Goal: Task Accomplishment & Management: Manage account settings

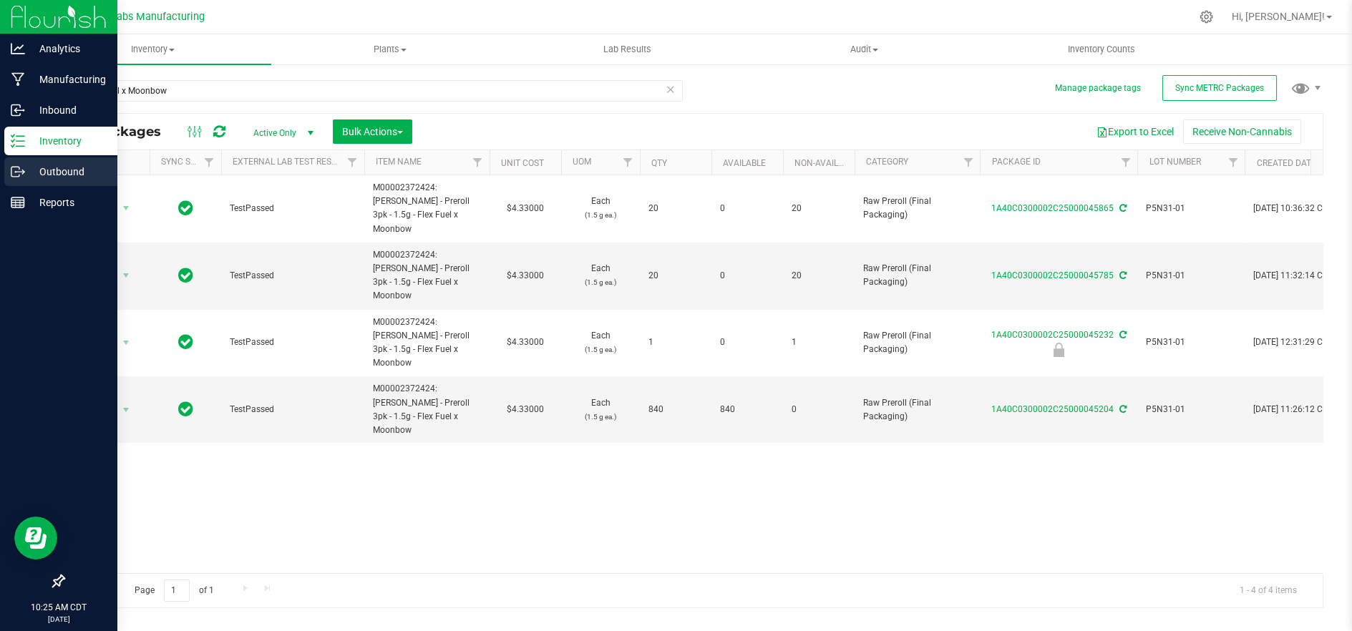
click at [40, 168] on p "Outbound" at bounding box center [68, 171] width 86 height 17
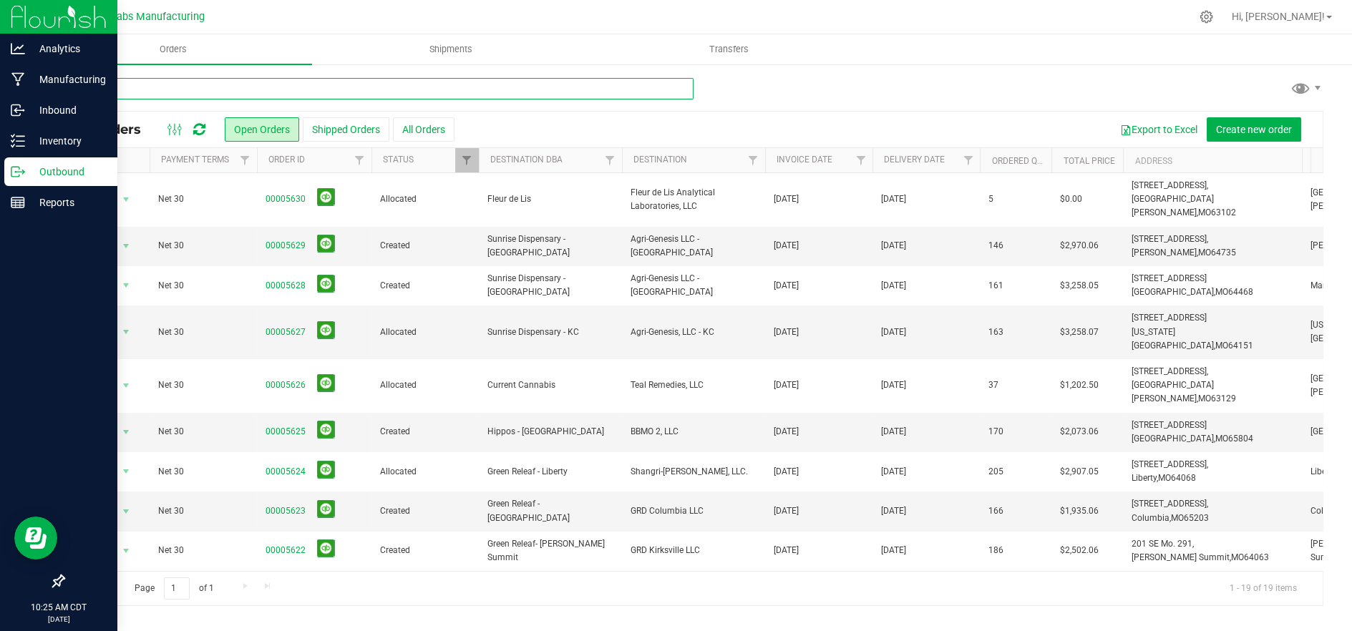
click at [214, 93] on input "text" at bounding box center [378, 88] width 630 height 21
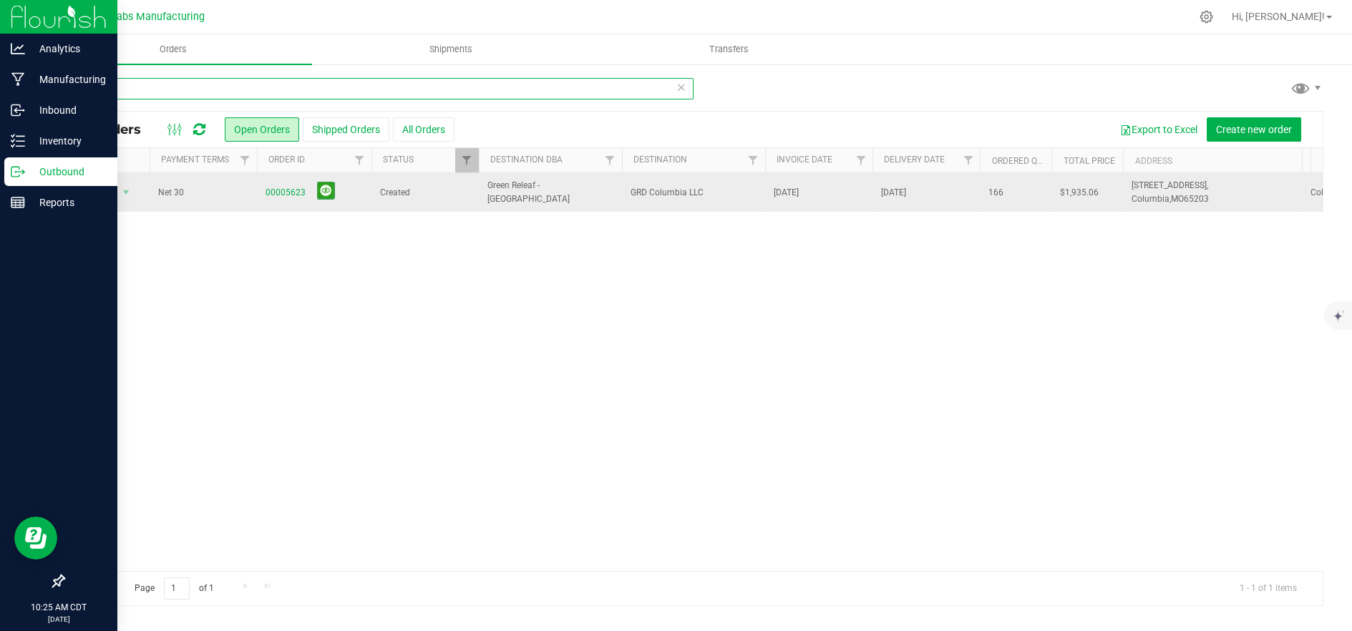
type input "5623"
click at [506, 189] on span "Green Releaf - [GEOGRAPHIC_DATA]" at bounding box center [550, 192] width 126 height 27
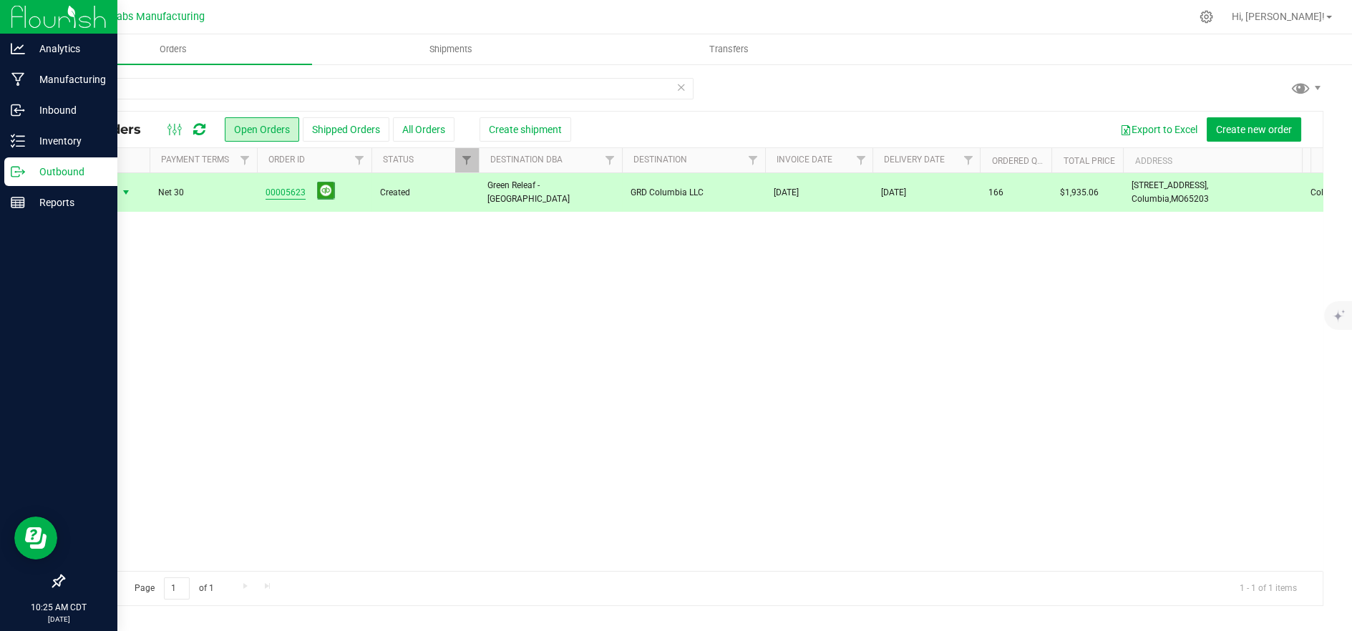
click at [275, 190] on link "00005623" at bounding box center [285, 193] width 40 height 14
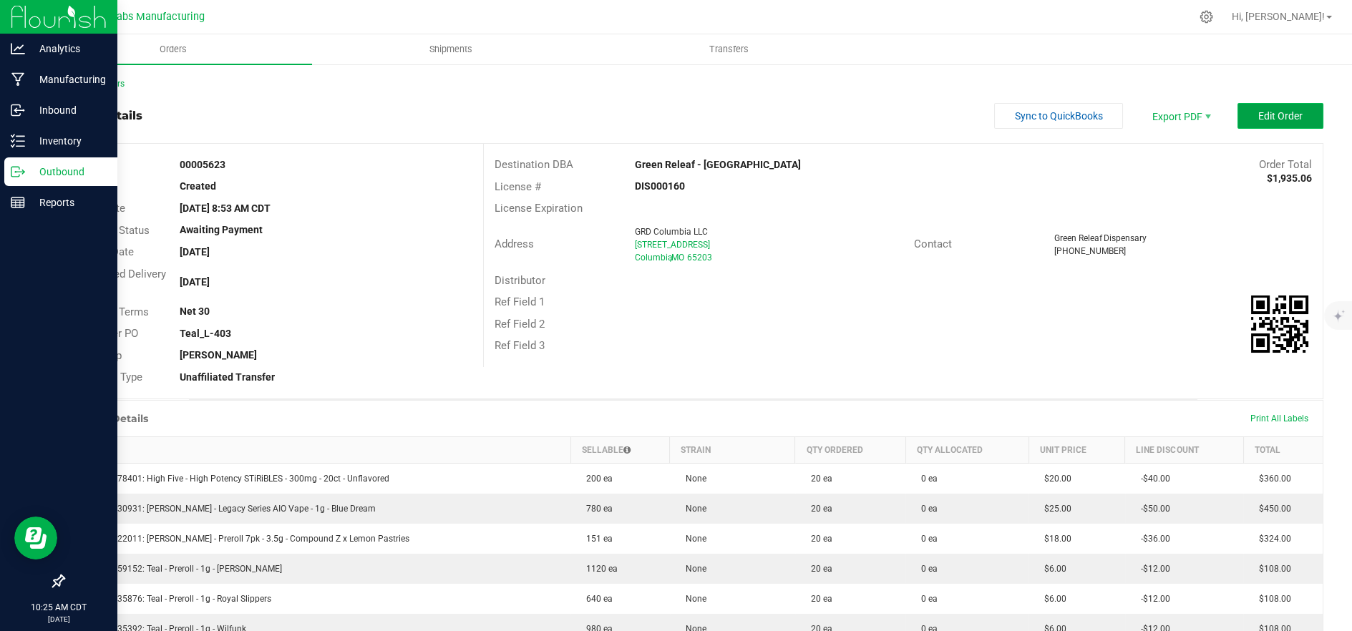
click at [1258, 119] on span "Edit Order" at bounding box center [1280, 115] width 44 height 11
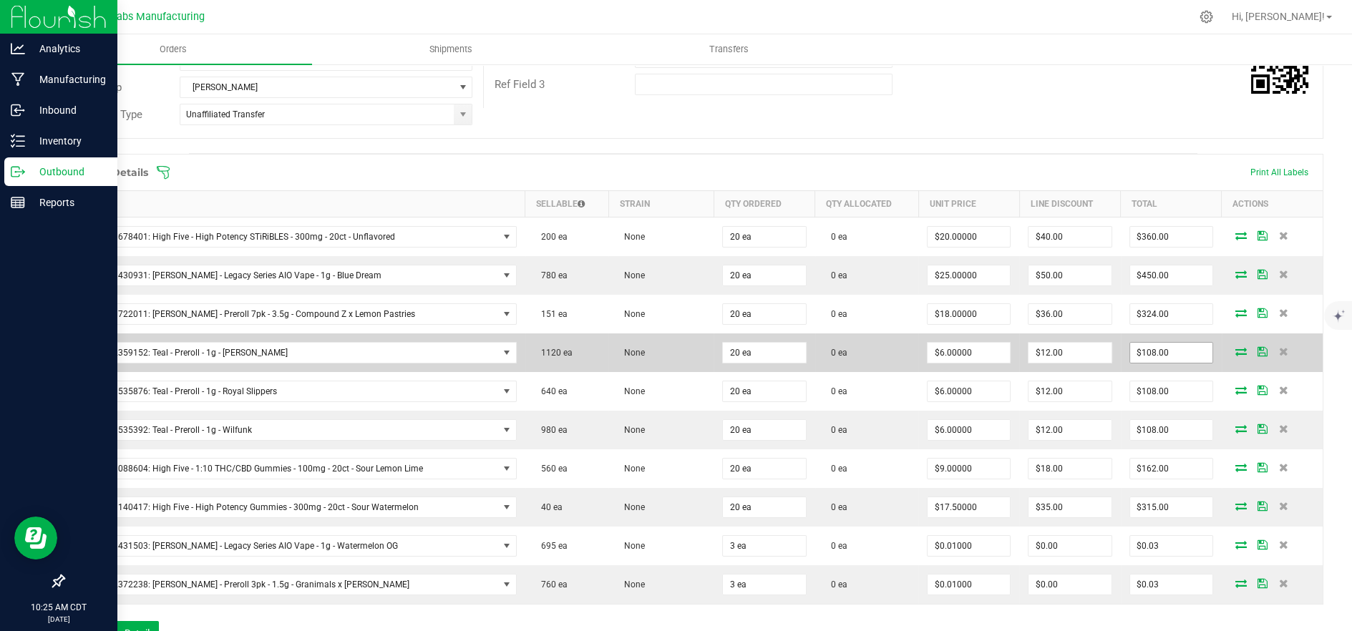
scroll to position [318, 0]
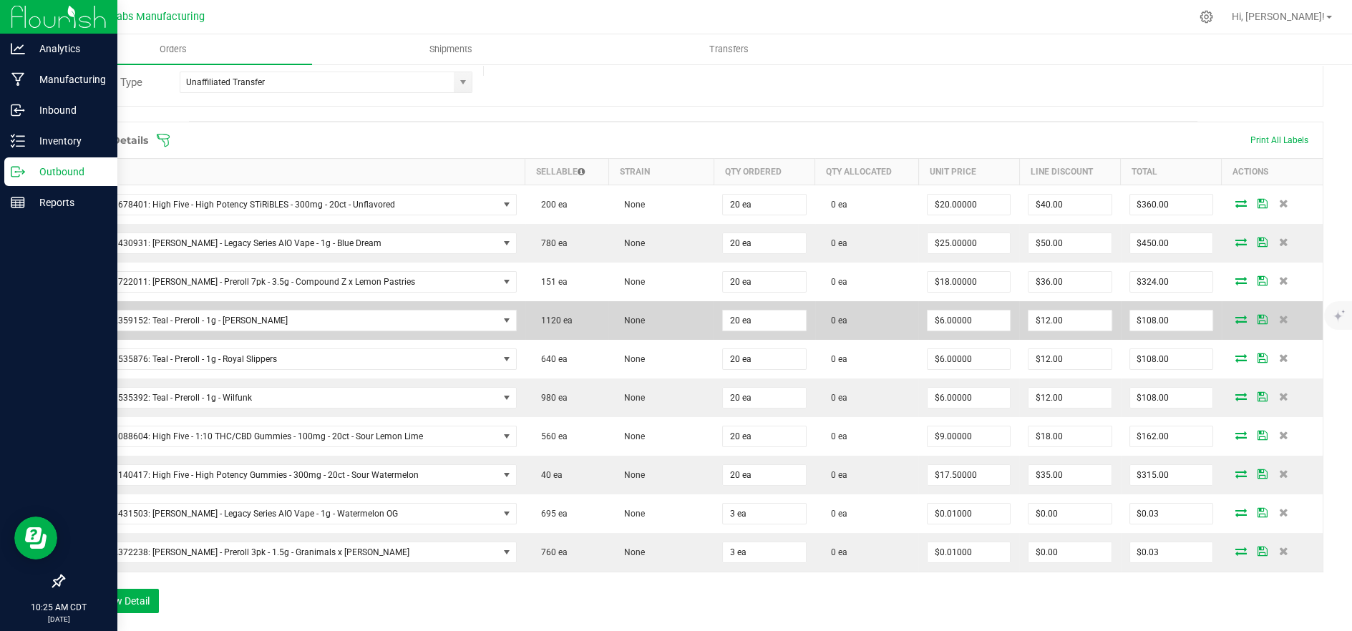
click at [1235, 323] on icon at bounding box center [1240, 319] width 11 height 9
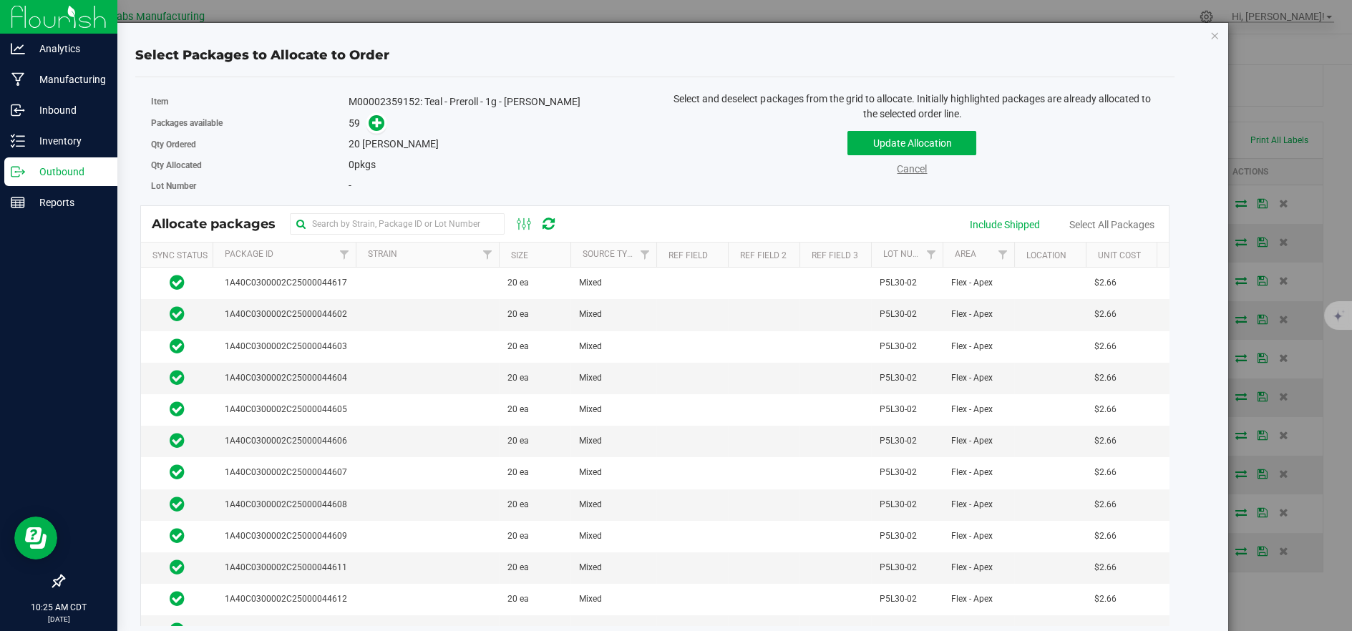
click at [919, 166] on link "Cancel" at bounding box center [912, 168] width 30 height 11
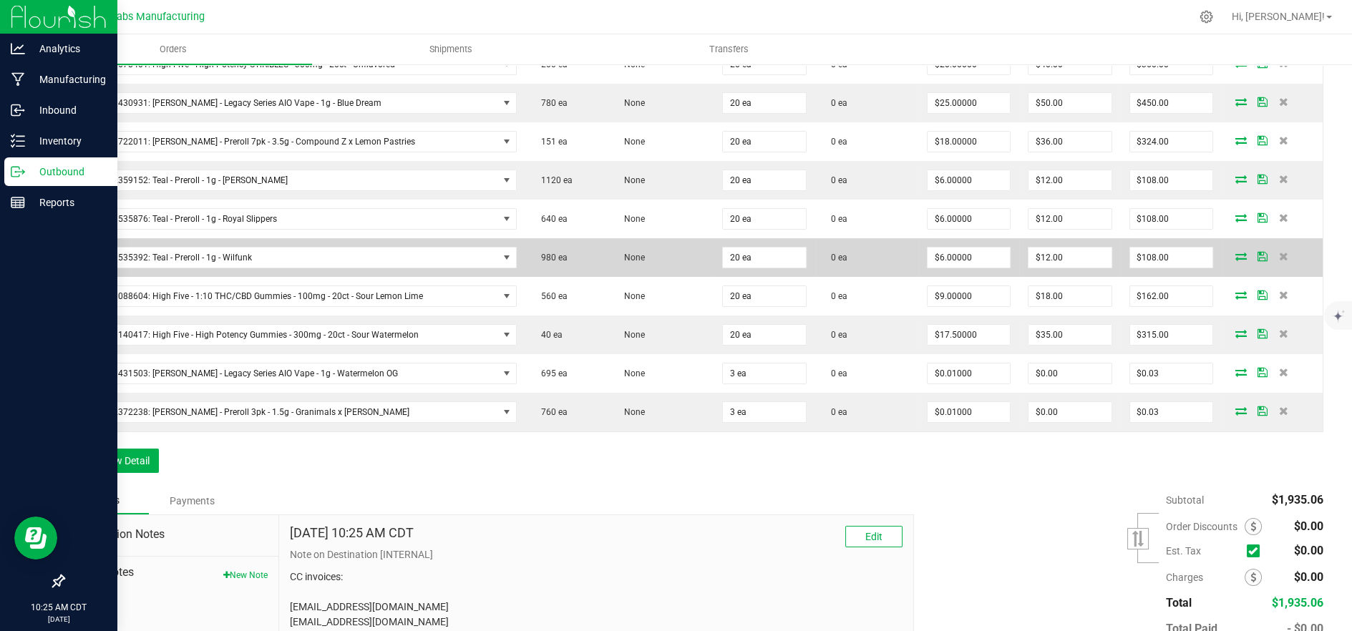
scroll to position [477, 0]
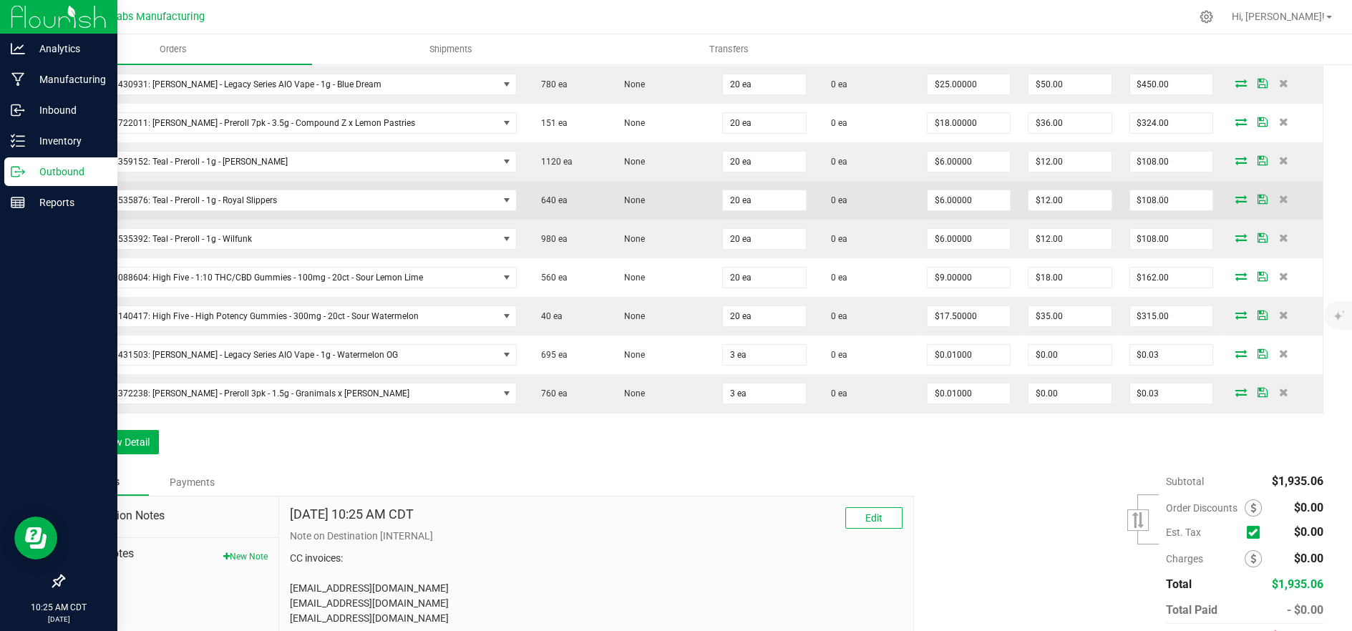
click at [1235, 200] on icon at bounding box center [1240, 199] width 11 height 9
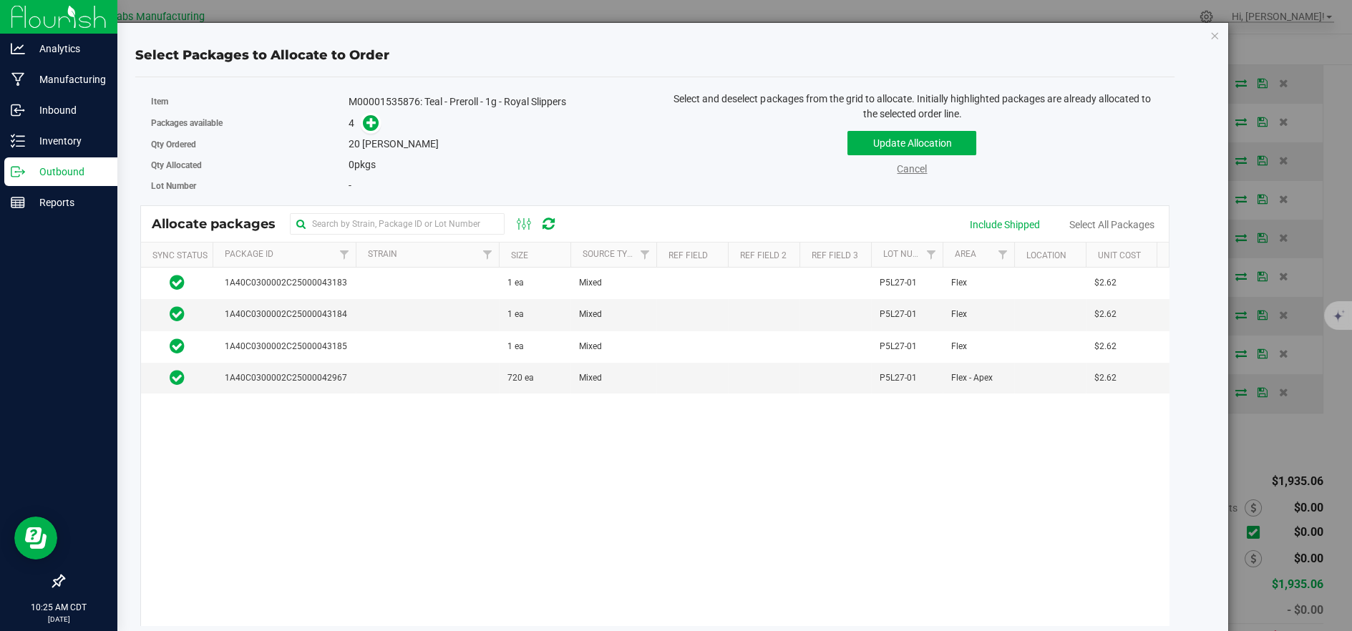
click at [911, 170] on link "Cancel" at bounding box center [912, 168] width 30 height 11
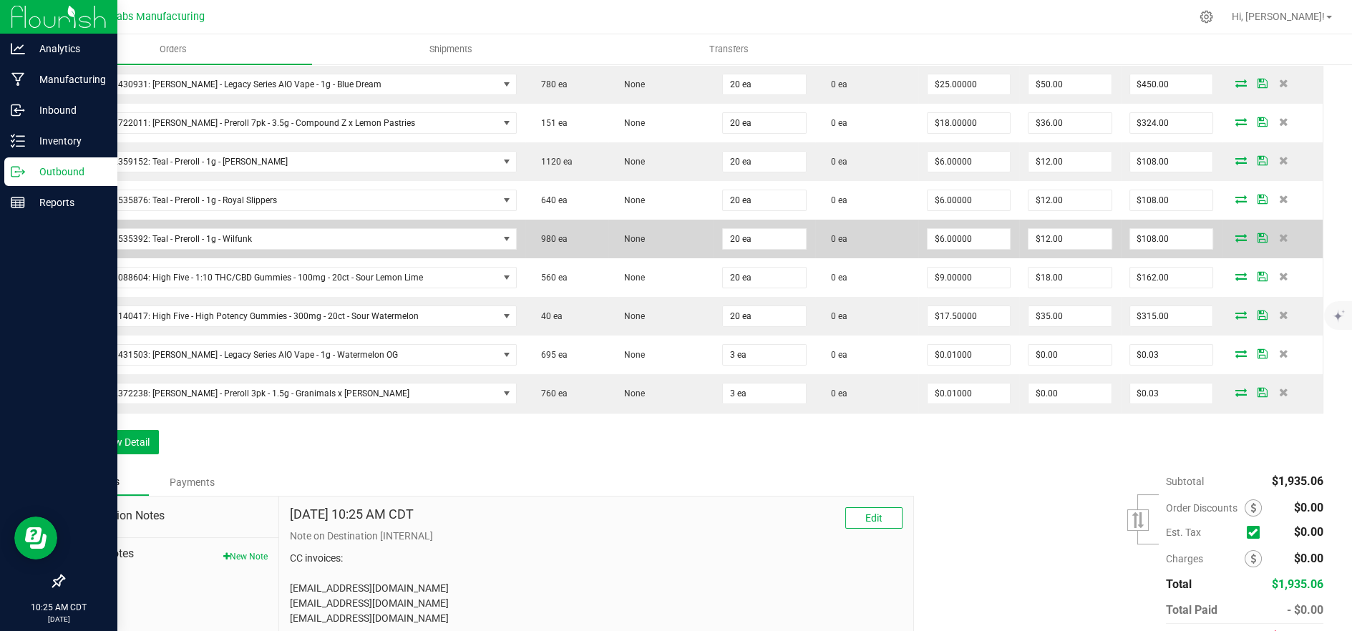
click at [1235, 235] on icon at bounding box center [1240, 237] width 11 height 9
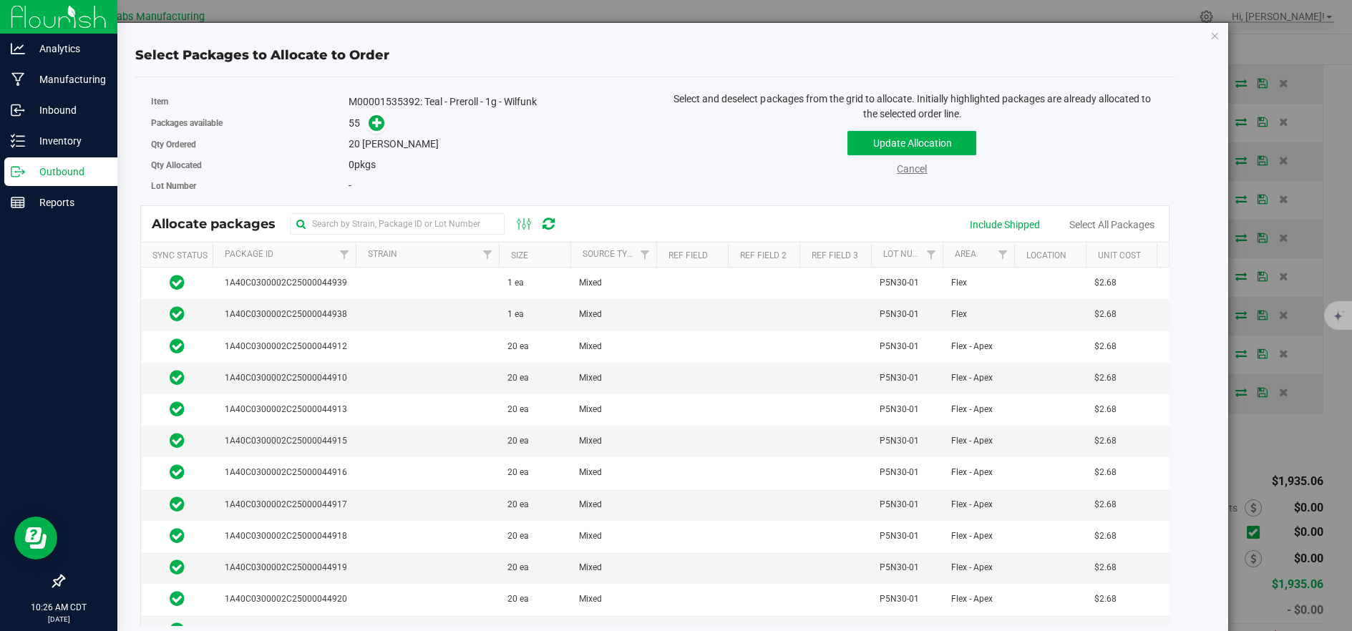
click at [905, 172] on link "Cancel" at bounding box center [912, 168] width 30 height 11
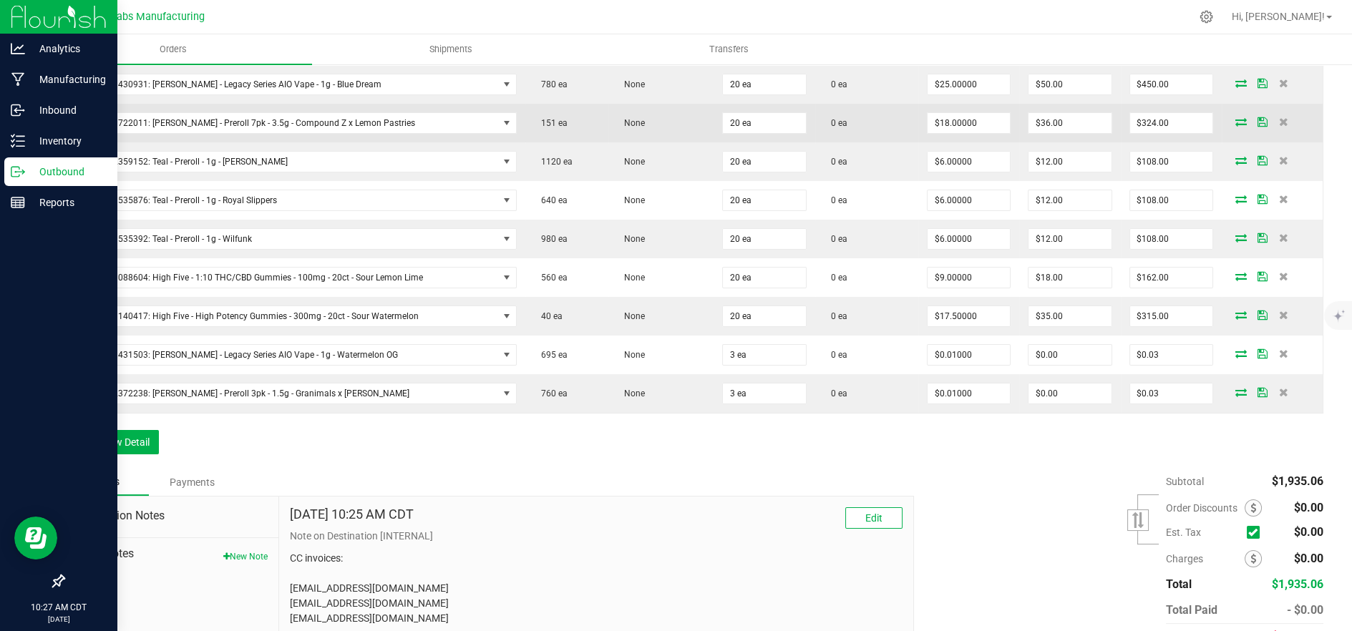
click at [1235, 122] on icon at bounding box center [1240, 121] width 11 height 9
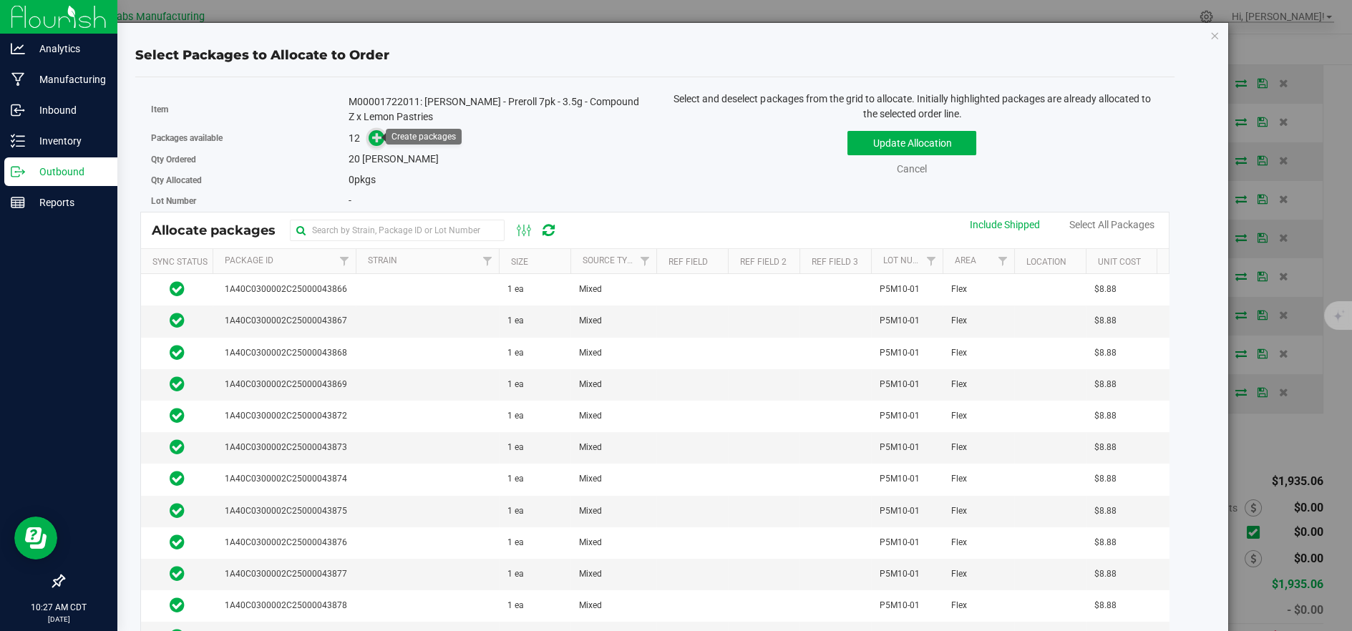
click at [378, 140] on icon at bounding box center [377, 137] width 10 height 10
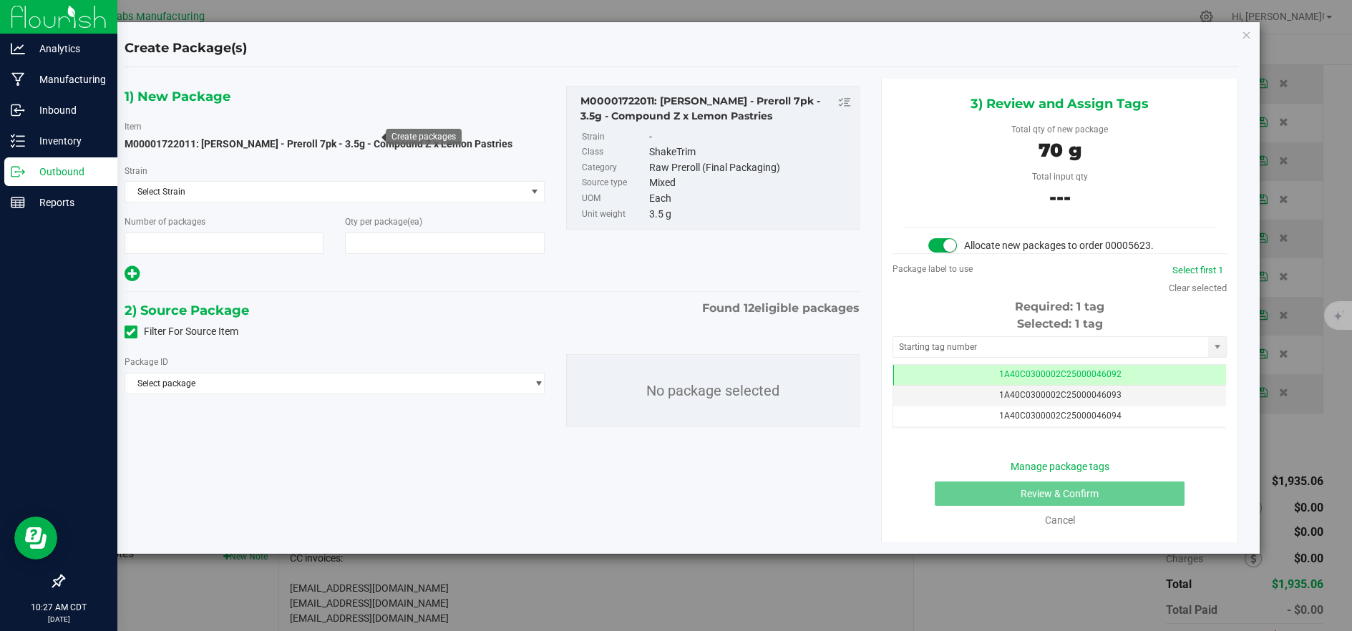
type input "1"
type input "20"
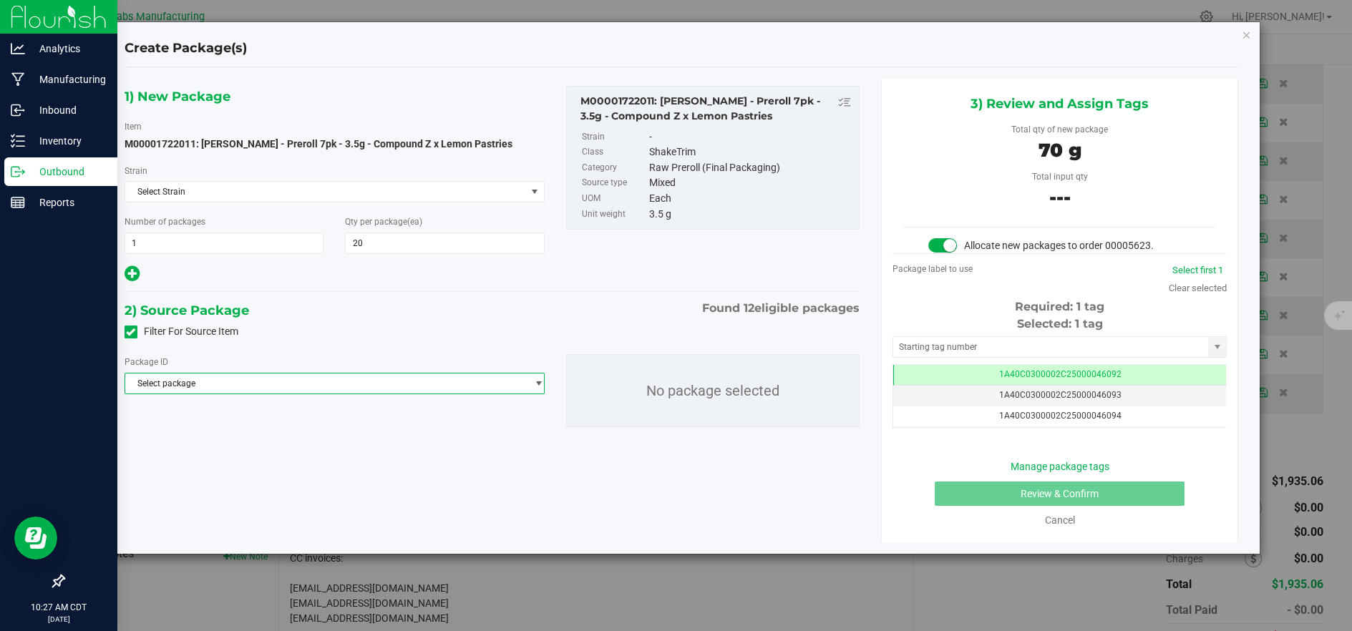
click at [469, 381] on span "Select package" at bounding box center [325, 383] width 401 height 20
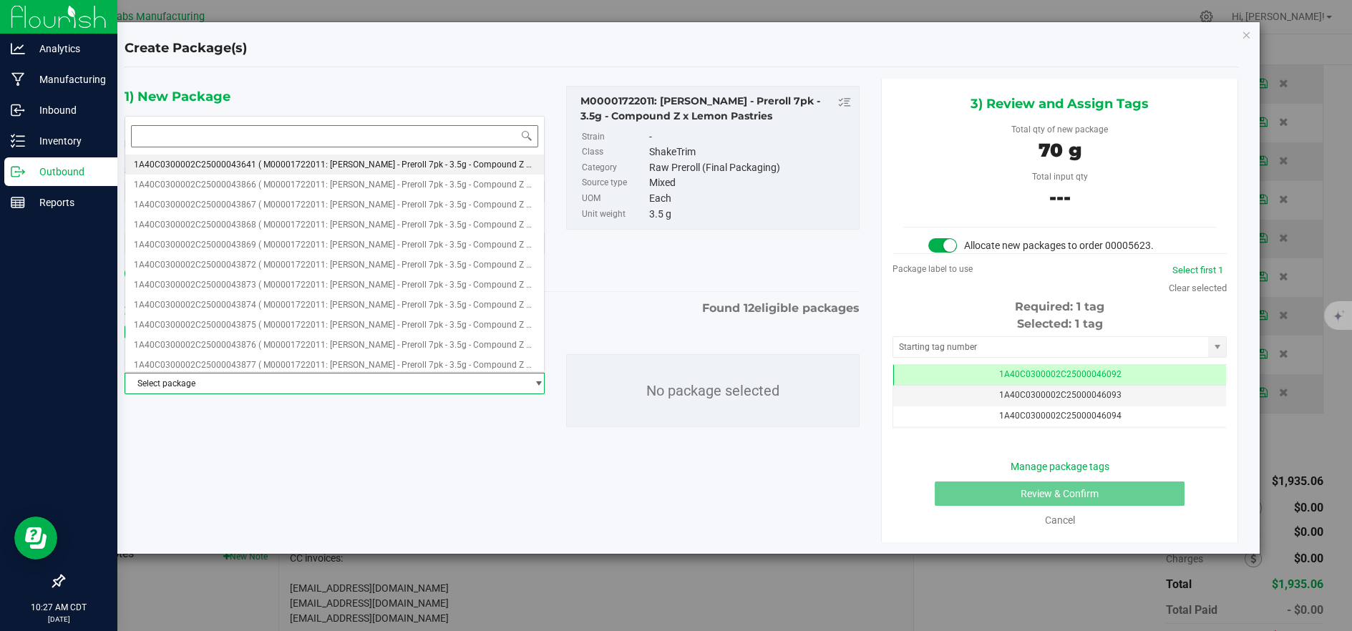
click at [378, 158] on li "1A40C0300002C25000043641 ( M00001722011: [PERSON_NAME] - Preroll 7pk - 3.5g - C…" at bounding box center [334, 165] width 419 height 20
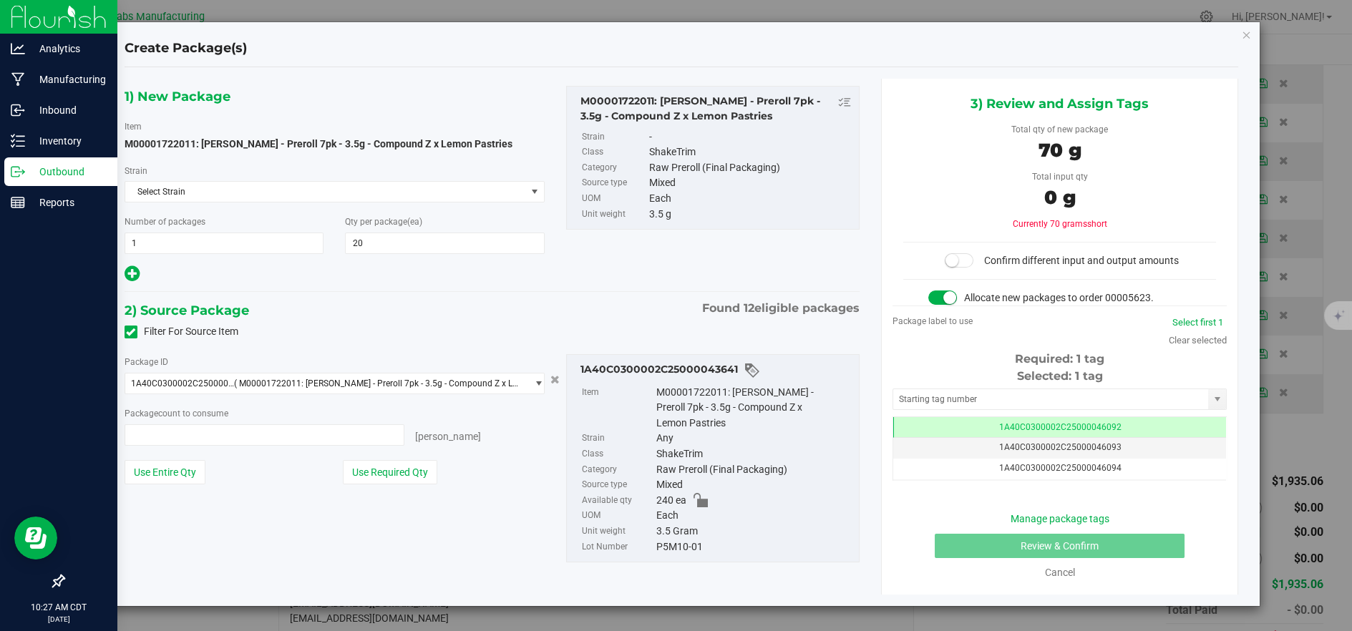
click at [399, 474] on button "Use Required Qty" at bounding box center [390, 472] width 94 height 24
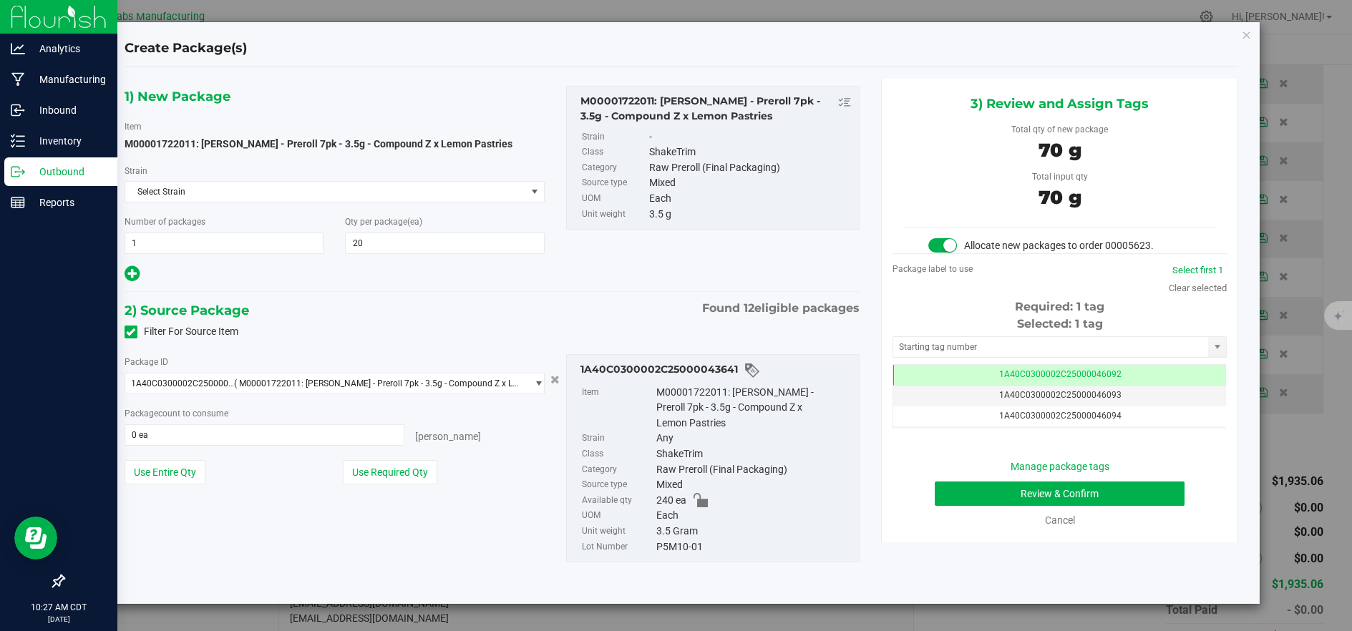
type input "20 ea"
click at [1030, 491] on button "Review & Confirm" at bounding box center [1059, 494] width 250 height 24
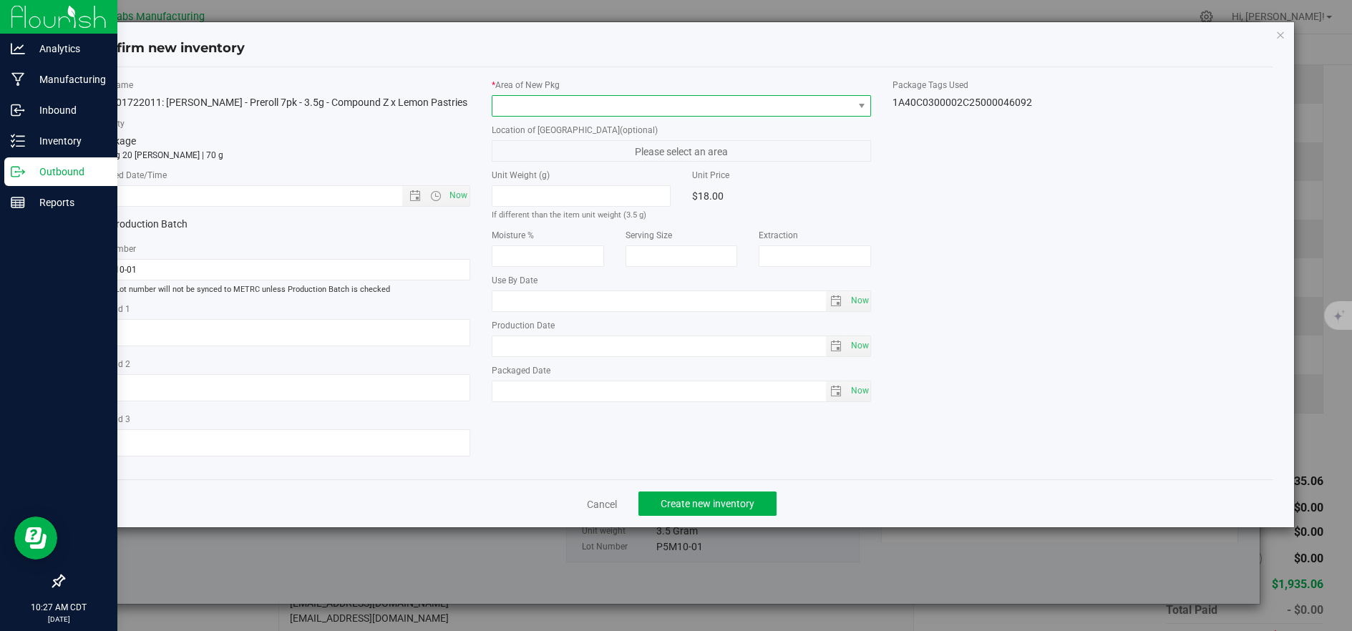
click at [544, 106] on span at bounding box center [672, 106] width 361 height 20
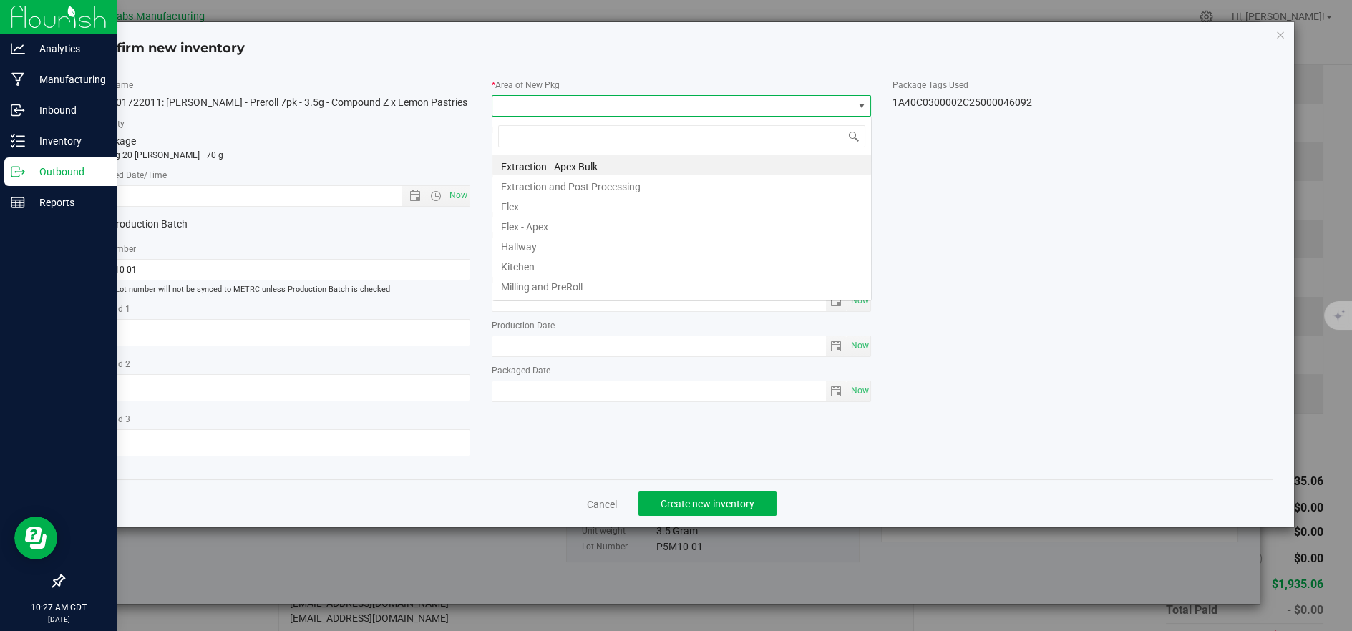
scroll to position [21, 378]
drag, startPoint x: 523, startPoint y: 200, endPoint x: 511, endPoint y: 201, distance: 12.2
click at [522, 200] on li "Flex" at bounding box center [681, 205] width 378 height 20
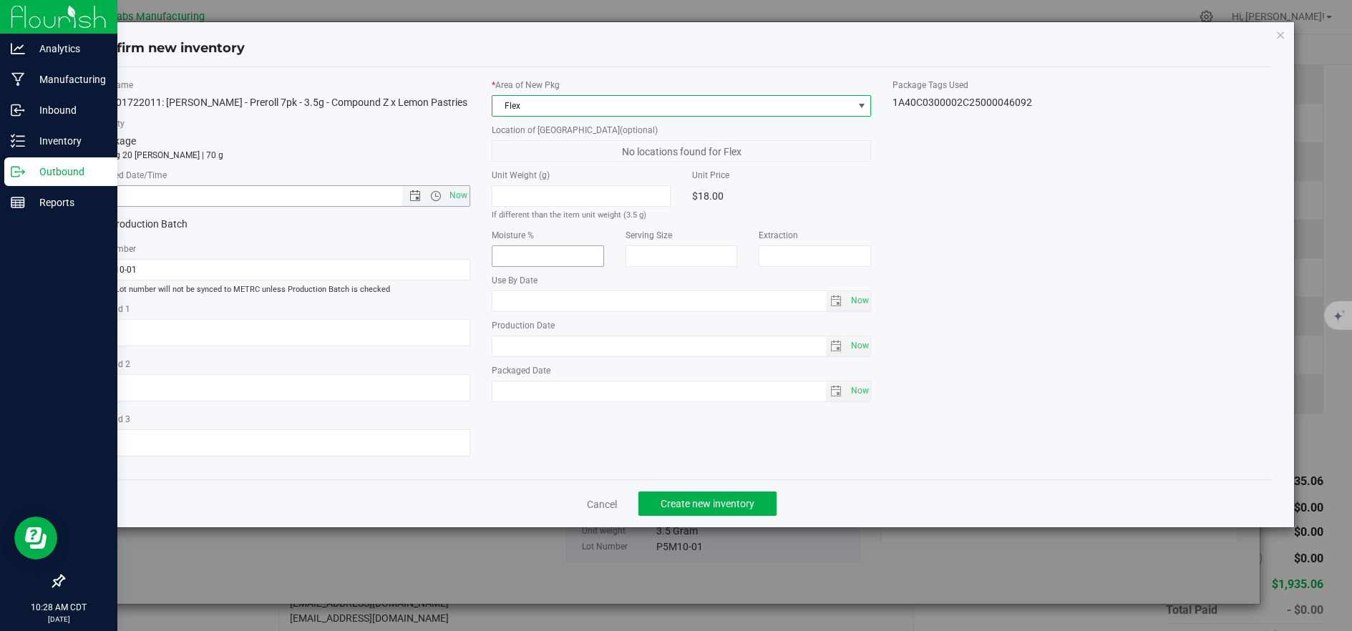
drag, startPoint x: 454, startPoint y: 190, endPoint x: 530, endPoint y: 265, distance: 106.2
click at [456, 192] on span "Now" at bounding box center [458, 195] width 24 height 21
type input "[DATE] 10:28 AM"
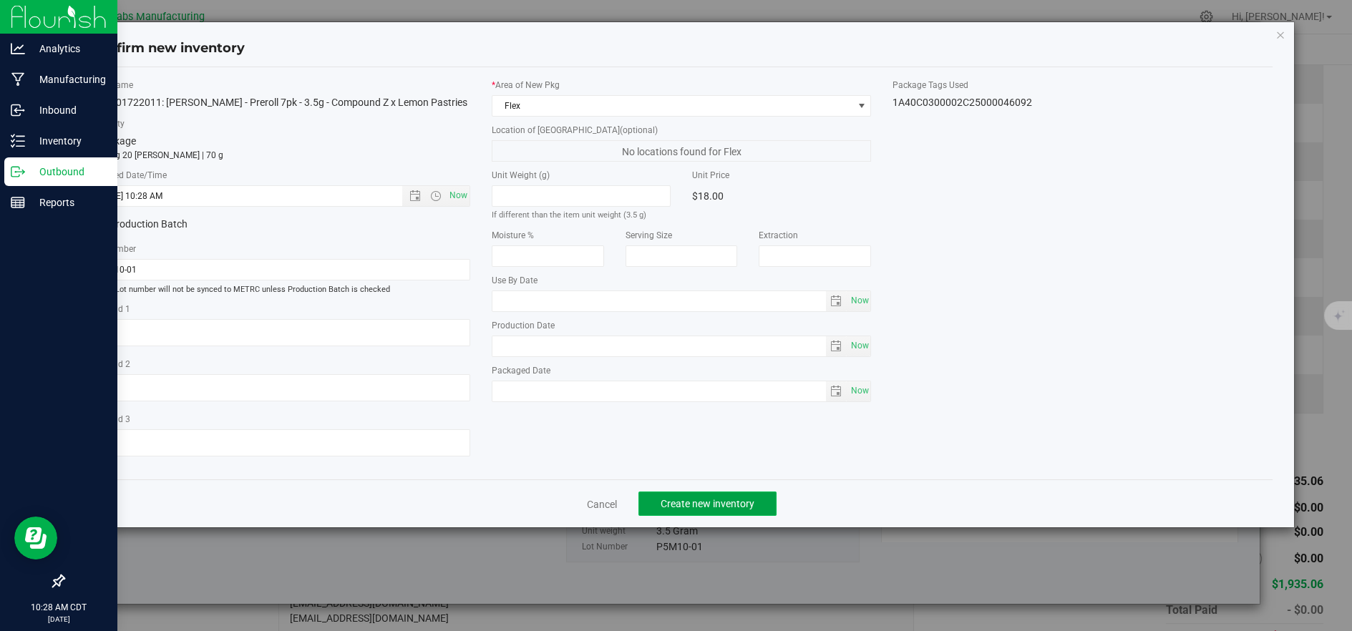
click at [673, 505] on span "Create new inventory" at bounding box center [707, 503] width 94 height 11
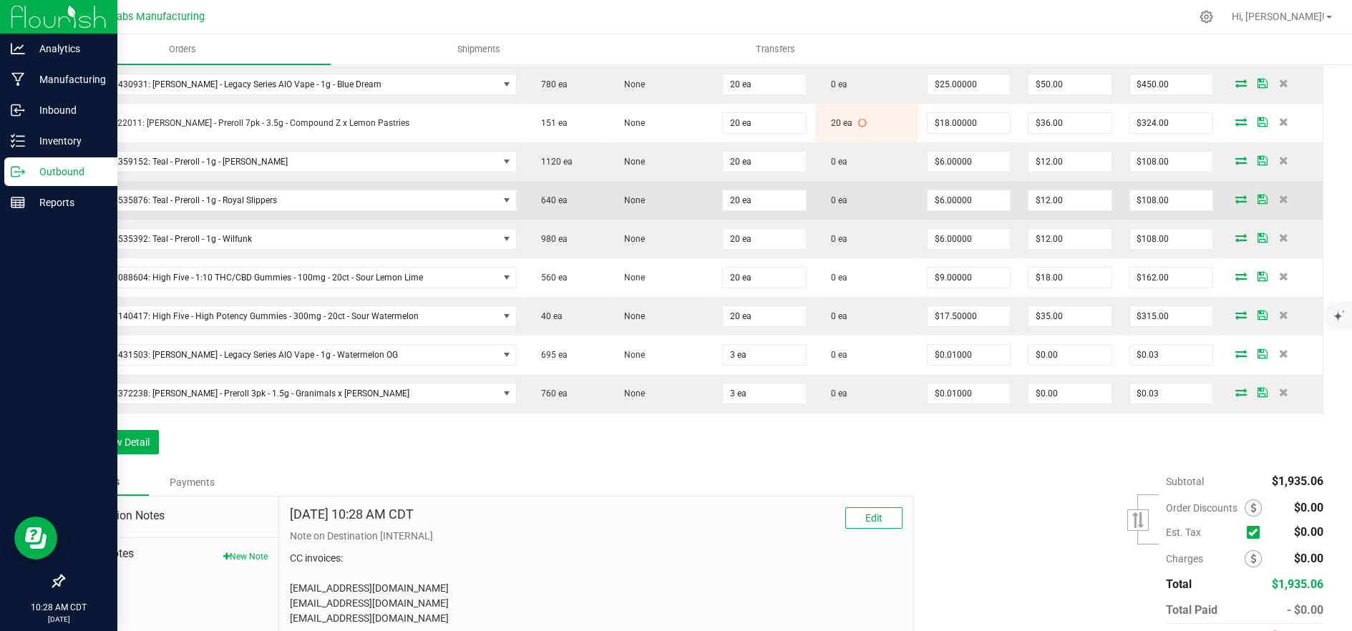
click at [1235, 199] on icon at bounding box center [1240, 199] width 11 height 9
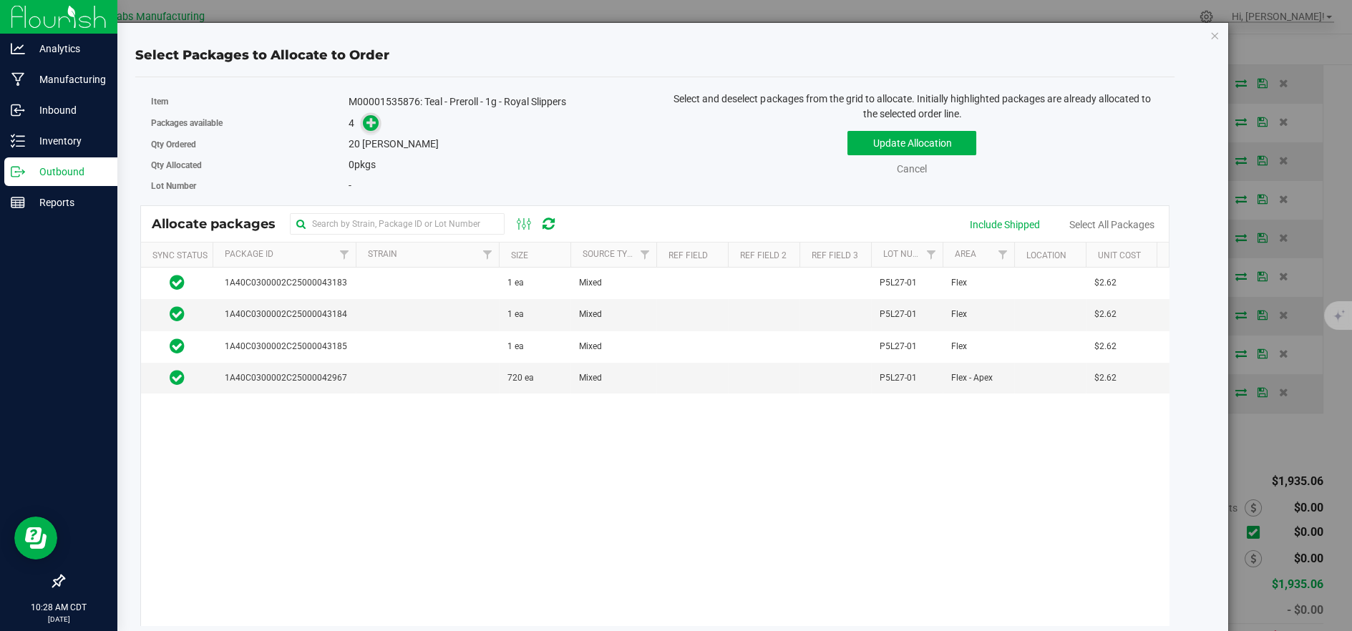
click at [373, 122] on icon at bounding box center [371, 122] width 10 height 10
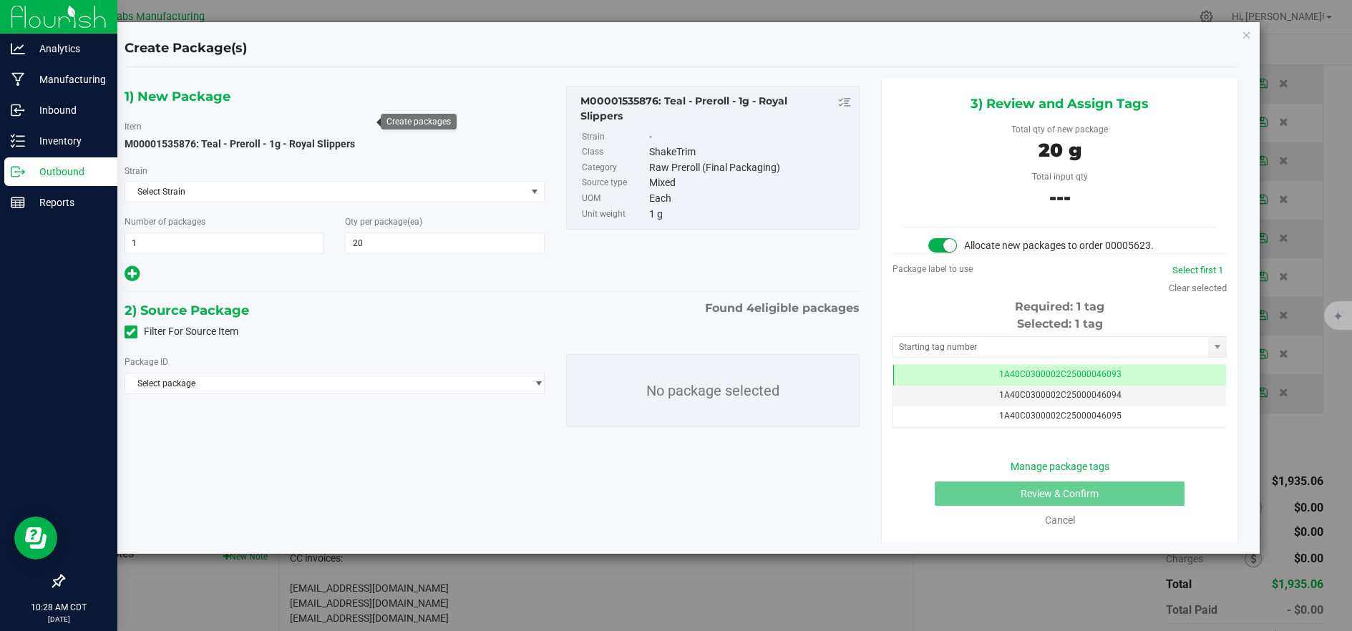
type input "20"
click at [397, 375] on span "Select package" at bounding box center [325, 383] width 401 height 20
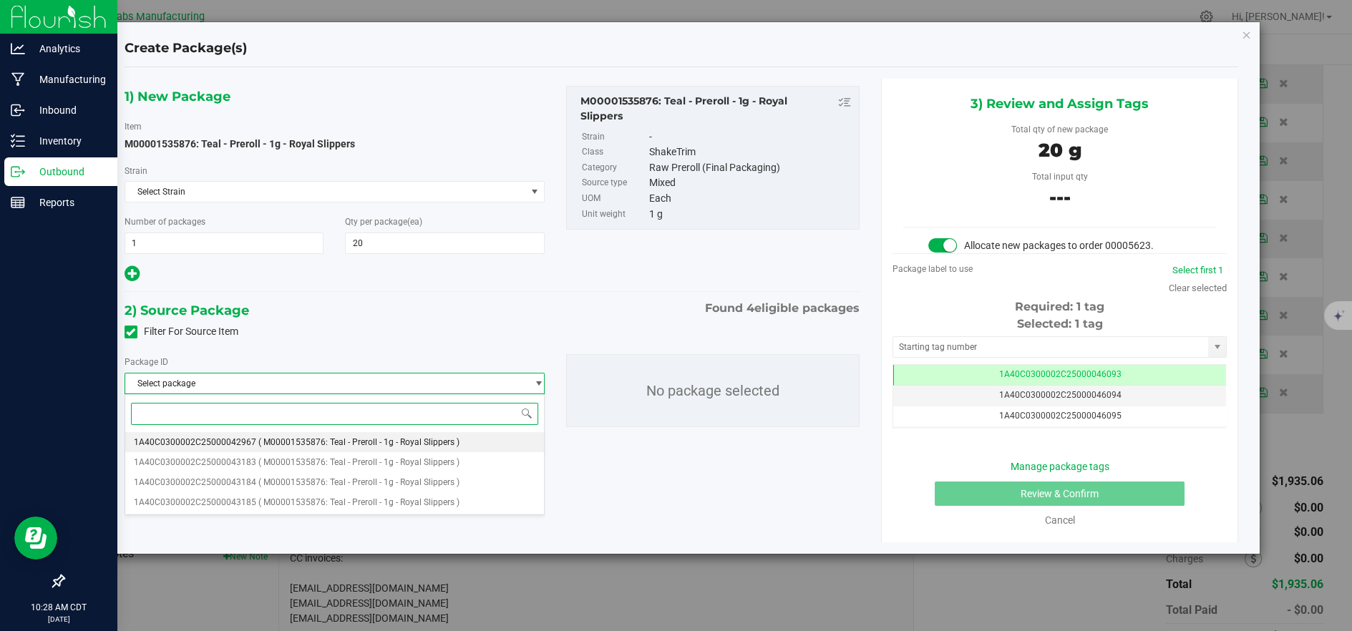
click at [379, 443] on span "( M00001535876: Teal - Preroll - 1g - Royal Slippers )" at bounding box center [358, 442] width 201 height 10
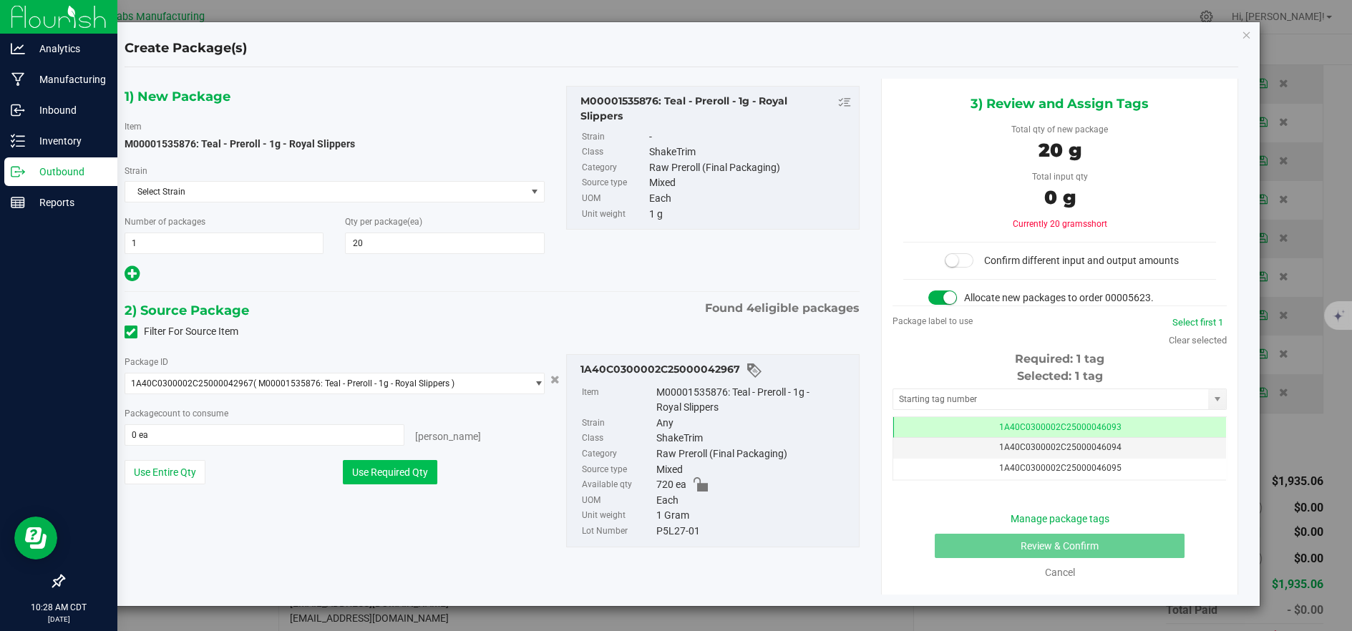
click at [380, 471] on button "Use Required Qty" at bounding box center [390, 472] width 94 height 24
type input "20 ea"
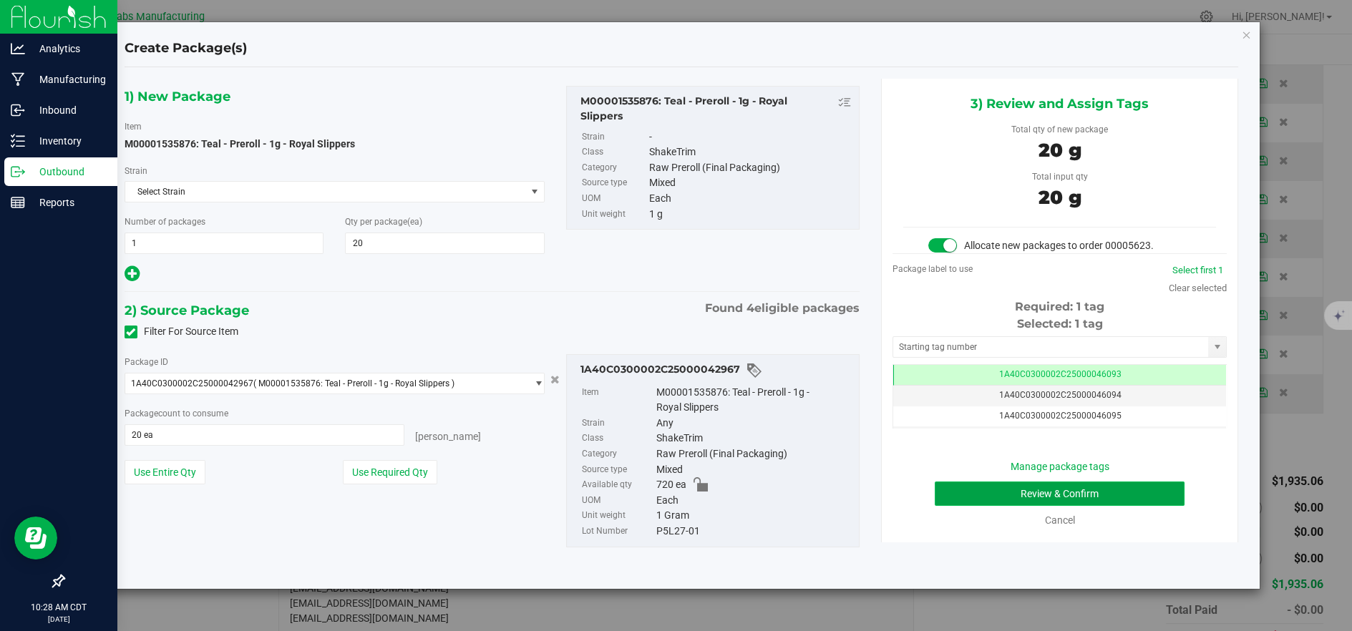
click at [998, 493] on button "Review & Confirm" at bounding box center [1059, 494] width 250 height 24
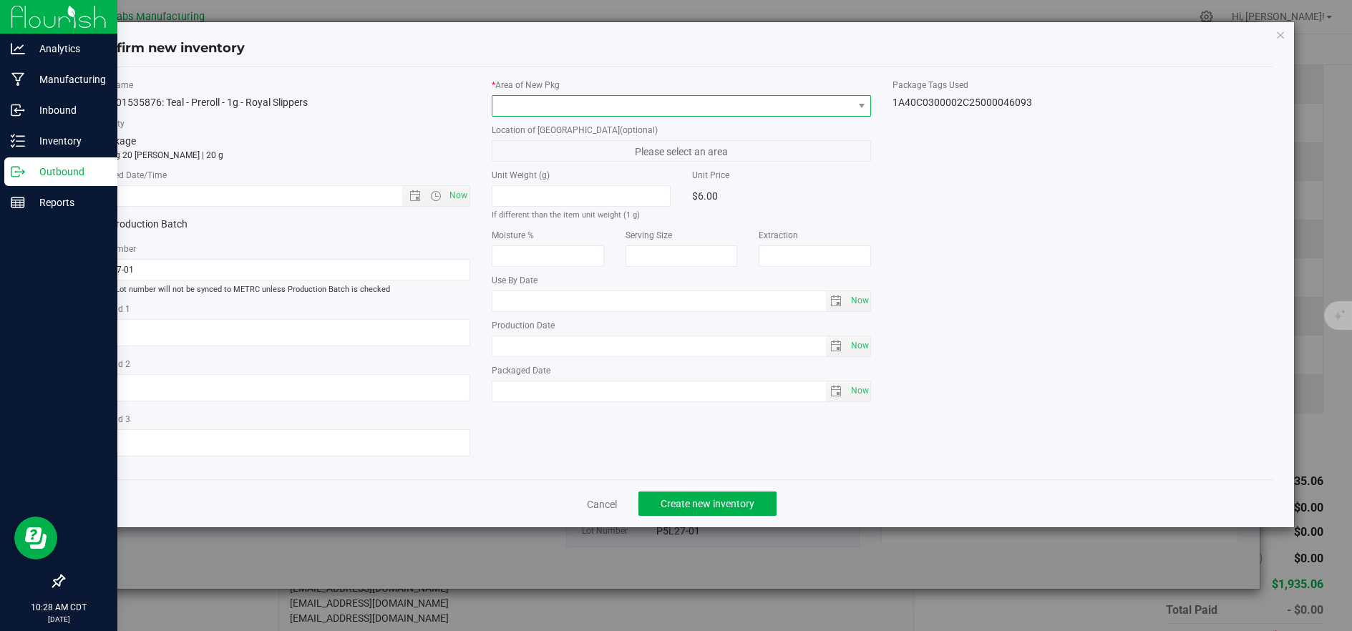
click at [504, 111] on span at bounding box center [672, 106] width 361 height 20
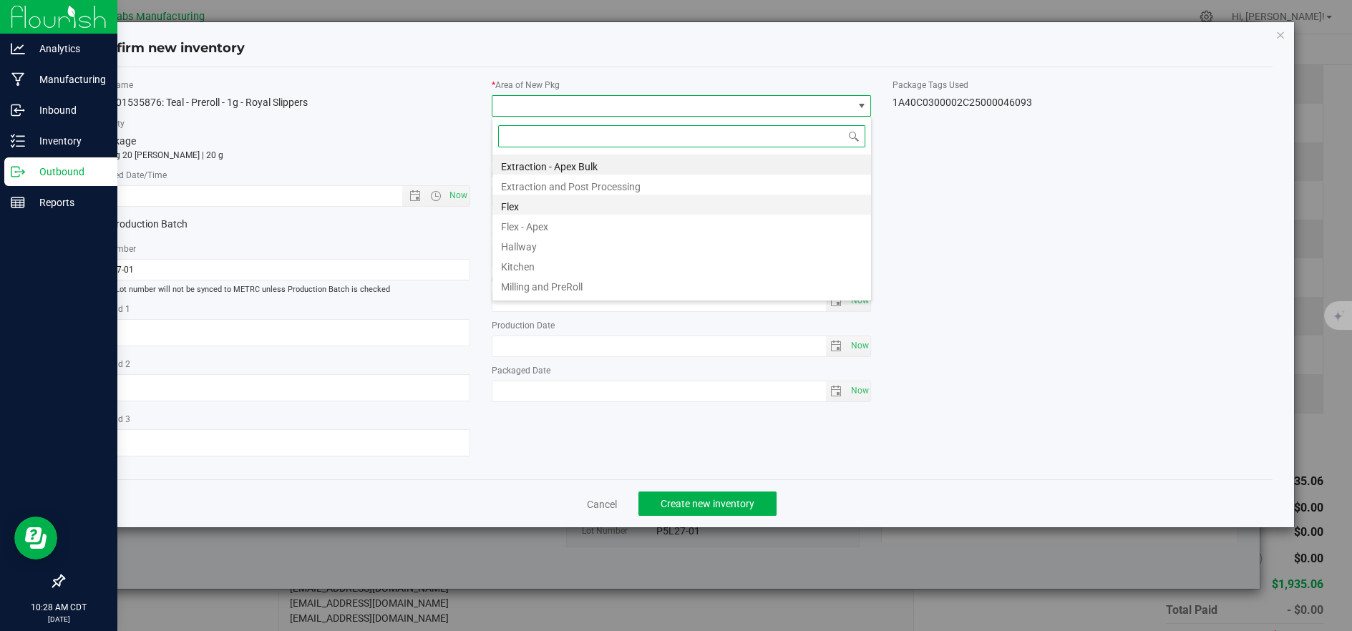
click at [523, 206] on li "Flex" at bounding box center [681, 205] width 378 height 20
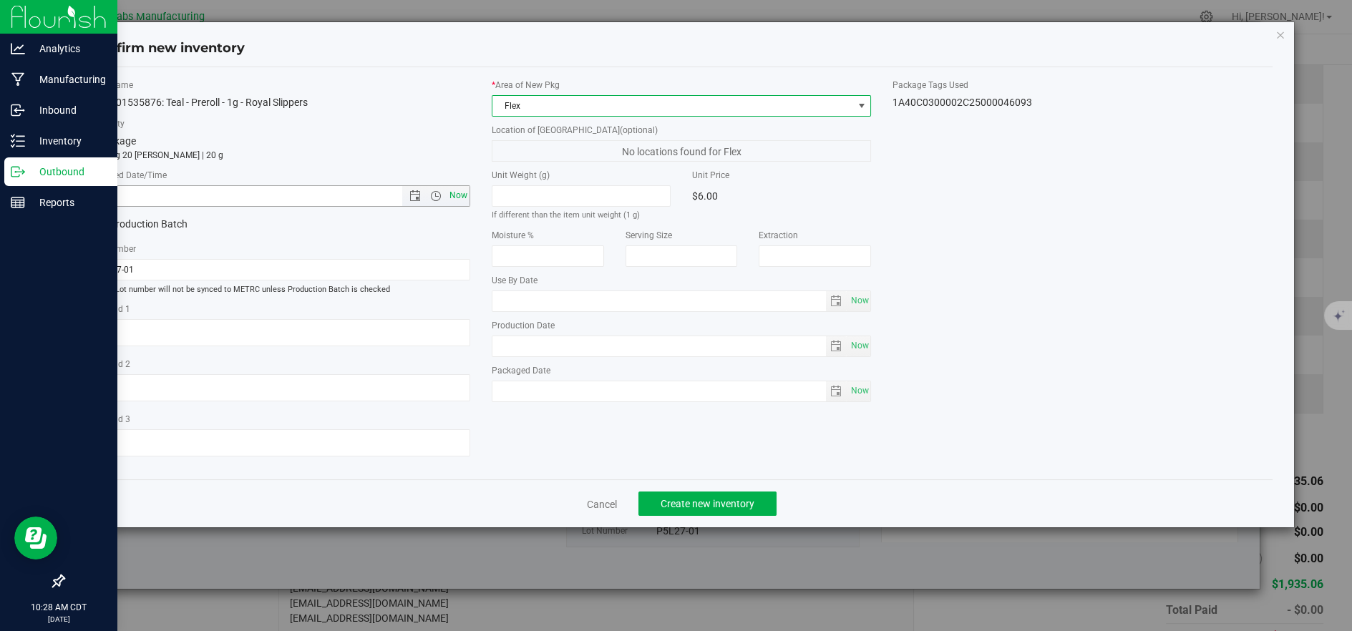
click at [465, 195] on span "Now" at bounding box center [458, 195] width 24 height 21
type input "[DATE] 10:28 AM"
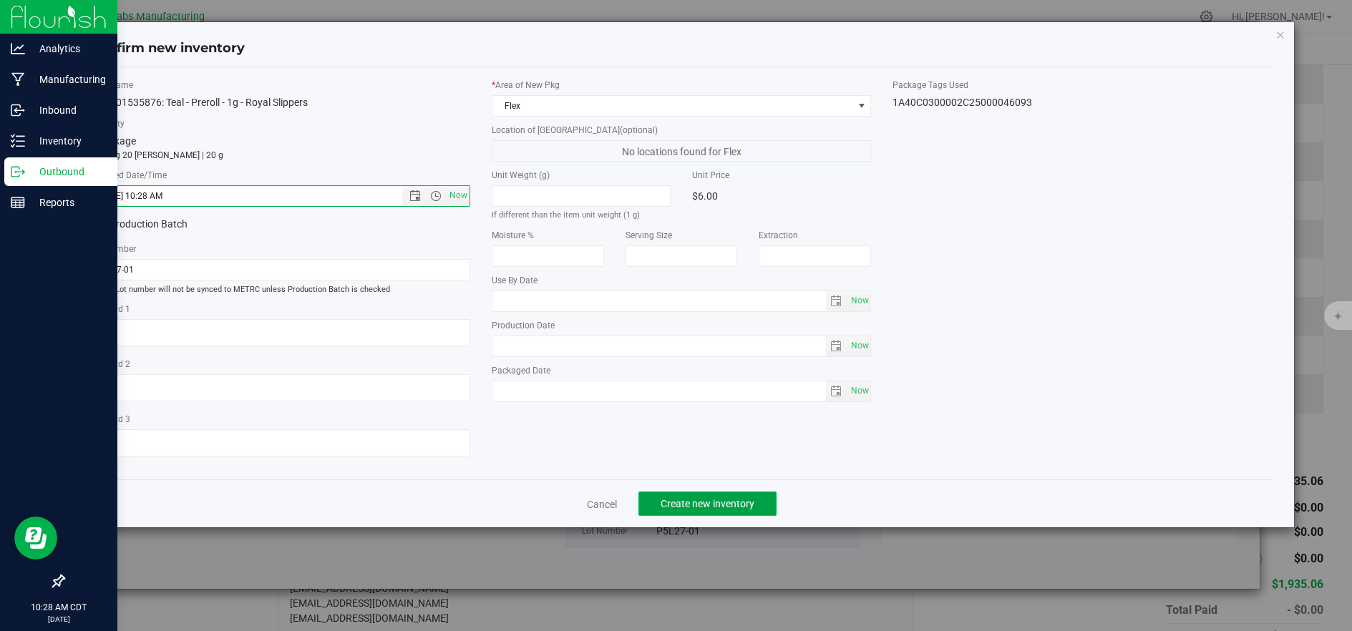
click at [695, 508] on span "Create new inventory" at bounding box center [707, 503] width 94 height 11
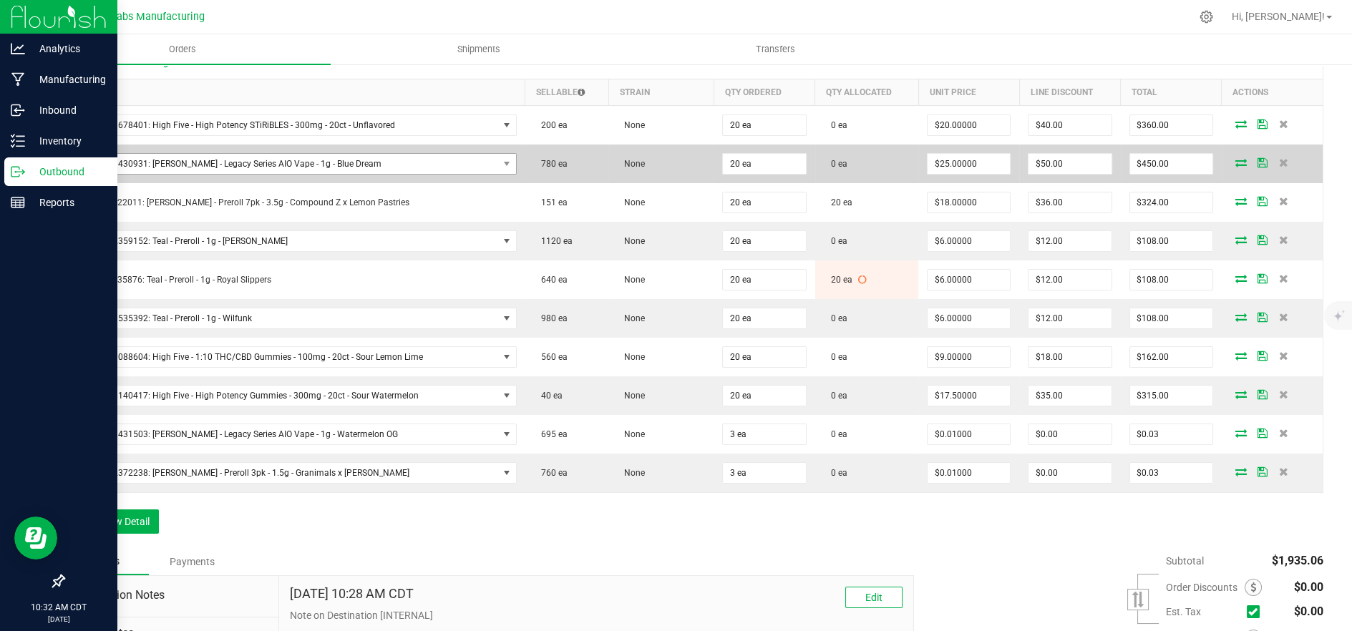
scroll to position [318, 0]
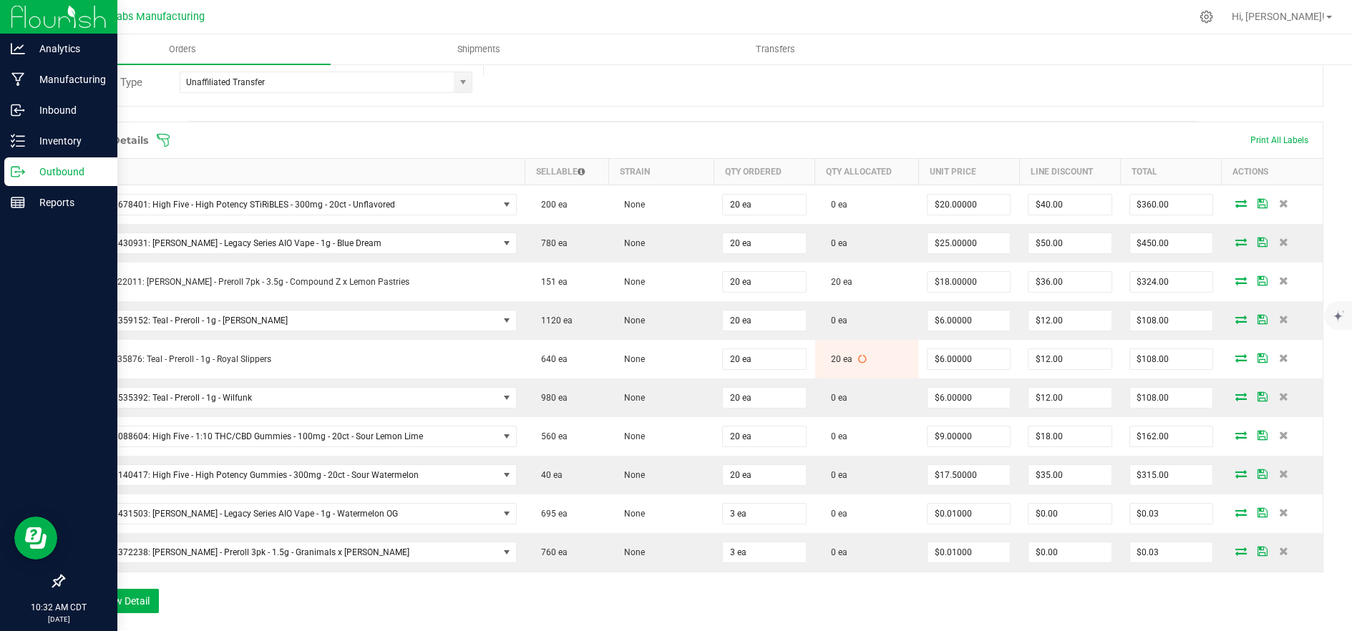
click at [164, 139] on icon at bounding box center [163, 140] width 14 height 14
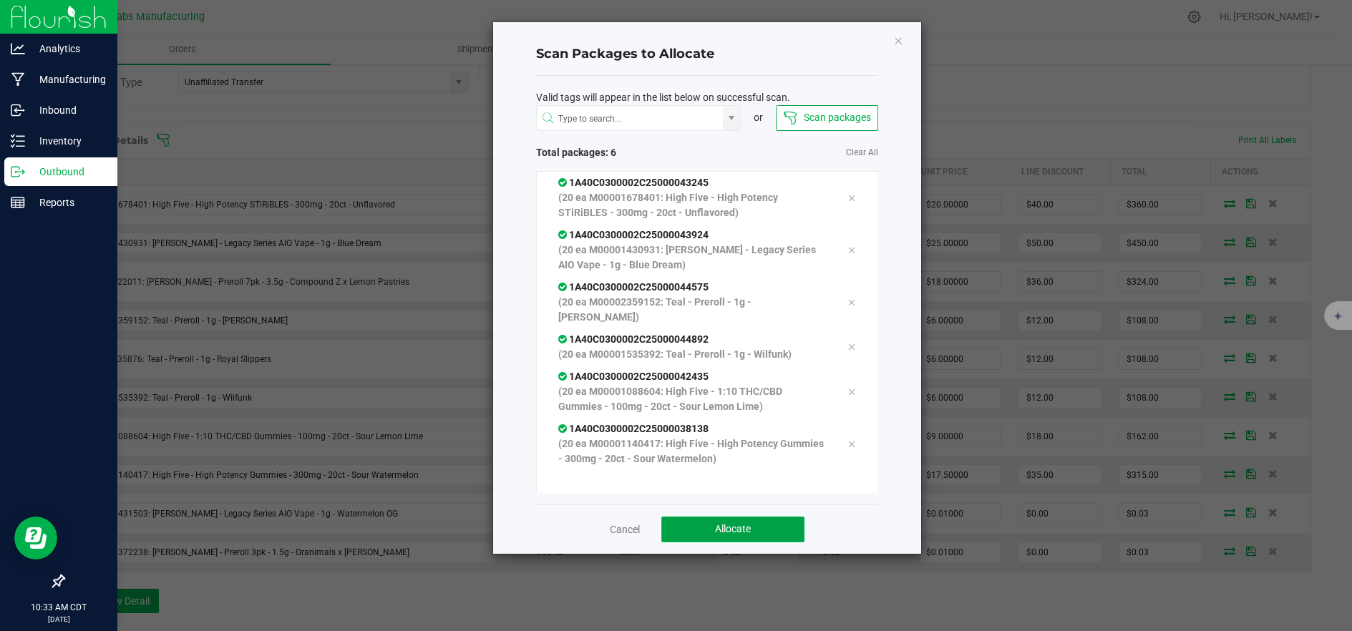
click at [781, 526] on button "Allocate" at bounding box center [732, 530] width 143 height 26
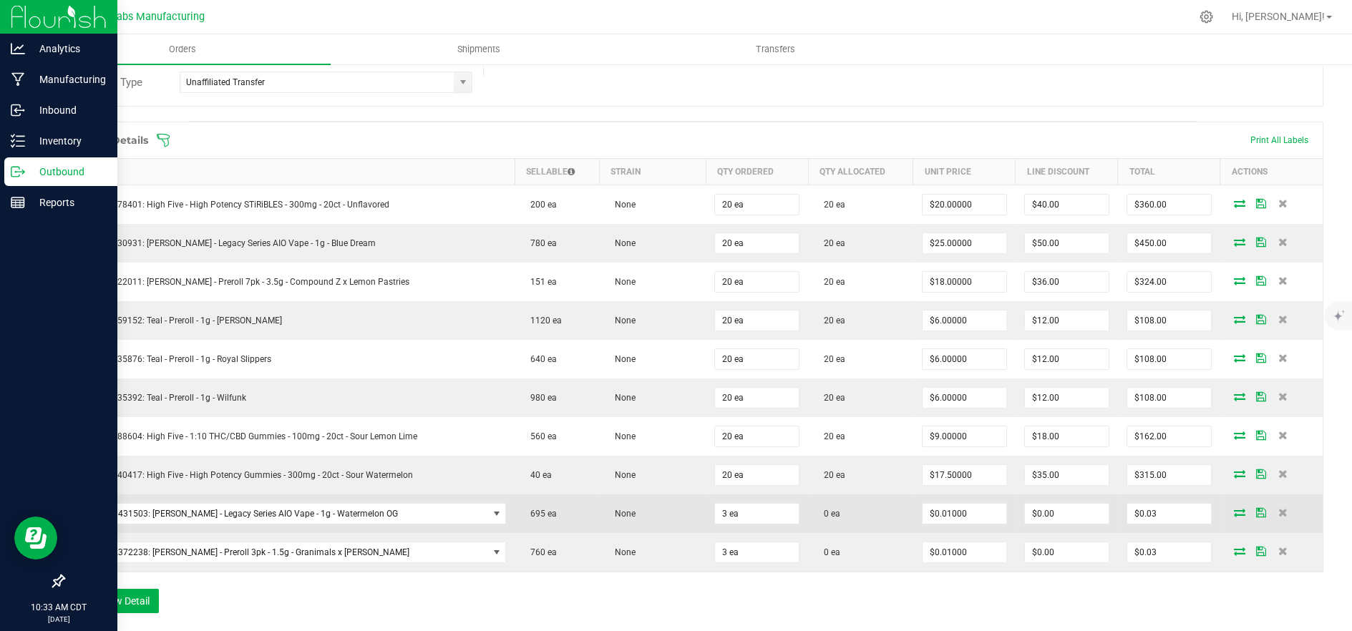
click at [1233, 509] on icon at bounding box center [1238, 512] width 11 height 9
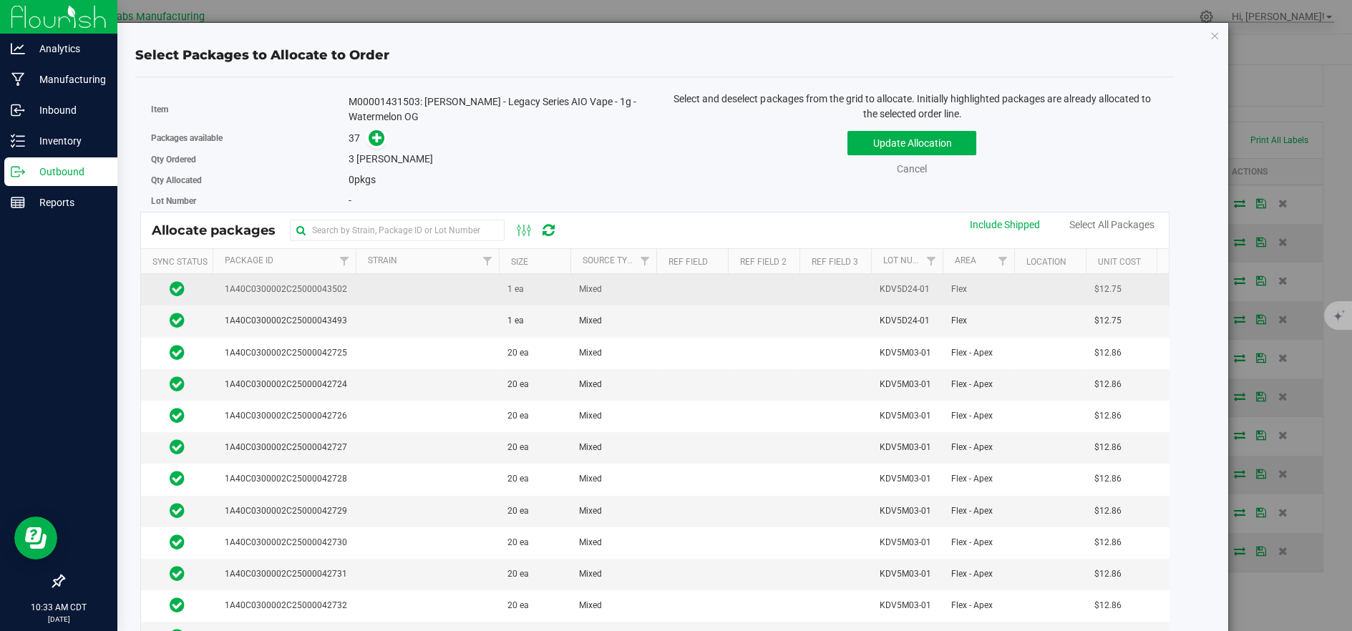
click at [421, 292] on td at bounding box center [427, 289] width 143 height 31
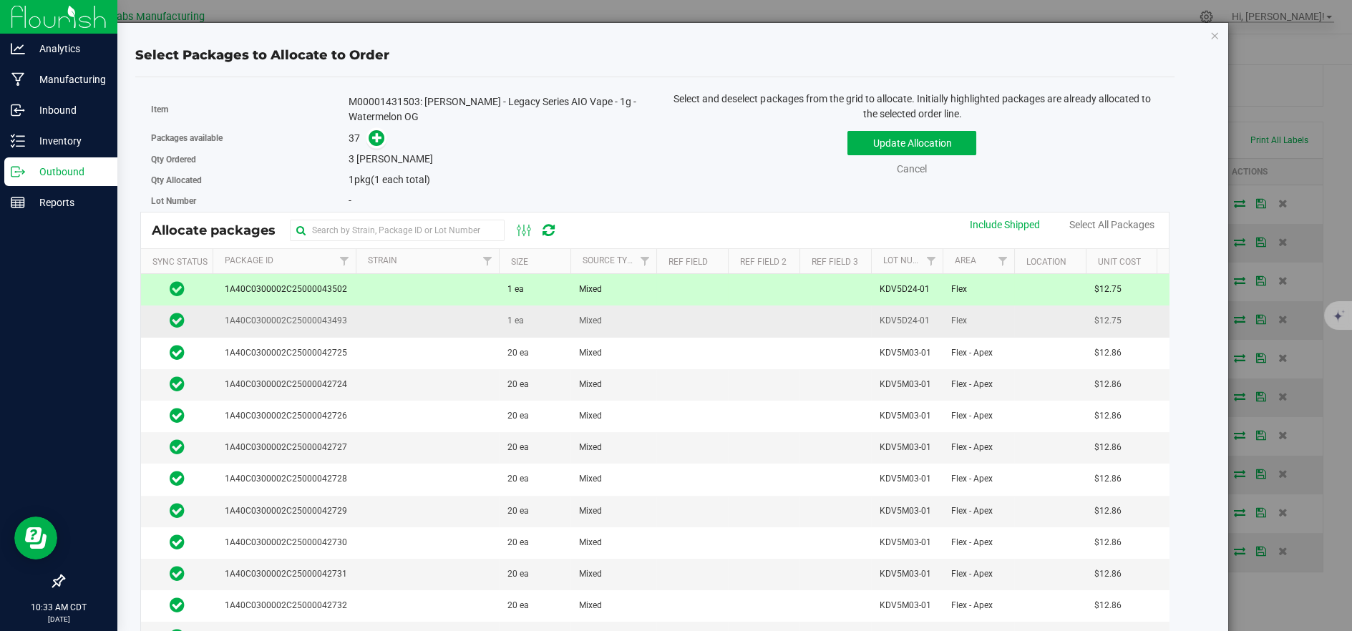
click at [429, 325] on td at bounding box center [427, 321] width 143 height 31
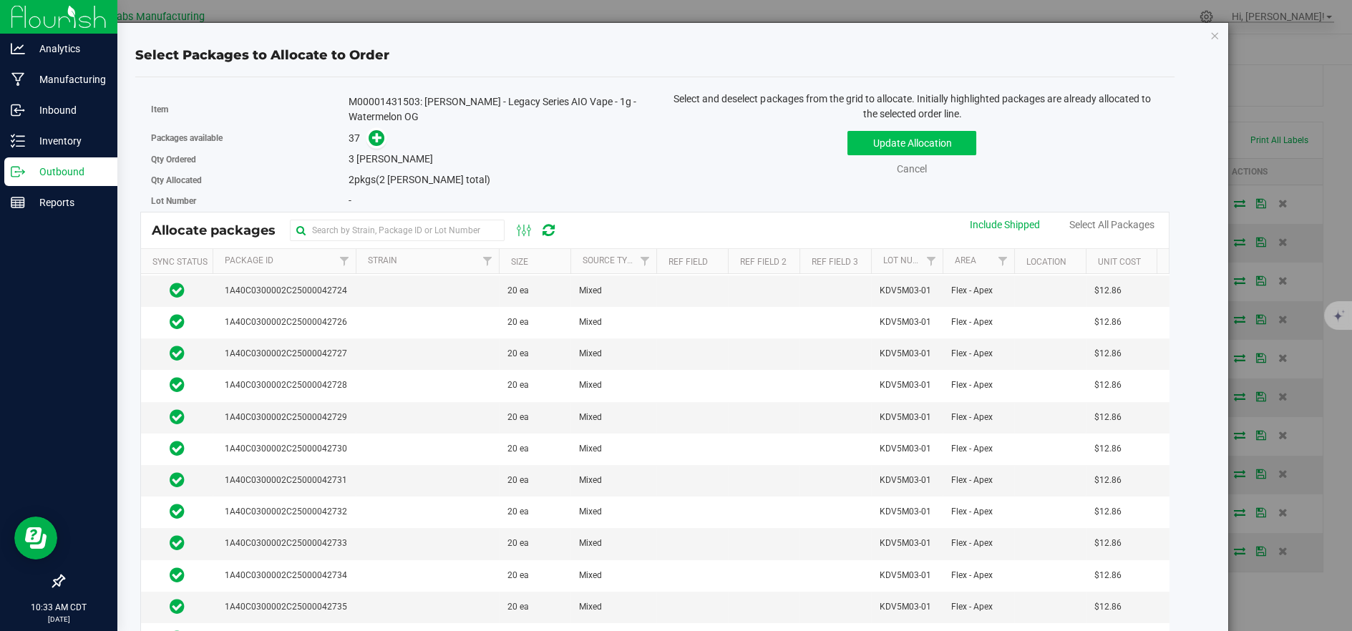
scroll to position [77, 0]
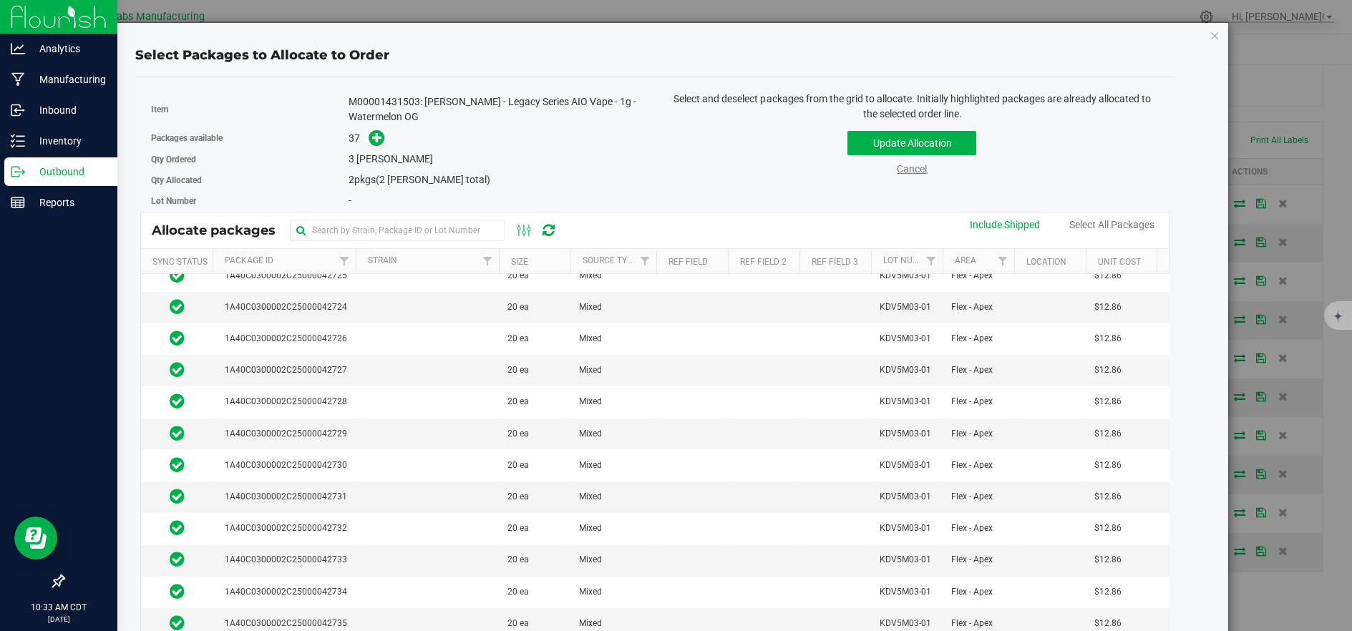
click at [903, 164] on link "Cancel" at bounding box center [912, 168] width 30 height 11
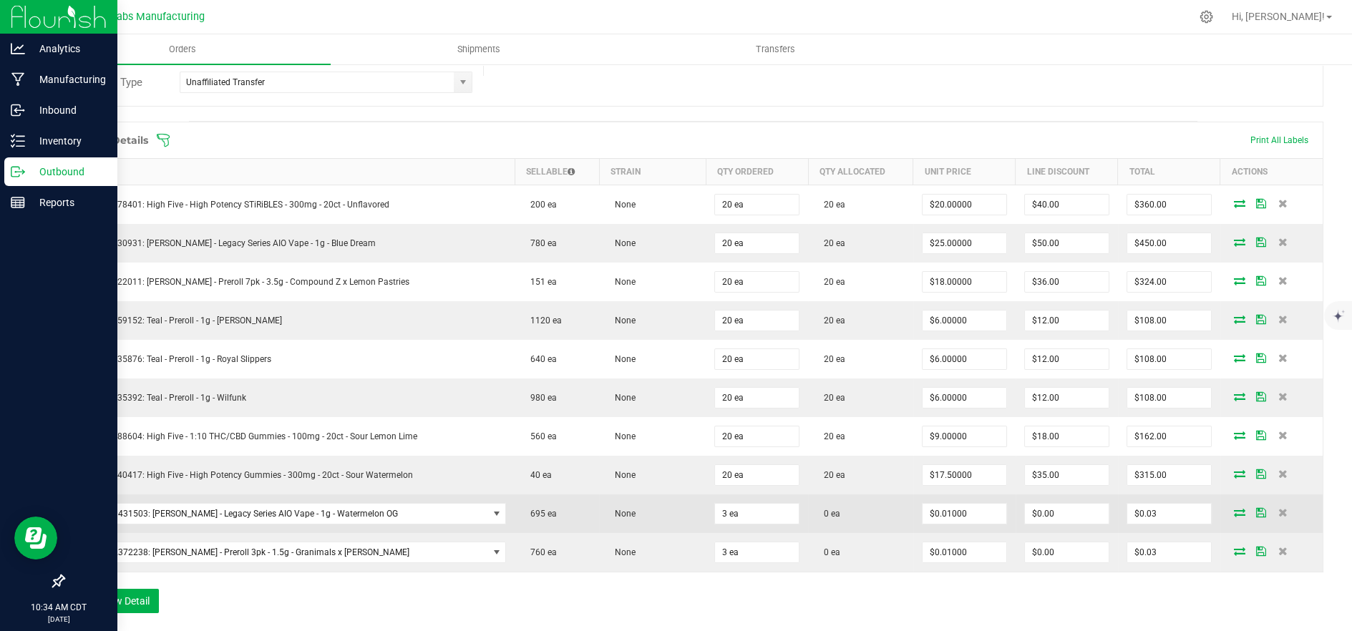
click at [1233, 513] on icon at bounding box center [1238, 512] width 11 height 9
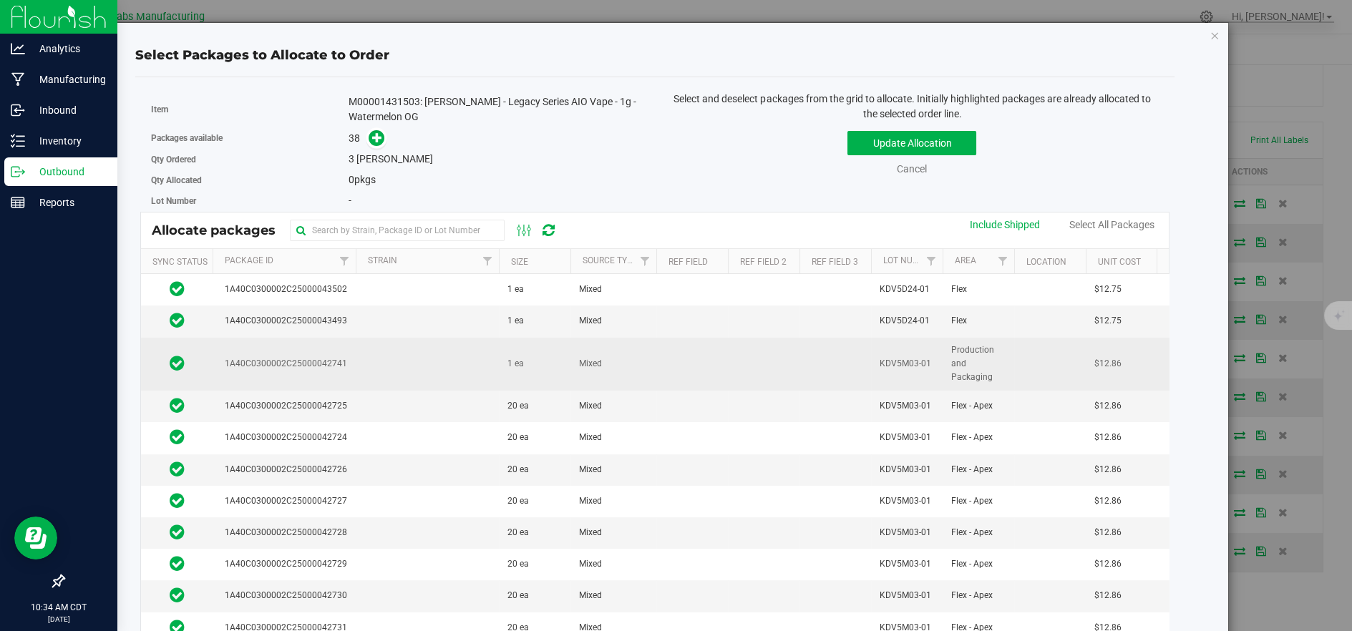
click at [417, 368] on td at bounding box center [427, 365] width 143 height 54
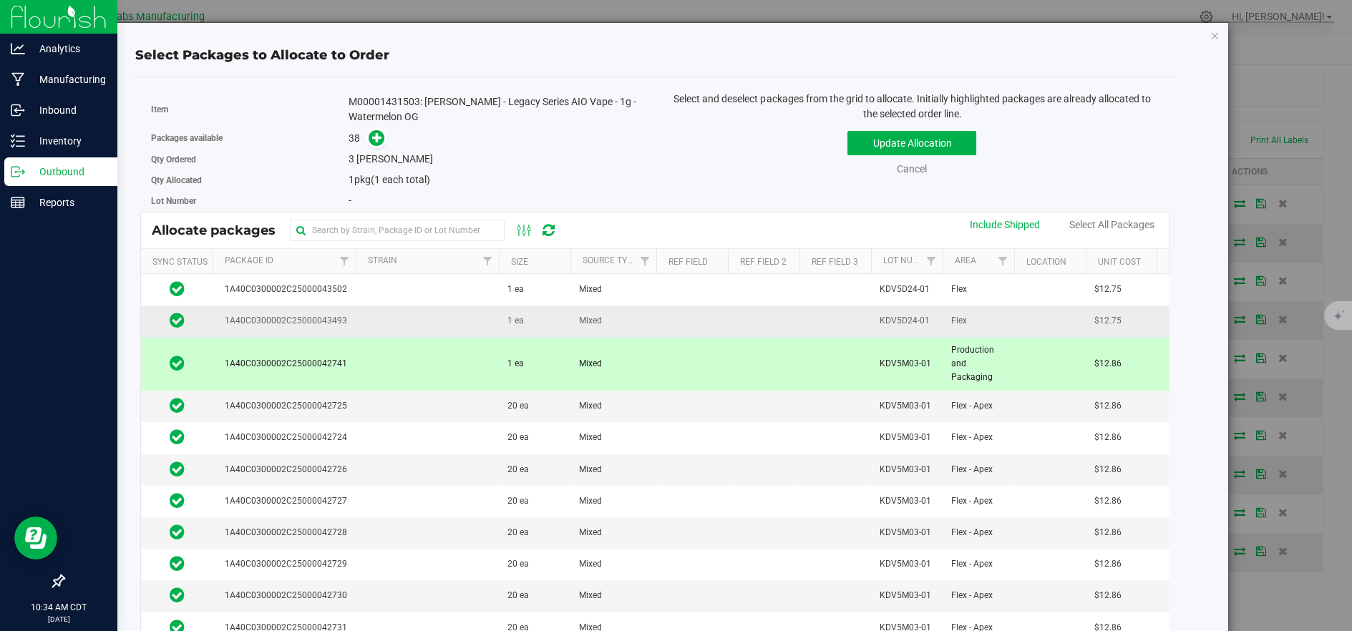
click at [423, 316] on td at bounding box center [427, 321] width 143 height 31
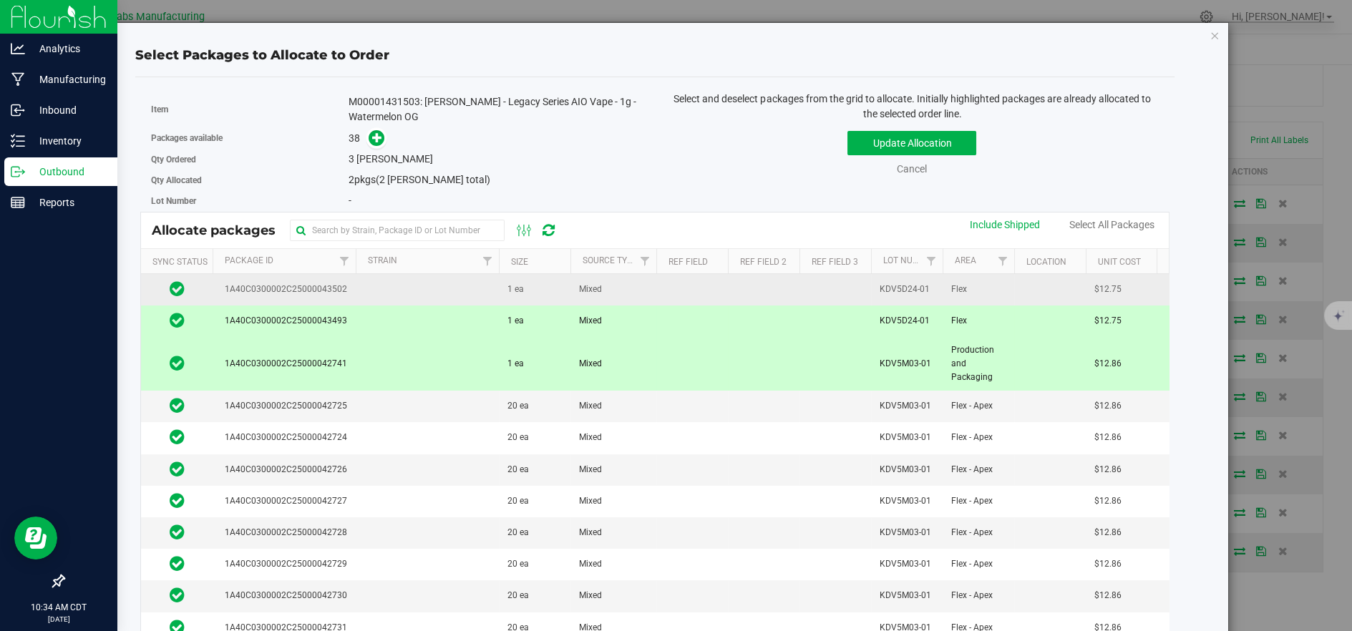
click at [418, 289] on td at bounding box center [427, 289] width 143 height 31
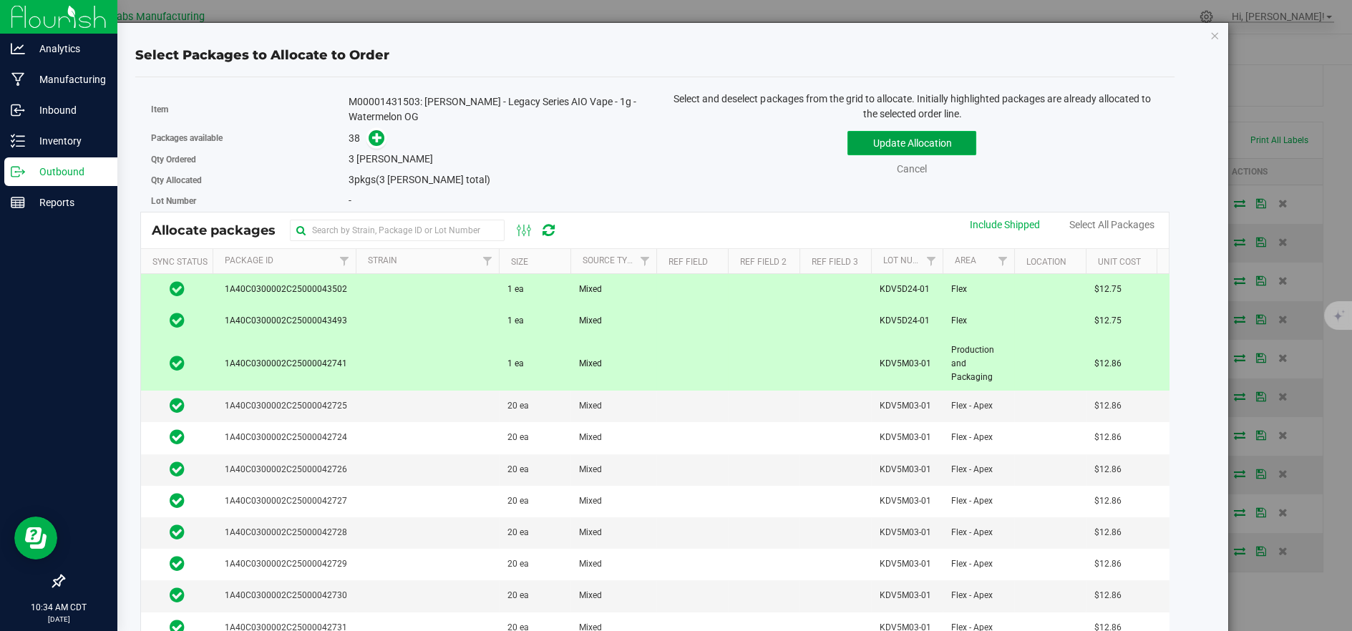
click at [919, 143] on button "Update Allocation" at bounding box center [911, 143] width 129 height 24
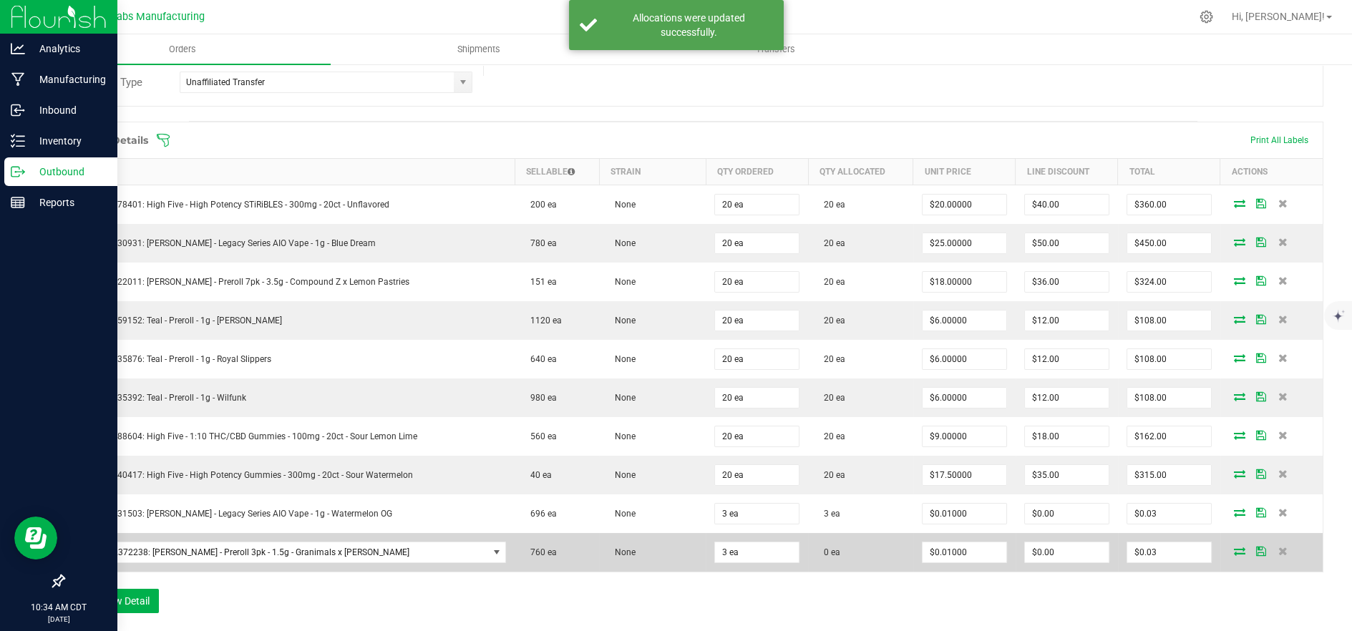
click at [1233, 552] on icon at bounding box center [1238, 551] width 11 height 9
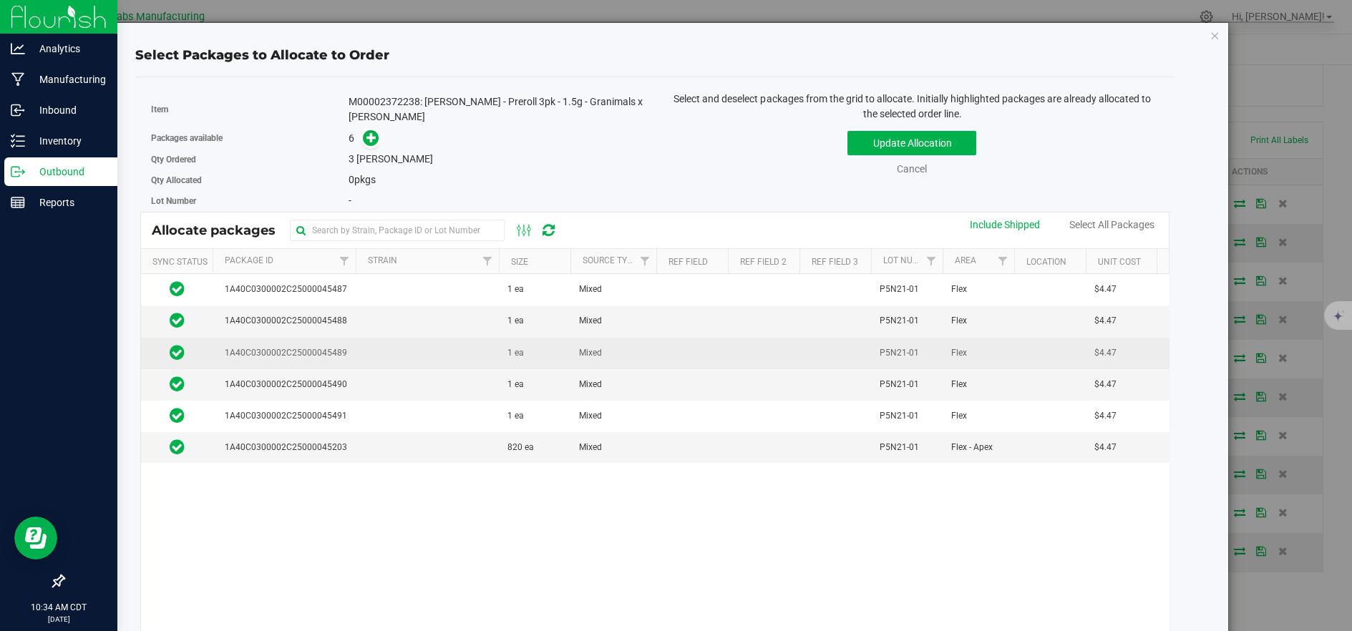
click at [436, 343] on td at bounding box center [427, 353] width 143 height 31
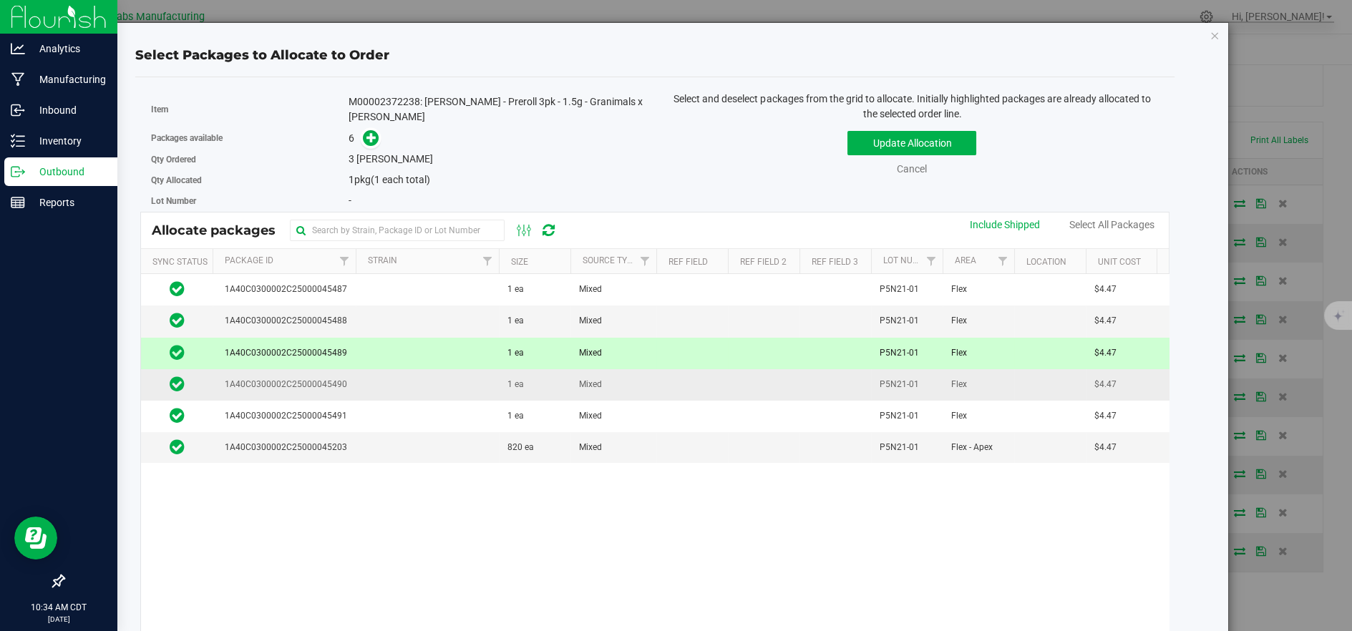
click at [431, 373] on td at bounding box center [427, 384] width 143 height 31
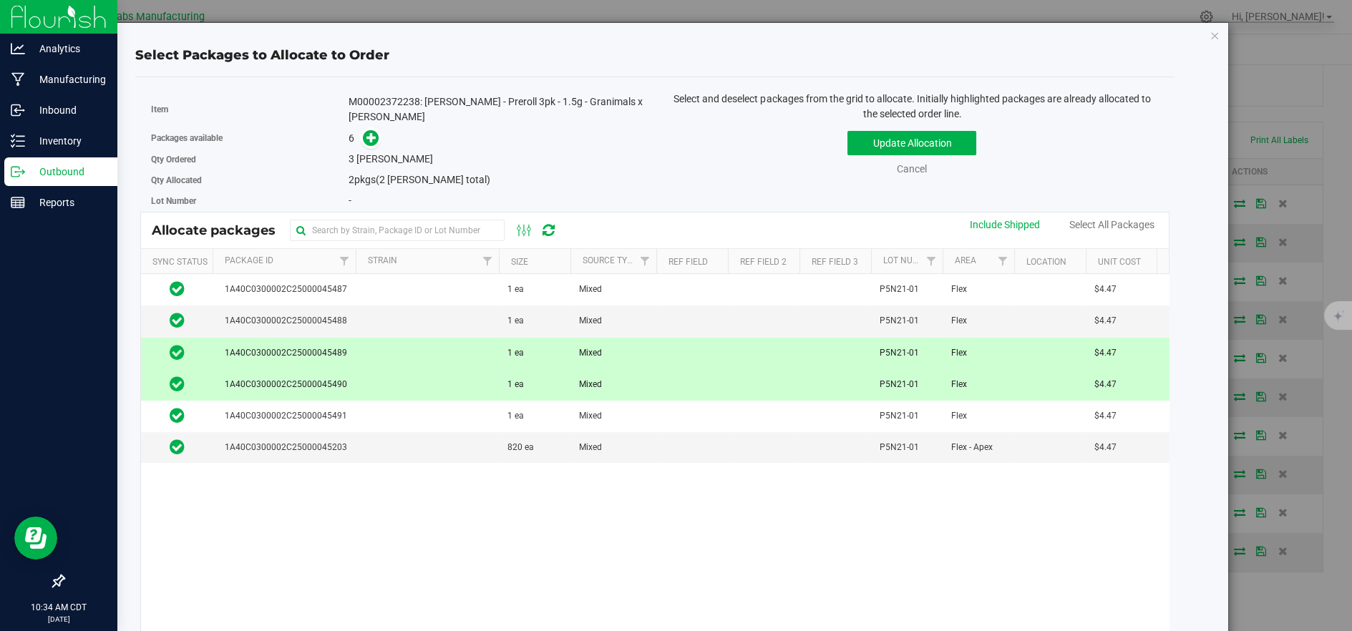
drag, startPoint x: 434, startPoint y: 396, endPoint x: 538, endPoint y: 335, distance: 121.2
click at [436, 401] on td at bounding box center [427, 416] width 143 height 31
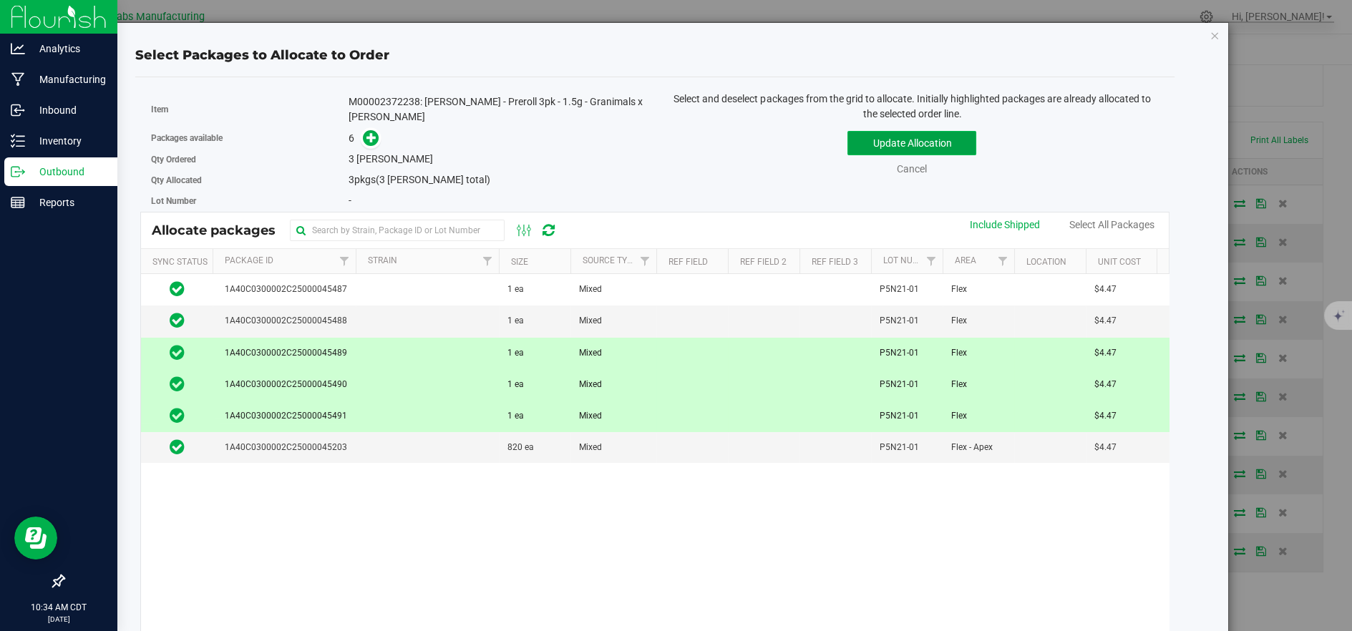
click at [919, 132] on button "Update Allocation" at bounding box center [911, 143] width 129 height 24
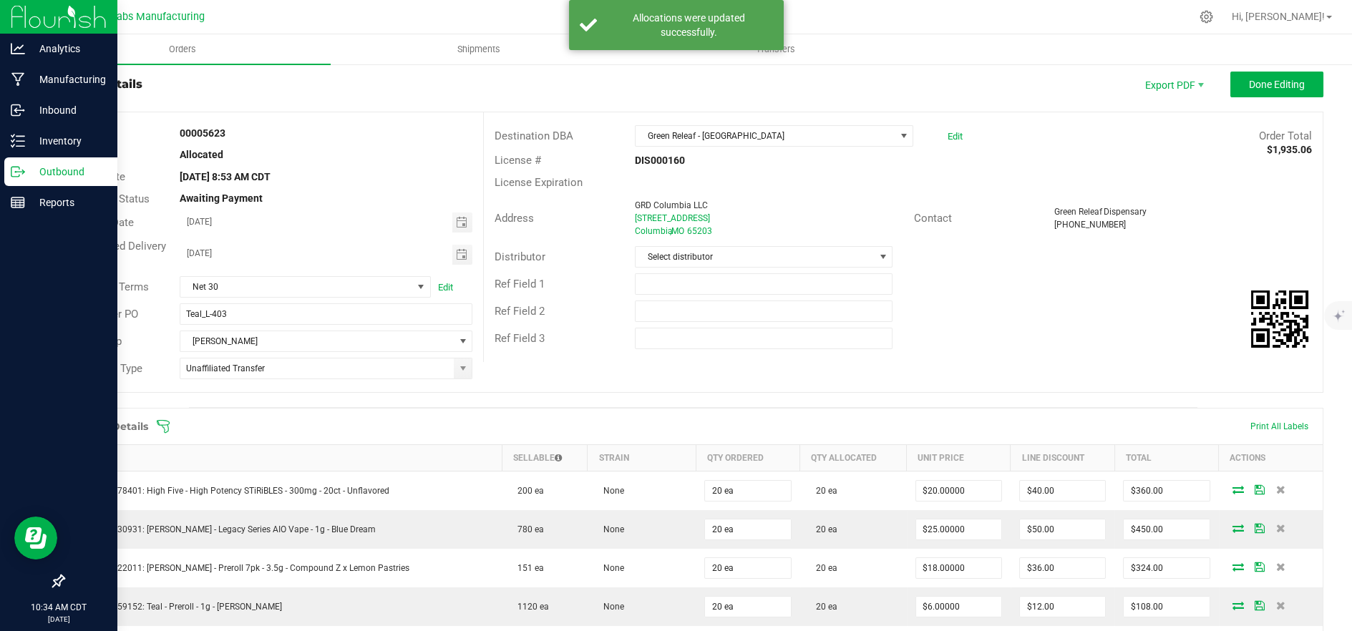
scroll to position [0, 0]
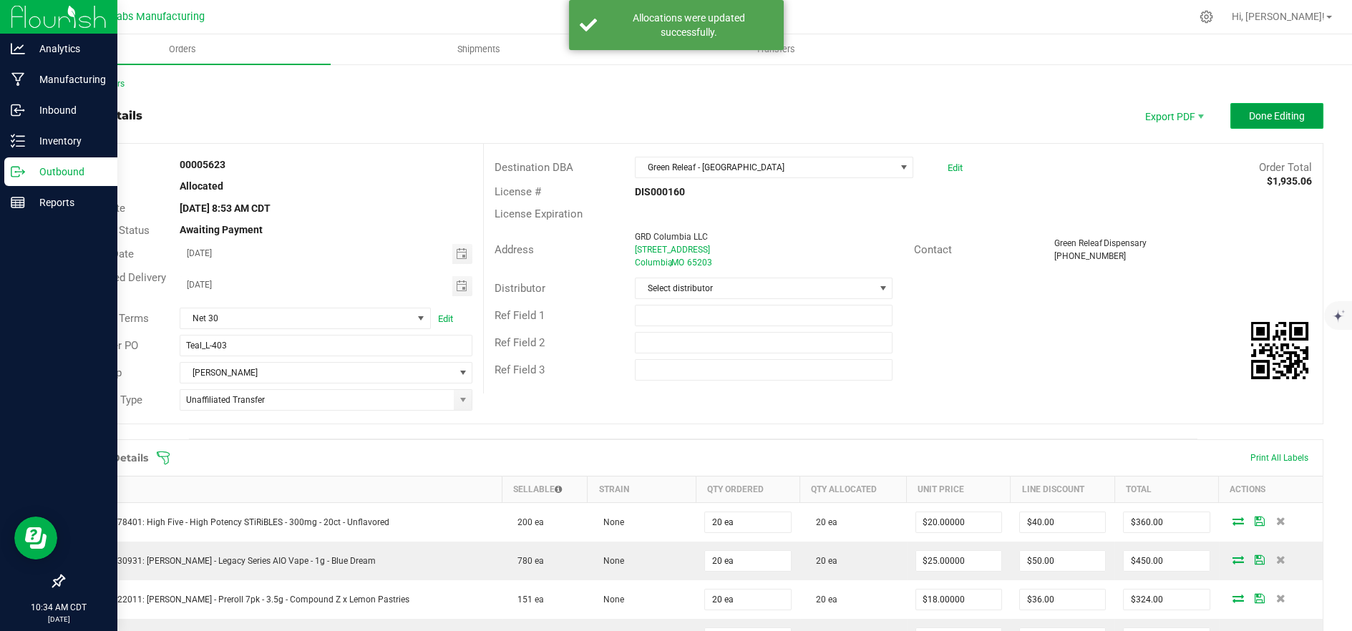
click at [1249, 114] on span "Done Editing" at bounding box center [1277, 115] width 56 height 11
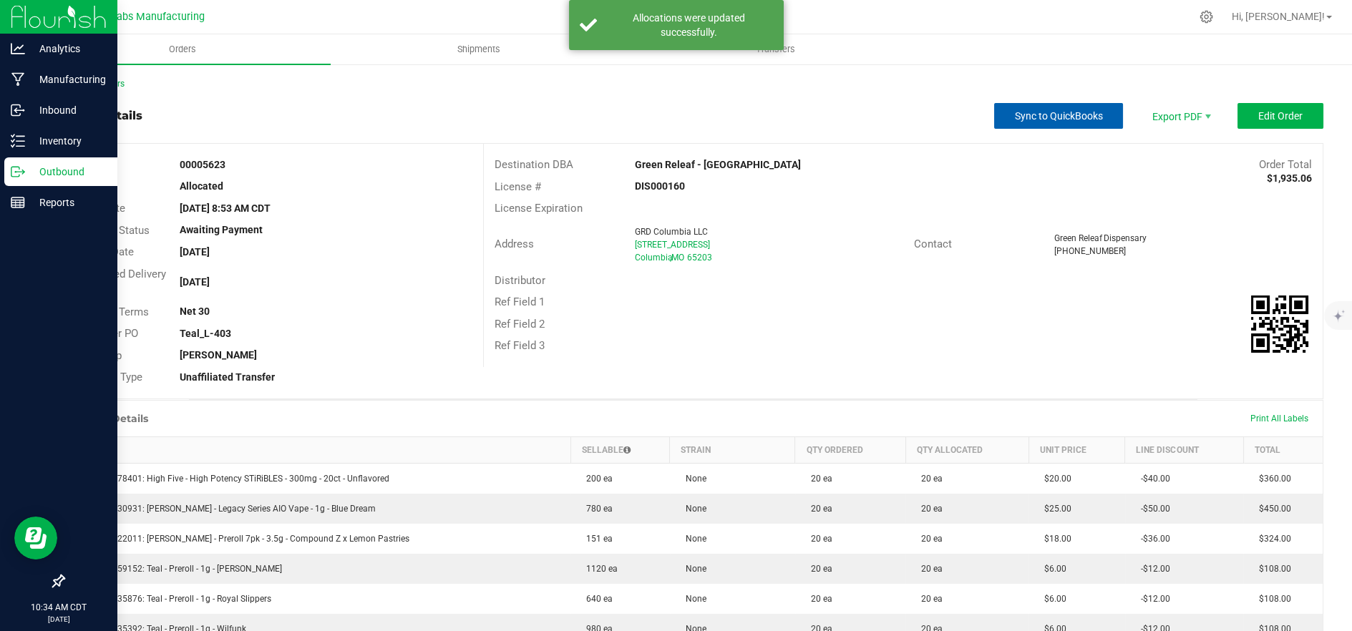
click at [1057, 119] on span "Sync to QuickBooks" at bounding box center [1059, 115] width 88 height 11
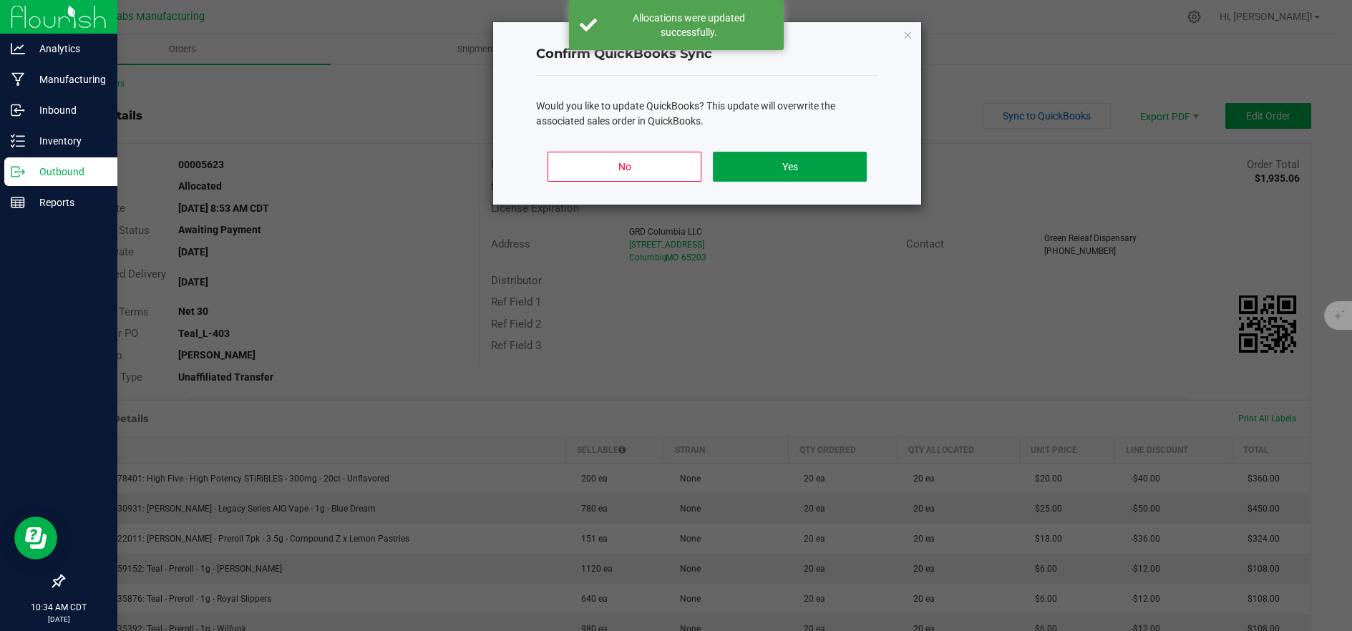
drag, startPoint x: 827, startPoint y: 172, endPoint x: 841, endPoint y: 165, distance: 16.0
click at [829, 172] on button "Yes" at bounding box center [790, 167] width 154 height 30
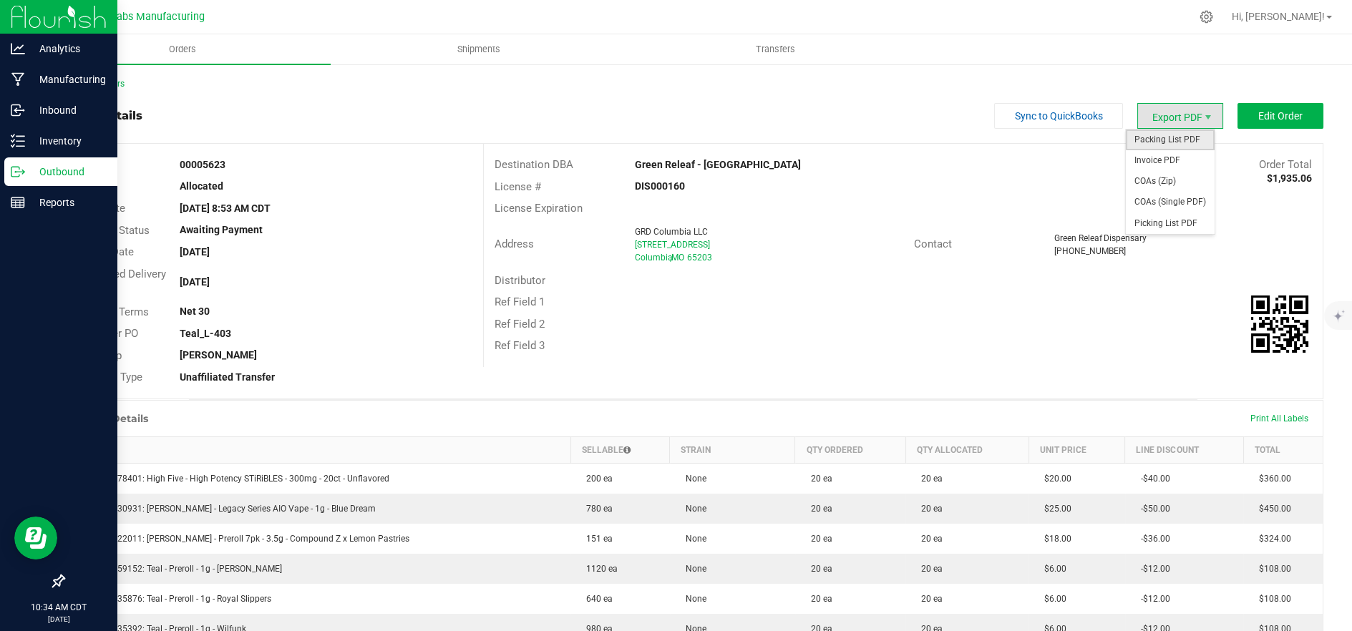
click at [1171, 135] on span "Packing List PDF" at bounding box center [1169, 140] width 89 height 21
click at [781, 225] on div "GRD Columbia LLC" at bounding box center [769, 231] width 269 height 13
click at [82, 83] on link "Back to Orders" at bounding box center [94, 84] width 62 height 10
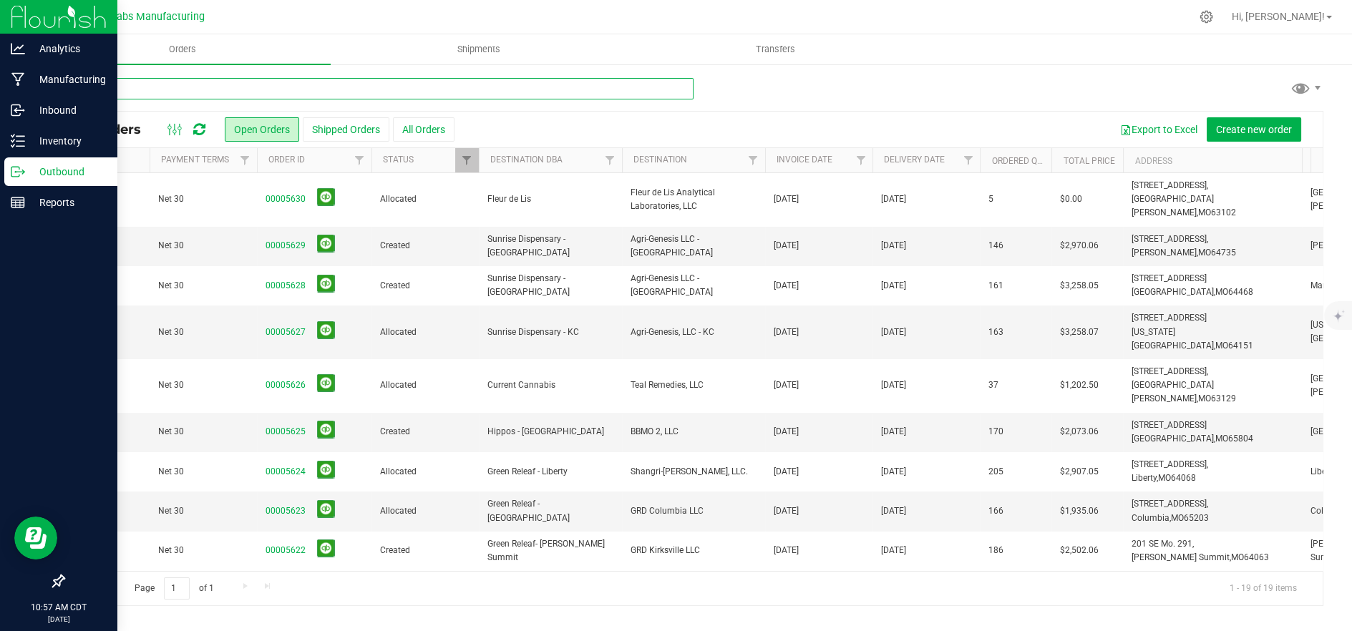
click at [152, 91] on input "text" at bounding box center [378, 88] width 630 height 21
type input "5622"
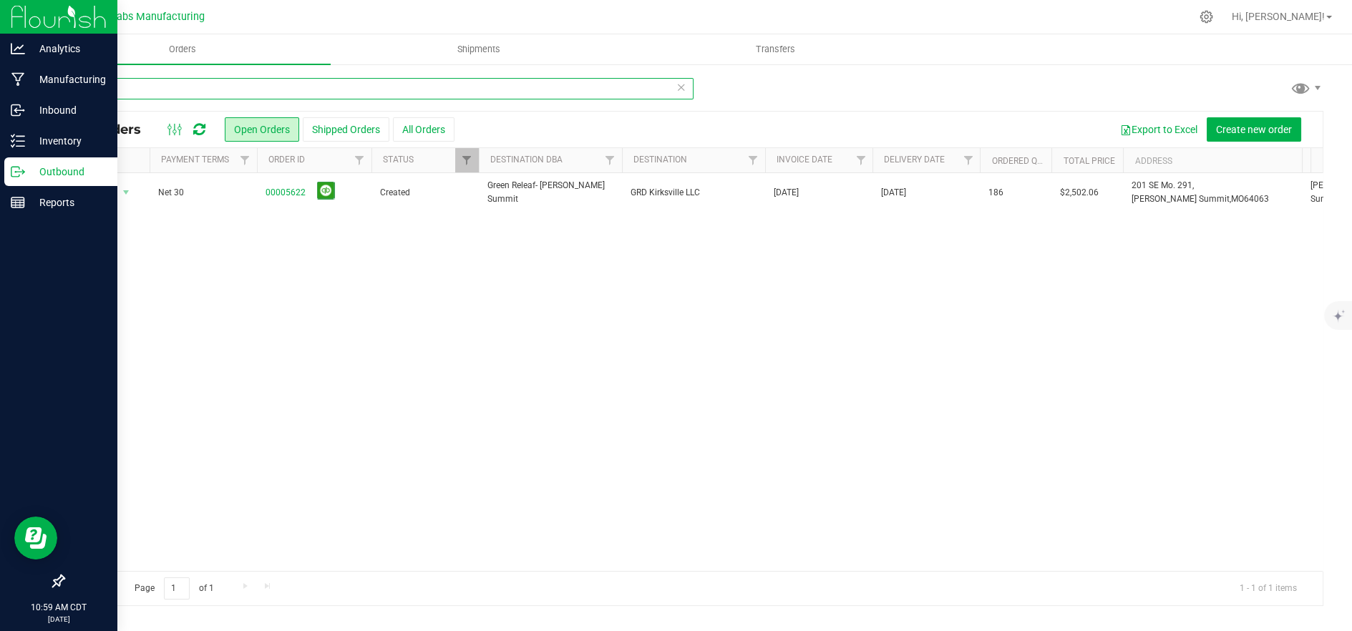
click at [140, 90] on input "5622" at bounding box center [378, 88] width 630 height 21
click at [140, 89] on input "5622" at bounding box center [378, 88] width 630 height 21
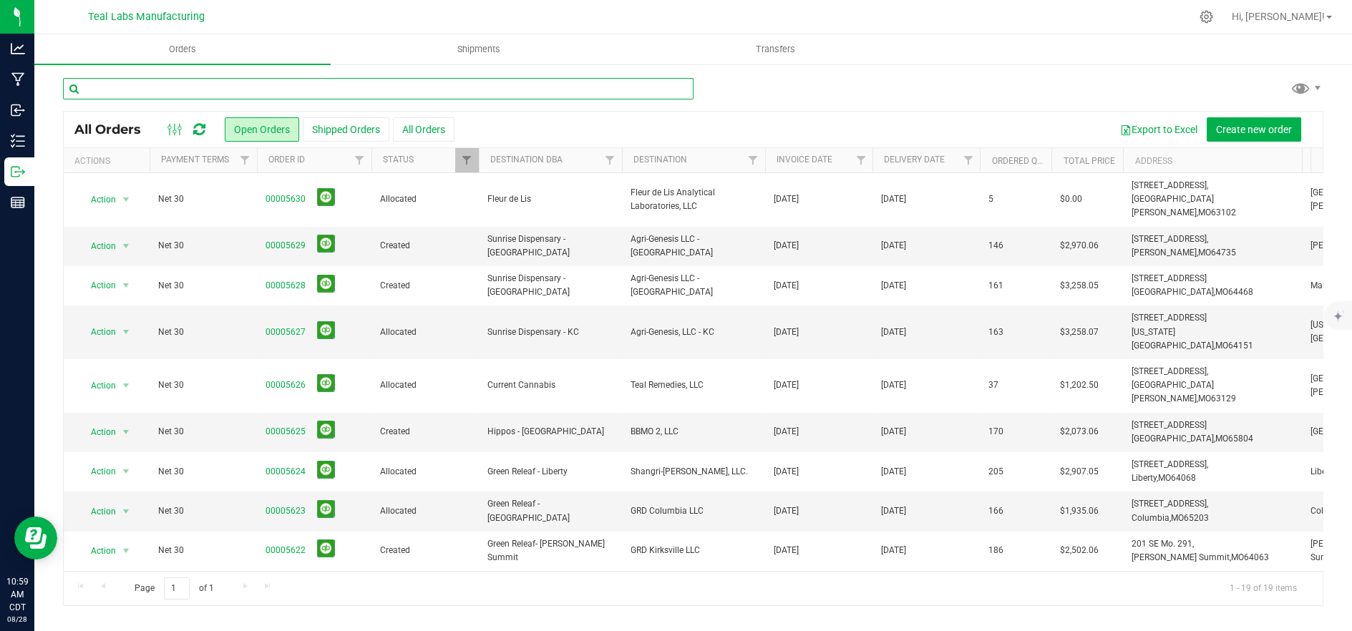
click at [260, 87] on input "text" at bounding box center [378, 88] width 630 height 21
type input "5622"
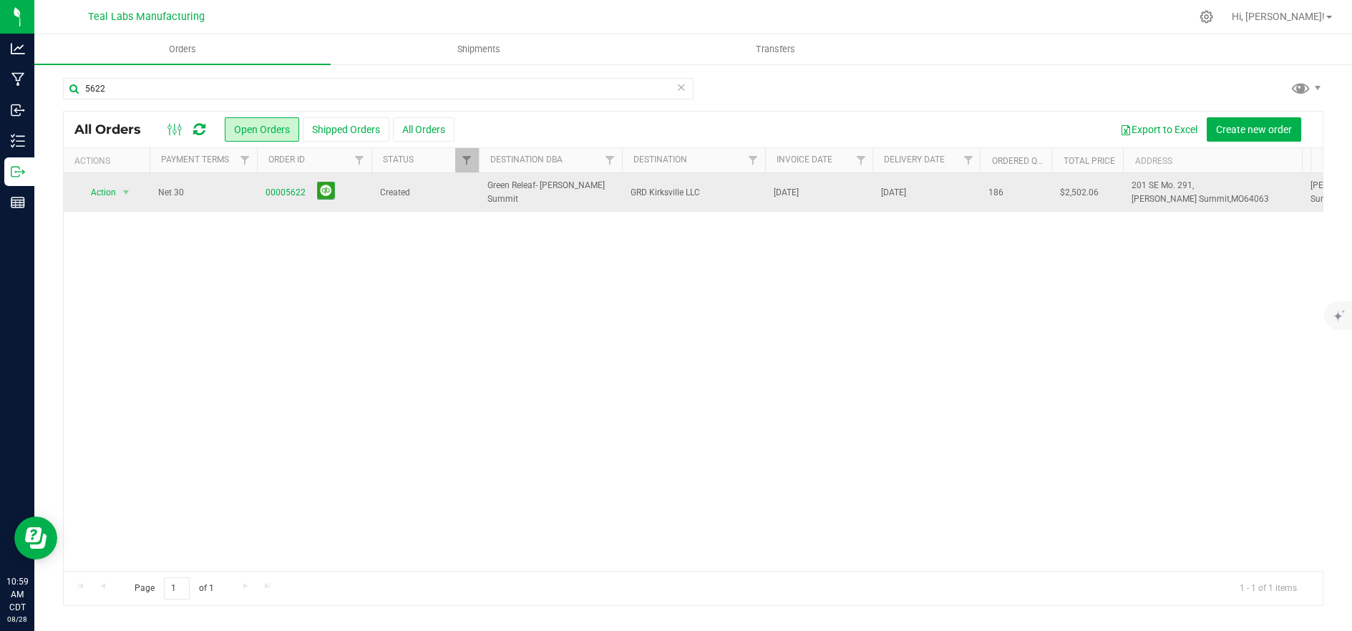
click at [434, 196] on span "Created" at bounding box center [425, 193] width 90 height 14
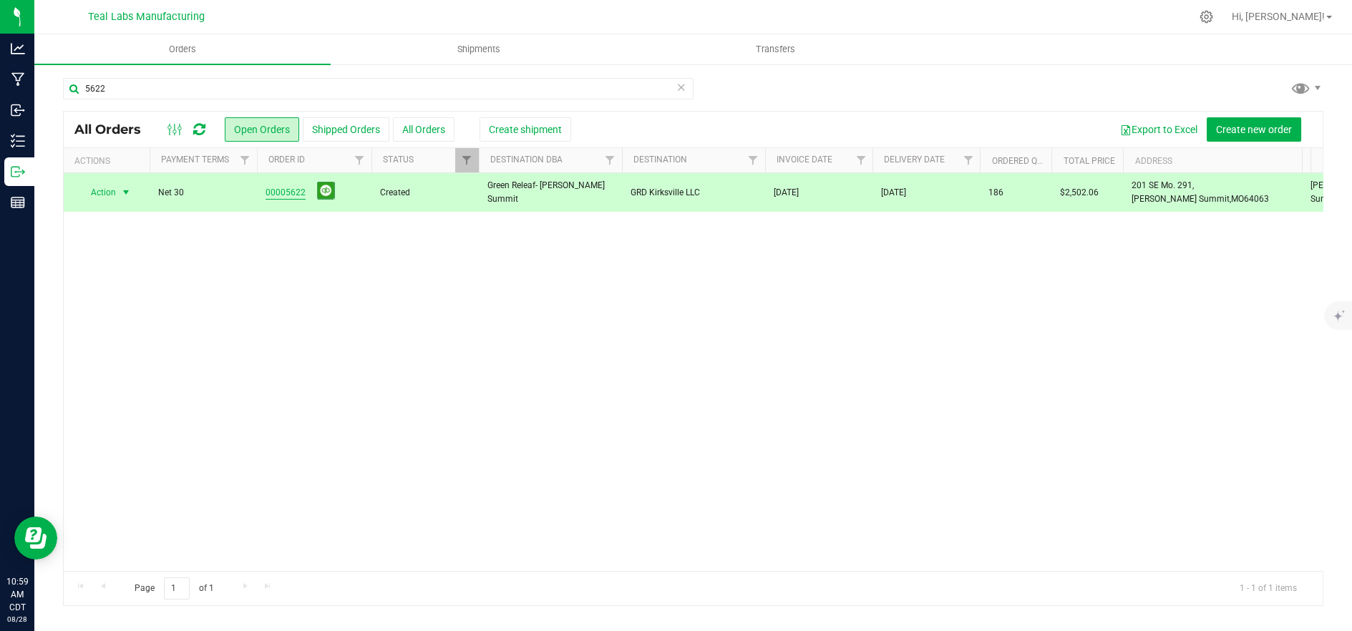
click at [287, 193] on link "00005622" at bounding box center [285, 193] width 40 height 14
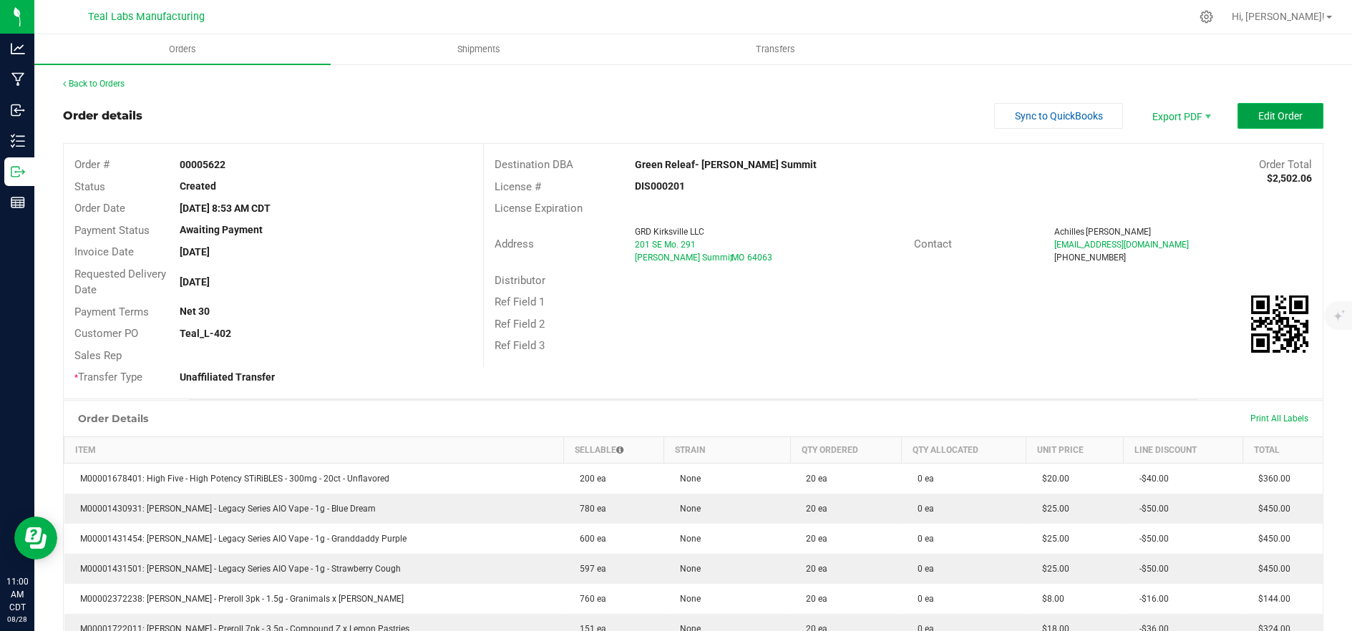
click at [1276, 118] on span "Edit Order" at bounding box center [1280, 115] width 44 height 11
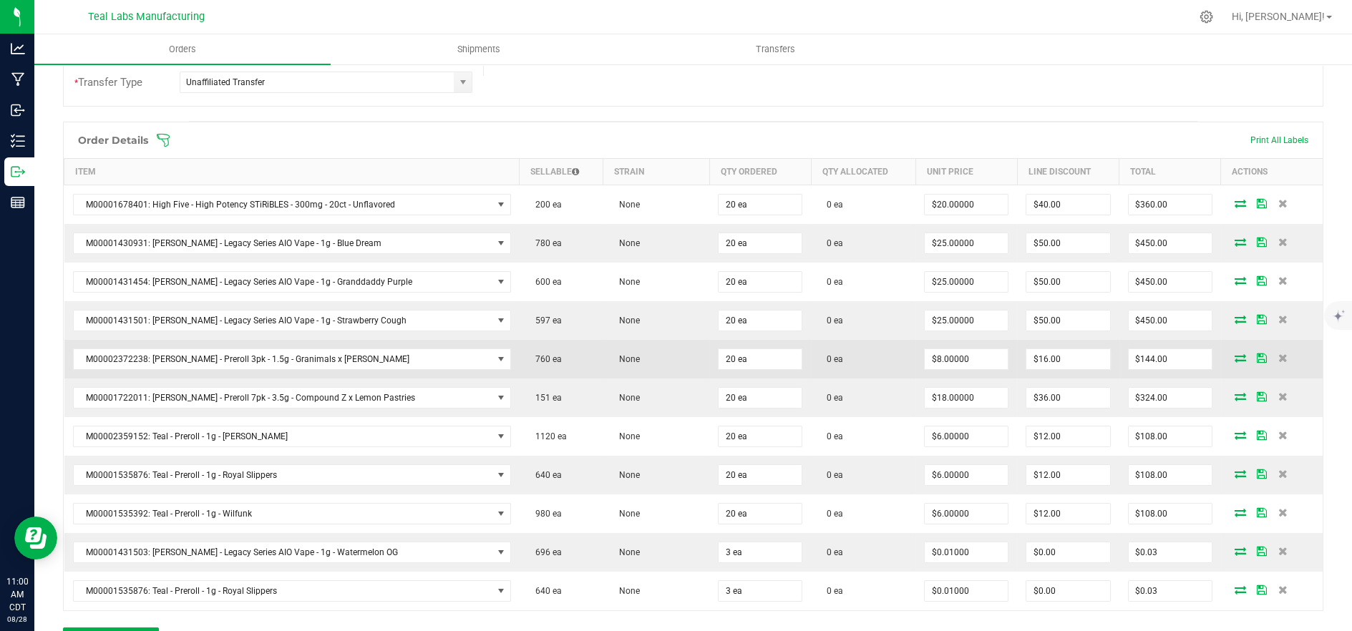
scroll to position [397, 0]
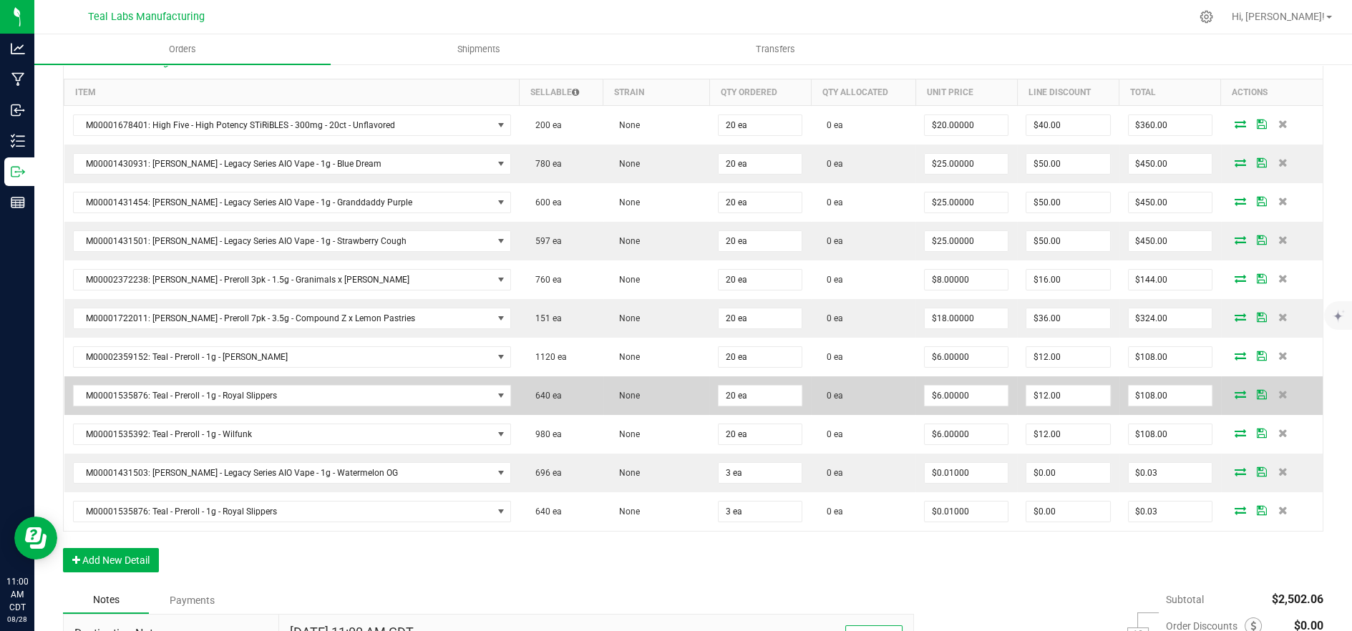
click at [1234, 392] on icon at bounding box center [1239, 394] width 11 height 9
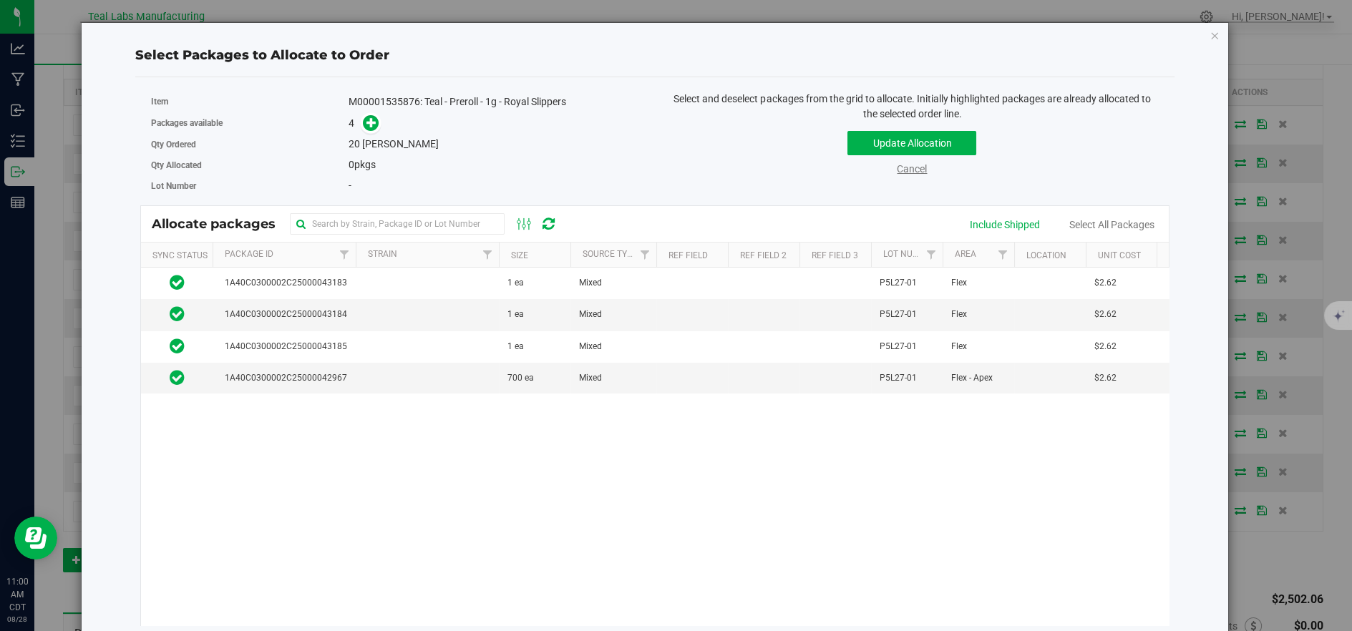
click at [897, 164] on link "Cancel" at bounding box center [912, 168] width 30 height 11
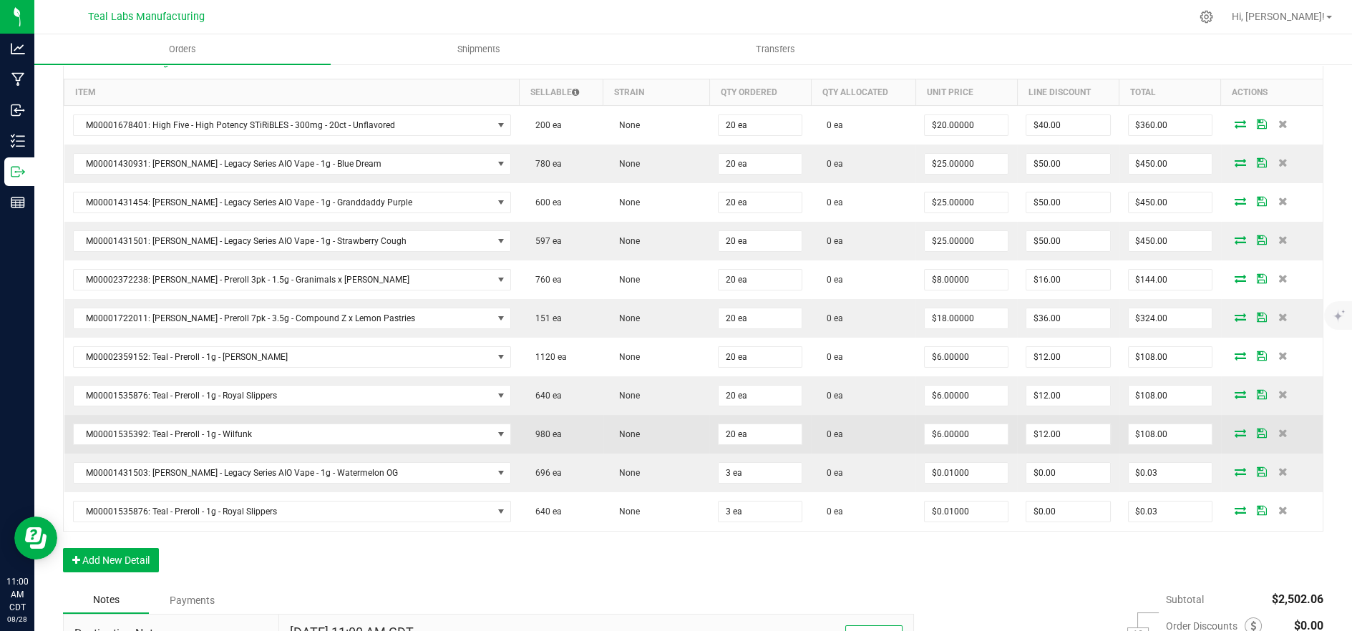
click at [1234, 429] on icon at bounding box center [1239, 433] width 11 height 9
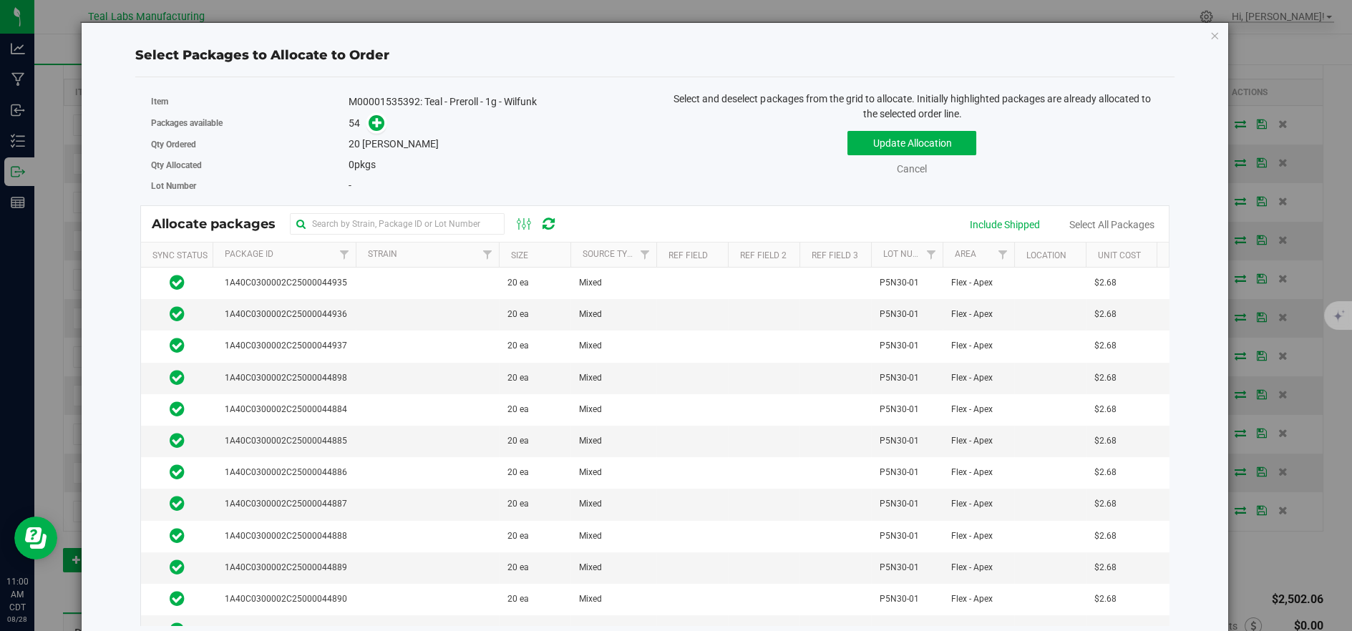
scroll to position [1033, 0]
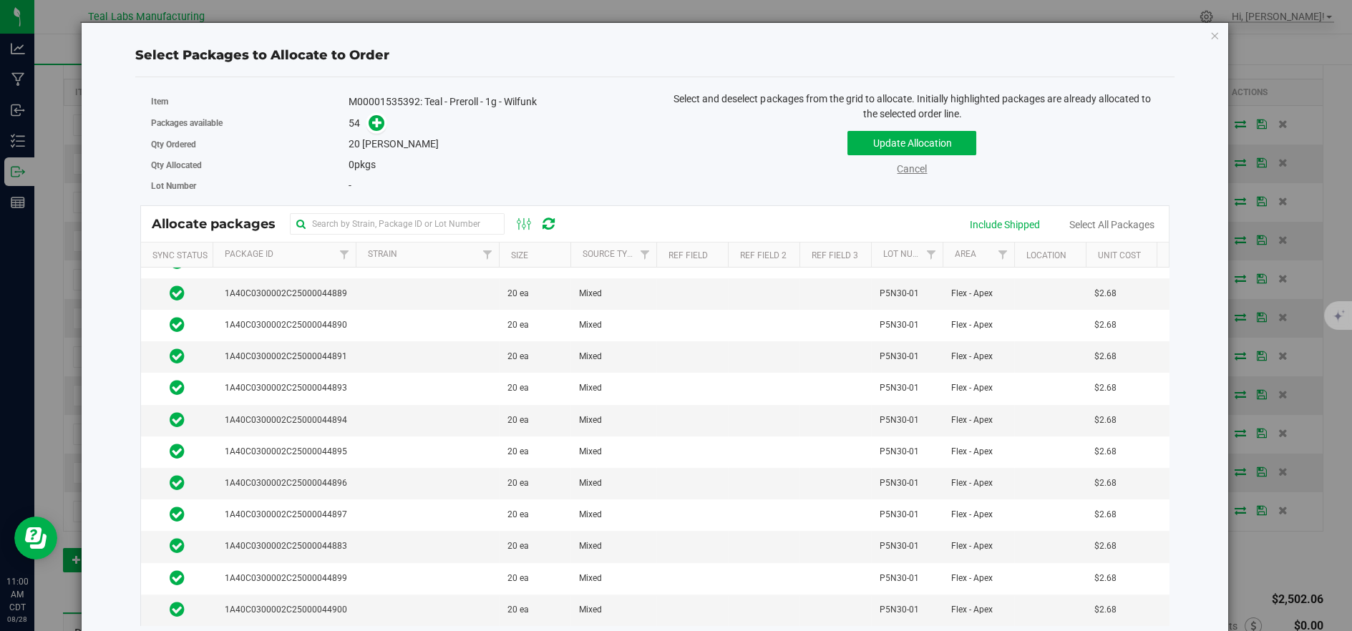
click at [912, 169] on link "Cancel" at bounding box center [912, 168] width 30 height 11
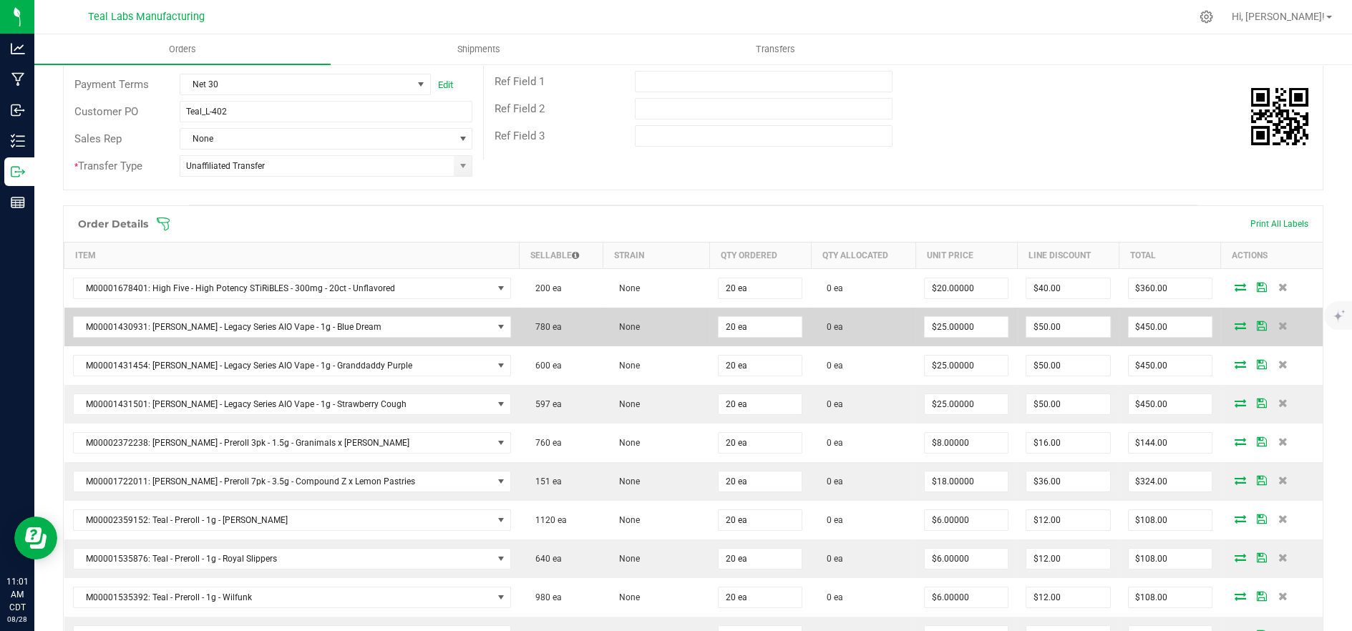
scroll to position [238, 0]
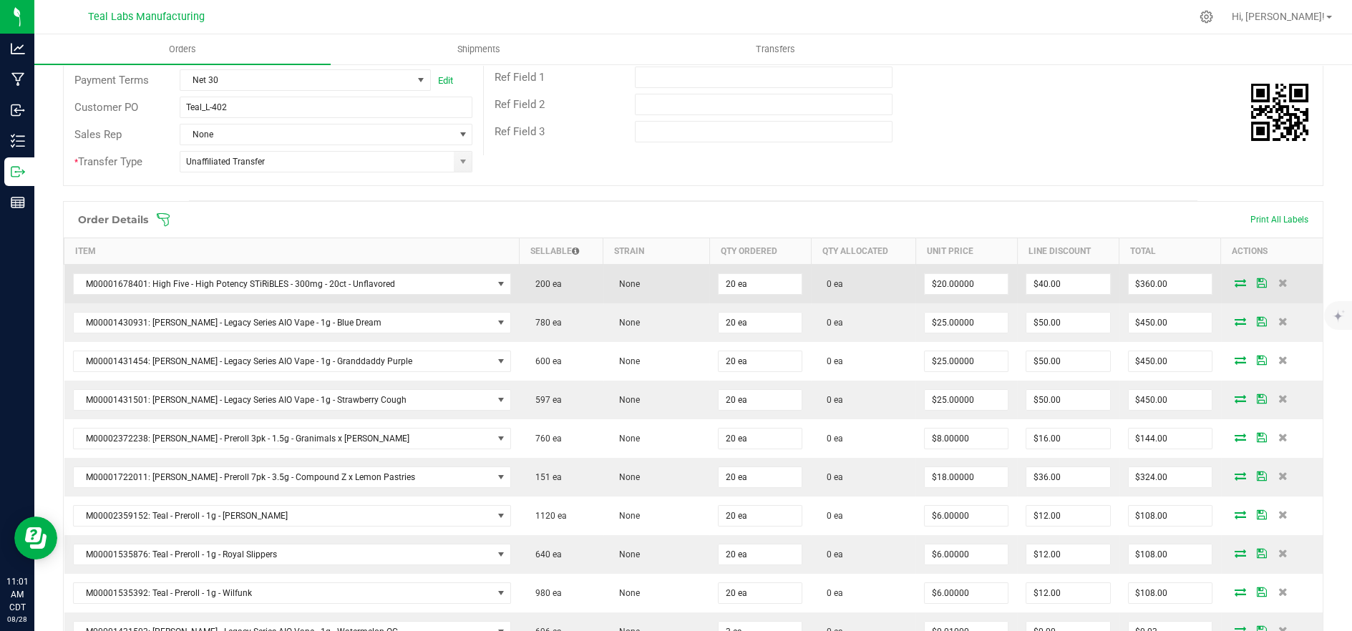
click at [1234, 286] on icon at bounding box center [1239, 282] width 11 height 9
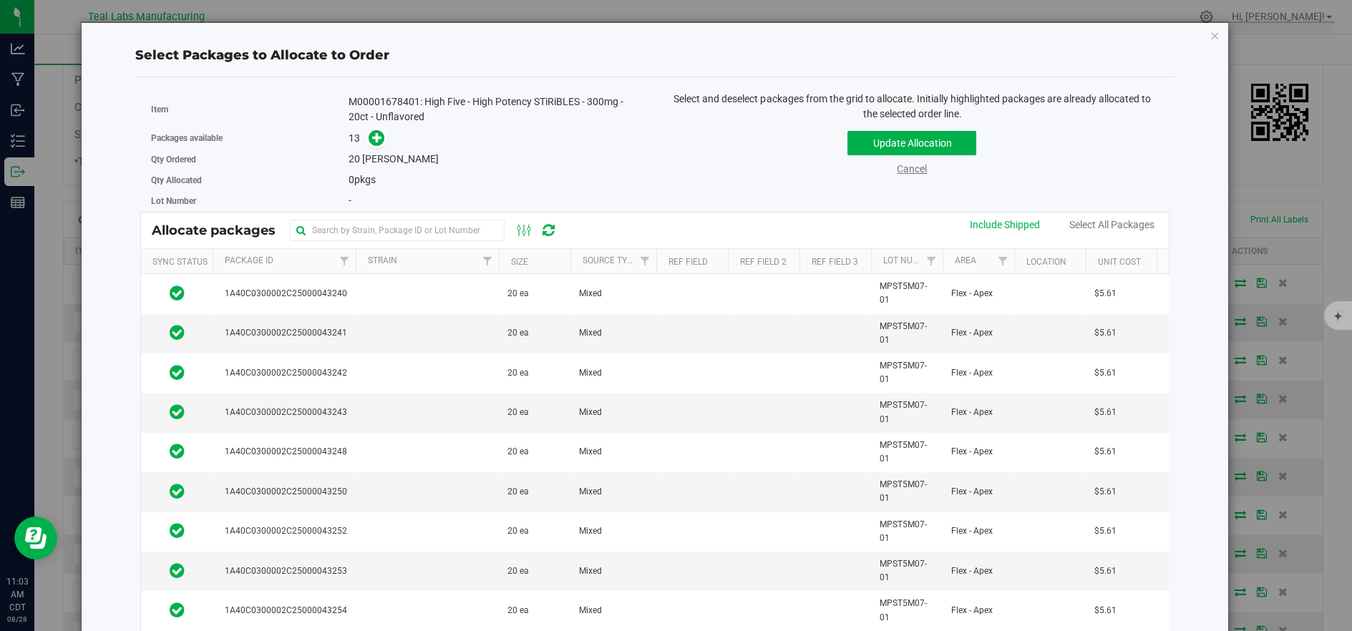
click at [912, 173] on link "Cancel" at bounding box center [912, 168] width 30 height 11
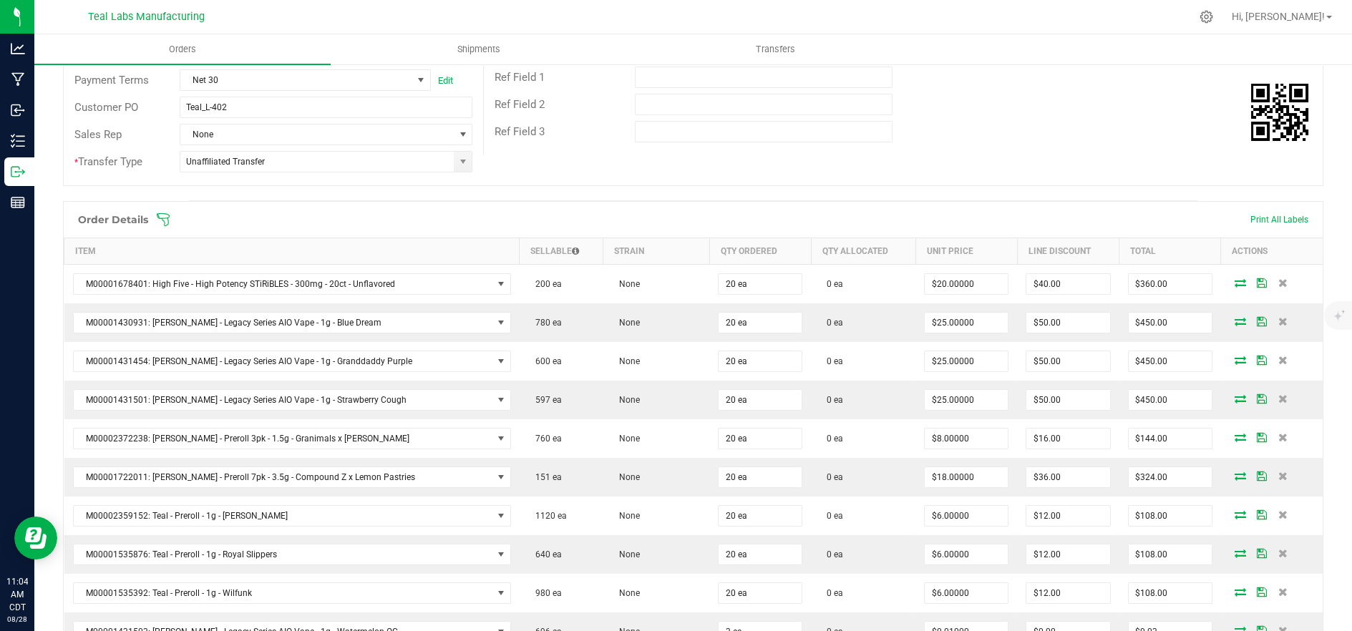
click at [172, 215] on span at bounding box center [786, 219] width 1260 height 14
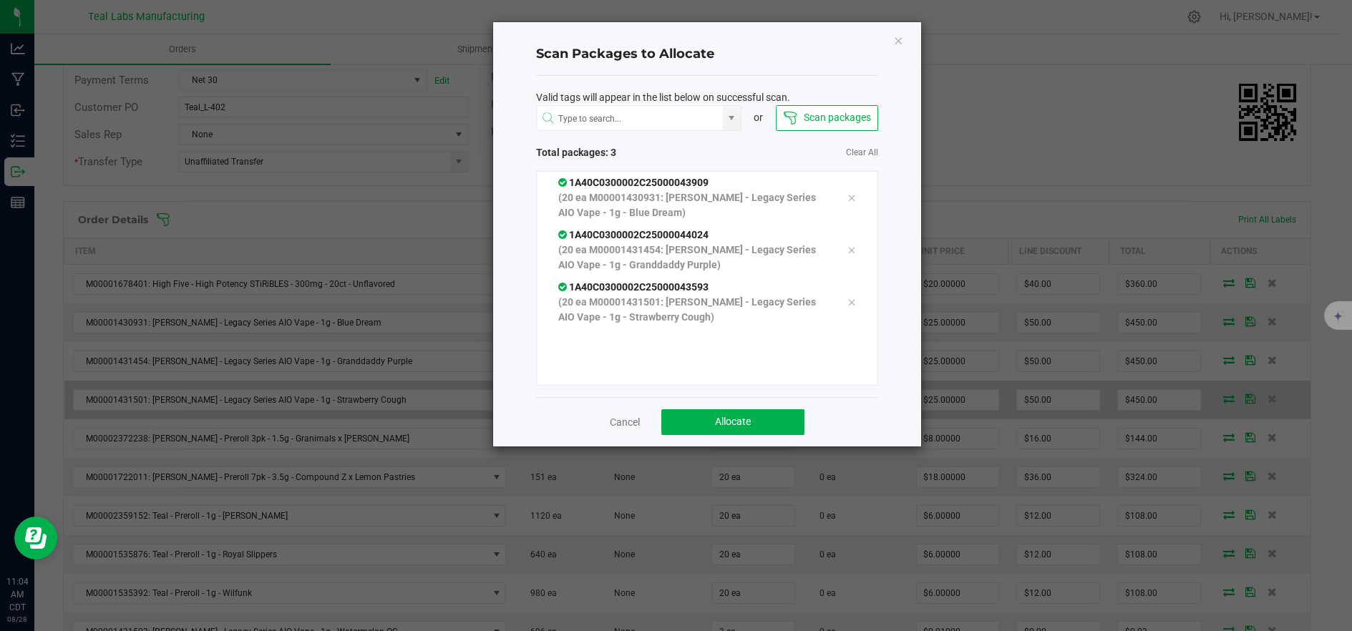
click at [626, 416] on link "Cancel" at bounding box center [625, 422] width 30 height 14
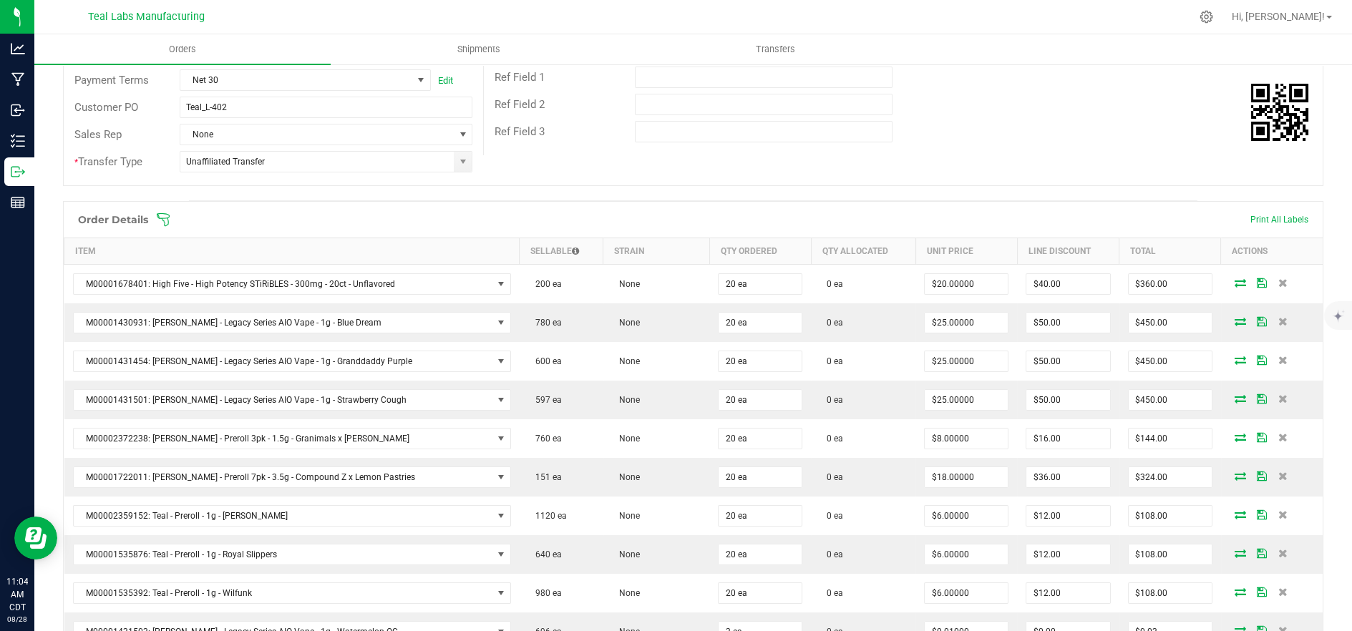
click at [161, 220] on icon at bounding box center [163, 219] width 14 height 14
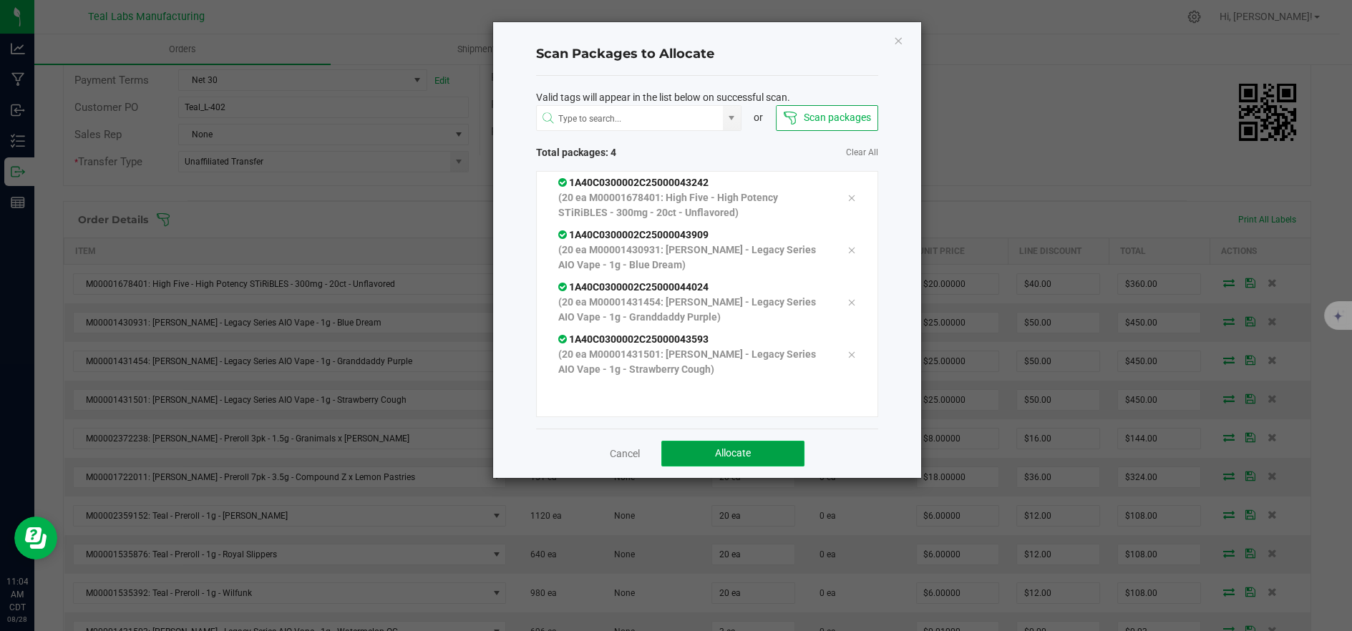
click at [694, 454] on button "Allocate" at bounding box center [732, 454] width 143 height 26
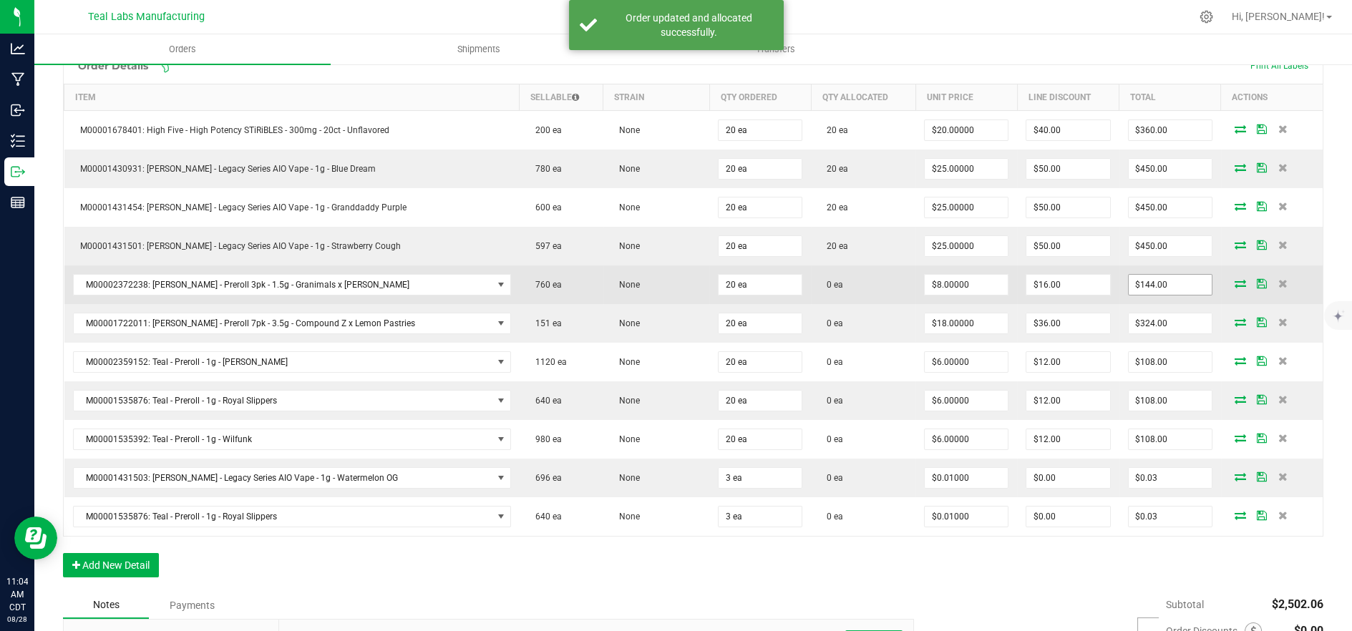
scroll to position [397, 0]
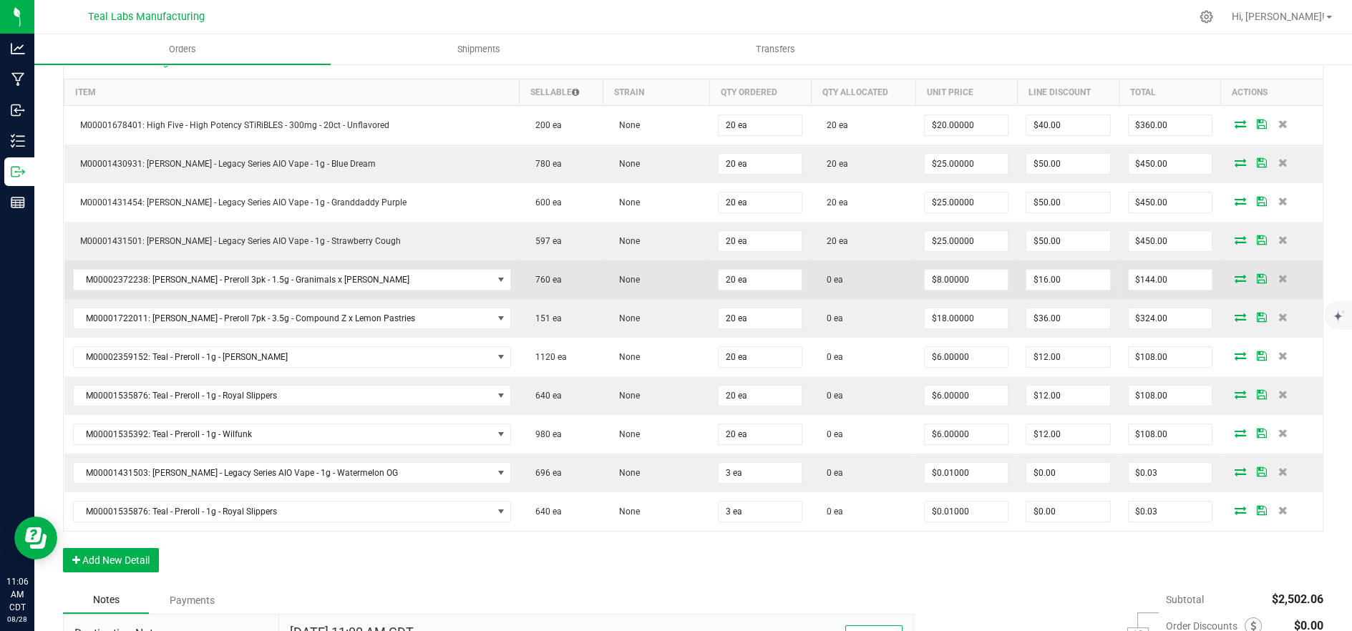
click at [1234, 274] on icon at bounding box center [1239, 278] width 11 height 9
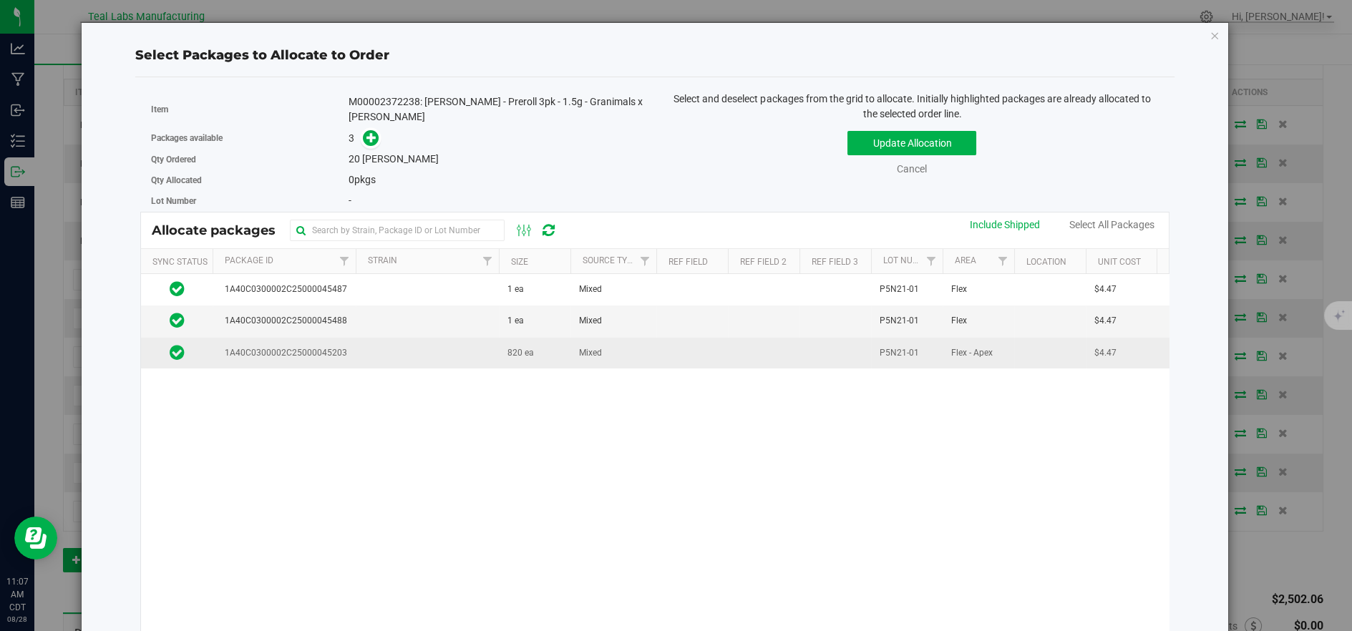
click at [639, 349] on td "Mixed" at bounding box center [613, 353] width 86 height 31
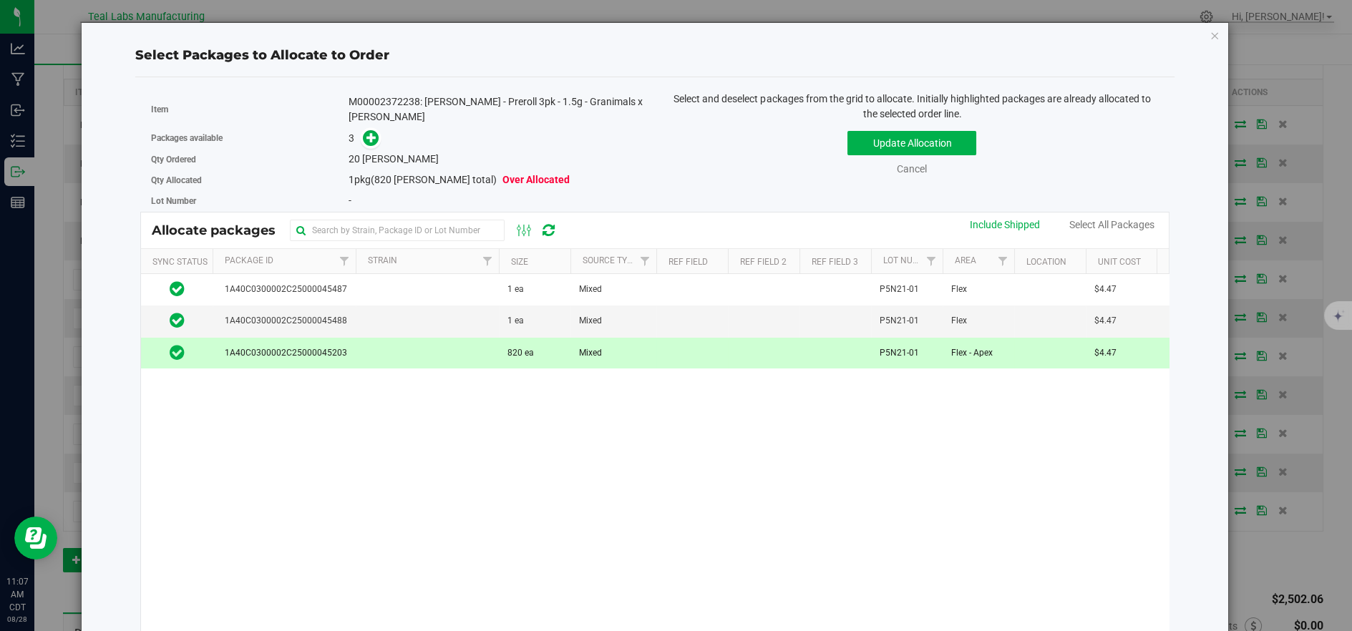
click at [647, 354] on td "Mixed" at bounding box center [613, 353] width 86 height 31
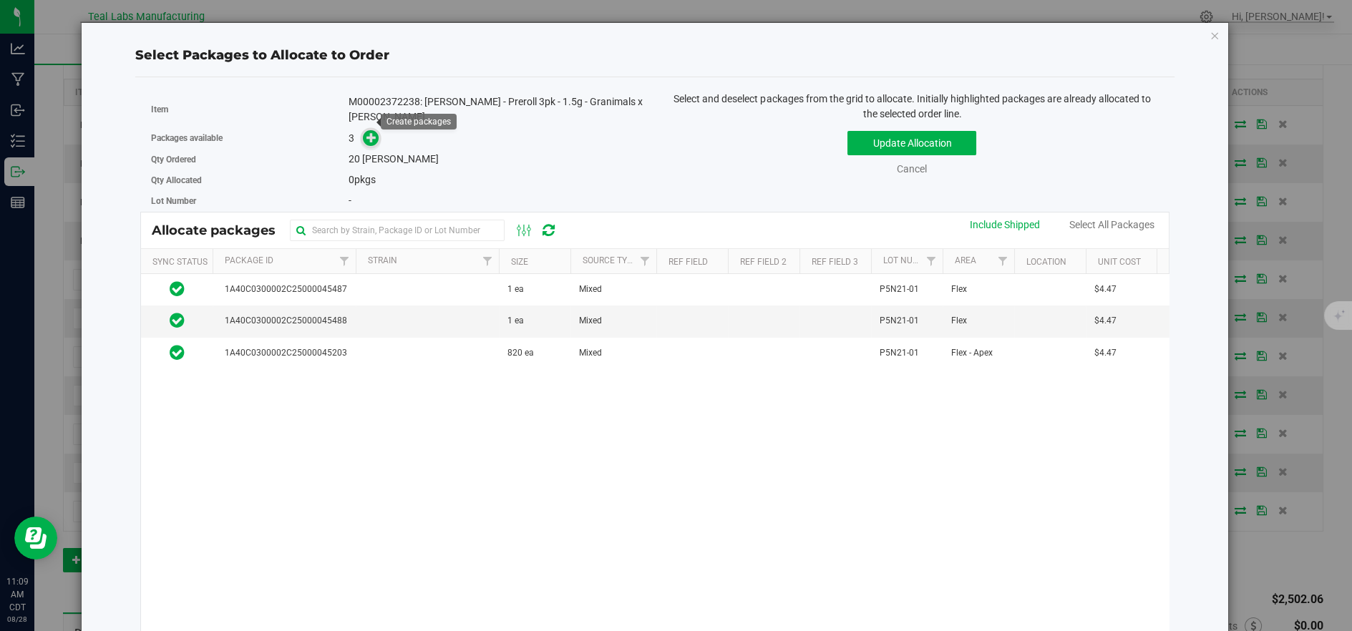
click at [366, 132] on icon at bounding box center [371, 137] width 10 height 10
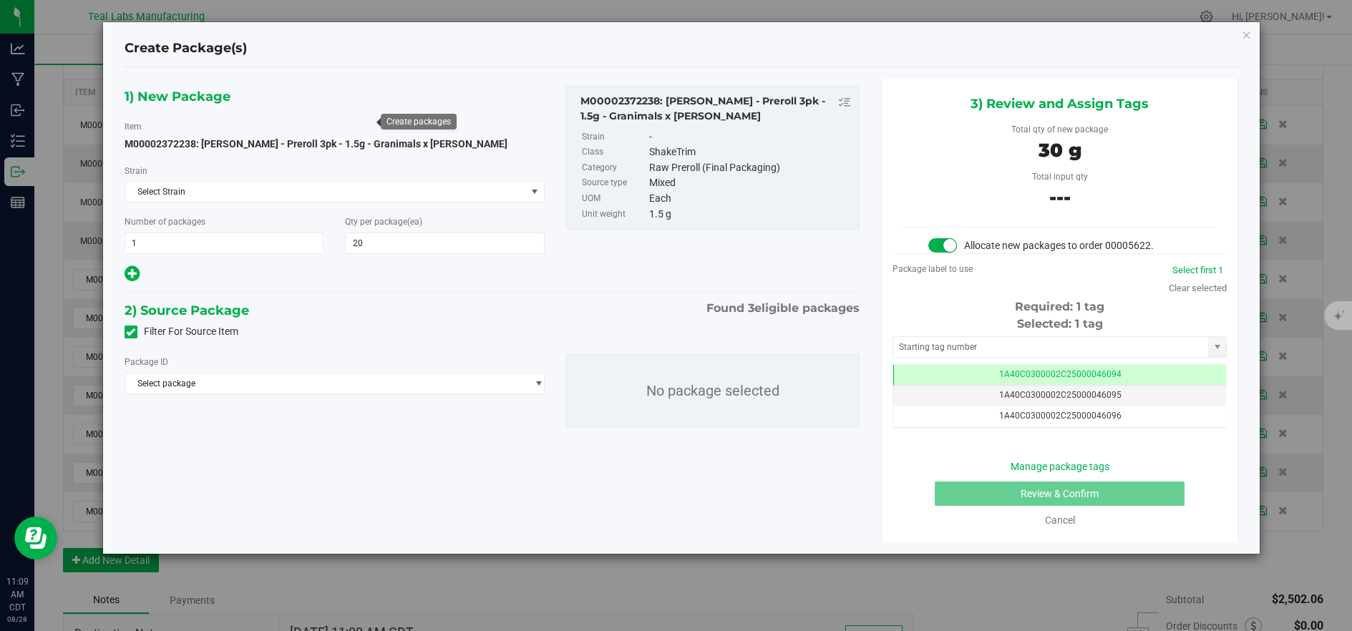
type input "20"
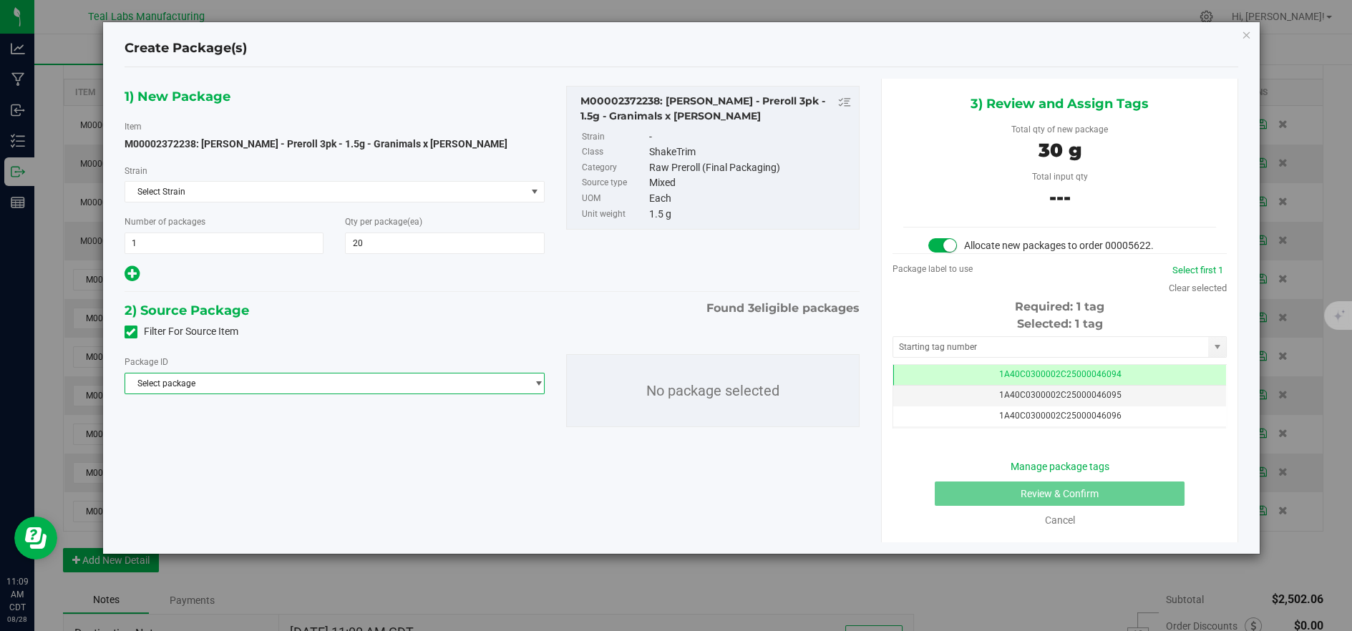
drag, startPoint x: 402, startPoint y: 375, endPoint x: 409, endPoint y: 392, distance: 18.3
click at [402, 376] on span "Select package" at bounding box center [325, 383] width 401 height 20
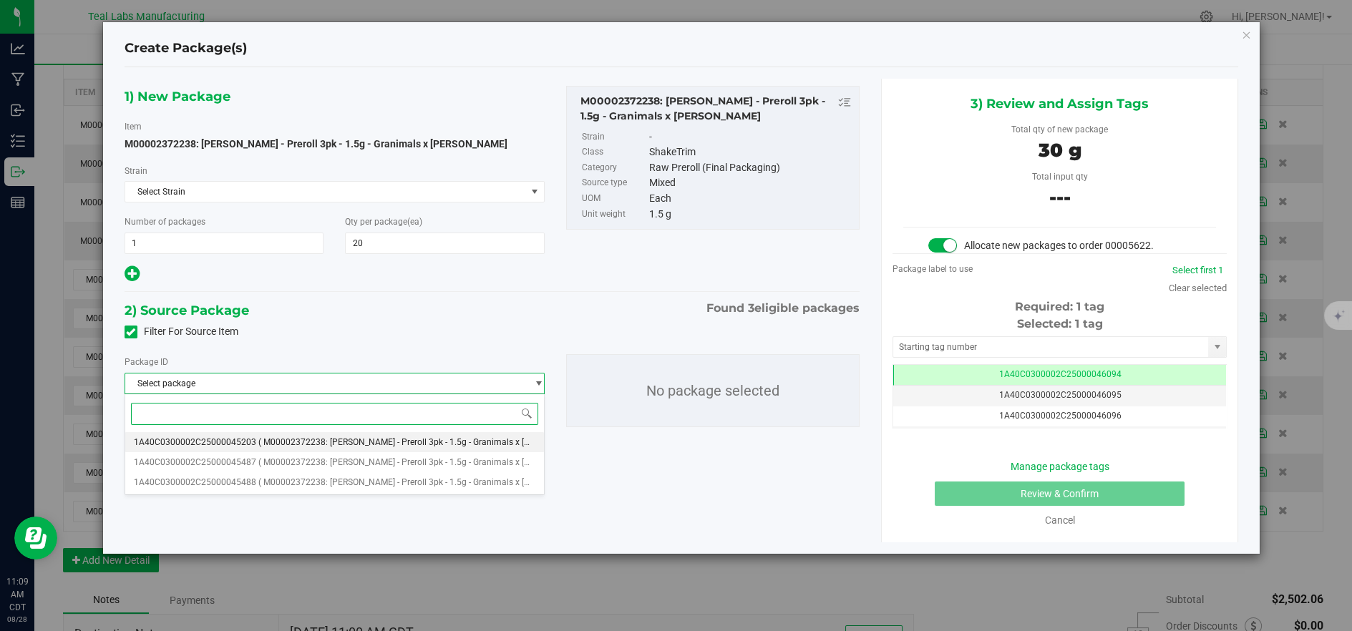
drag, startPoint x: 389, startPoint y: 438, endPoint x: 396, endPoint y: 469, distance: 31.8
click at [389, 439] on span "( M00002372238: [PERSON_NAME] - Preroll 3pk - 1.5g - Granimals x [PERSON_NAME] )" at bounding box center [424, 442] width 333 height 10
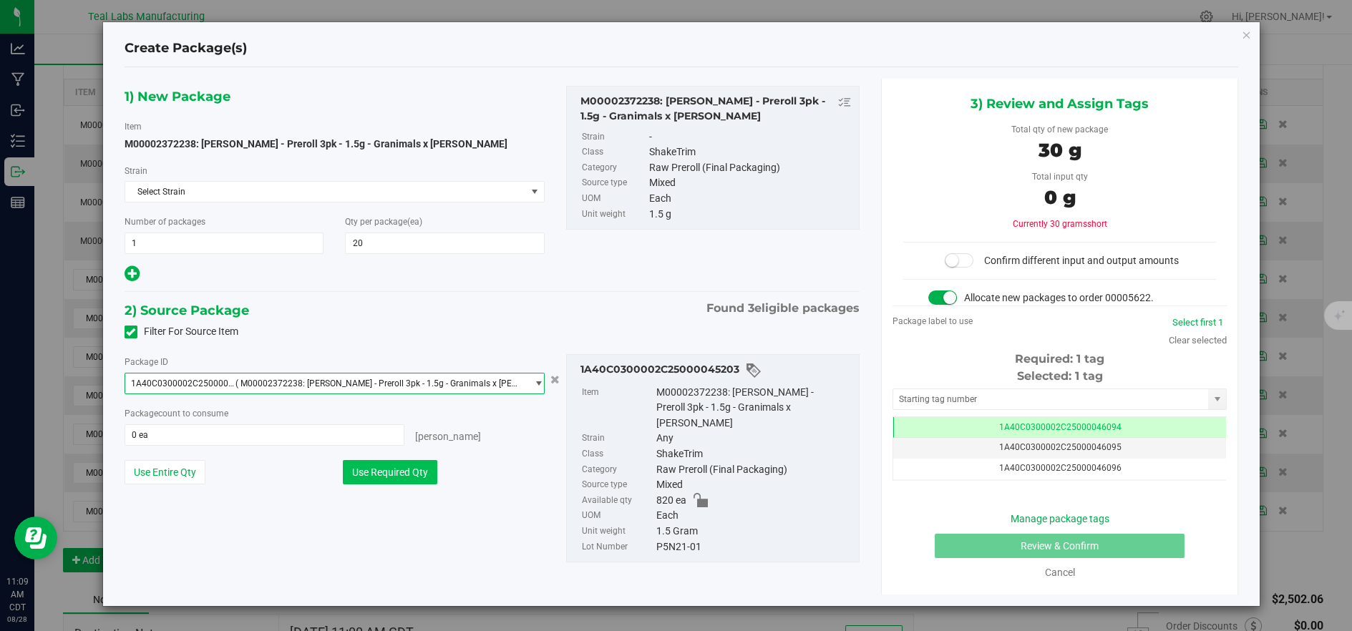
click at [390, 476] on button "Use Required Qty" at bounding box center [390, 472] width 94 height 24
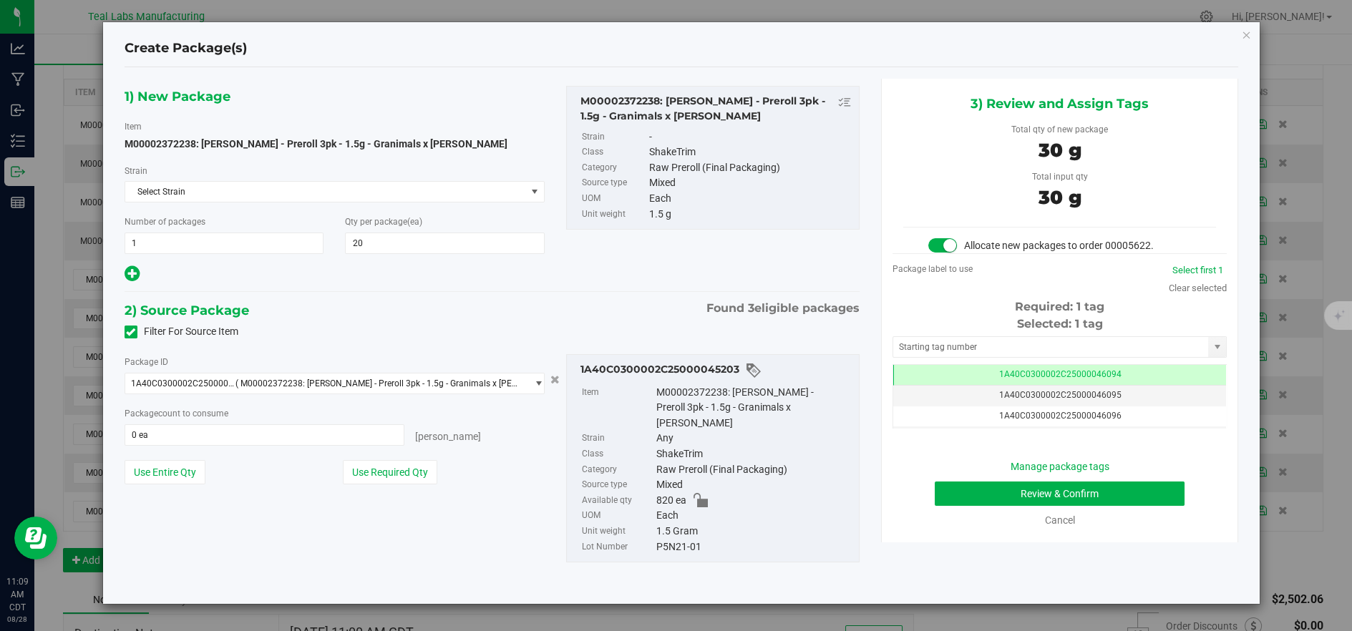
type input "20 ea"
click at [934, 368] on td "1A40C0300002C25000046094" at bounding box center [1059, 375] width 333 height 21
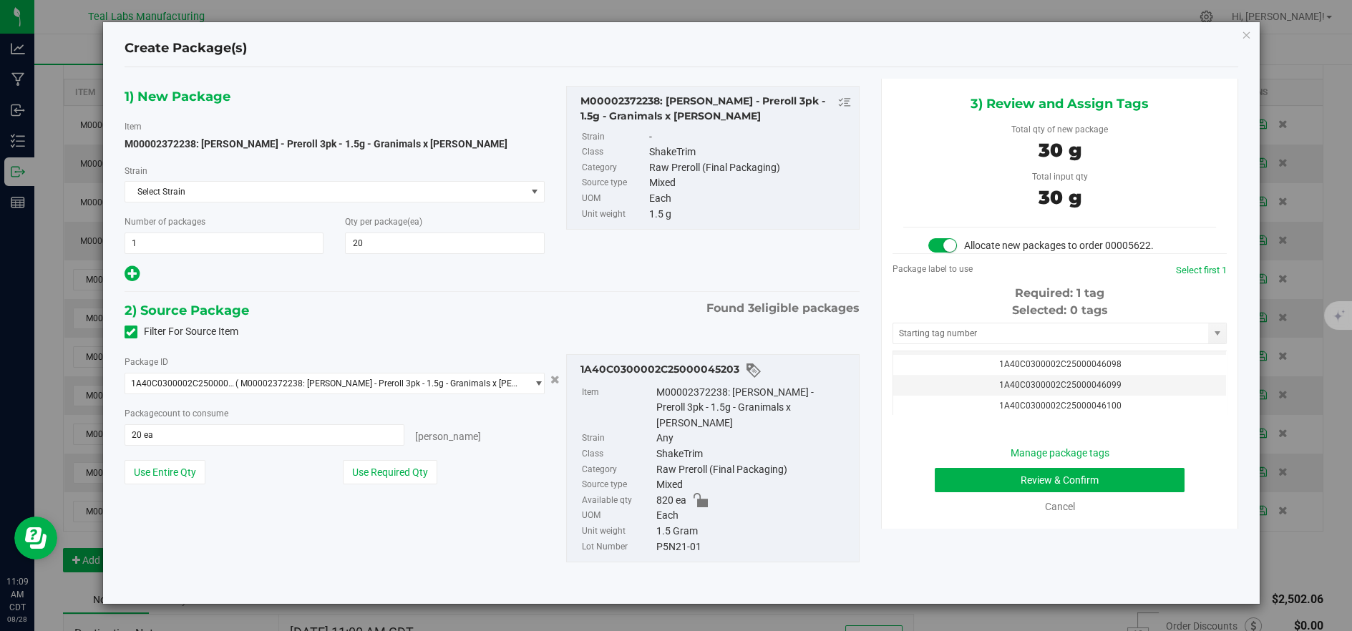
scroll to position [95, 0]
click at [1148, 390] on td "1A40C0300002C25000046100" at bounding box center [1059, 389] width 333 height 21
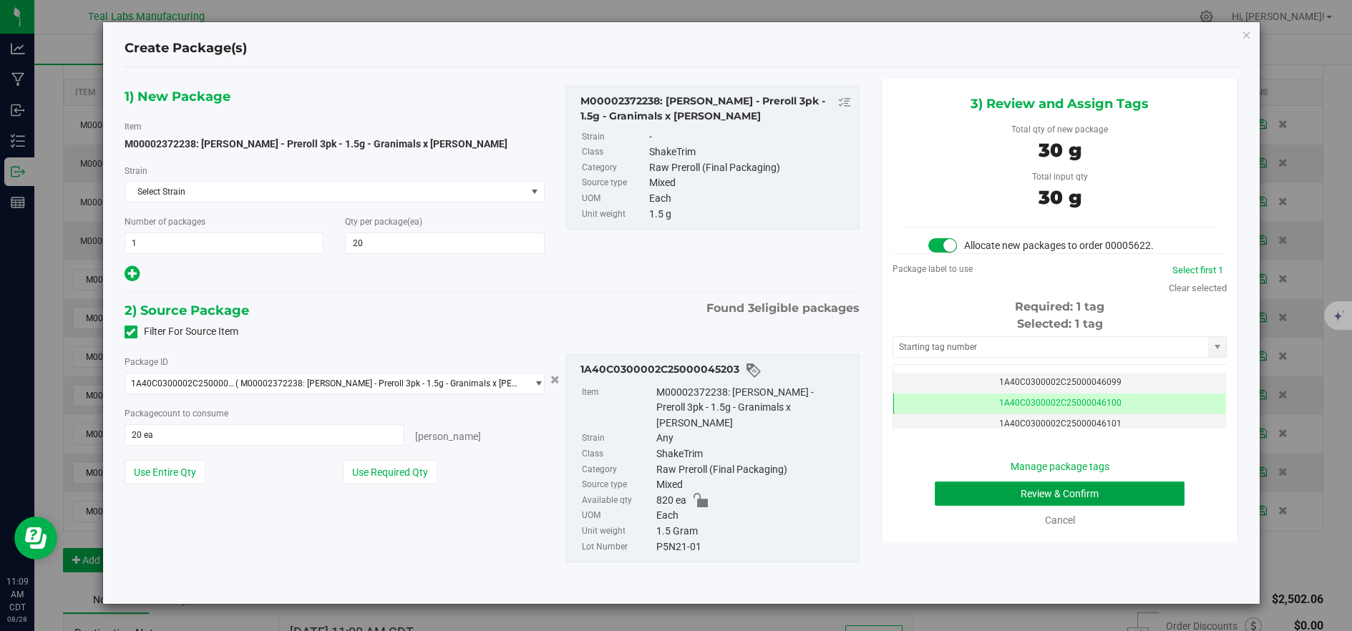
click at [1017, 489] on button "Review & Confirm" at bounding box center [1059, 494] width 250 height 24
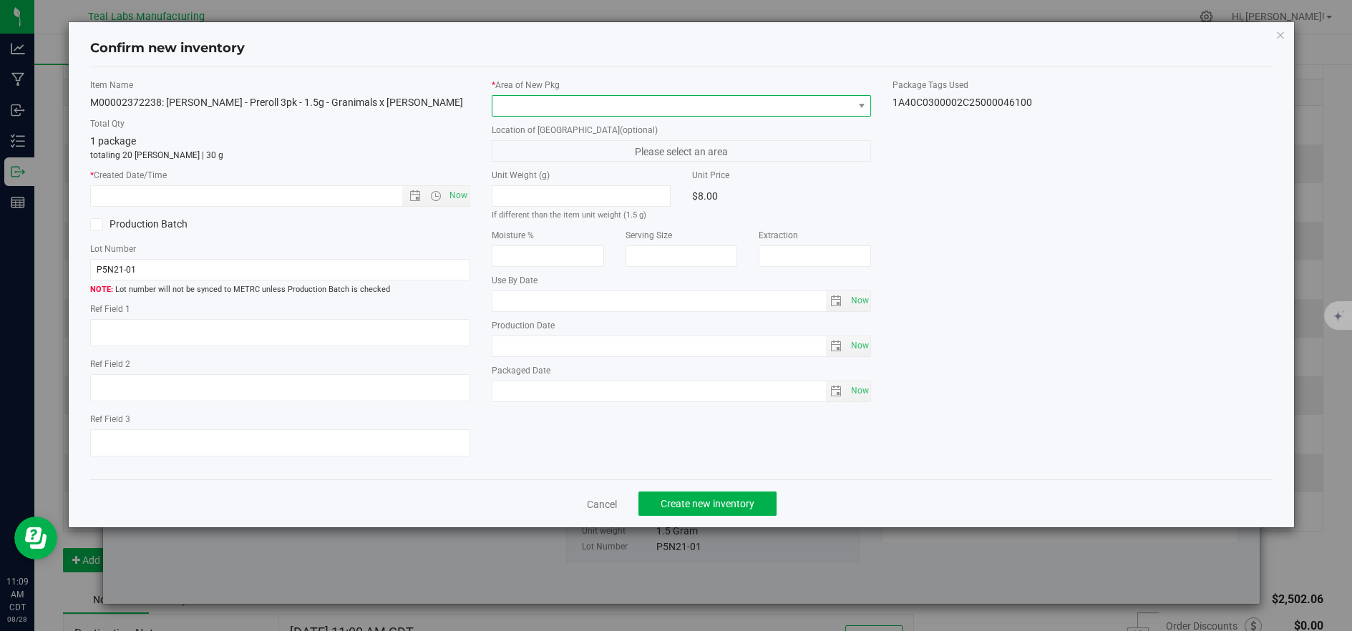
click at [512, 102] on span at bounding box center [672, 106] width 361 height 20
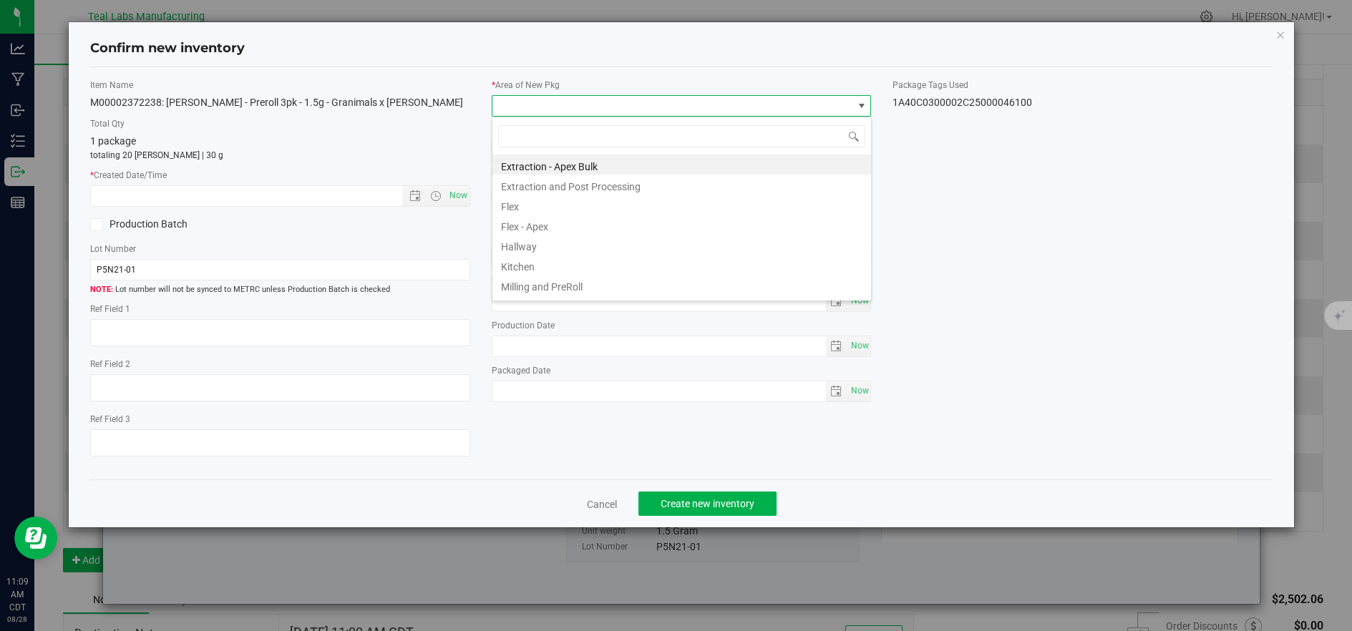
scroll to position [21, 378]
click at [522, 205] on li "Flex" at bounding box center [681, 205] width 378 height 20
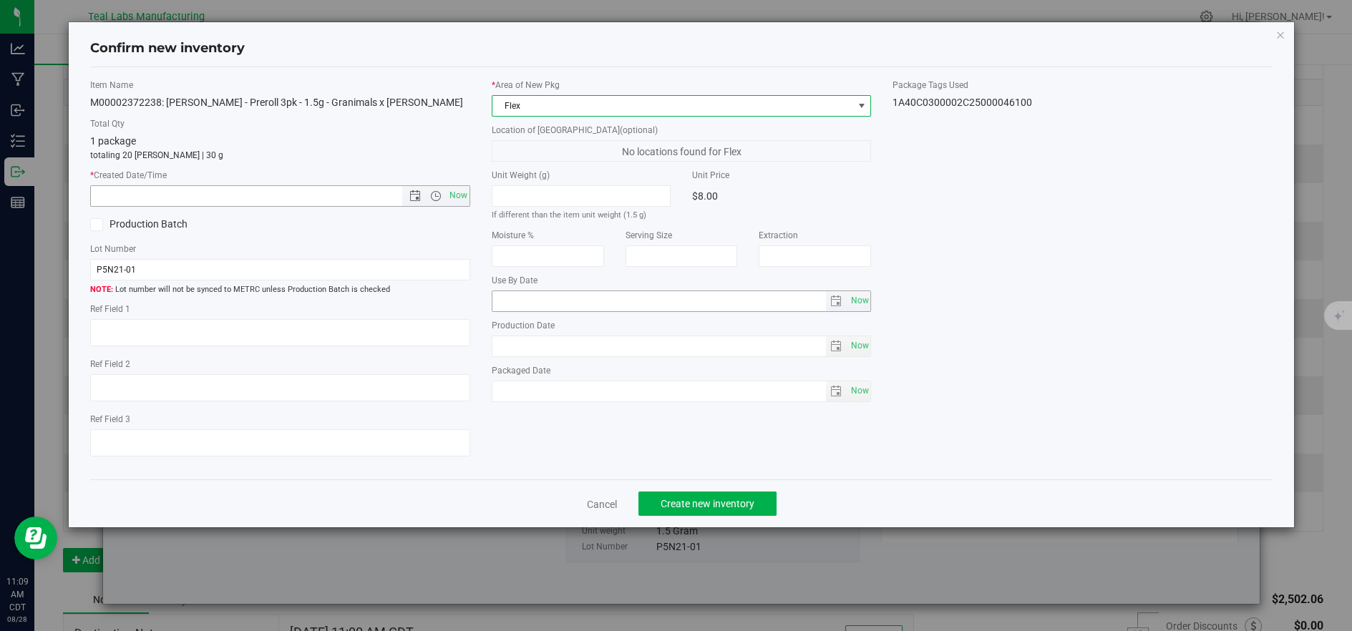
drag, startPoint x: 461, startPoint y: 200, endPoint x: 533, endPoint y: 292, distance: 116.2
click at [461, 201] on span "Now" at bounding box center [458, 195] width 24 height 21
type input "[DATE] 11:09 AM"
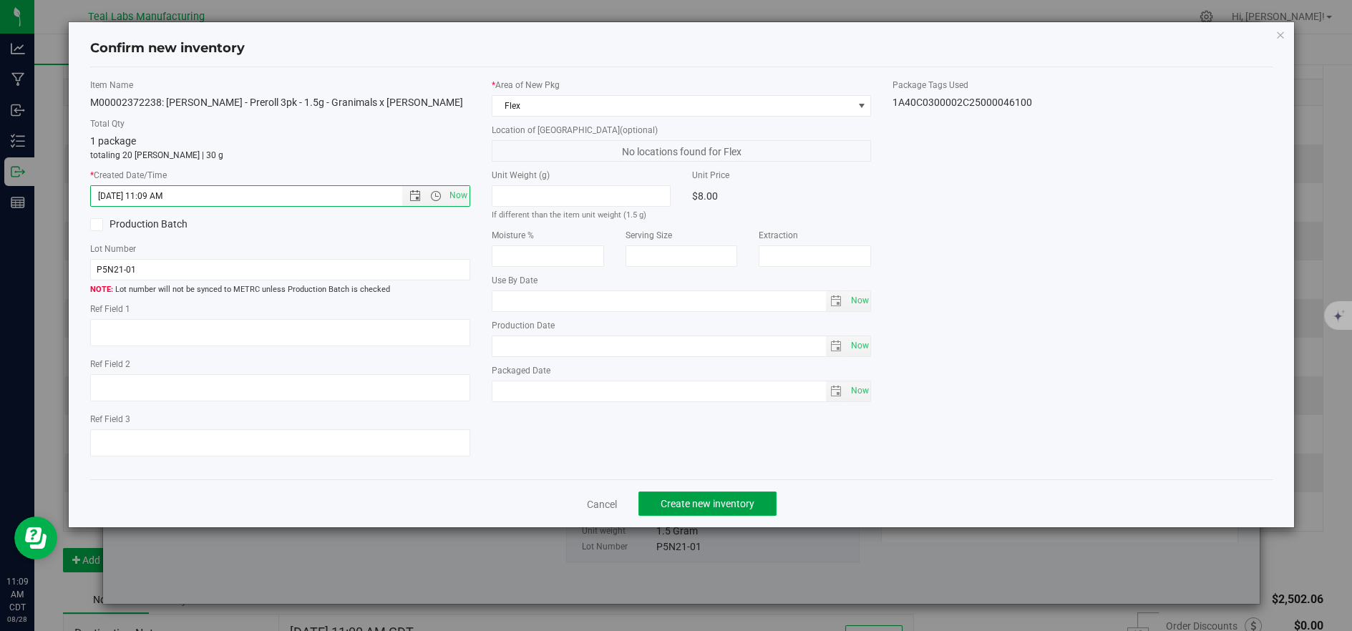
click at [683, 509] on span "Create new inventory" at bounding box center [707, 503] width 94 height 11
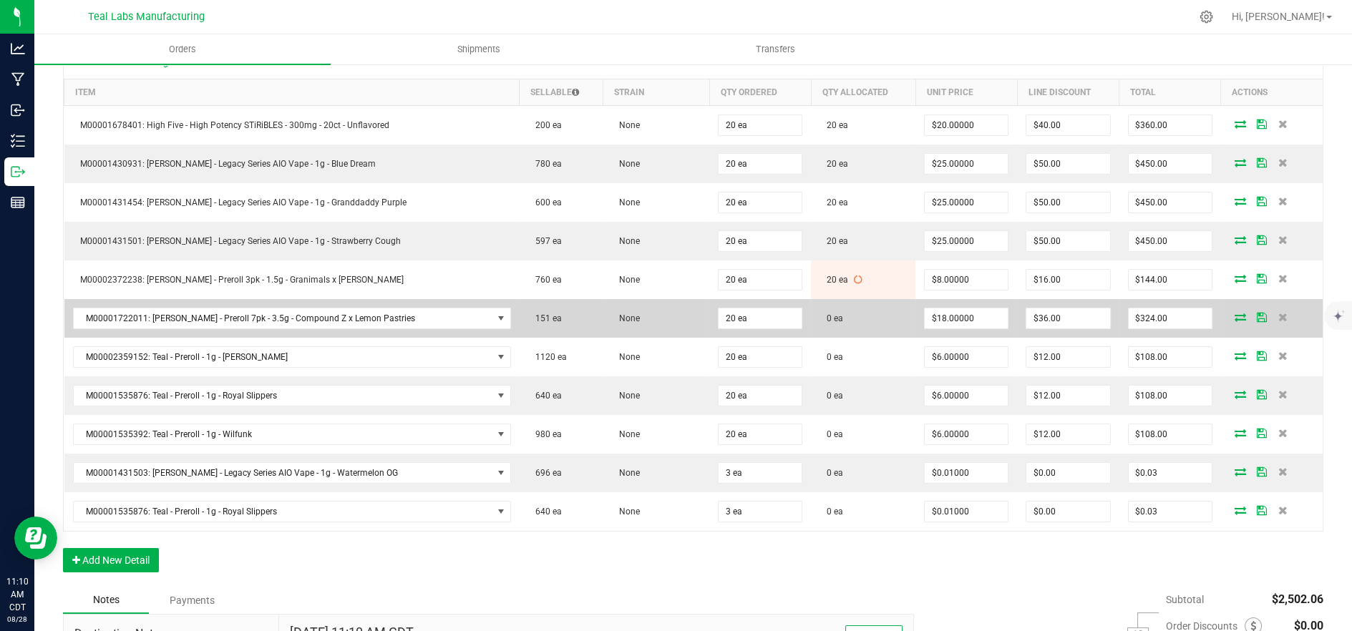
click at [1234, 318] on icon at bounding box center [1239, 317] width 11 height 9
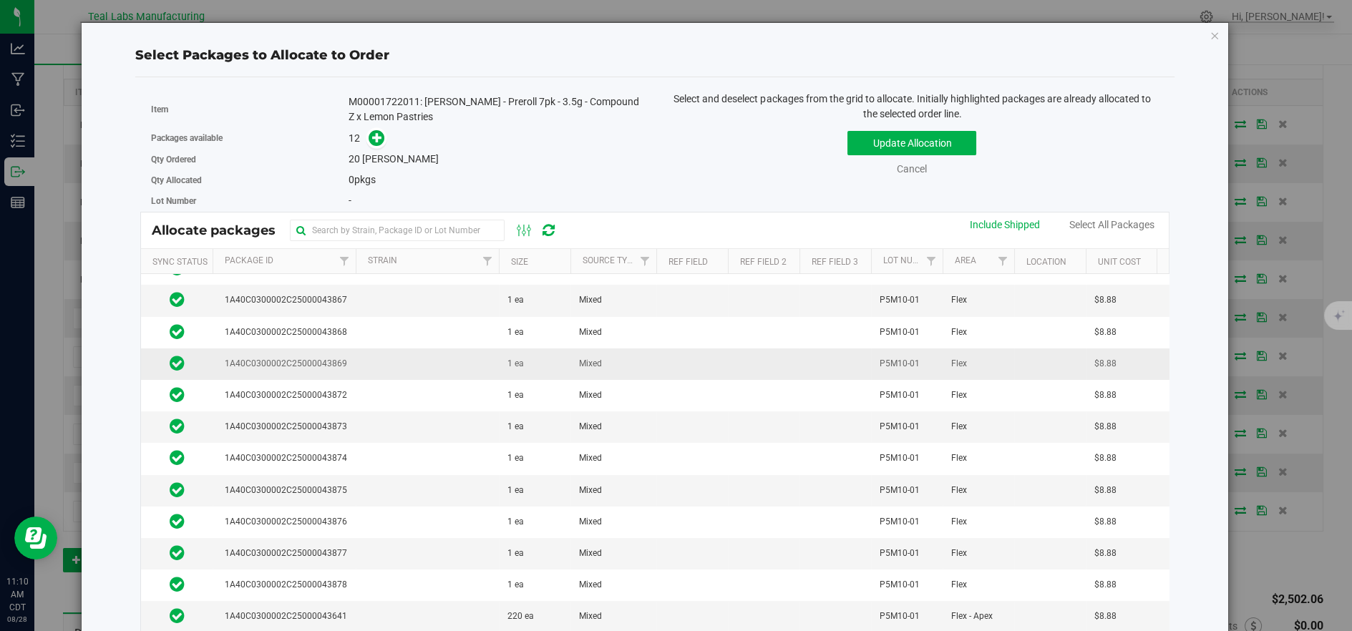
scroll to position [8, 0]
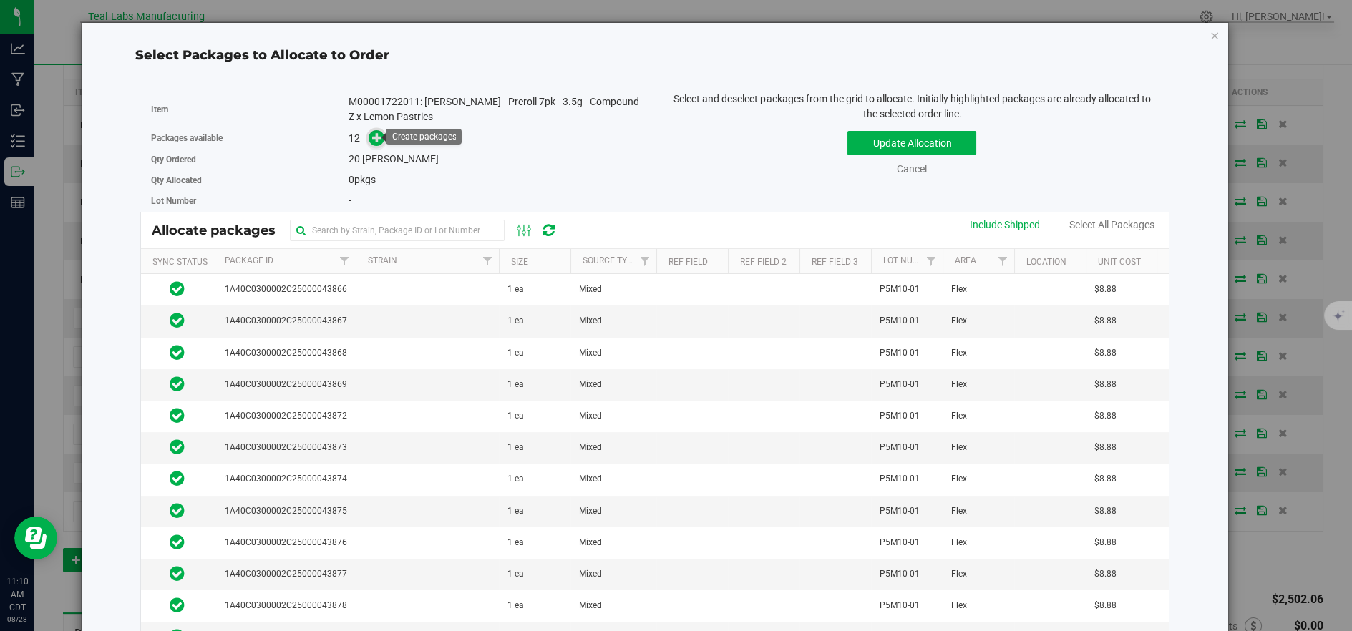
click at [372, 140] on icon at bounding box center [377, 137] width 10 height 10
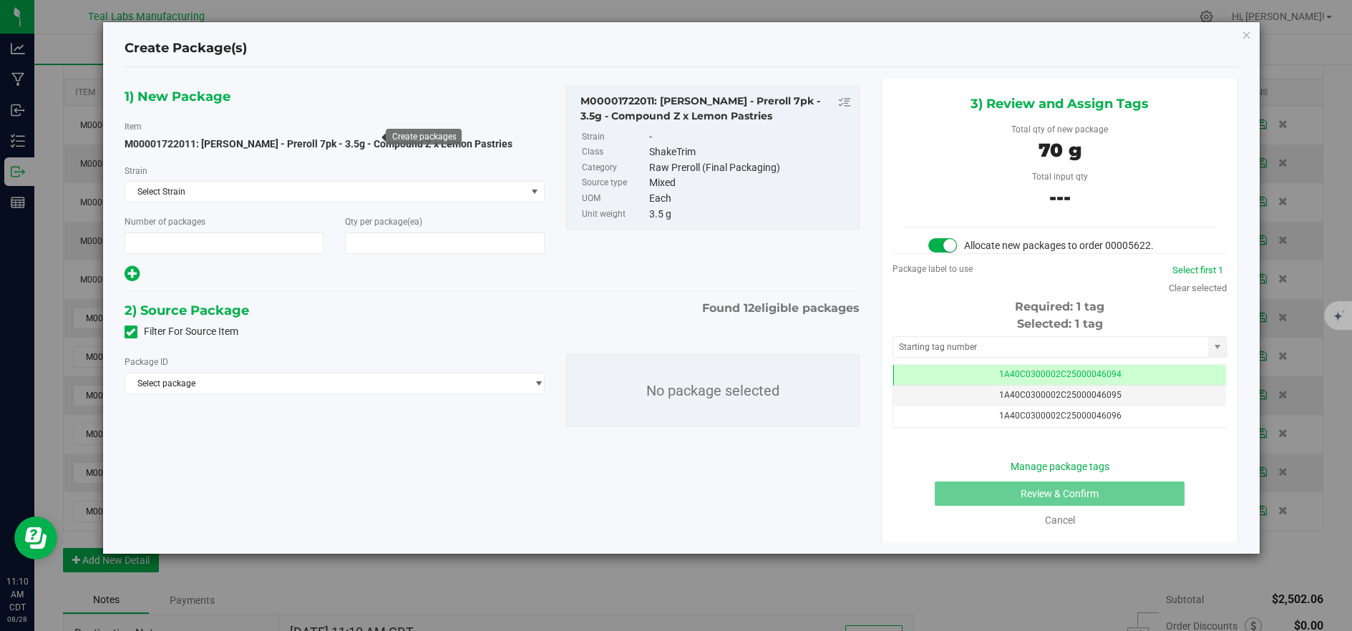
type input "1"
type input "20"
drag, startPoint x: 434, startPoint y: 401, endPoint x: 437, endPoint y: 394, distance: 7.7
click at [434, 400] on div "Package ID Select package 1A40C0300002C25000043641 1A40C0300002C25000043866 1A4…" at bounding box center [492, 391] width 757 height 96
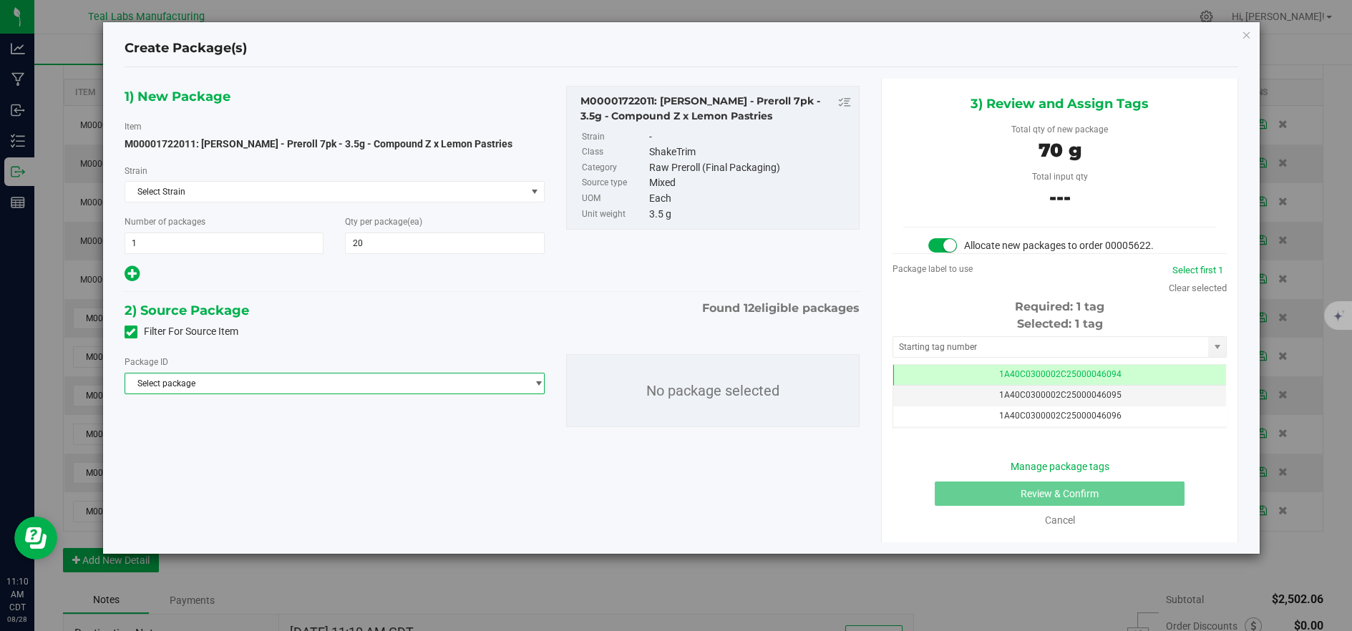
click at [437, 391] on span "Select package" at bounding box center [325, 383] width 401 height 20
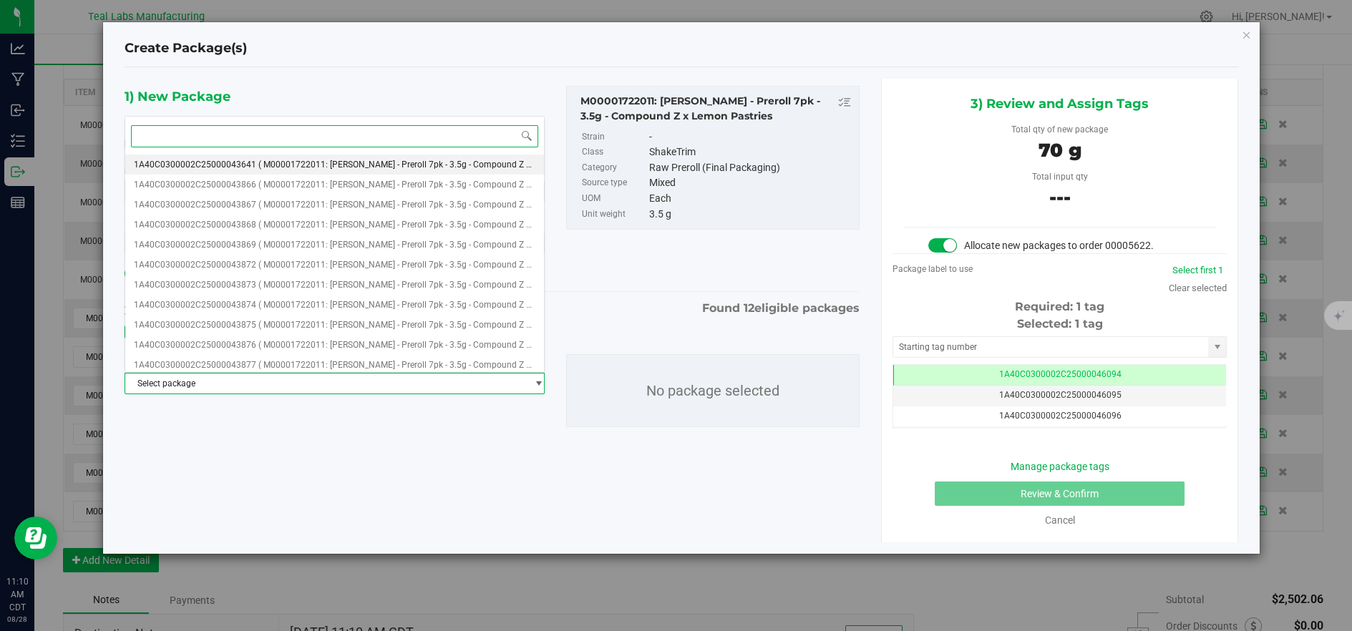
click at [385, 166] on span "( M00001722011: [PERSON_NAME] - Preroll 7pk - 3.5g - Compound Z x Lemon Pastrie…" at bounding box center [427, 165] width 339 height 10
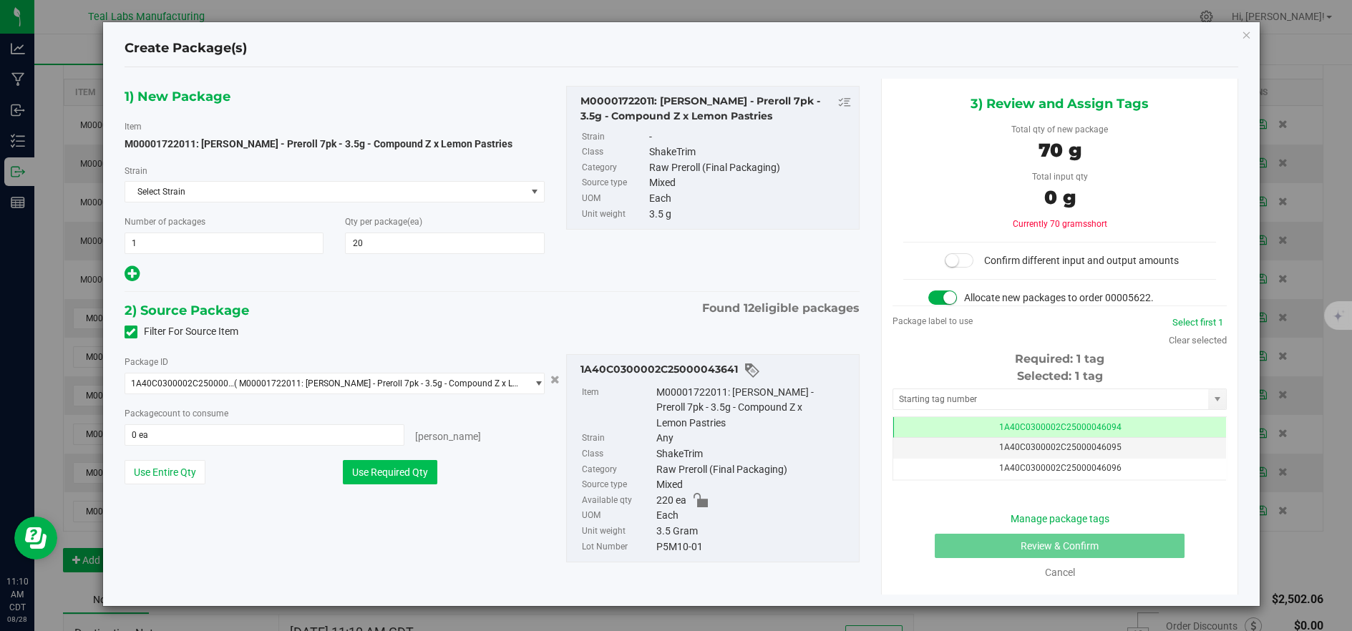
click at [408, 469] on button "Use Required Qty" at bounding box center [390, 472] width 94 height 24
type input "20 ea"
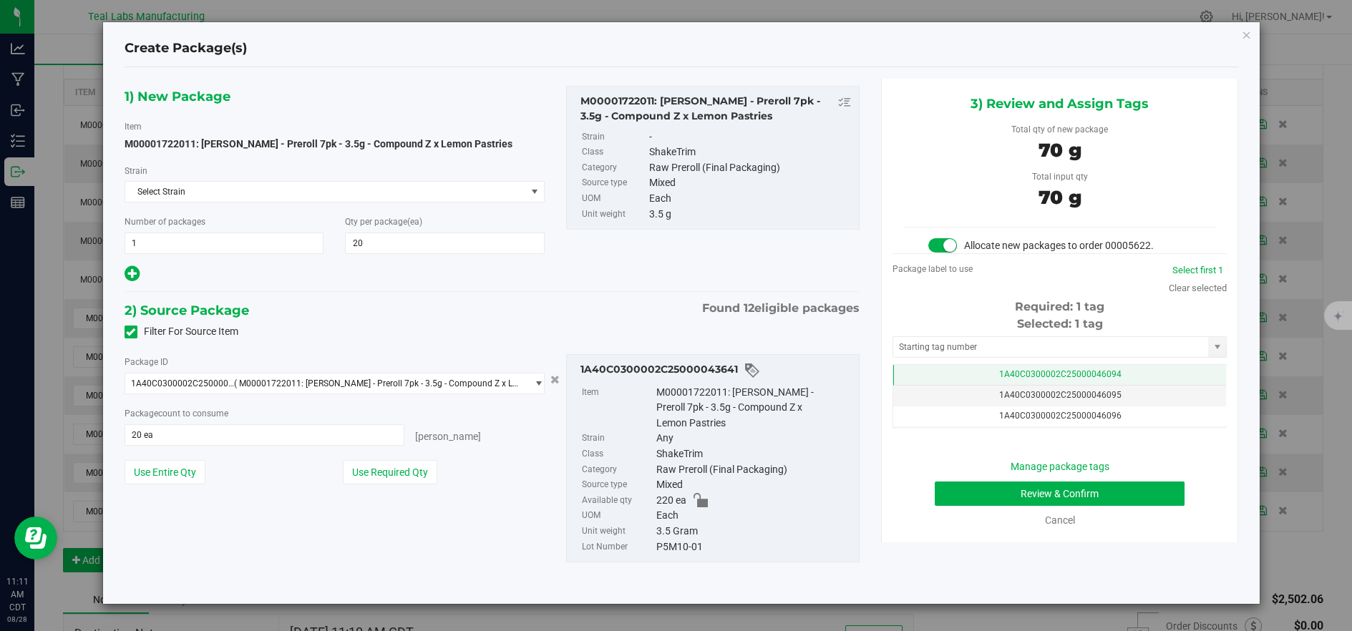
click at [972, 368] on td "1A40C0300002C25000046094" at bounding box center [1059, 375] width 333 height 21
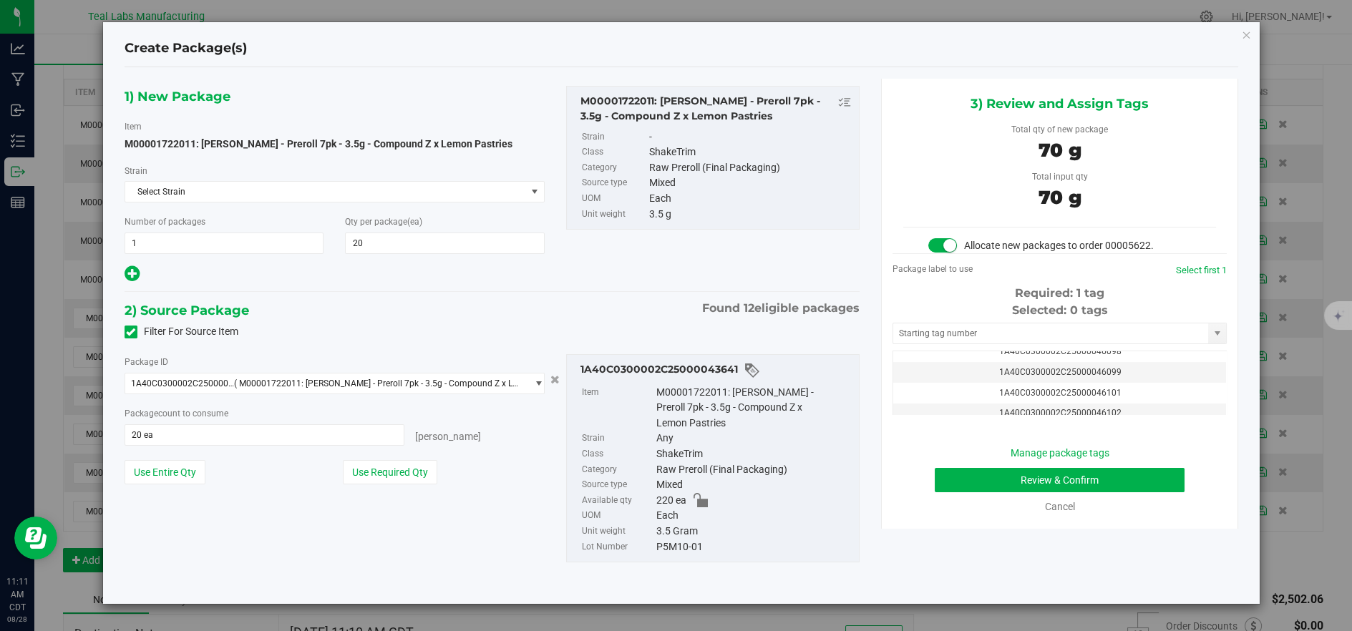
scroll to position [95, 0]
click at [1161, 391] on td "1A40C0300002C25000046101" at bounding box center [1059, 389] width 333 height 21
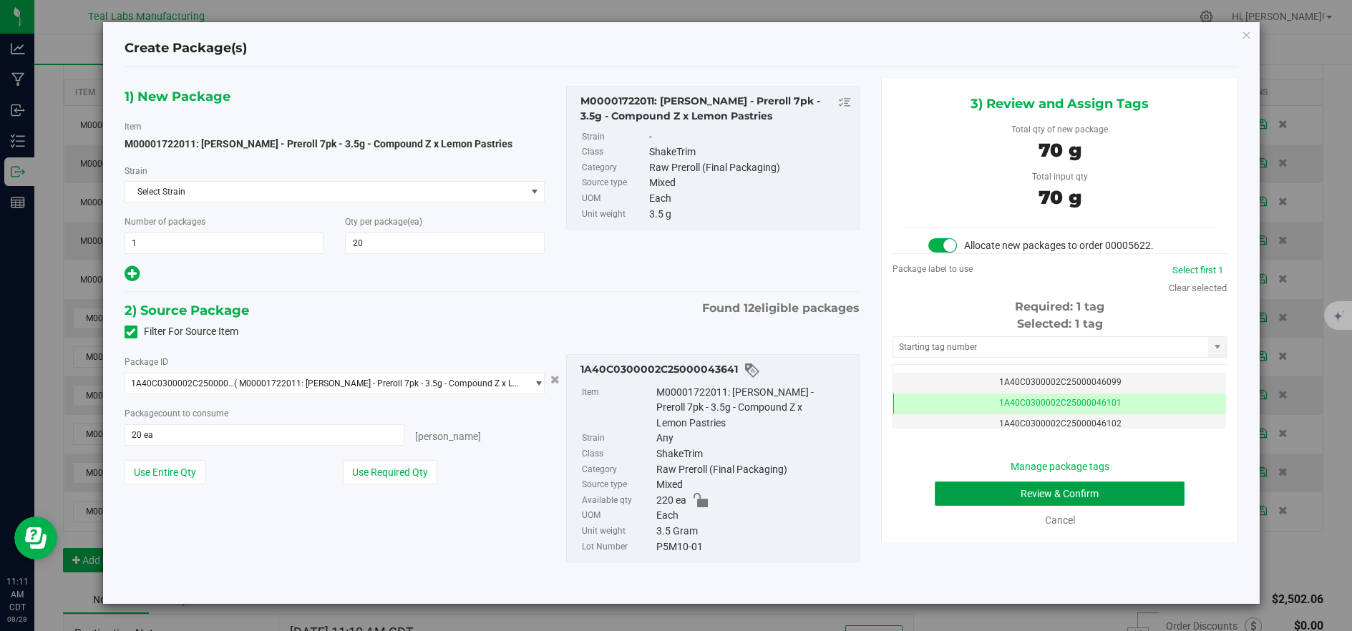
click at [977, 497] on button "Review & Confirm" at bounding box center [1059, 494] width 250 height 24
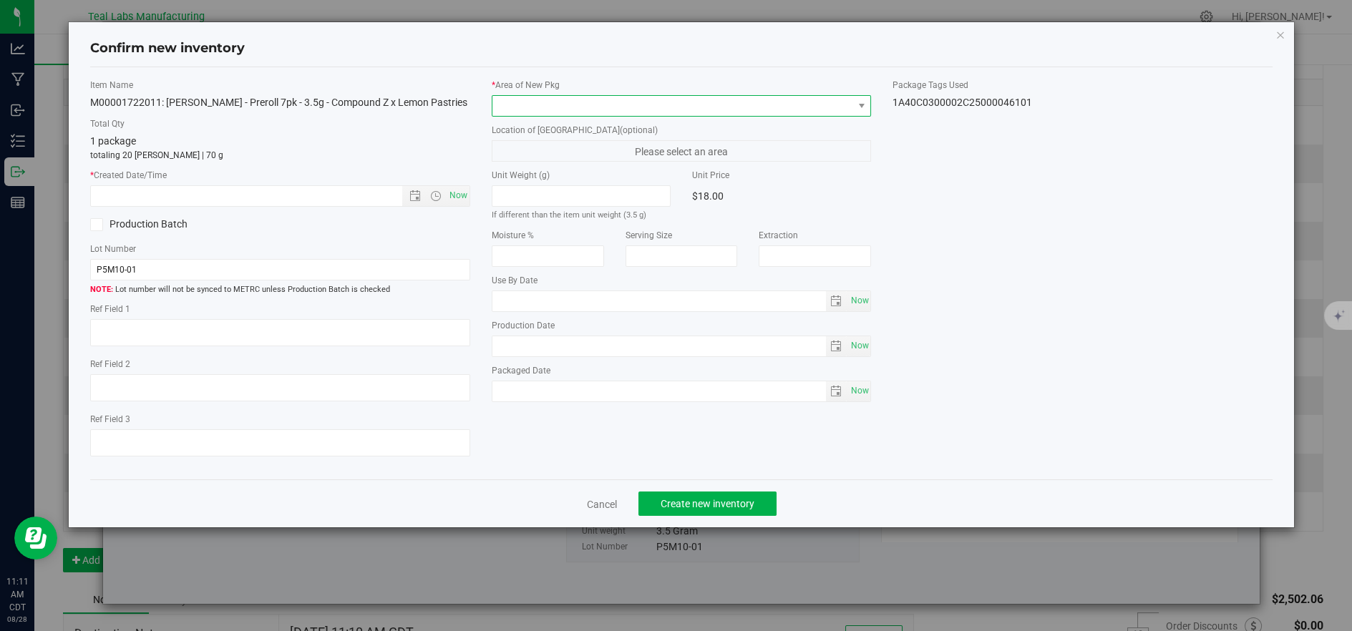
click at [534, 105] on span at bounding box center [672, 106] width 361 height 20
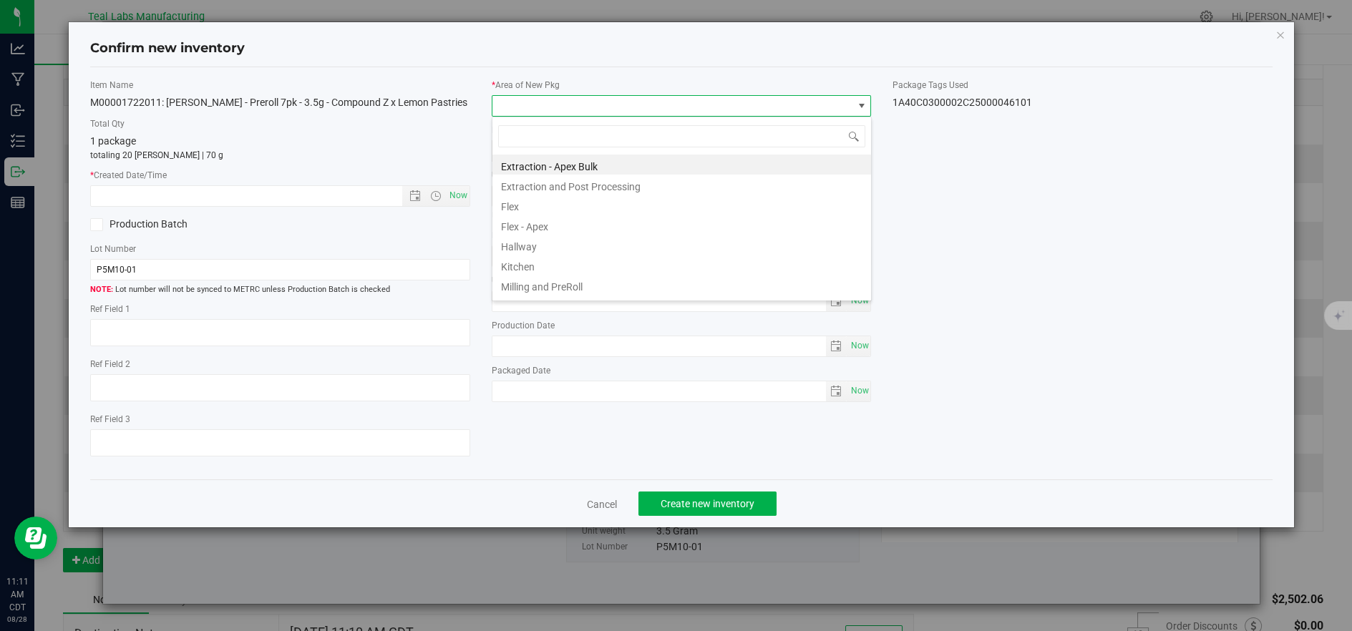
scroll to position [21, 378]
click at [513, 211] on li "Flex" at bounding box center [681, 205] width 378 height 20
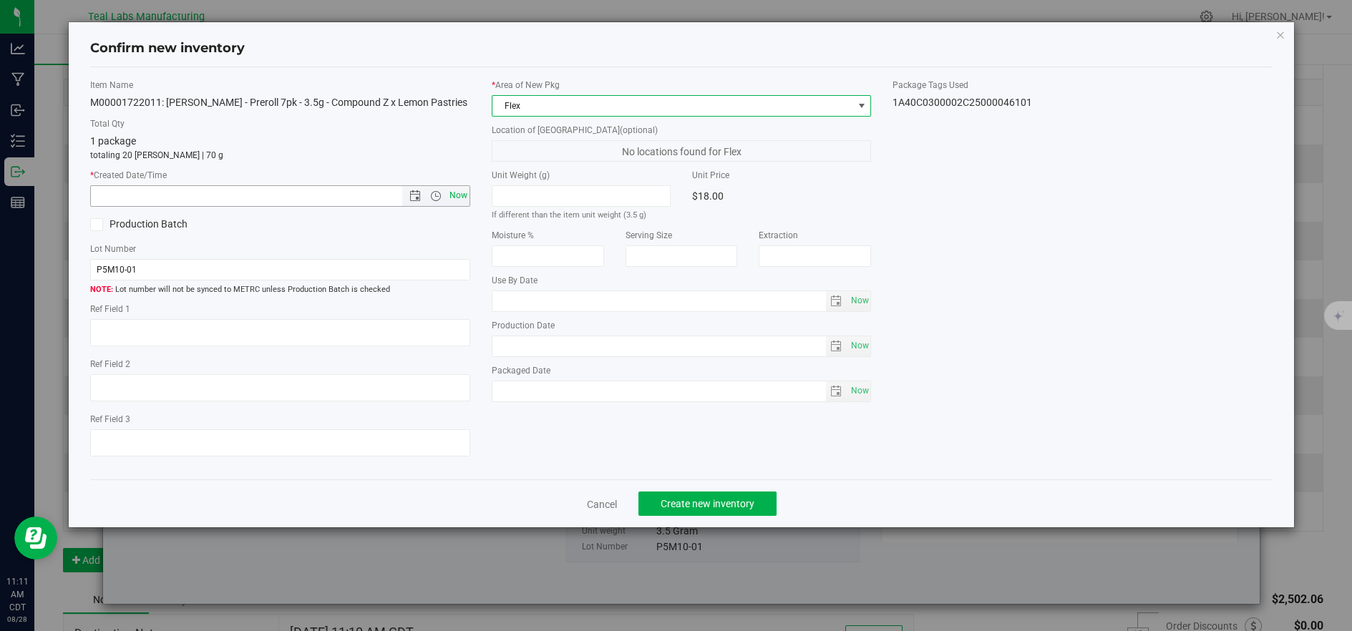
click at [460, 195] on span "Now" at bounding box center [458, 195] width 24 height 21
type input "[DATE] 11:11 AM"
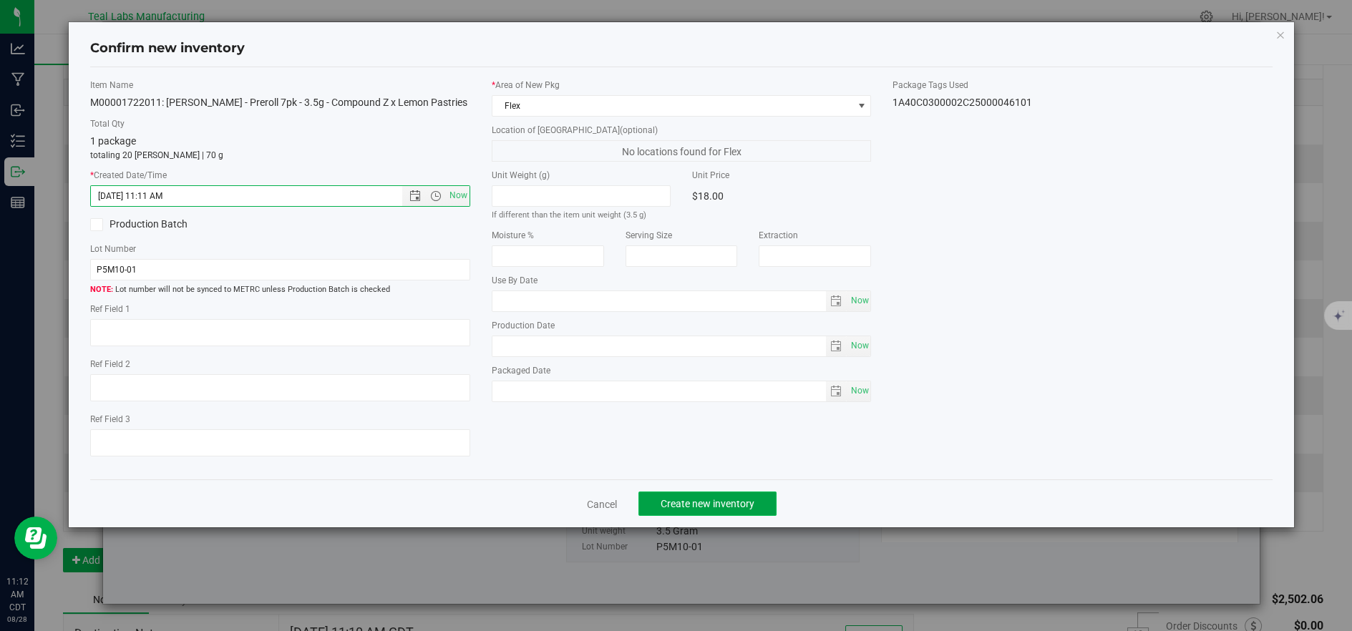
click at [678, 499] on button "Create new inventory" at bounding box center [707, 504] width 138 height 24
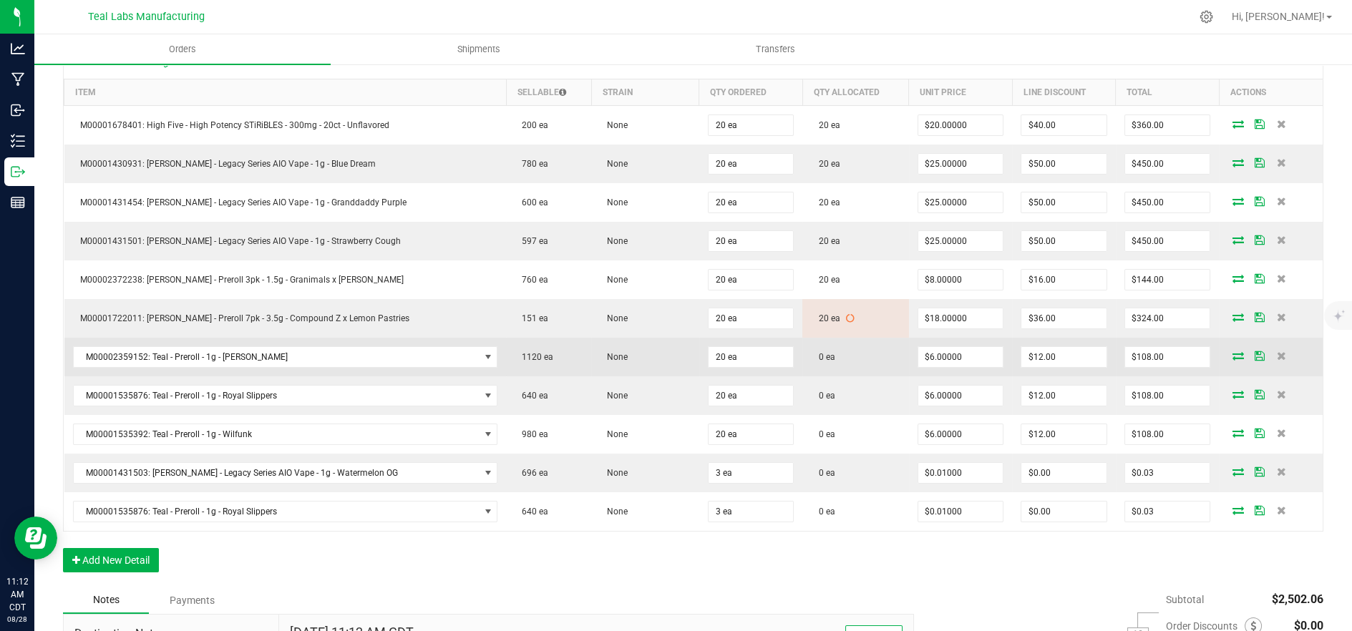
click at [1232, 356] on icon at bounding box center [1237, 355] width 11 height 9
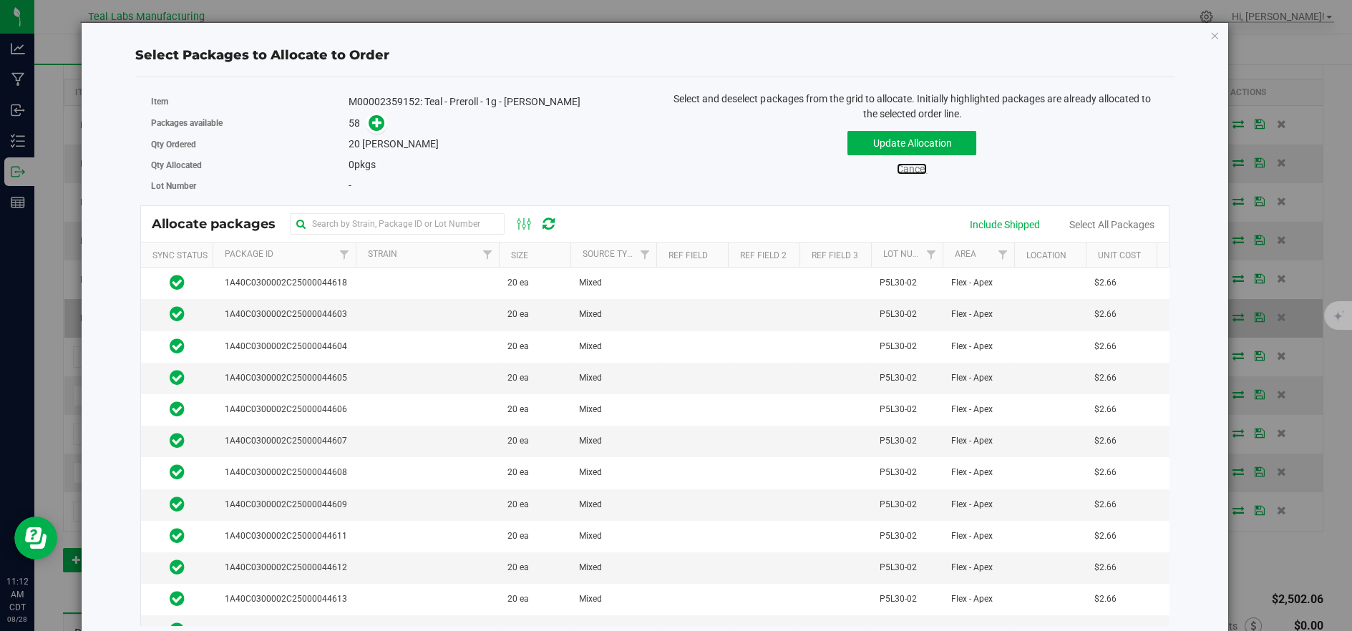
drag, startPoint x: 904, startPoint y: 170, endPoint x: 942, endPoint y: 328, distance: 161.7
click at [905, 170] on link "Cancel" at bounding box center [912, 168] width 30 height 11
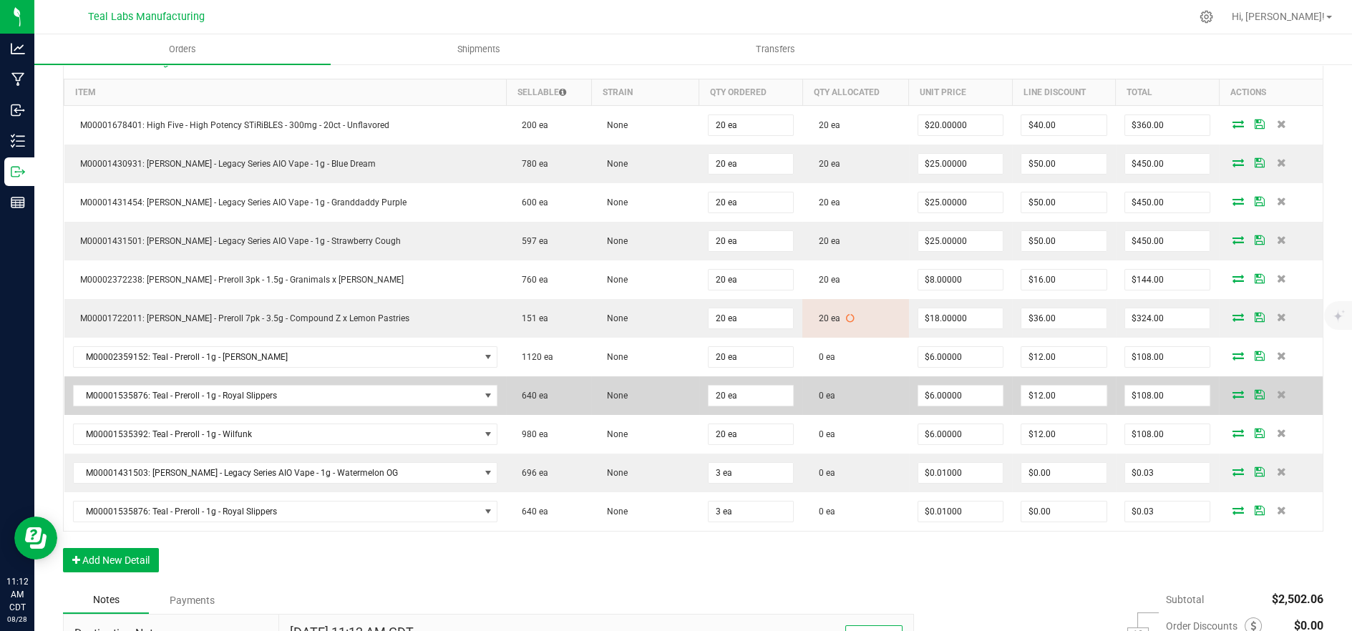
click at [1232, 391] on icon at bounding box center [1237, 394] width 11 height 9
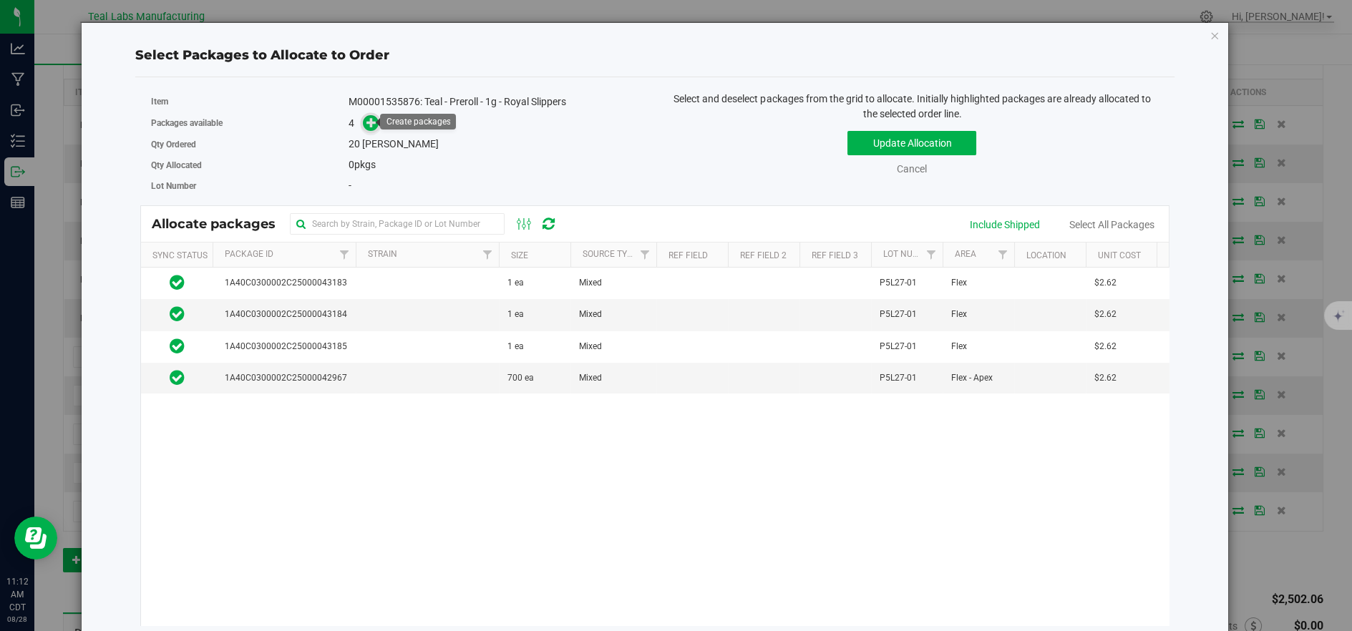
click at [368, 121] on icon at bounding box center [371, 122] width 10 height 10
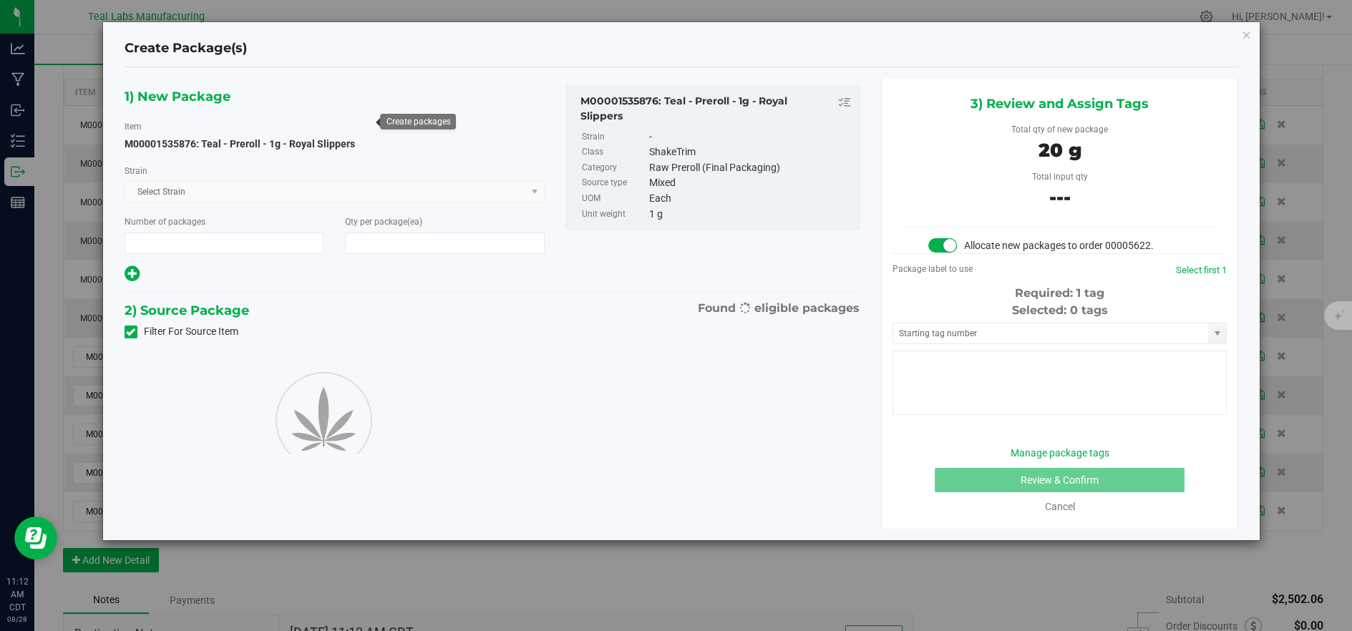
type input "1"
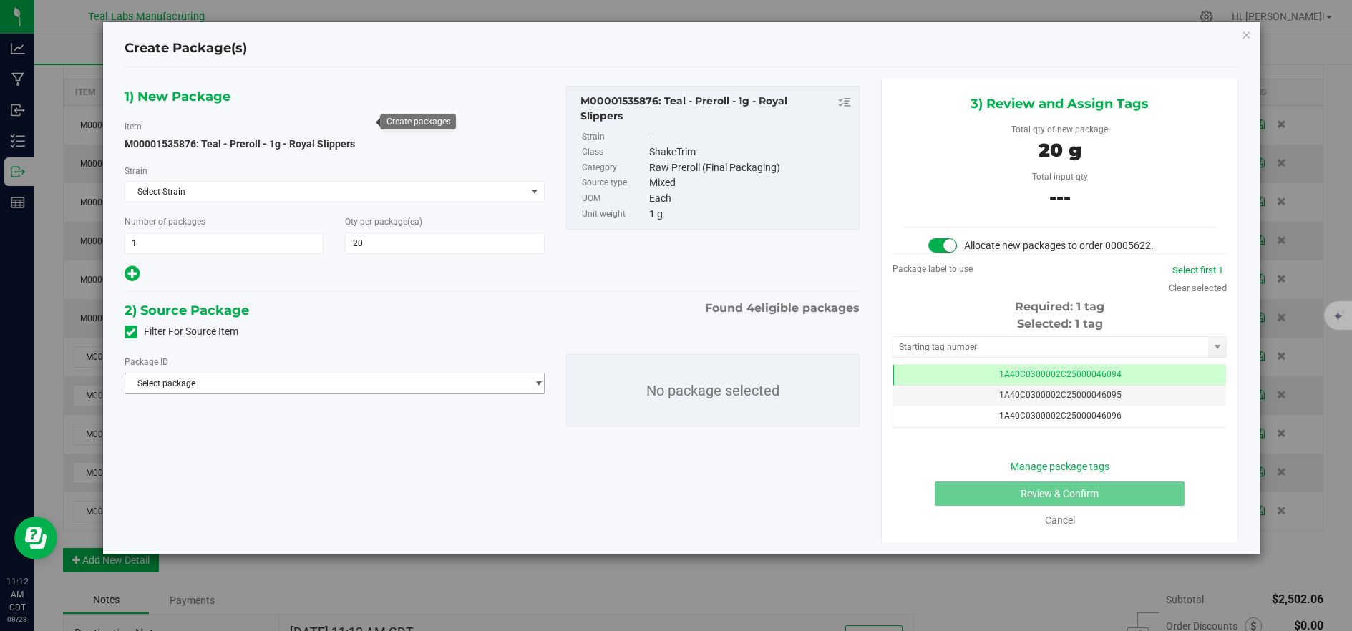
type input "20"
click at [469, 389] on span "Select package" at bounding box center [325, 383] width 401 height 20
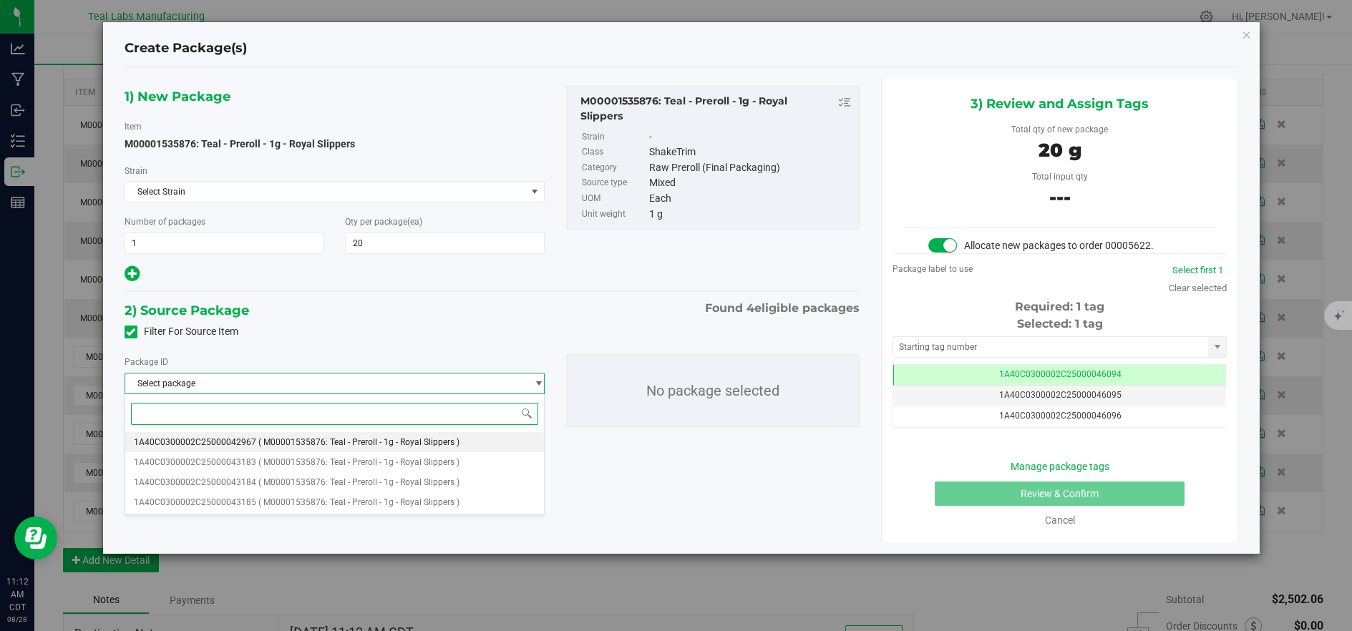
click at [417, 438] on span "( M00001535876: Teal - Preroll - 1g - Royal Slippers )" at bounding box center [358, 442] width 201 height 10
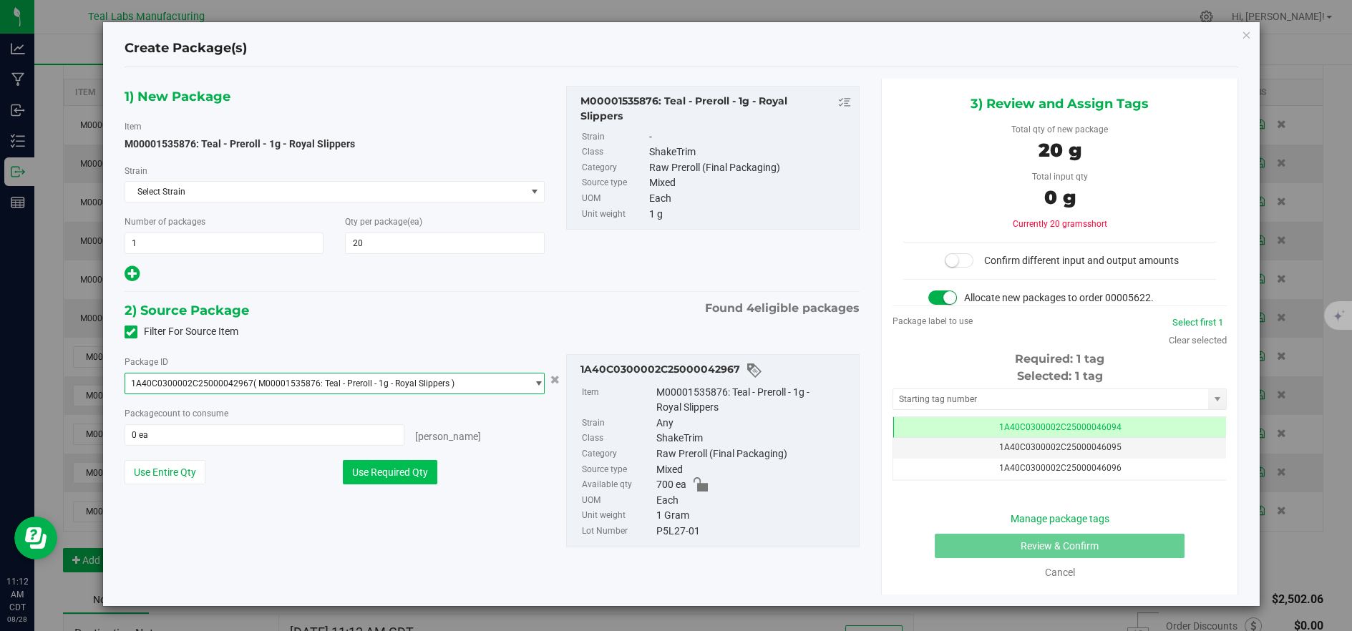
click at [384, 474] on button "Use Required Qty" at bounding box center [390, 472] width 94 height 24
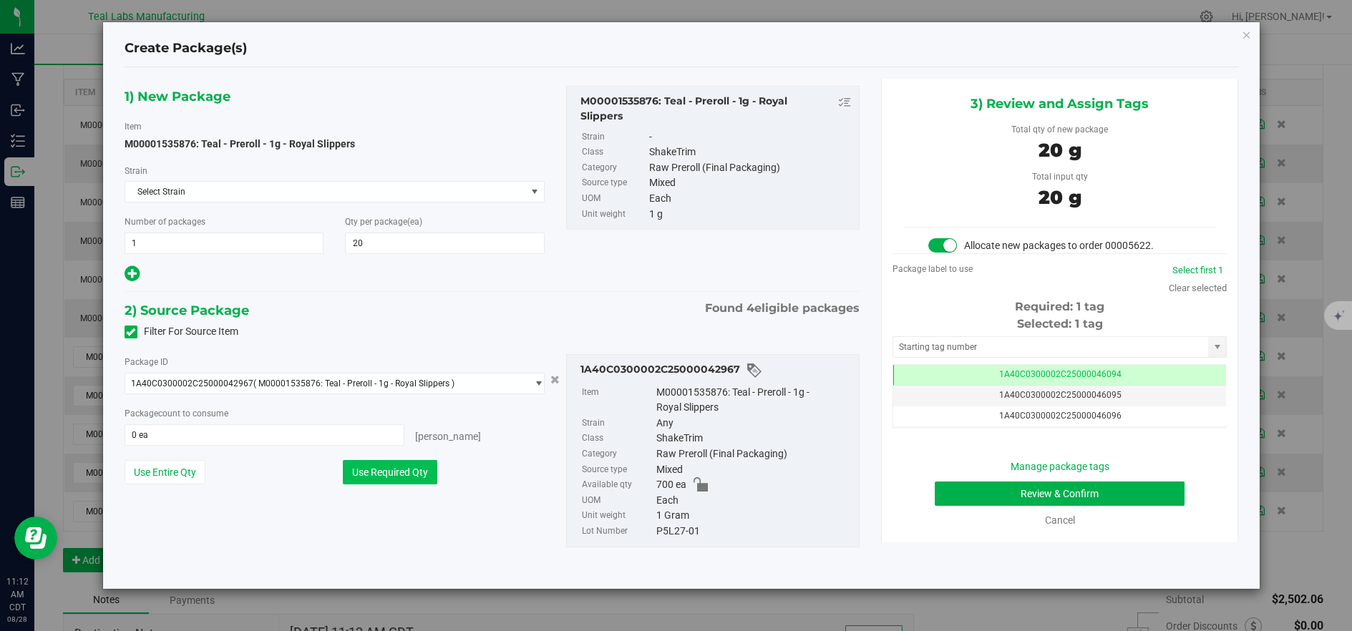
type input "20 ea"
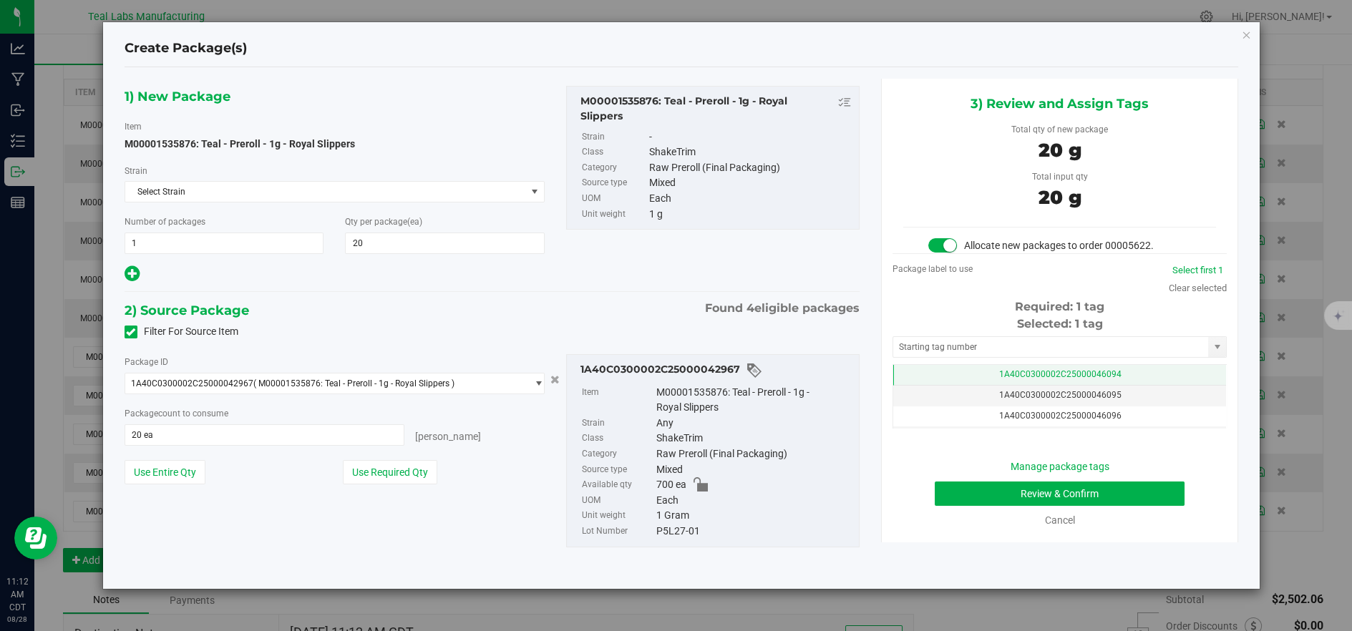
drag, startPoint x: 916, startPoint y: 380, endPoint x: 923, endPoint y: 382, distance: 7.5
click at [917, 379] on td "1A40C0300002C25000046094" at bounding box center [1059, 375] width 333 height 21
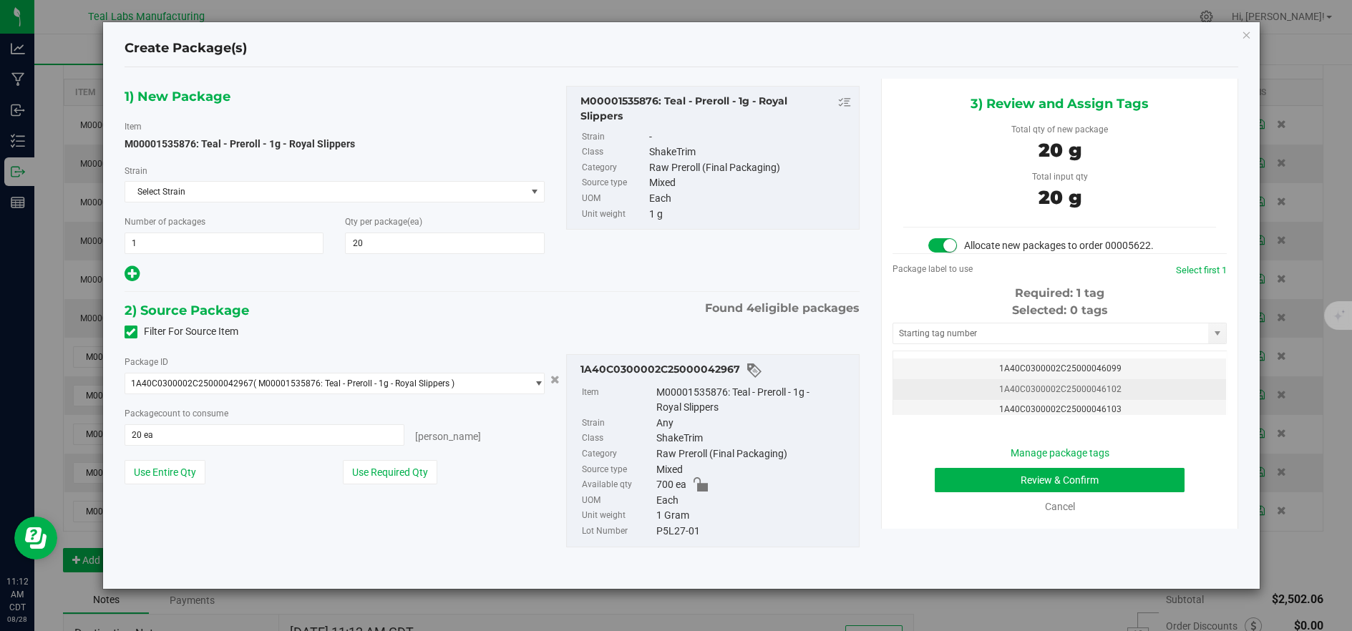
click at [1153, 390] on td "1A40C0300002C25000046102" at bounding box center [1059, 389] width 333 height 21
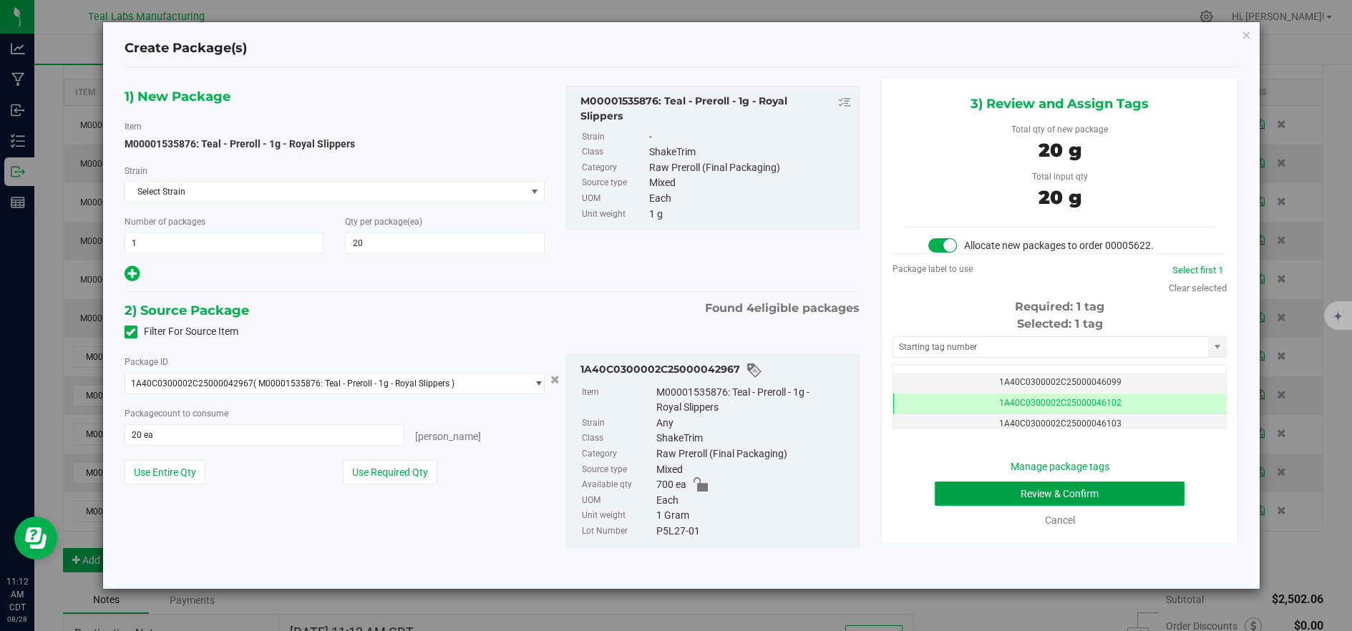
click at [954, 499] on button "Review & Confirm" at bounding box center [1059, 494] width 250 height 24
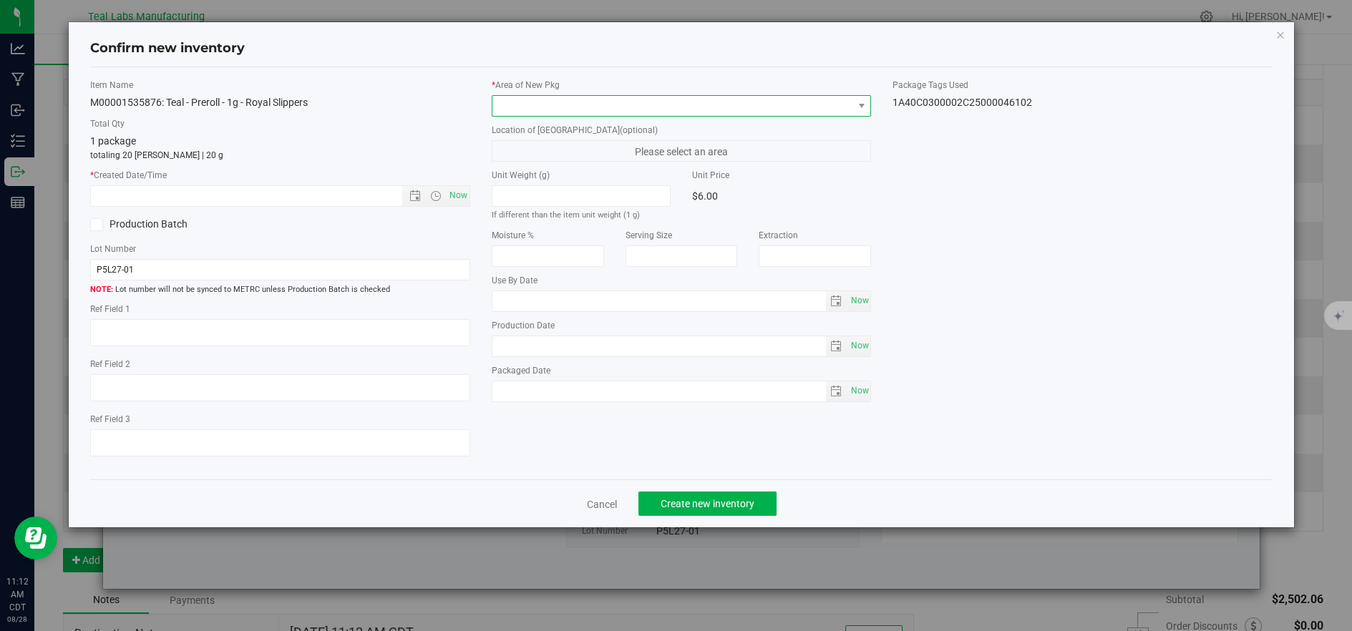
click at [509, 107] on span at bounding box center [672, 106] width 361 height 20
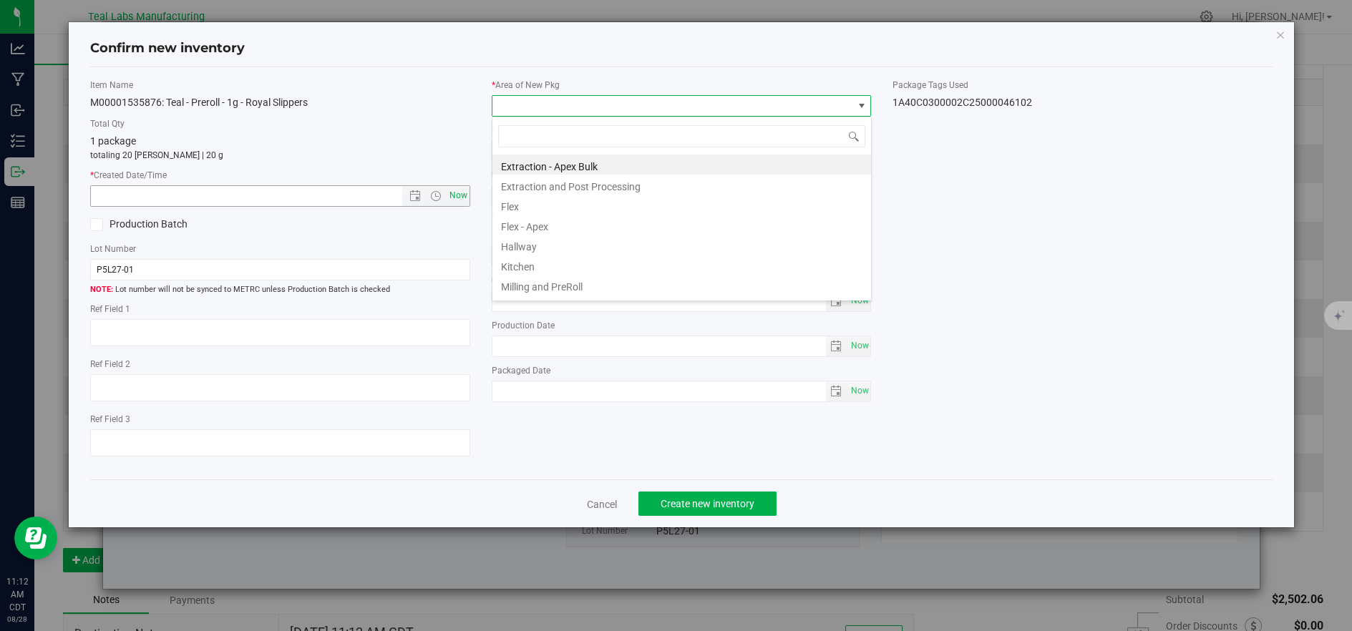
drag, startPoint x: 514, startPoint y: 202, endPoint x: 459, endPoint y: 196, distance: 55.5
click at [514, 203] on li "Flex" at bounding box center [681, 205] width 378 height 20
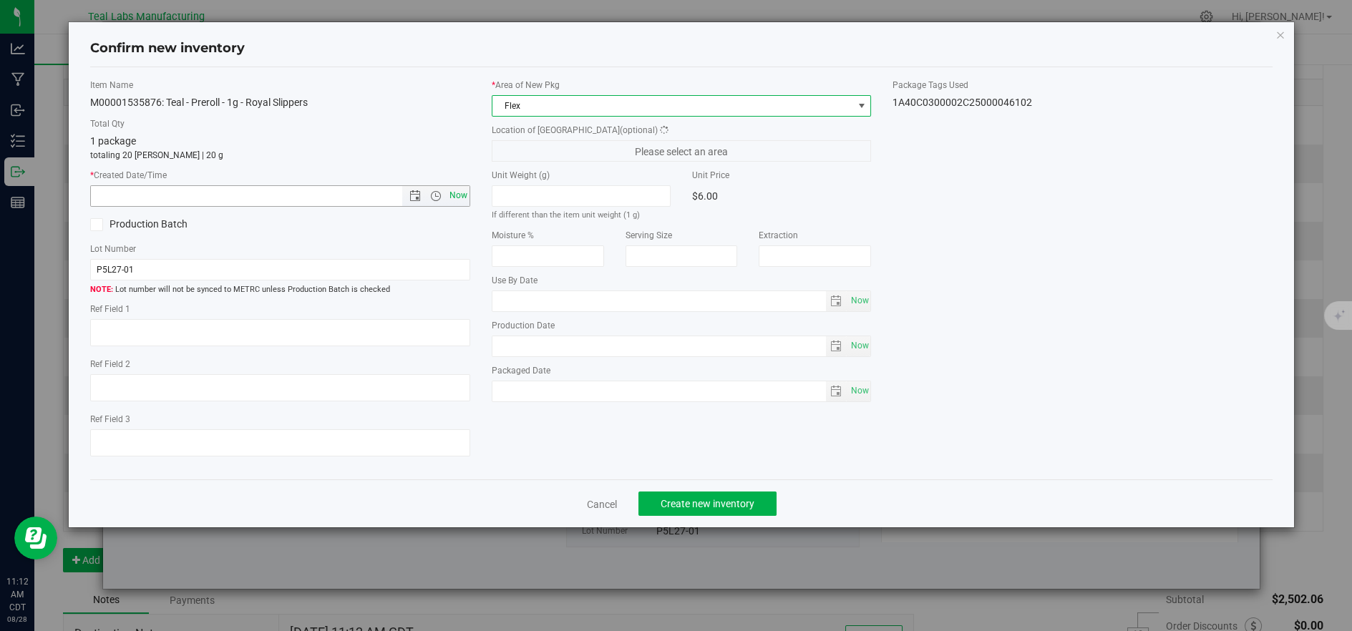
click at [459, 196] on span "Now" at bounding box center [458, 195] width 24 height 21
type input "[DATE] 11:12 AM"
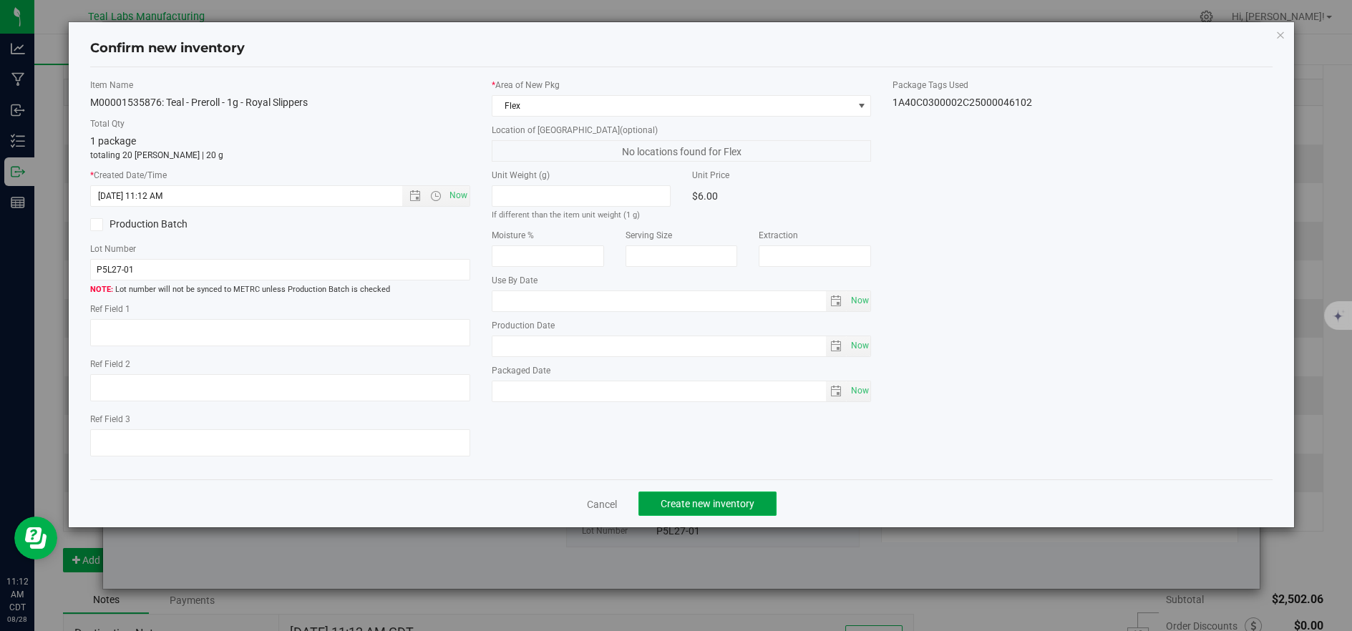
click at [765, 504] on button "Create new inventory" at bounding box center [707, 504] width 138 height 24
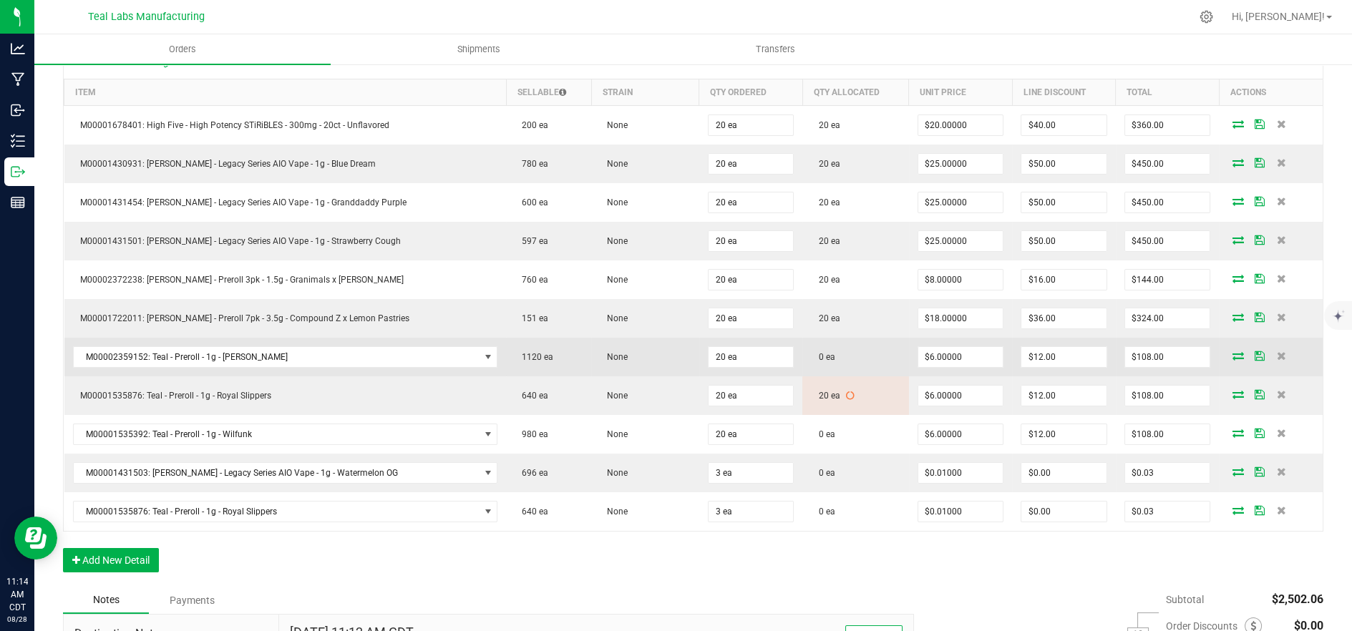
click at [1232, 355] on icon at bounding box center [1237, 355] width 11 height 9
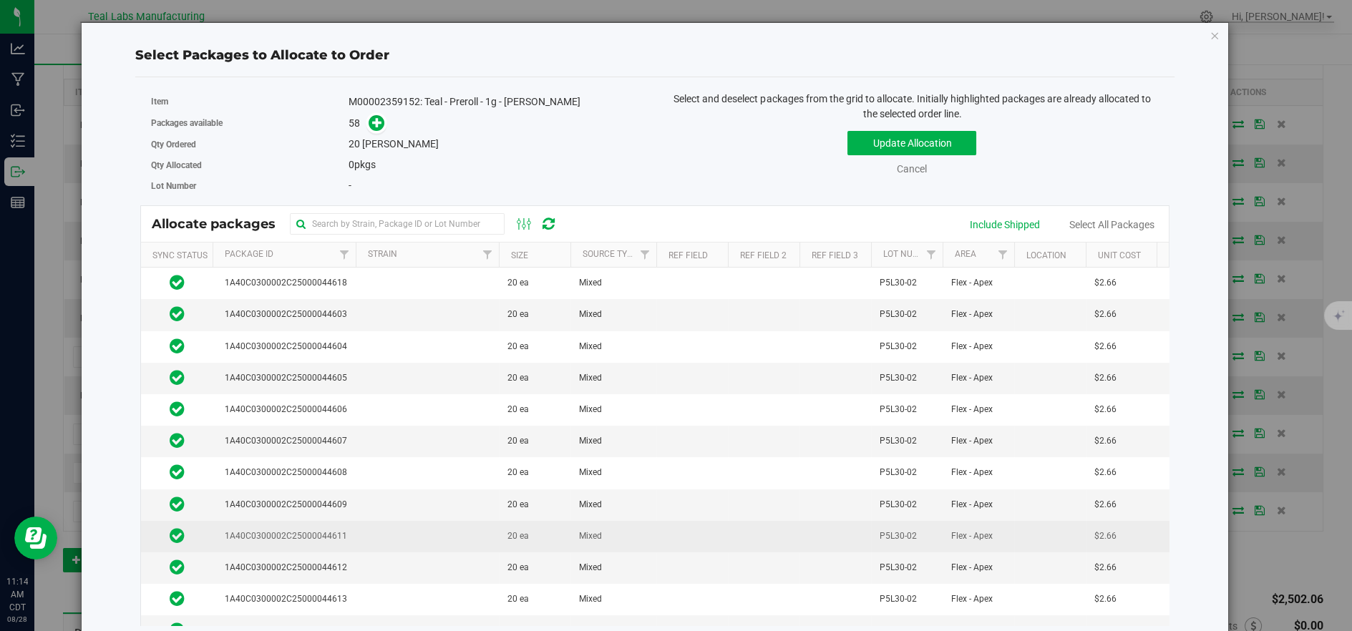
click at [409, 524] on td at bounding box center [427, 536] width 143 height 31
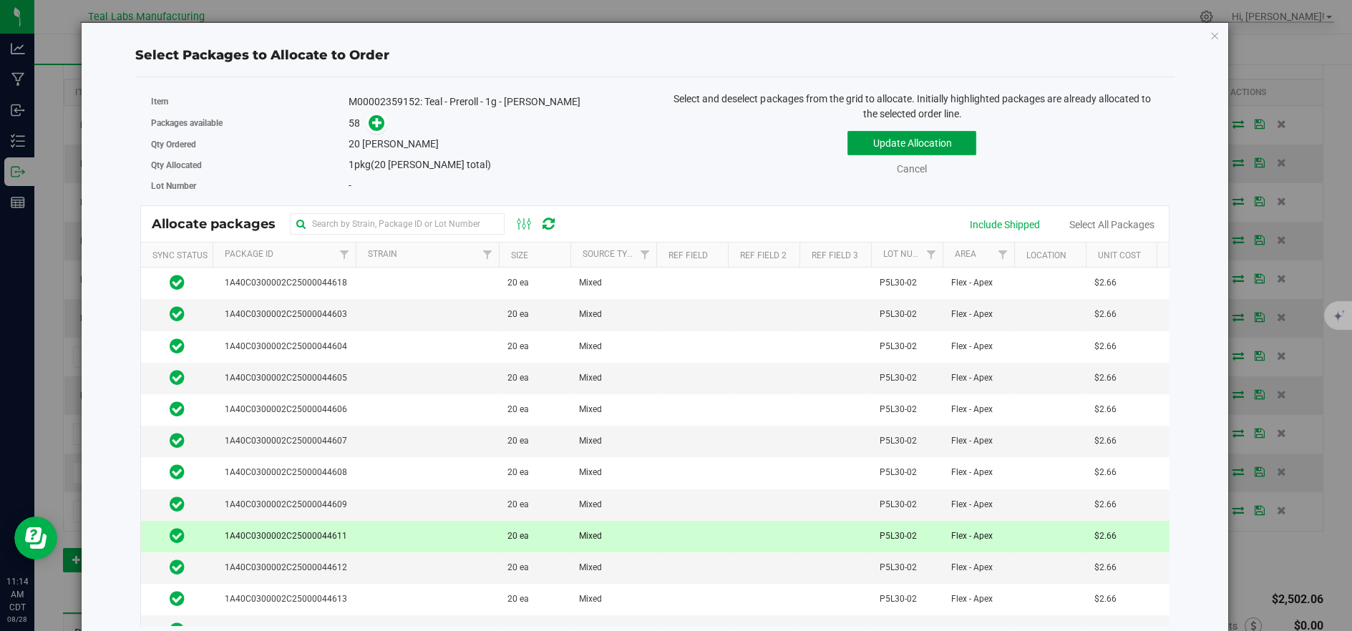
click at [901, 145] on button "Update Allocation" at bounding box center [911, 143] width 129 height 24
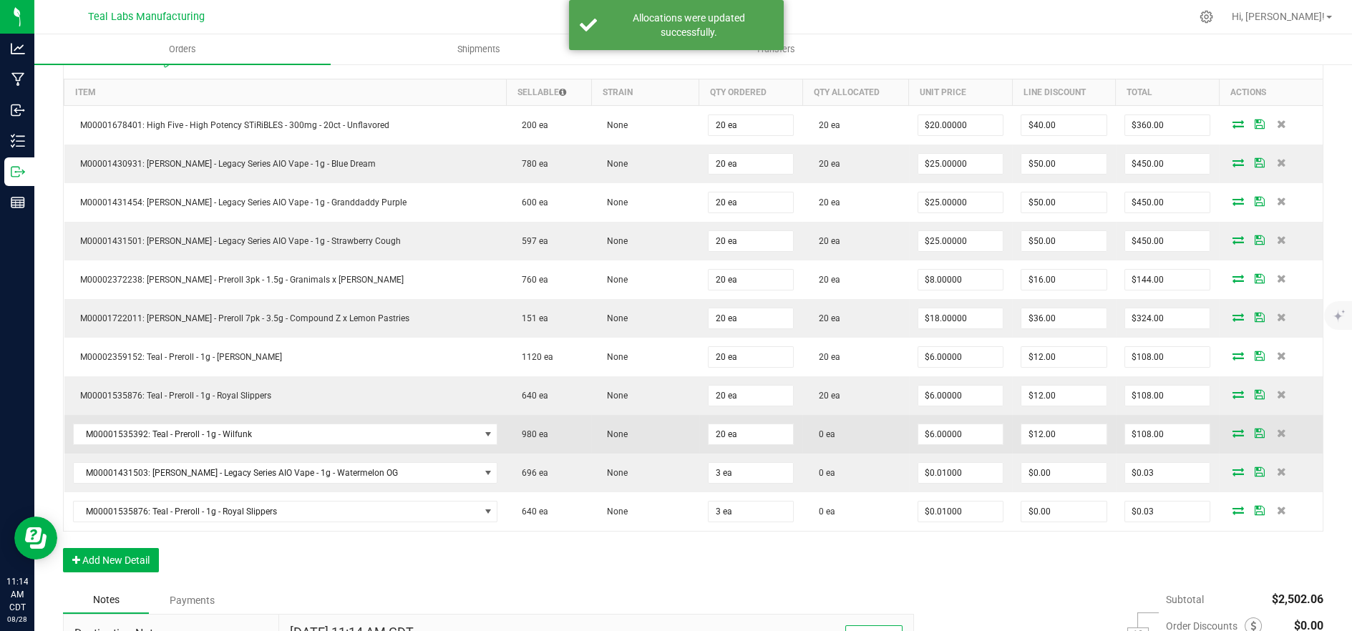
click at [1232, 434] on icon at bounding box center [1237, 433] width 11 height 9
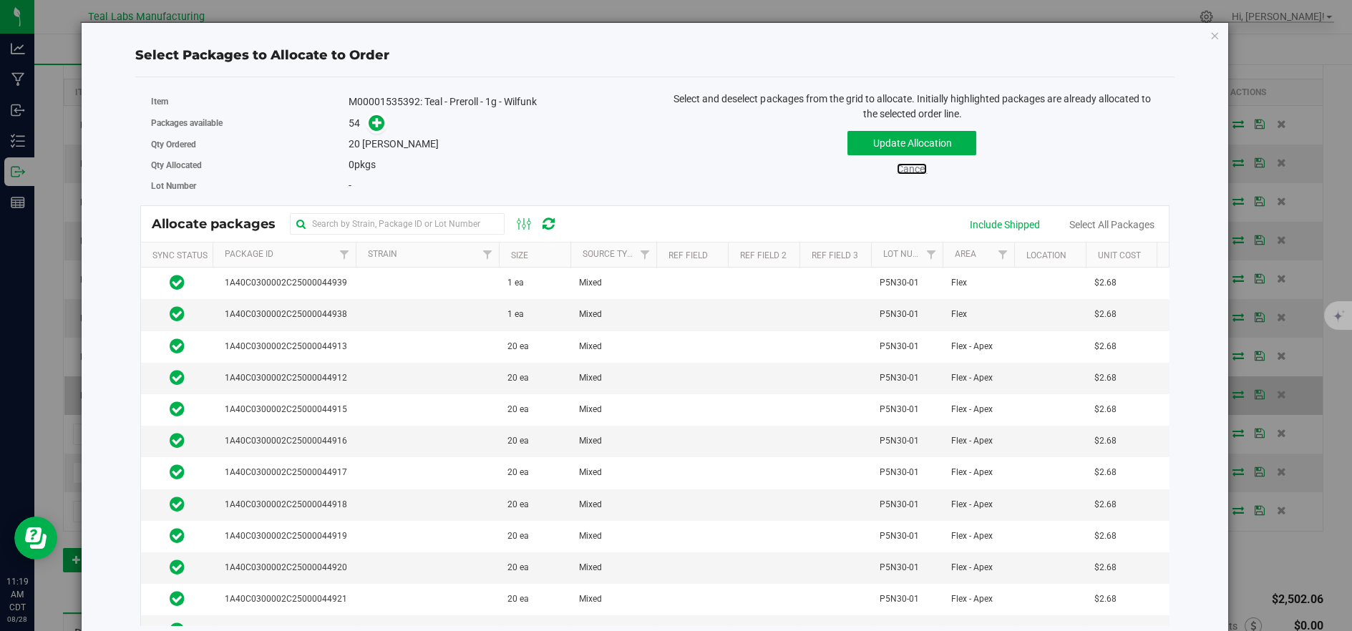
drag, startPoint x: 912, startPoint y: 172, endPoint x: 1086, endPoint y: 407, distance: 293.1
click at [912, 172] on link "Cancel" at bounding box center [912, 168] width 30 height 11
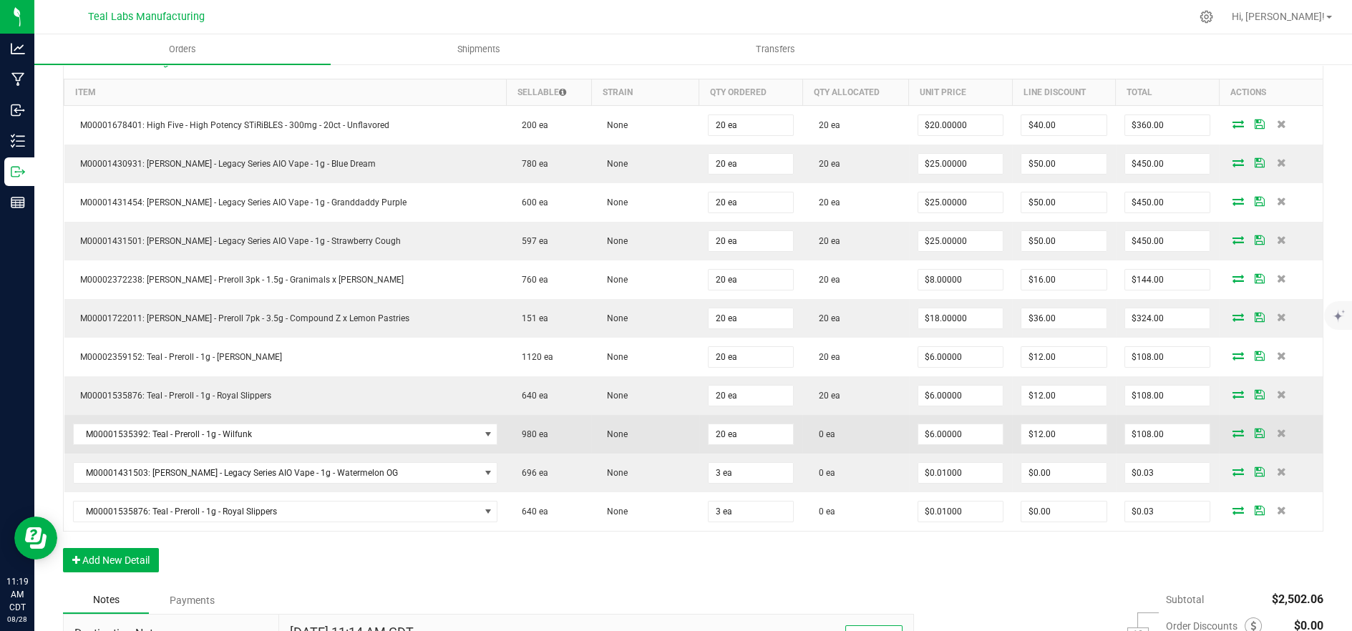
click at [1232, 433] on icon at bounding box center [1237, 433] width 11 height 9
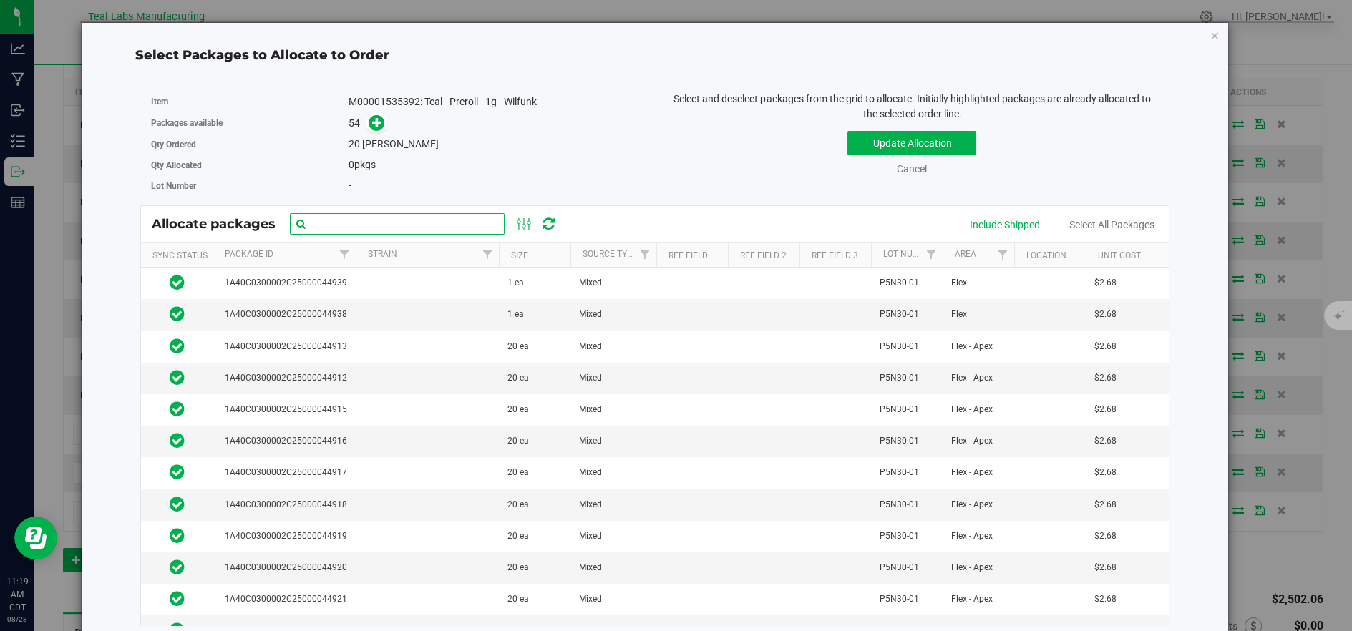
click at [433, 226] on input "text" at bounding box center [397, 223] width 215 height 21
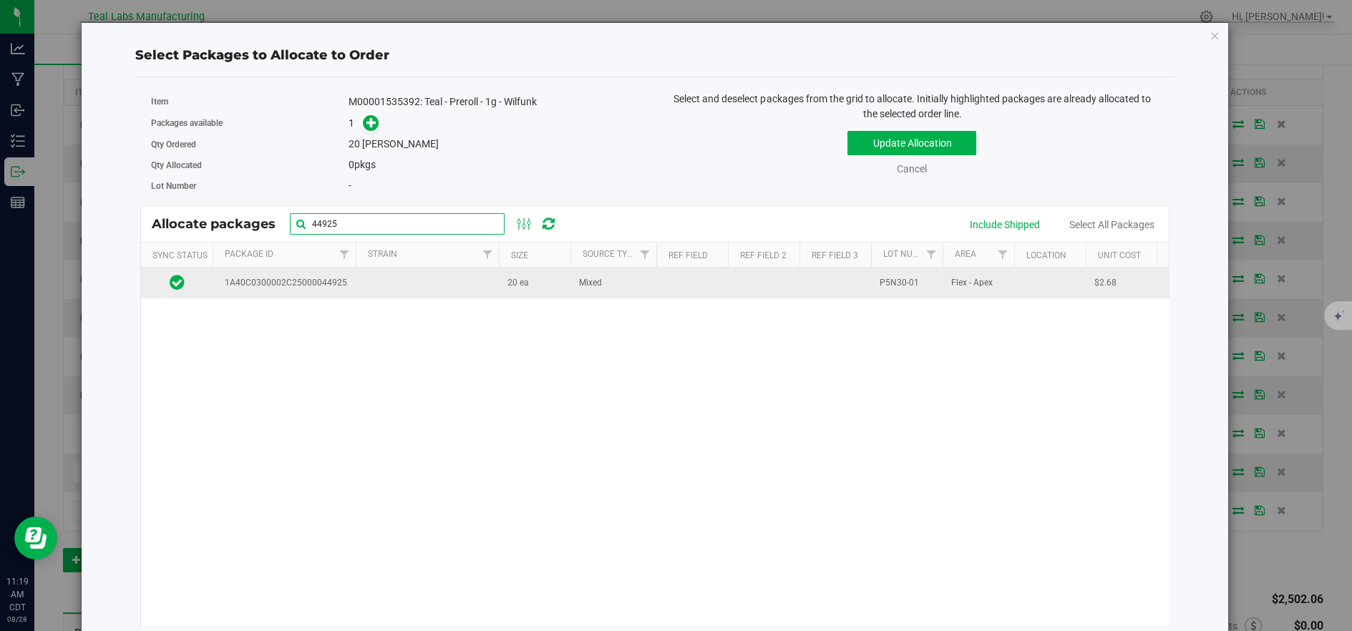
type input "44925"
click at [425, 284] on td at bounding box center [427, 283] width 143 height 31
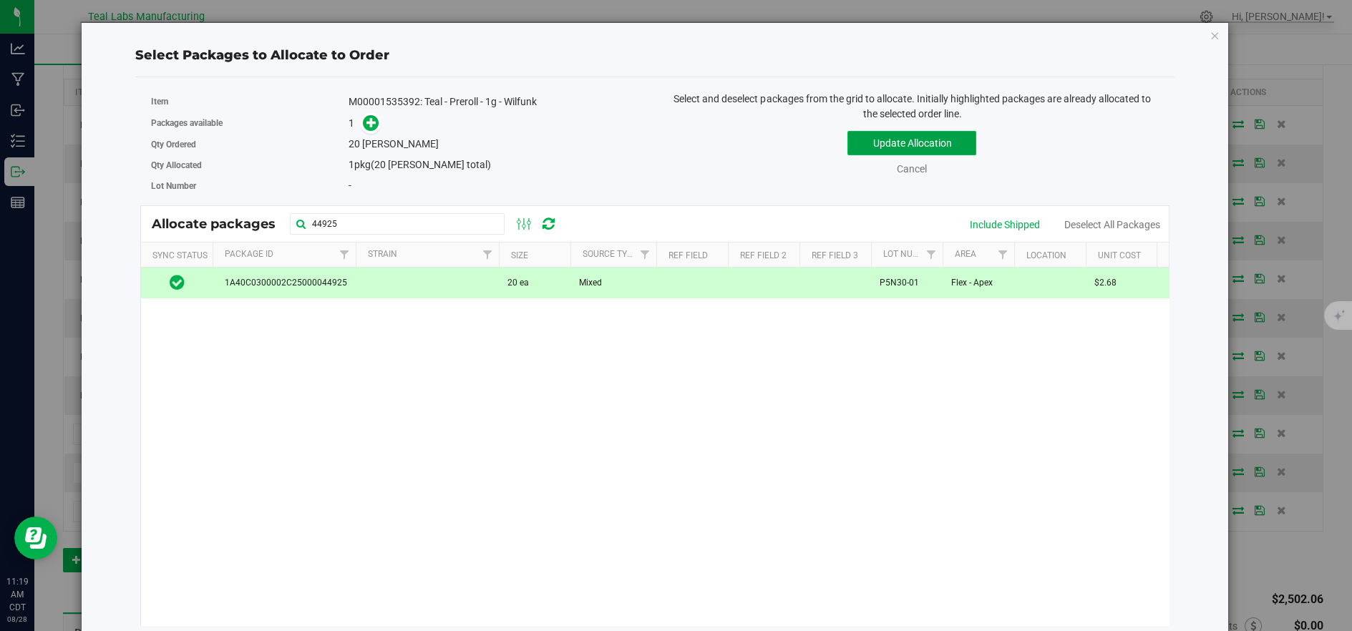
click at [891, 145] on button "Update Allocation" at bounding box center [911, 143] width 129 height 24
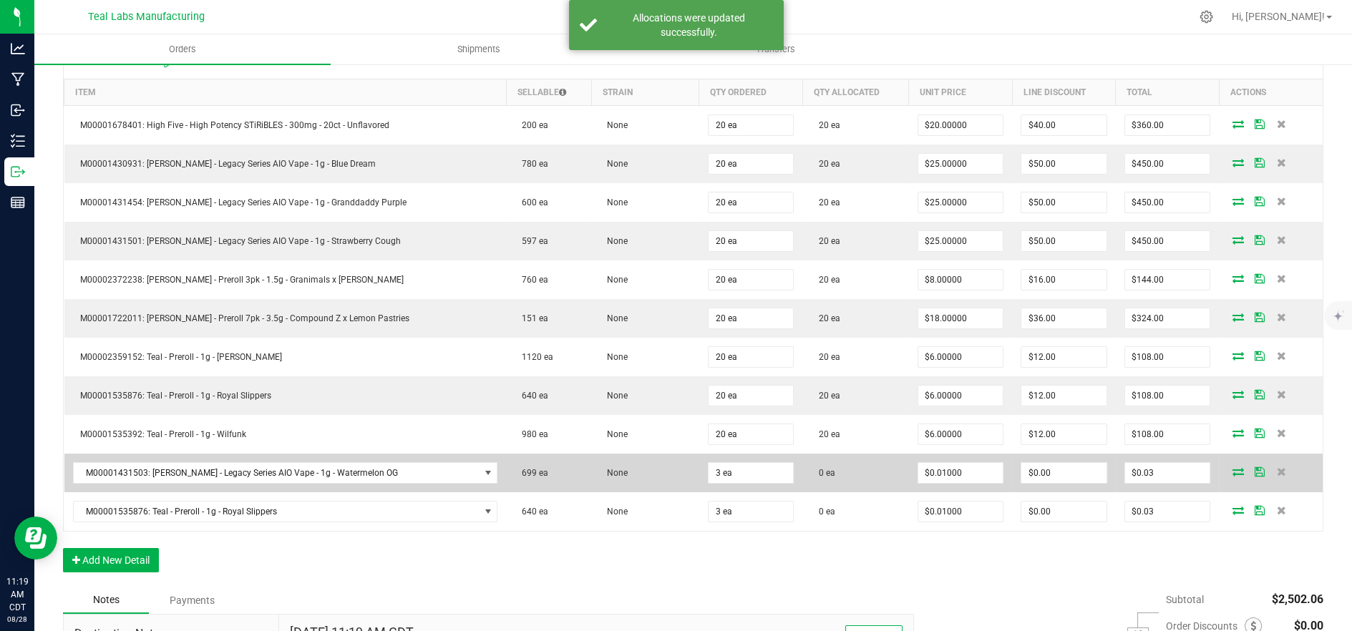
click at [1232, 471] on icon at bounding box center [1237, 471] width 11 height 9
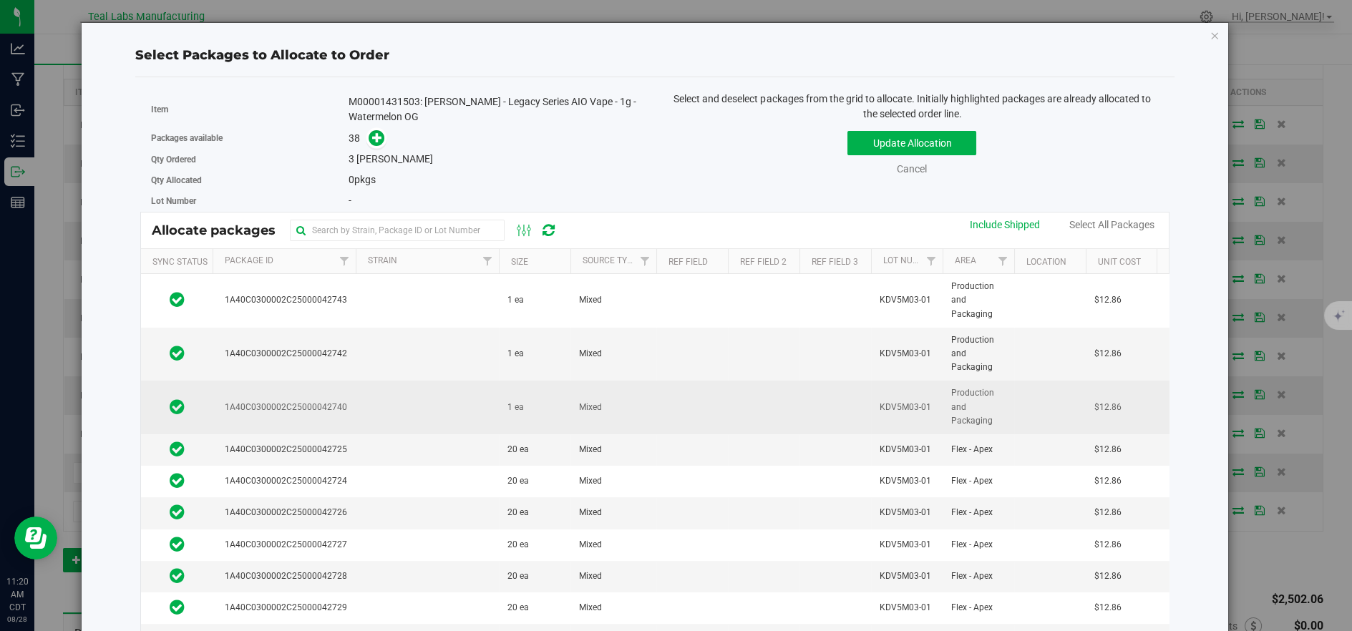
click at [451, 399] on td at bounding box center [427, 408] width 143 height 54
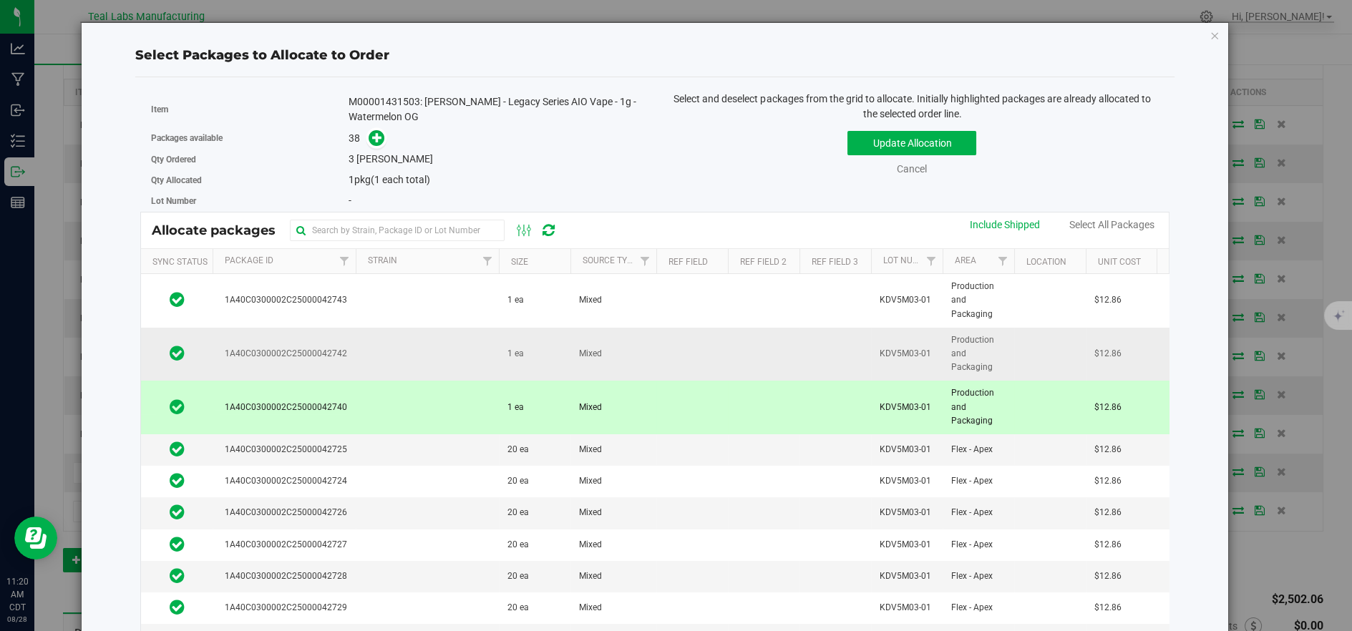
click at [439, 358] on td at bounding box center [427, 355] width 143 height 54
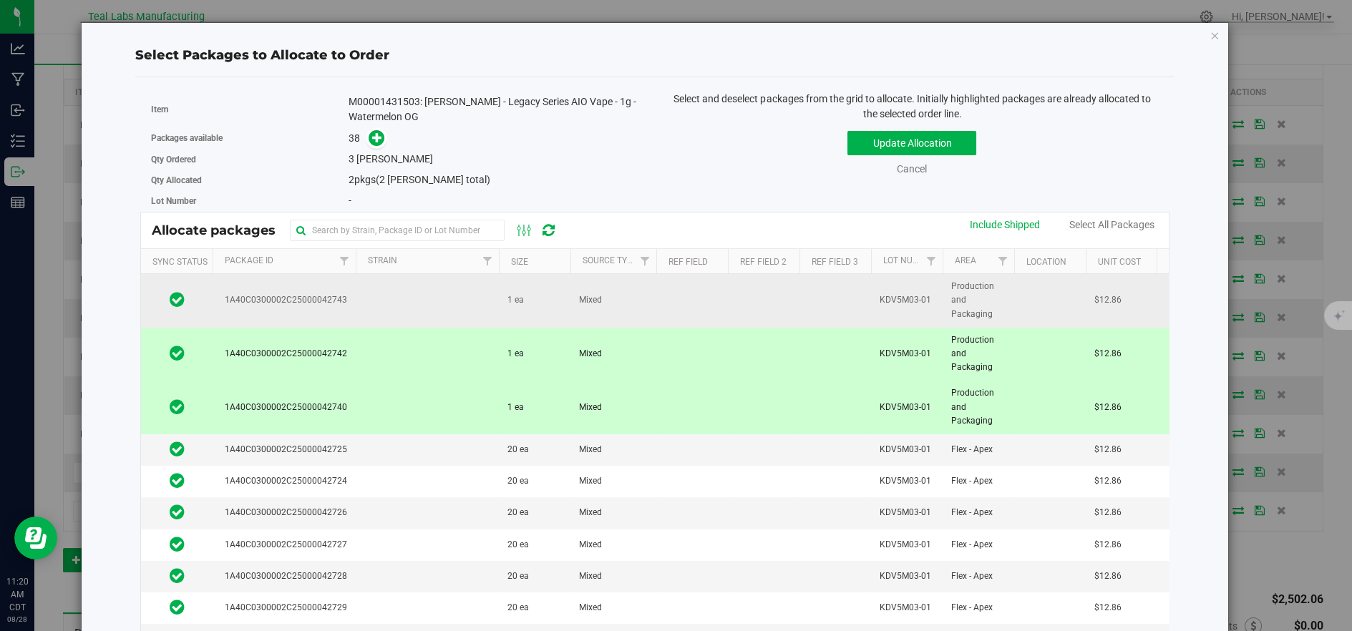
click at [431, 304] on td at bounding box center [427, 301] width 143 height 54
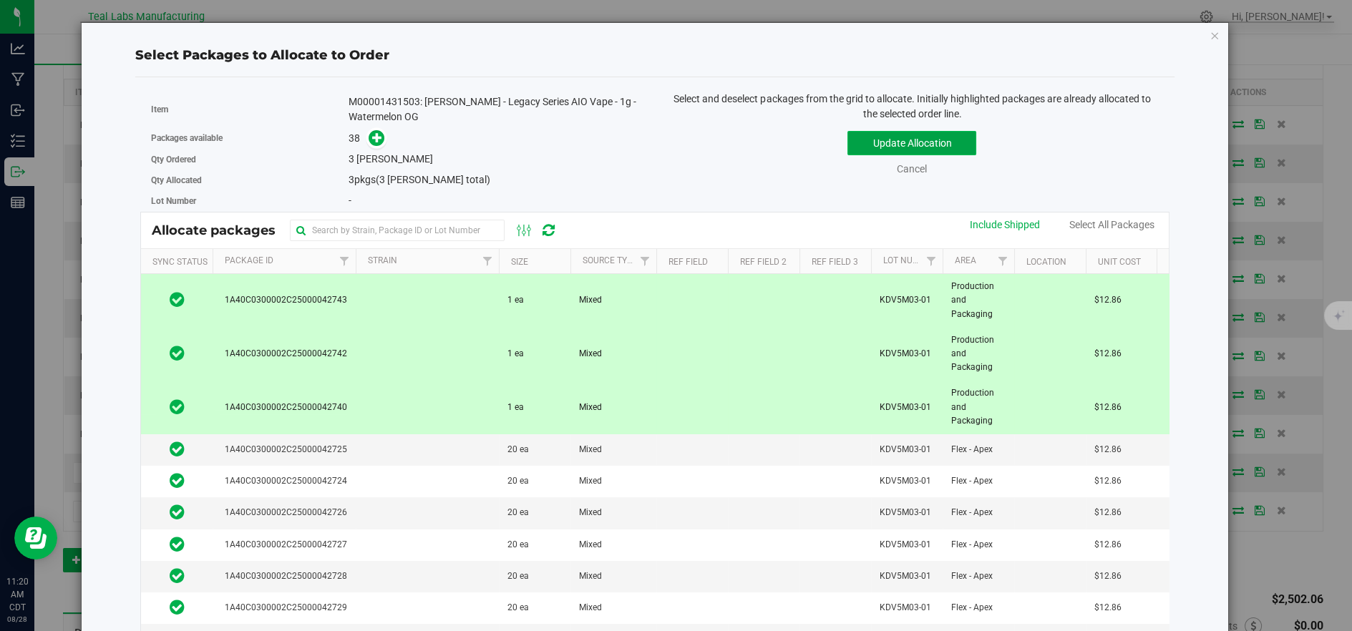
click at [914, 135] on button "Update Allocation" at bounding box center [911, 143] width 129 height 24
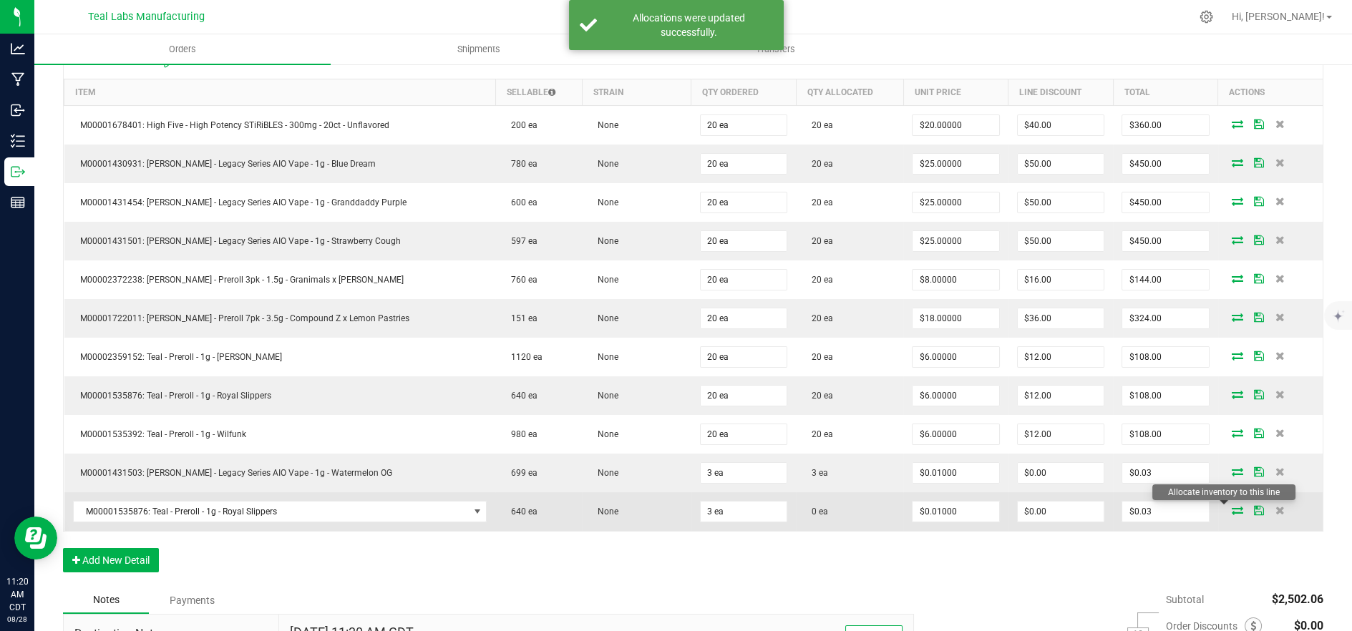
click at [1231, 508] on icon at bounding box center [1236, 510] width 11 height 9
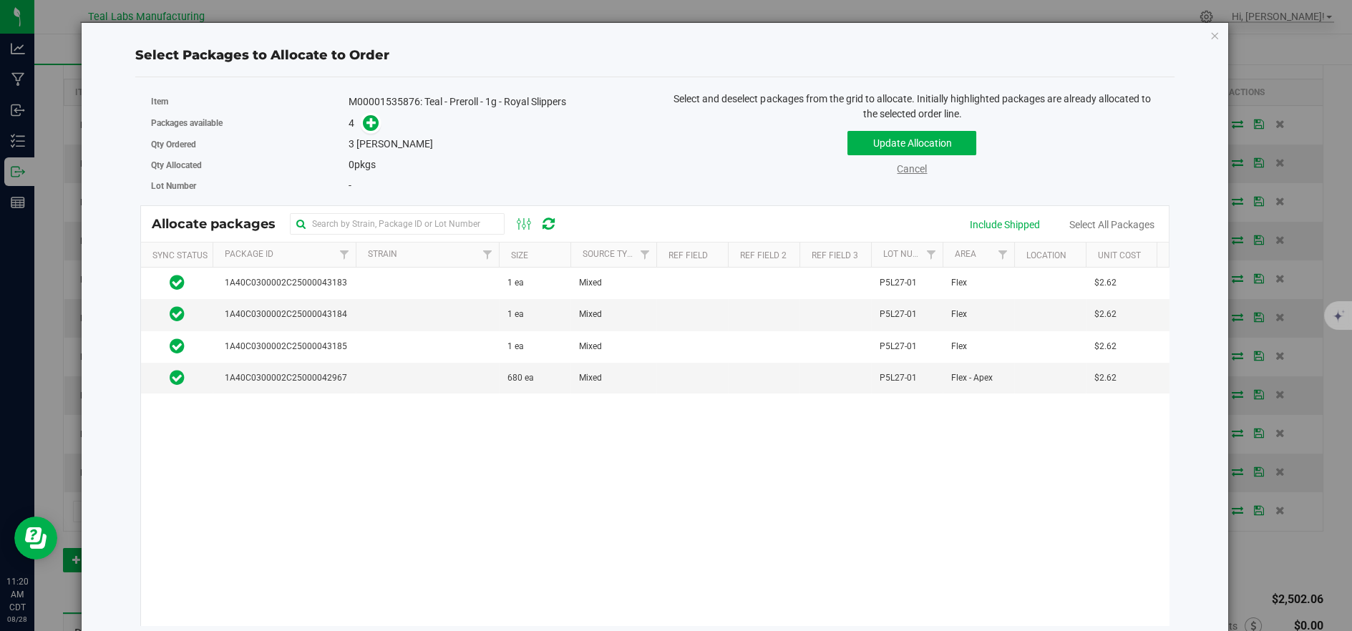
click at [906, 170] on link "Cancel" at bounding box center [912, 168] width 30 height 11
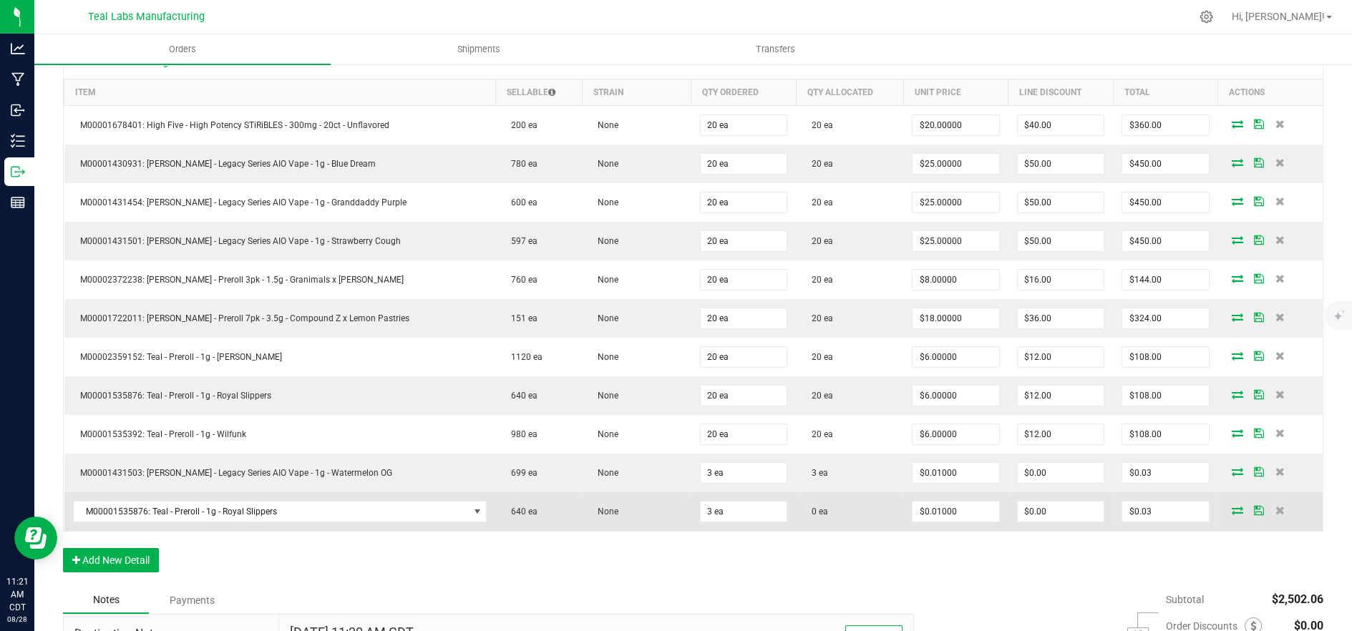
click at [1231, 507] on icon at bounding box center [1236, 510] width 11 height 9
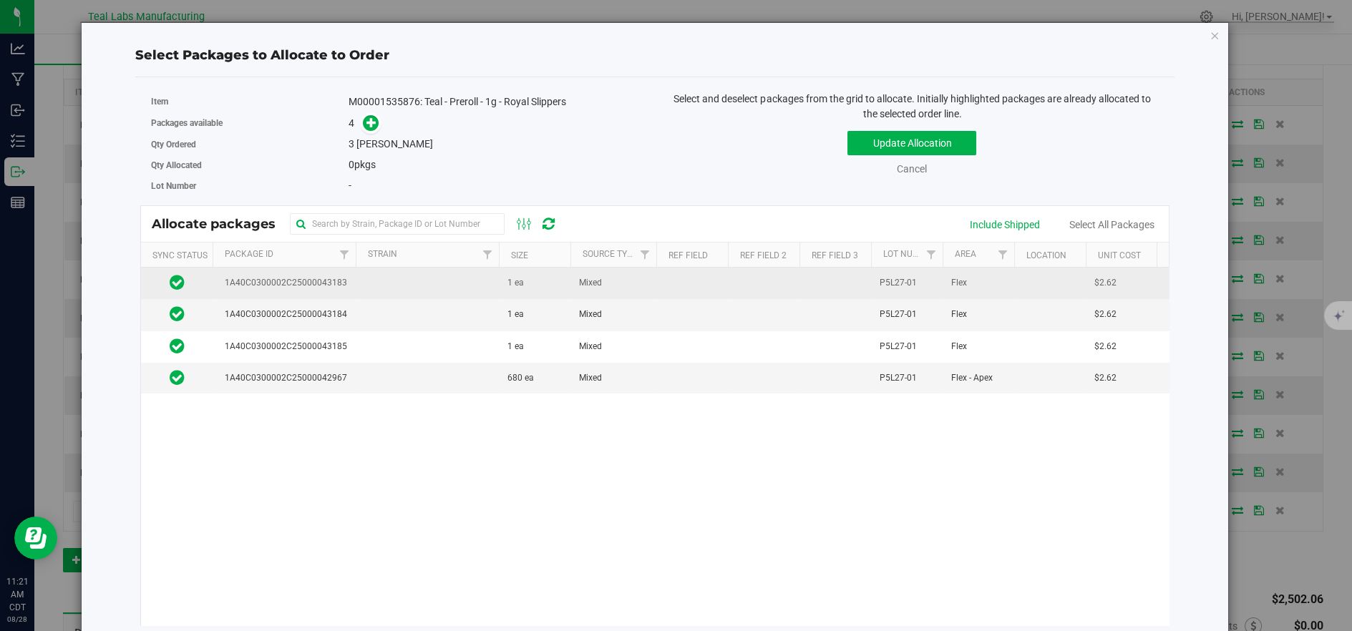
click at [454, 292] on td at bounding box center [427, 283] width 143 height 31
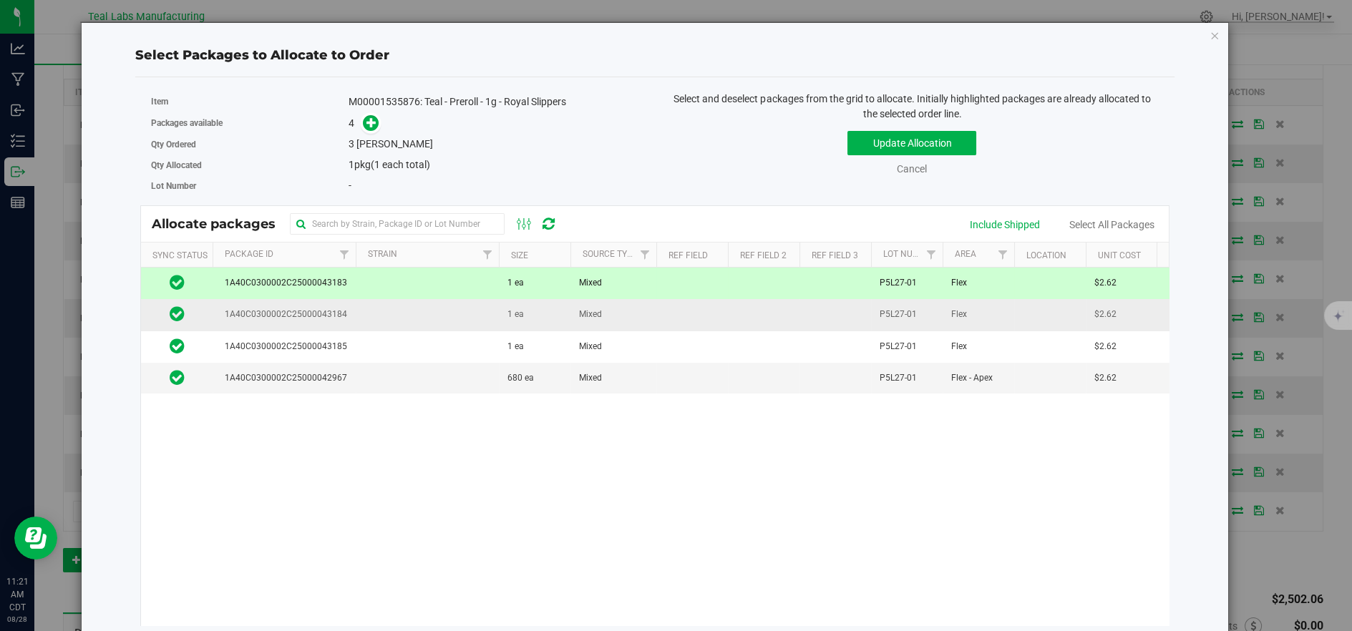
click at [456, 323] on td at bounding box center [427, 314] width 143 height 31
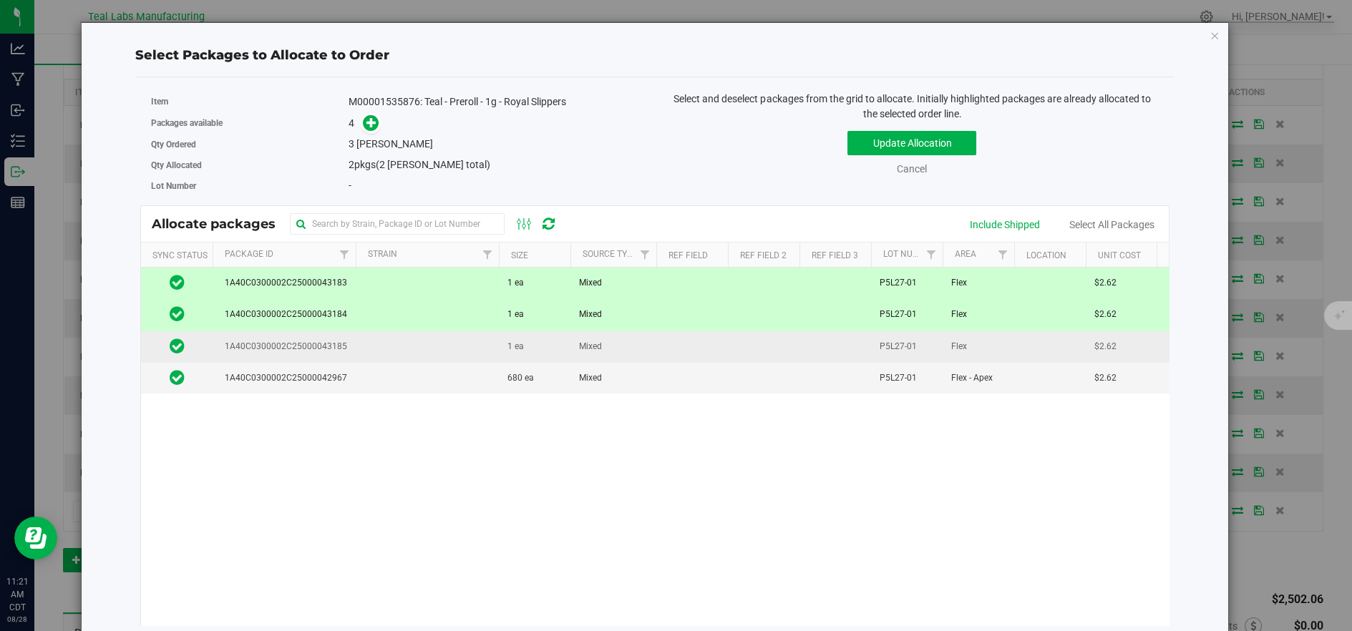
click at [456, 348] on td at bounding box center [427, 346] width 143 height 31
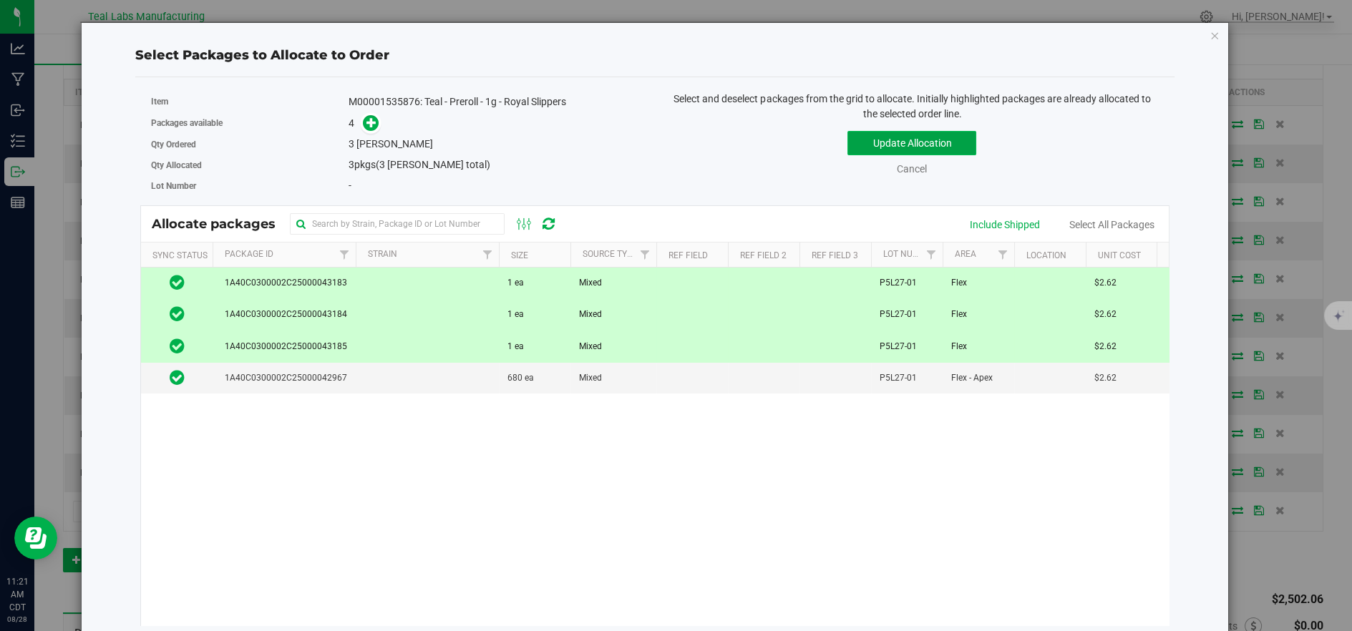
drag, startPoint x: 869, startPoint y: 144, endPoint x: 861, endPoint y: 150, distance: 9.2
click at [868, 145] on button "Update Allocation" at bounding box center [911, 143] width 129 height 24
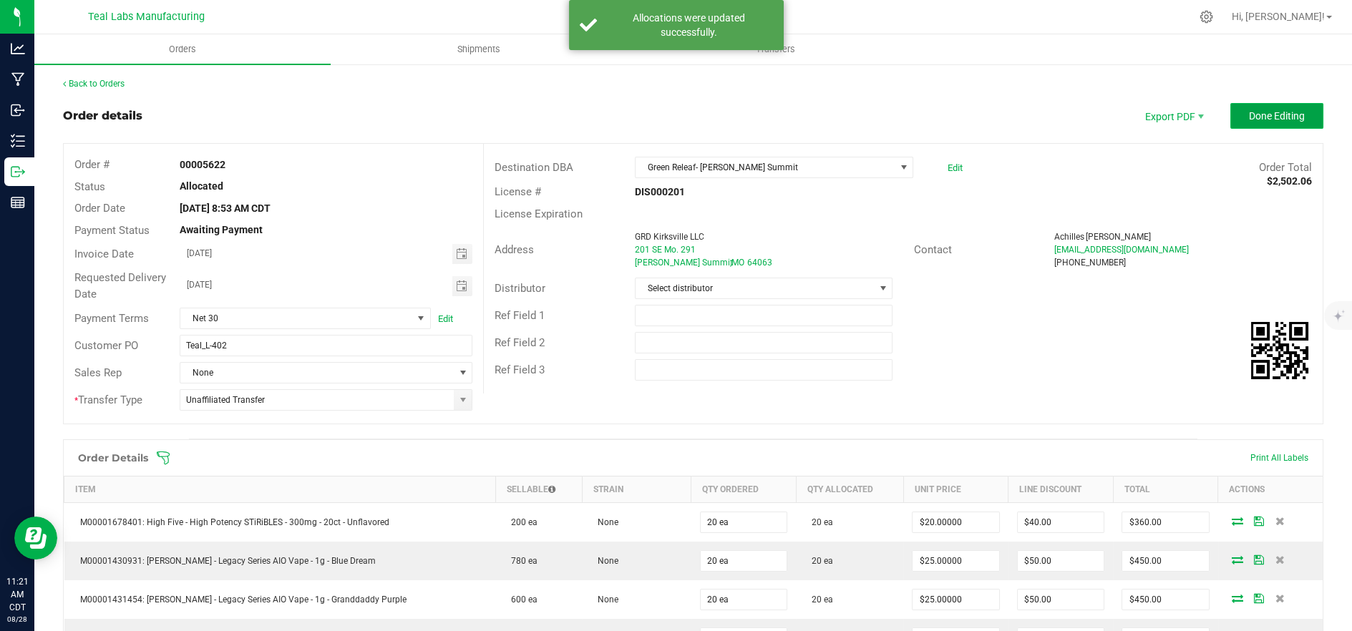
click at [1269, 112] on span "Done Editing" at bounding box center [1277, 115] width 56 height 11
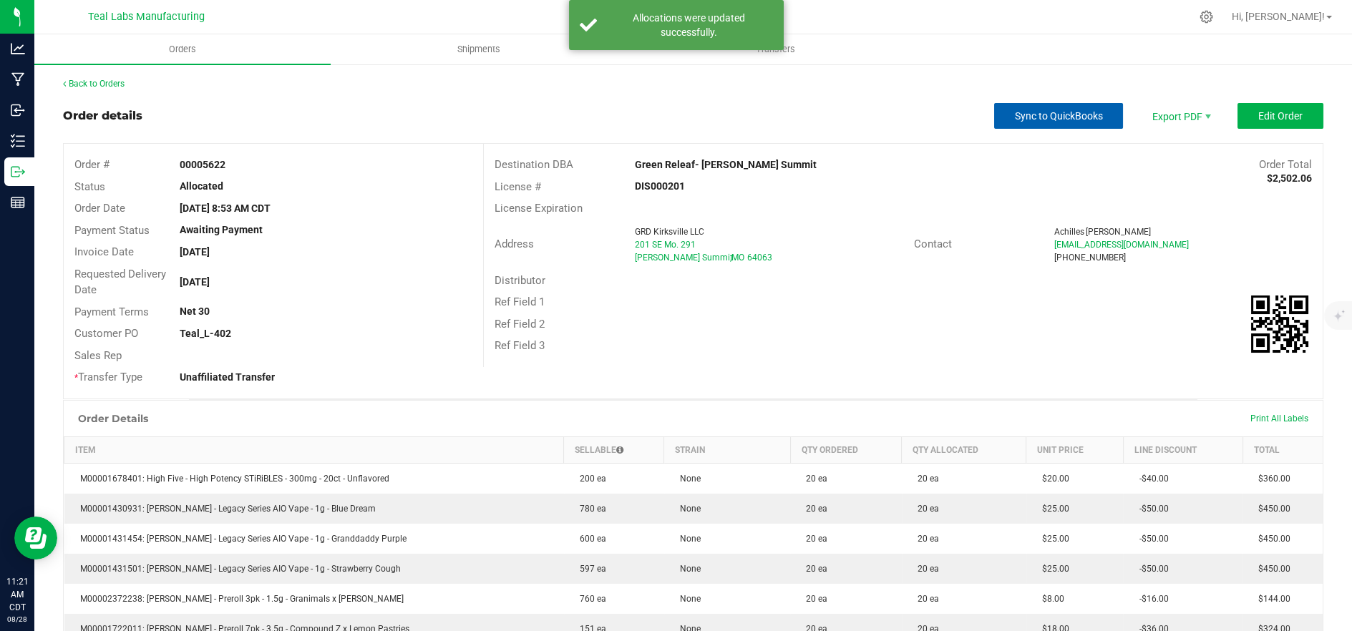
click at [1066, 113] on span "Sync to QuickBooks" at bounding box center [1059, 115] width 88 height 11
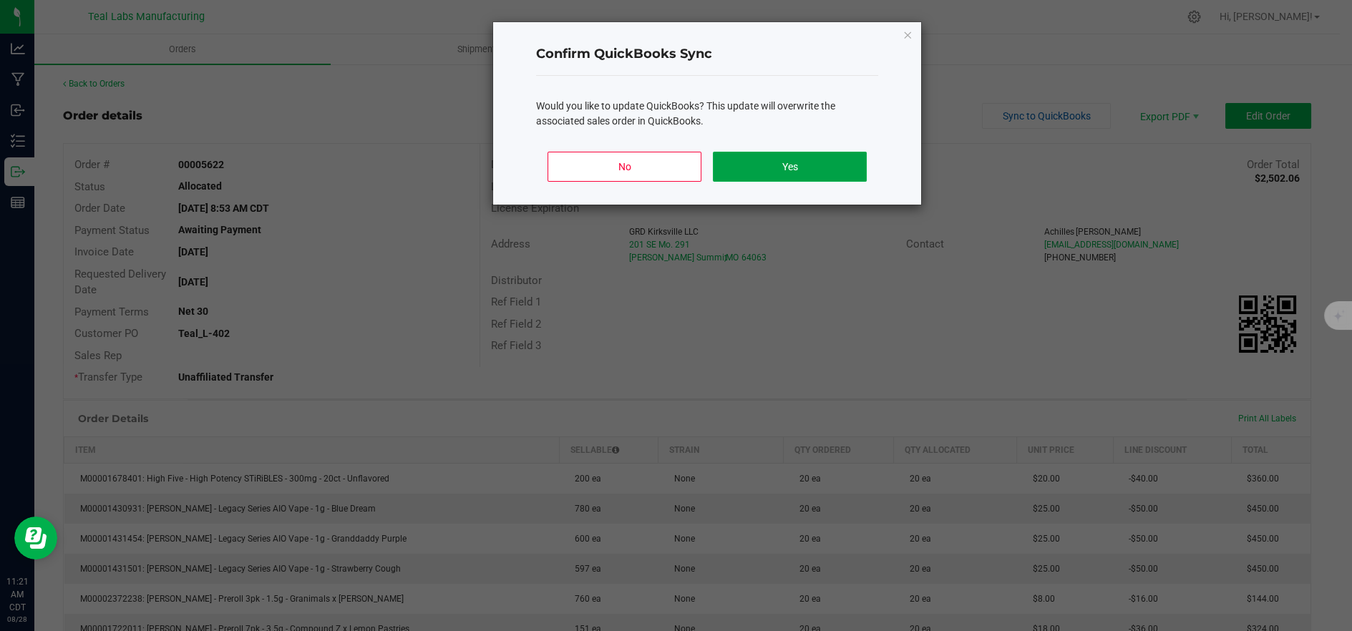
click at [844, 169] on button "Yes" at bounding box center [790, 167] width 154 height 30
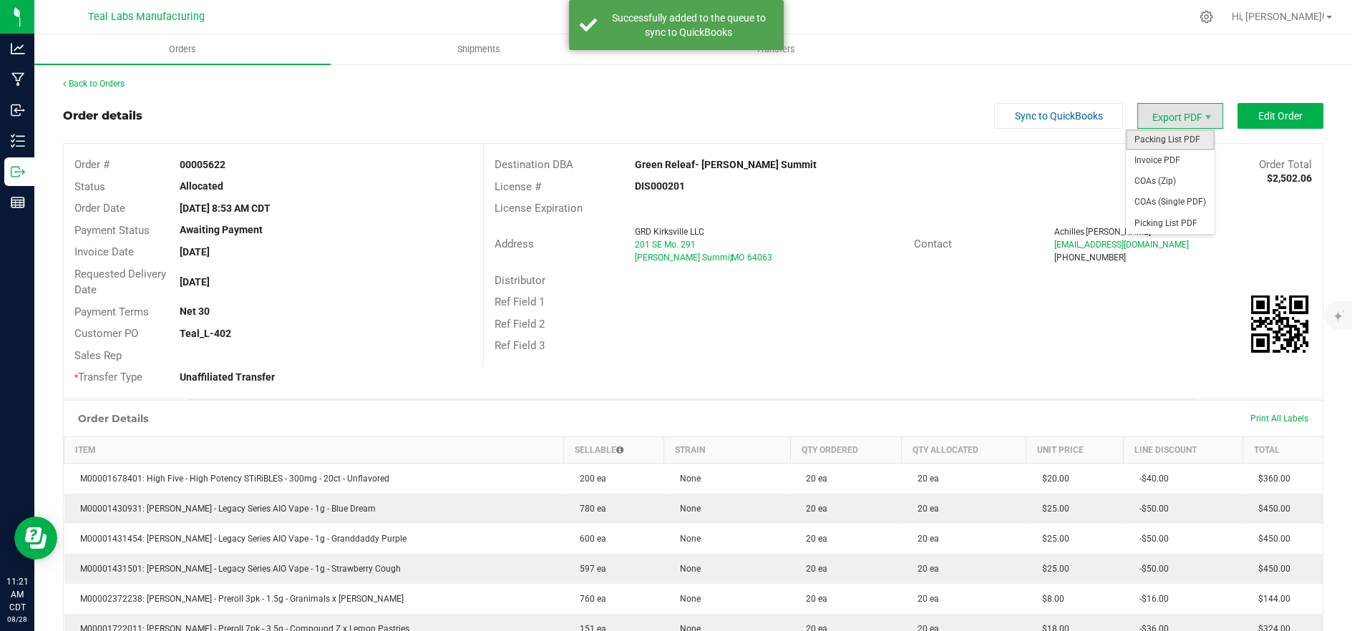
click at [1154, 138] on span "Packing List PDF" at bounding box center [1169, 140] width 89 height 21
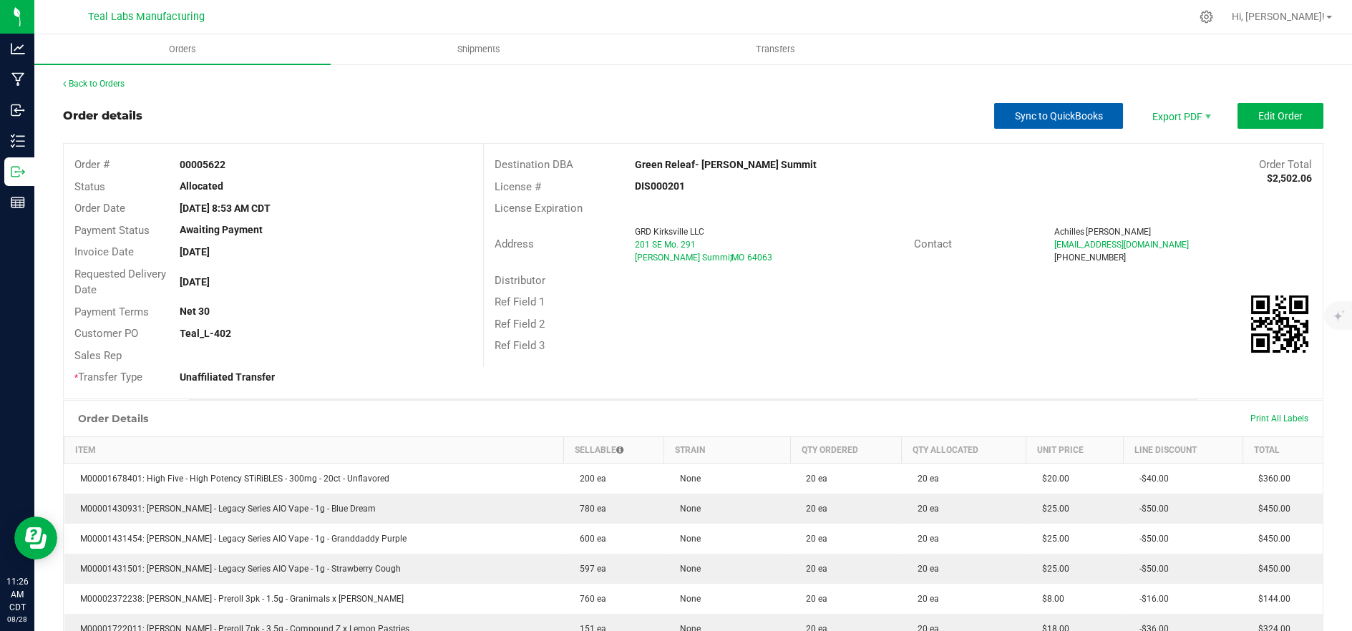
click at [1022, 116] on span "Sync to QuickBooks" at bounding box center [1059, 115] width 88 height 11
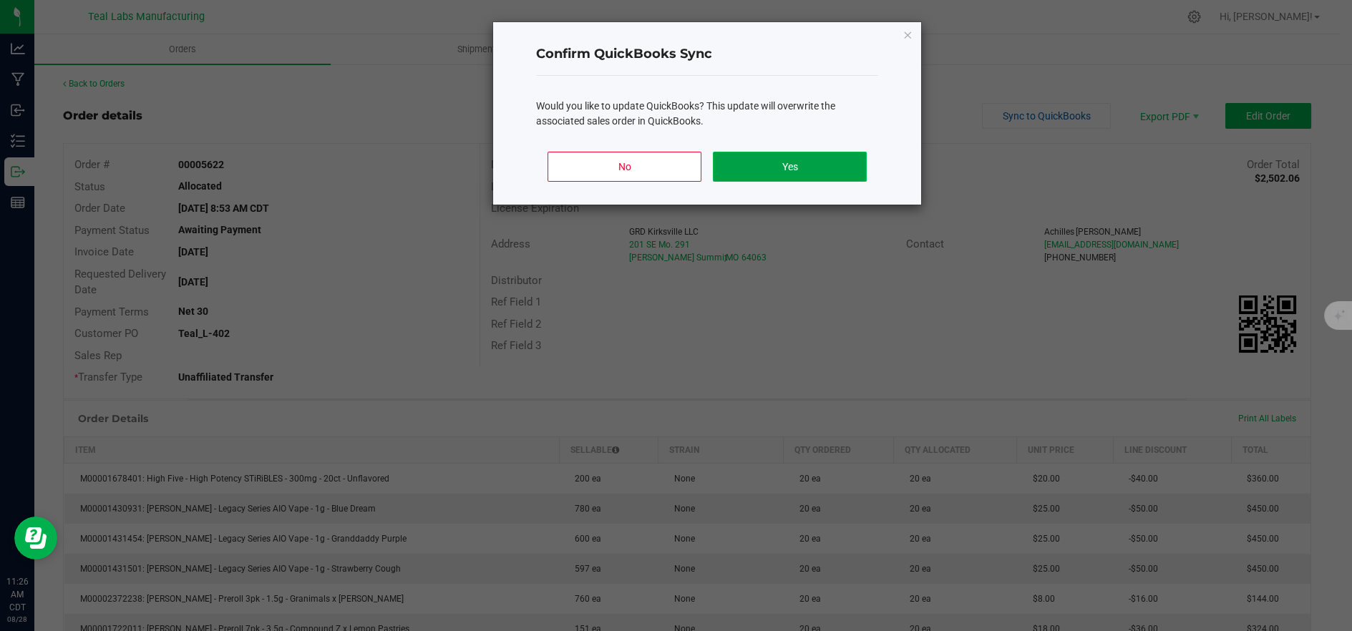
click at [739, 163] on button "Yes" at bounding box center [790, 167] width 154 height 30
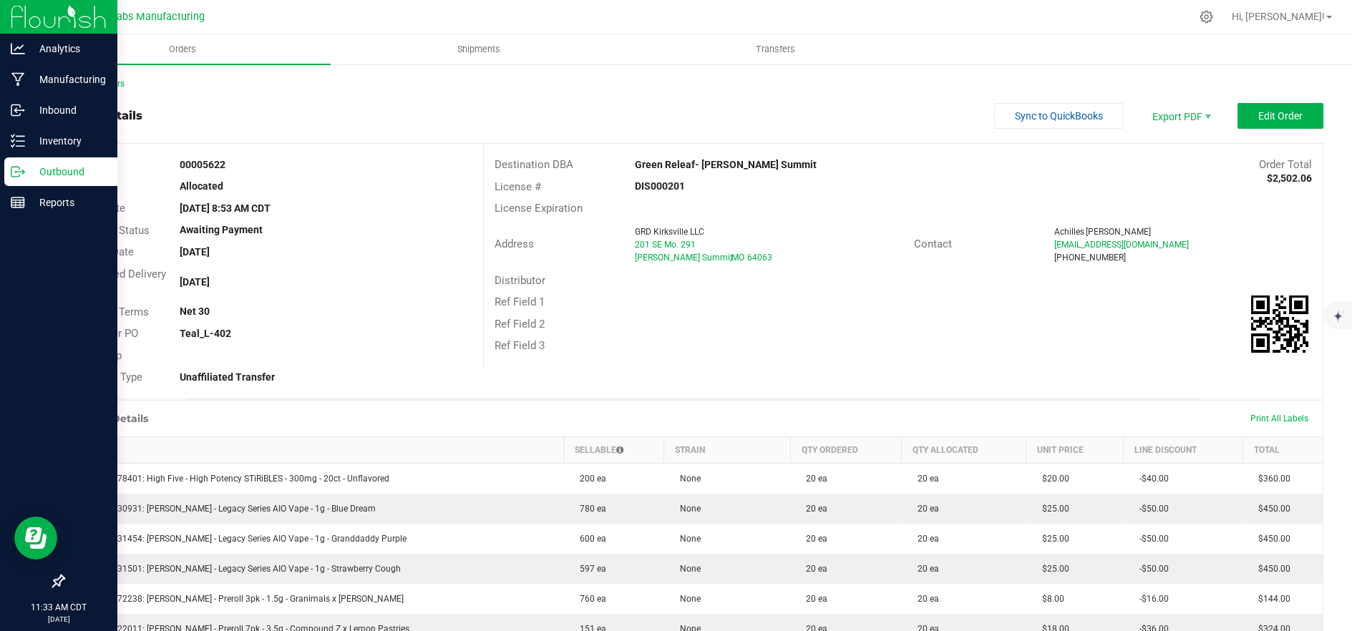
click at [50, 180] on div "Outbound" at bounding box center [60, 171] width 113 height 29
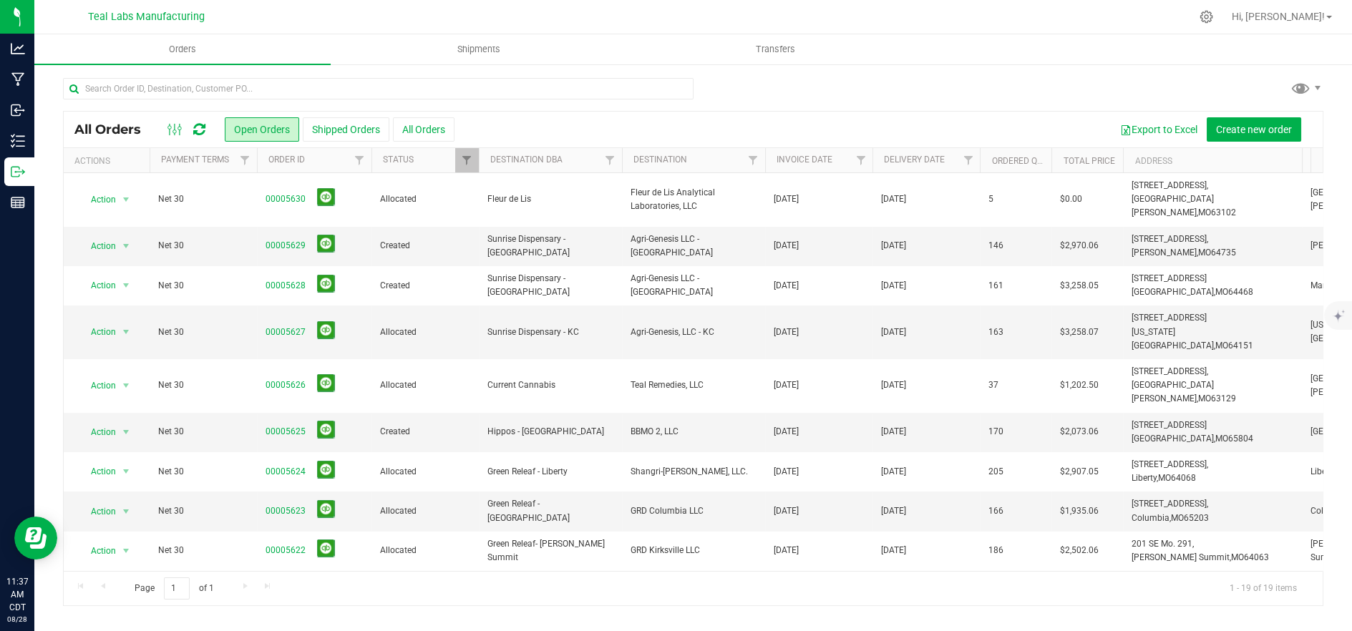
click at [861, 80] on div at bounding box center [693, 94] width 1260 height 33
click at [835, 94] on div at bounding box center [693, 94] width 1260 height 33
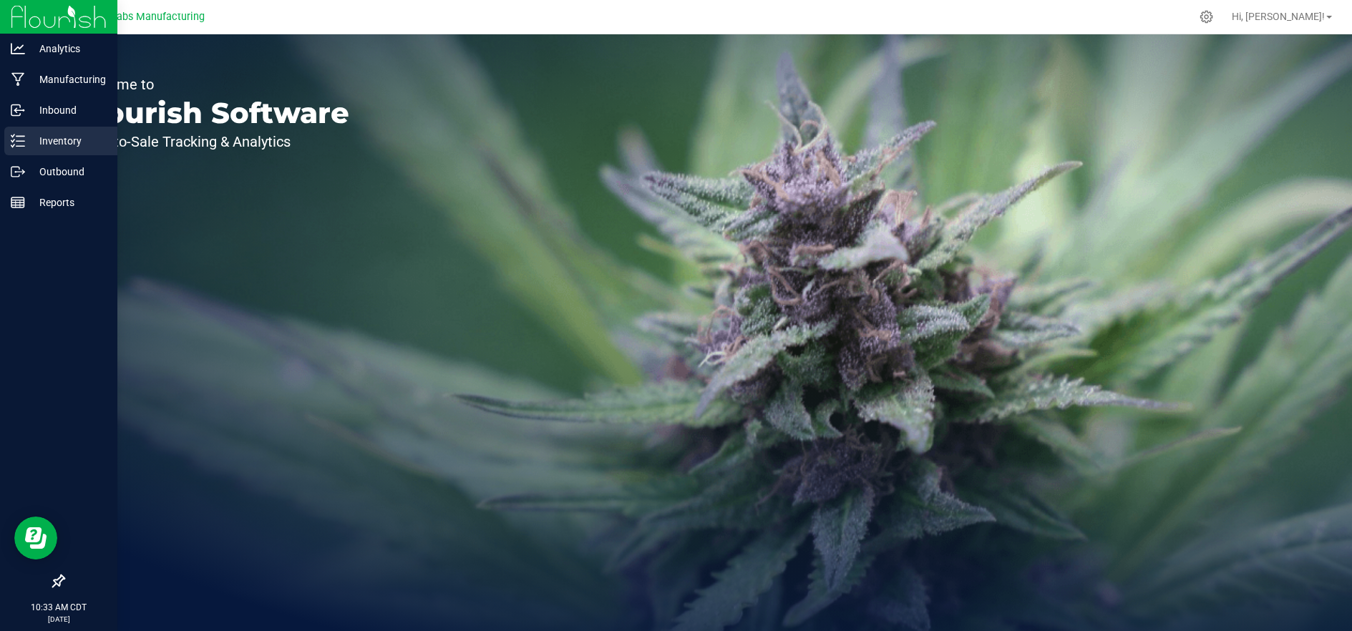
click at [34, 137] on p "Inventory" at bounding box center [68, 140] width 86 height 17
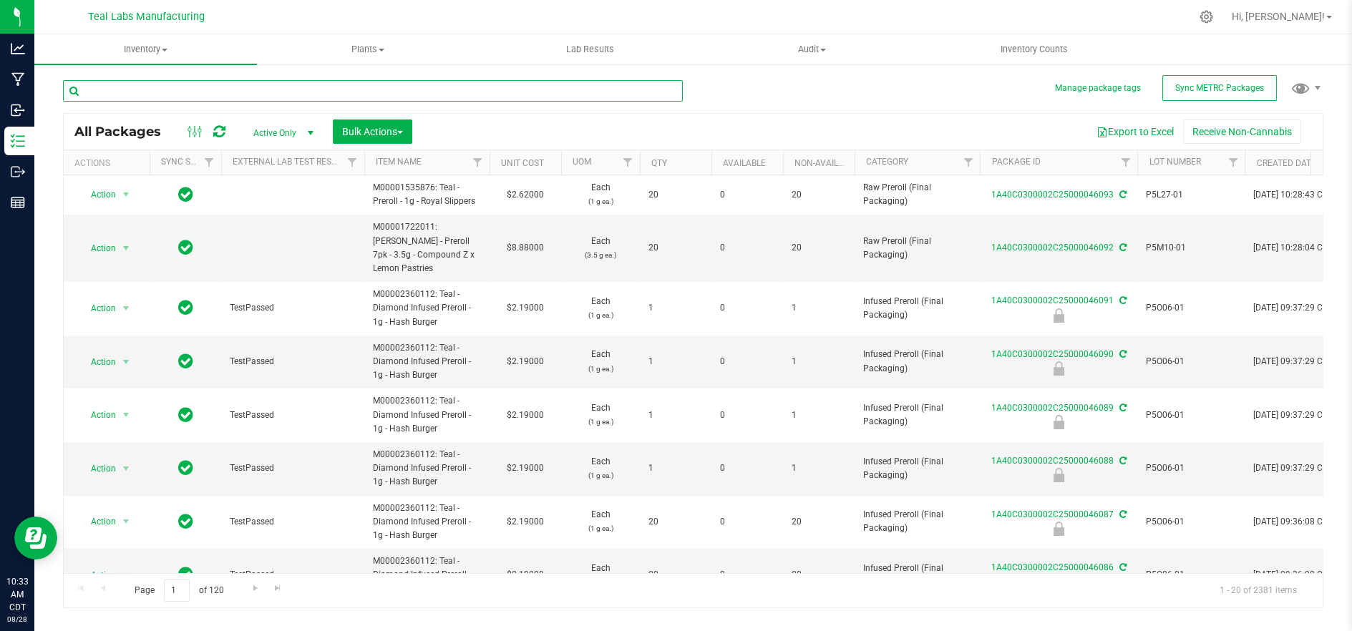
click at [281, 91] on input "text" at bounding box center [373, 90] width 620 height 21
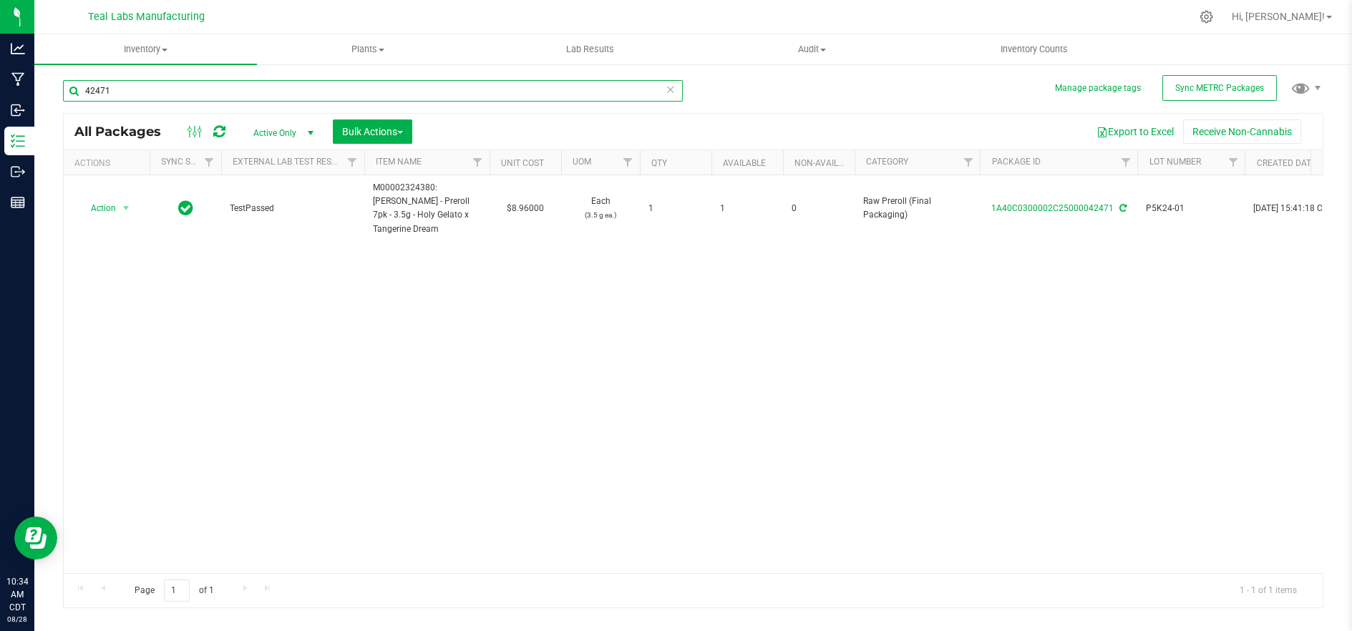
click at [162, 96] on input "42471" at bounding box center [373, 90] width 620 height 21
click at [163, 96] on input "42471" at bounding box center [373, 90] width 620 height 21
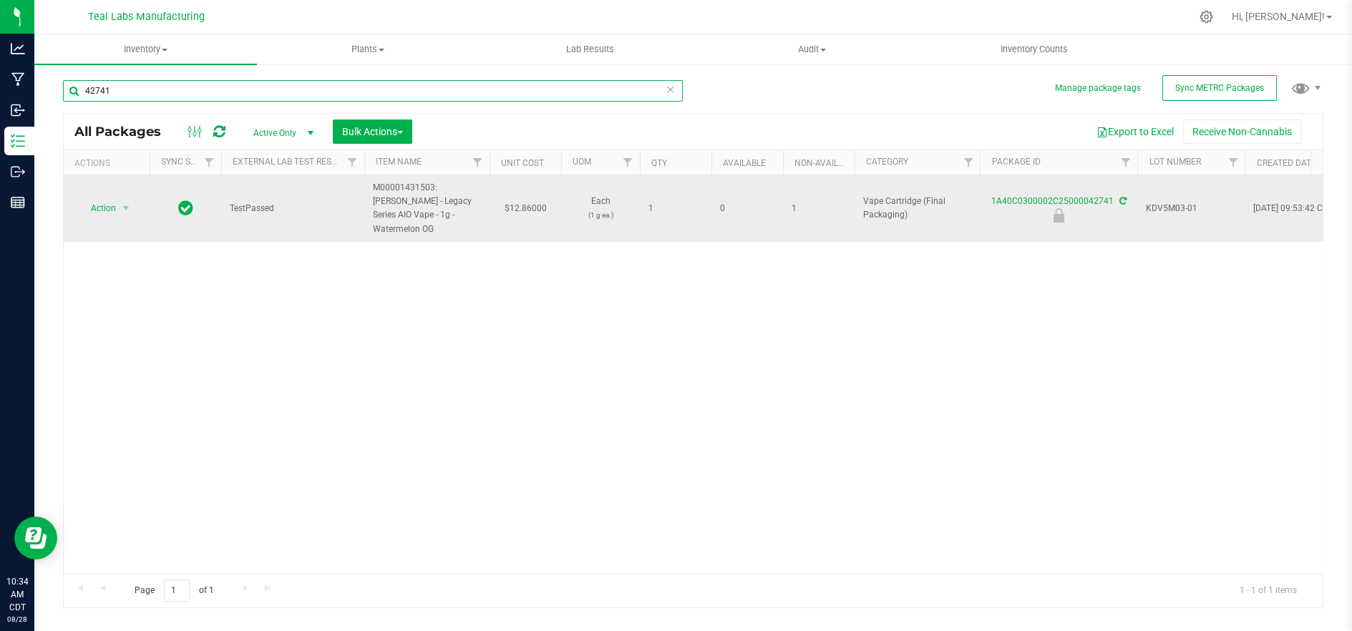
type input "42741"
click at [109, 200] on span "Action" at bounding box center [97, 208] width 39 height 20
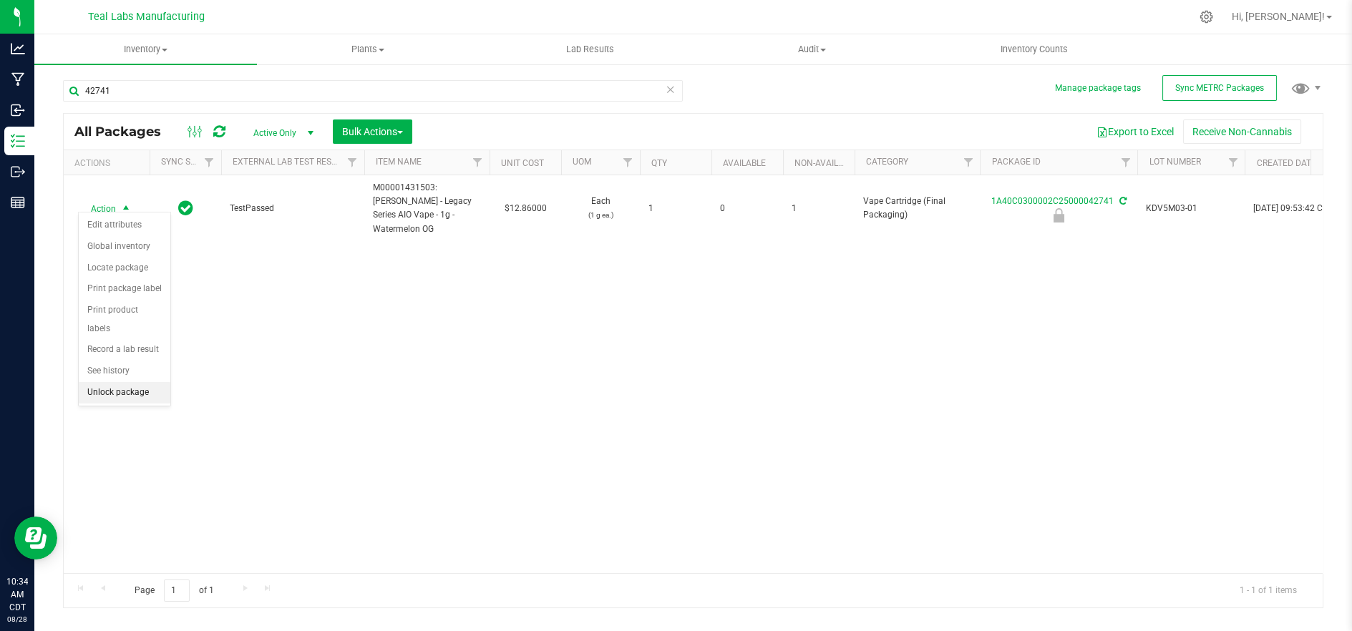
click at [117, 382] on li "Unlock package" at bounding box center [125, 392] width 92 height 21
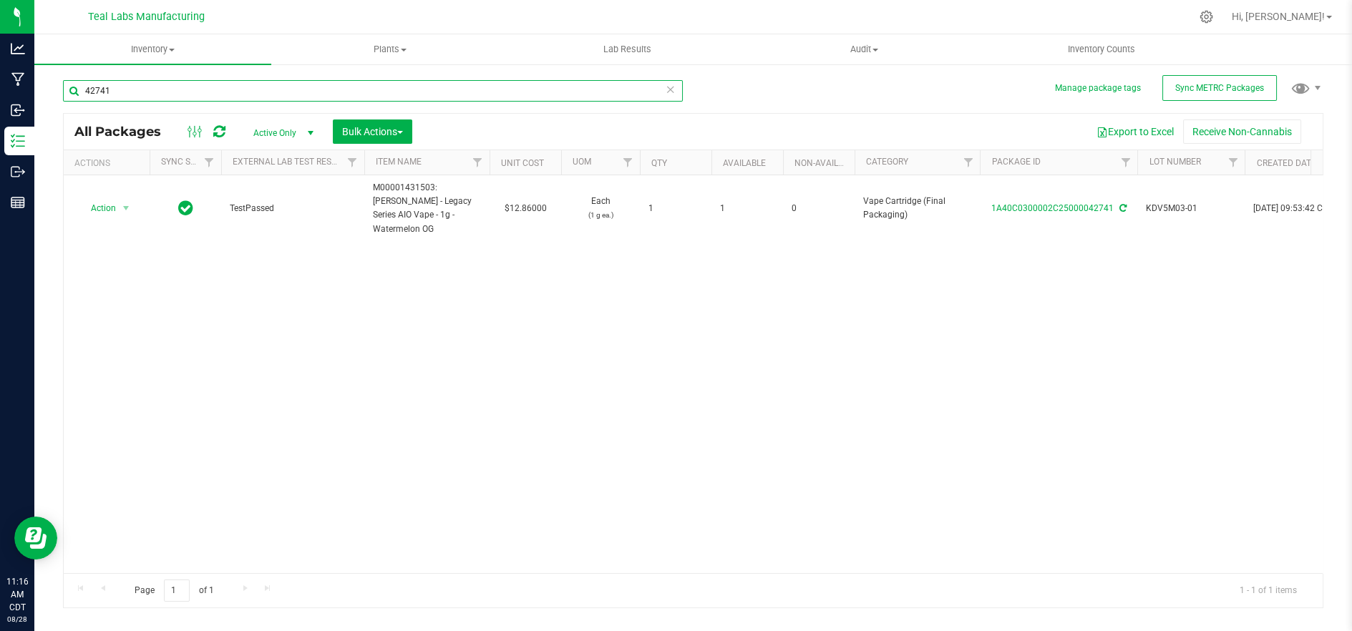
click at [180, 89] on input "42741" at bounding box center [373, 90] width 620 height 21
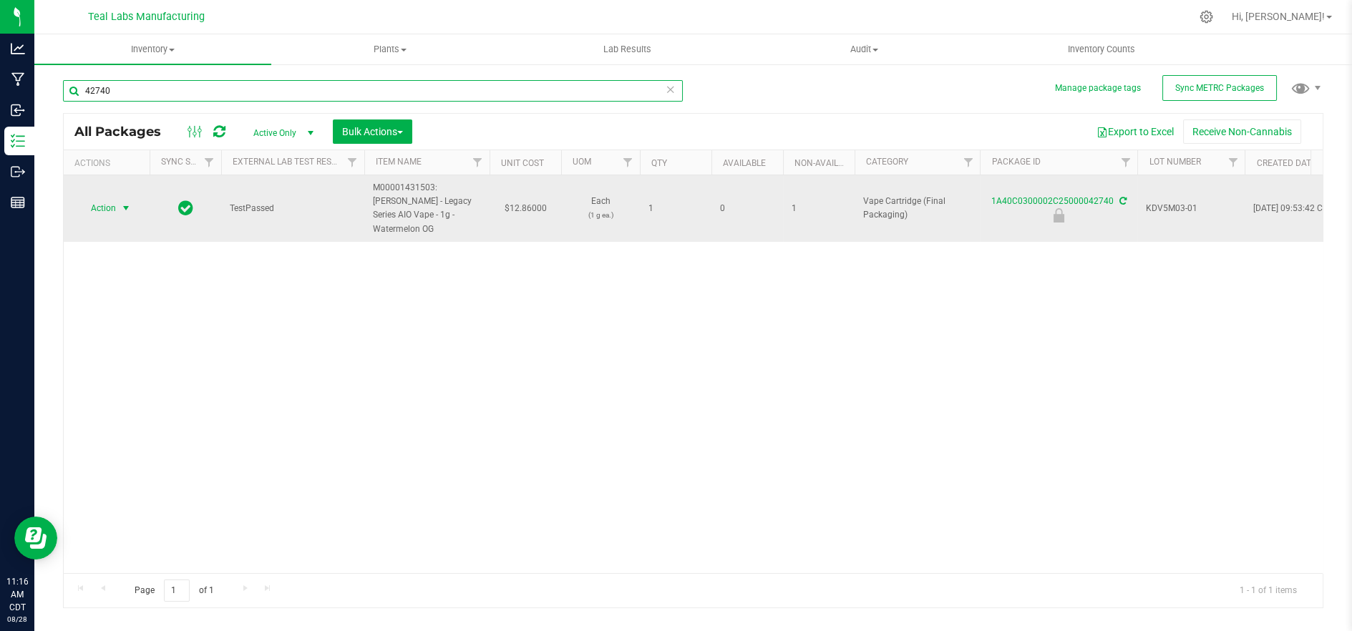
type input "42740"
click at [93, 205] on span "Action" at bounding box center [97, 208] width 39 height 20
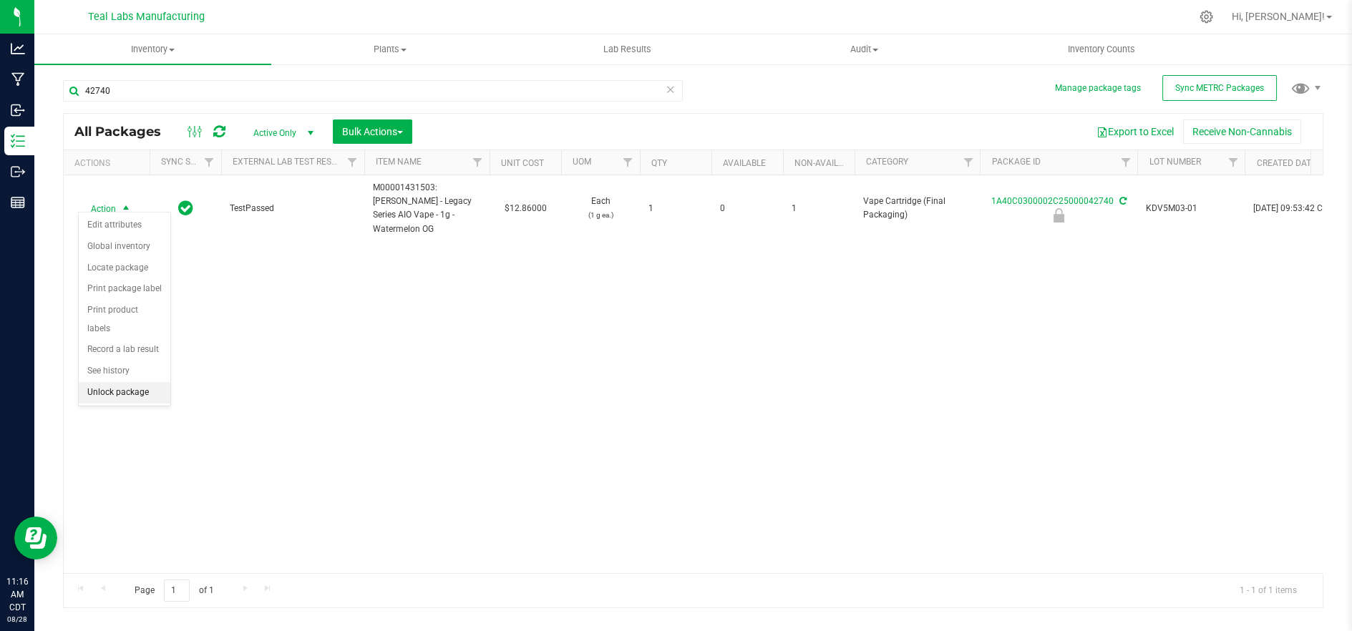
click at [137, 382] on li "Unlock package" at bounding box center [125, 392] width 92 height 21
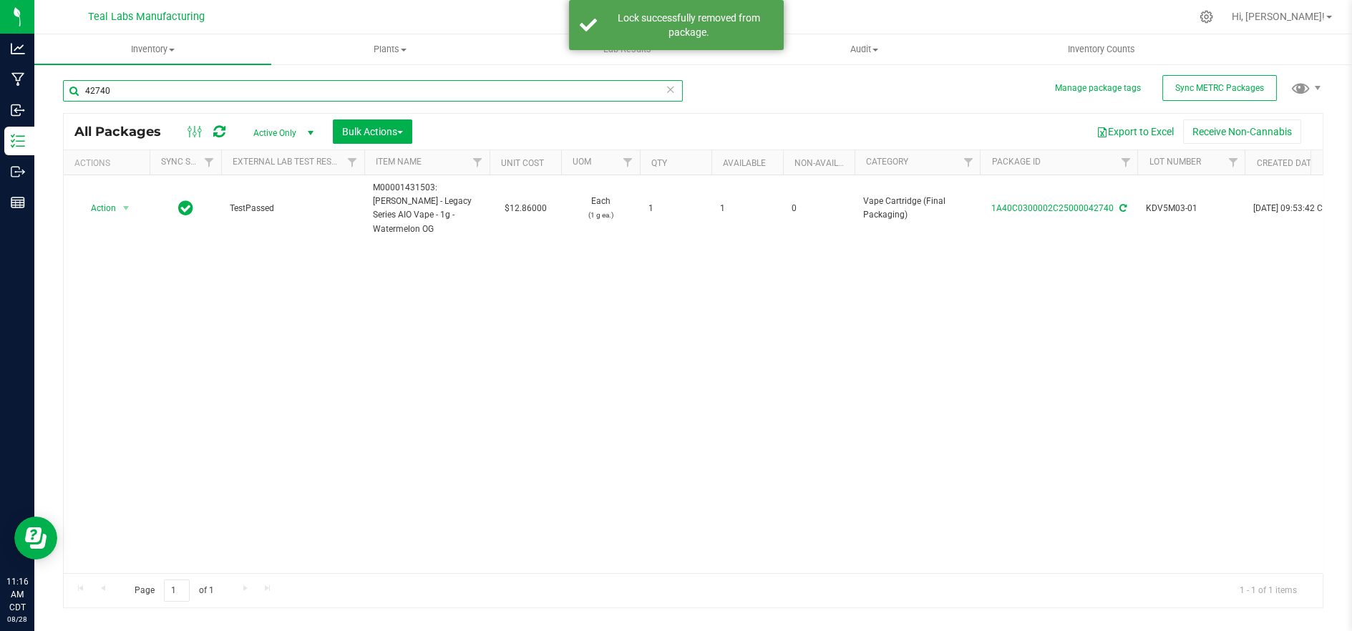
click at [265, 90] on input "42740" at bounding box center [373, 90] width 620 height 21
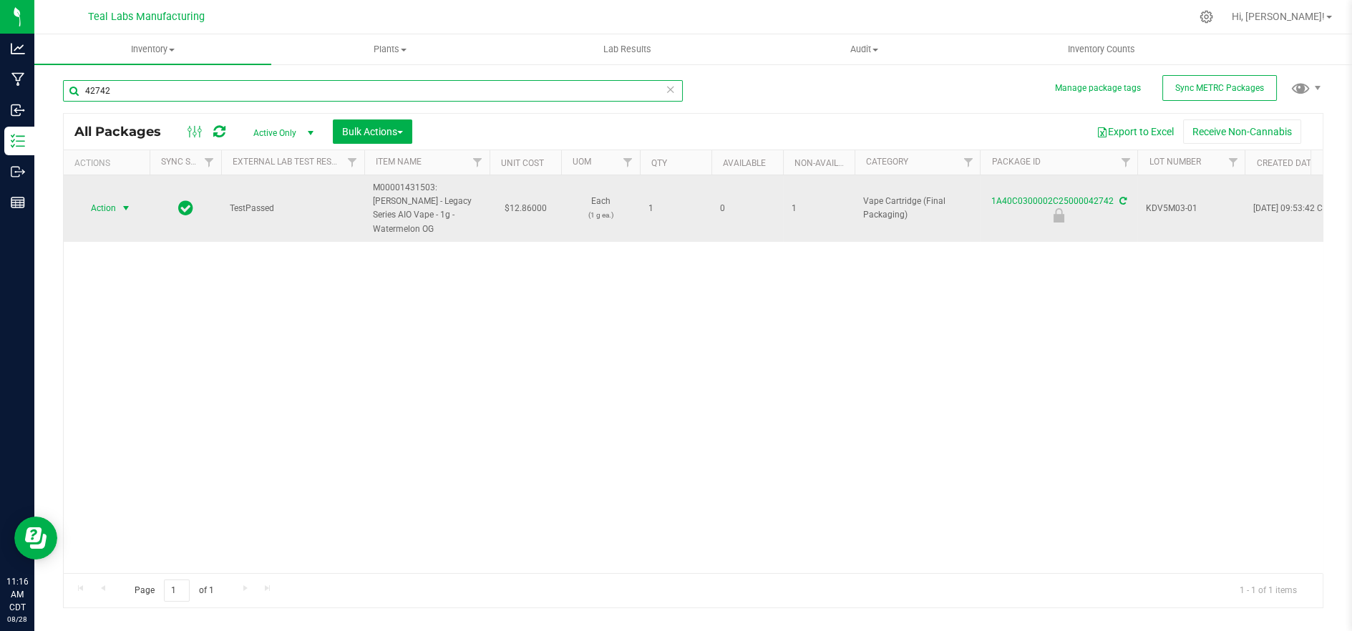
type input "42742"
click at [108, 205] on span "Action" at bounding box center [97, 208] width 39 height 20
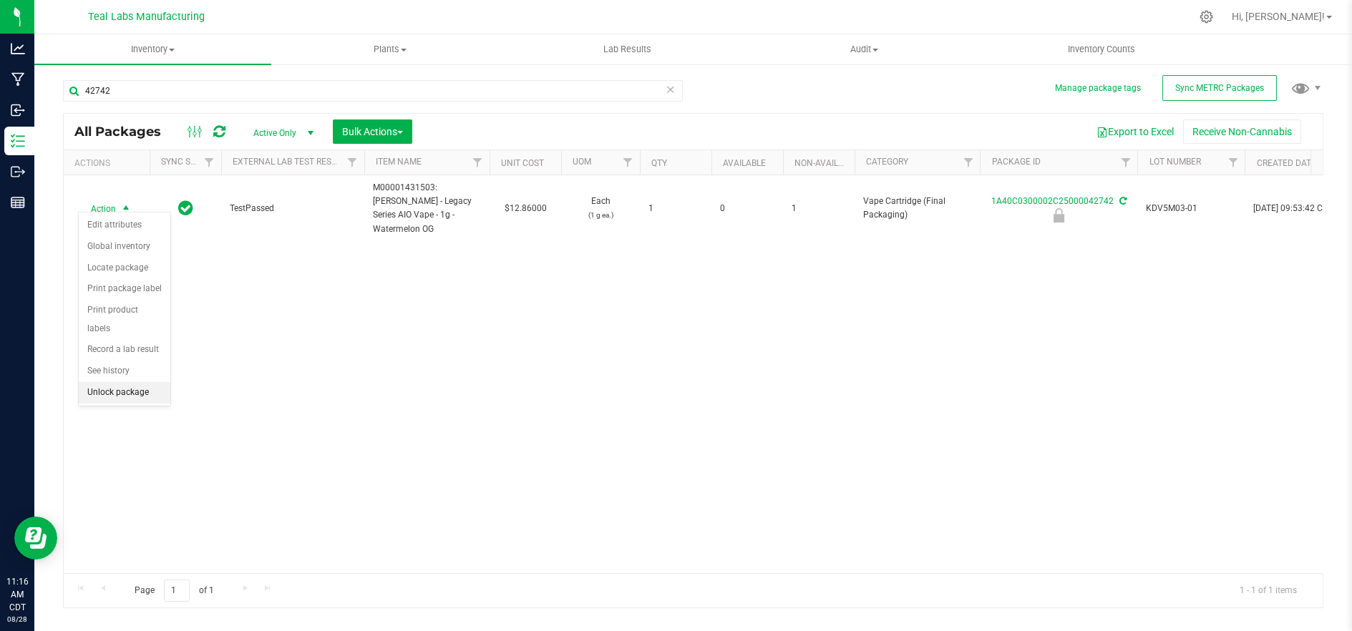
click at [119, 382] on li "Unlock package" at bounding box center [125, 392] width 92 height 21
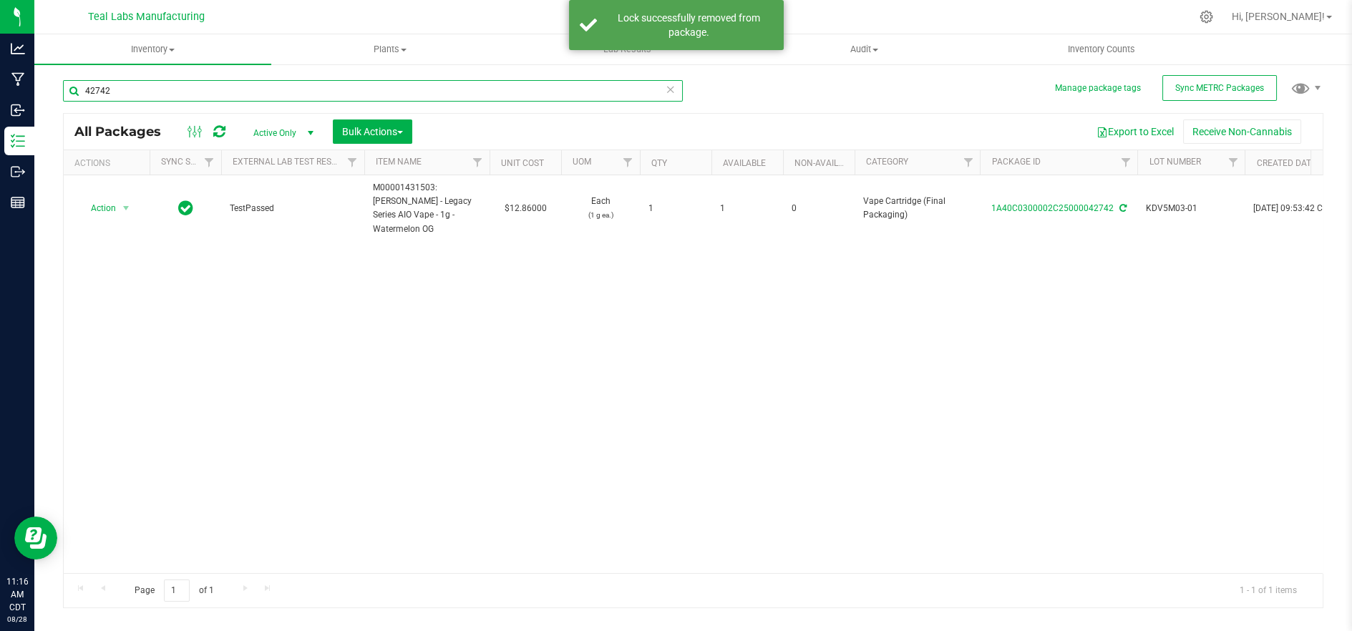
click at [319, 90] on input "42742" at bounding box center [373, 90] width 620 height 21
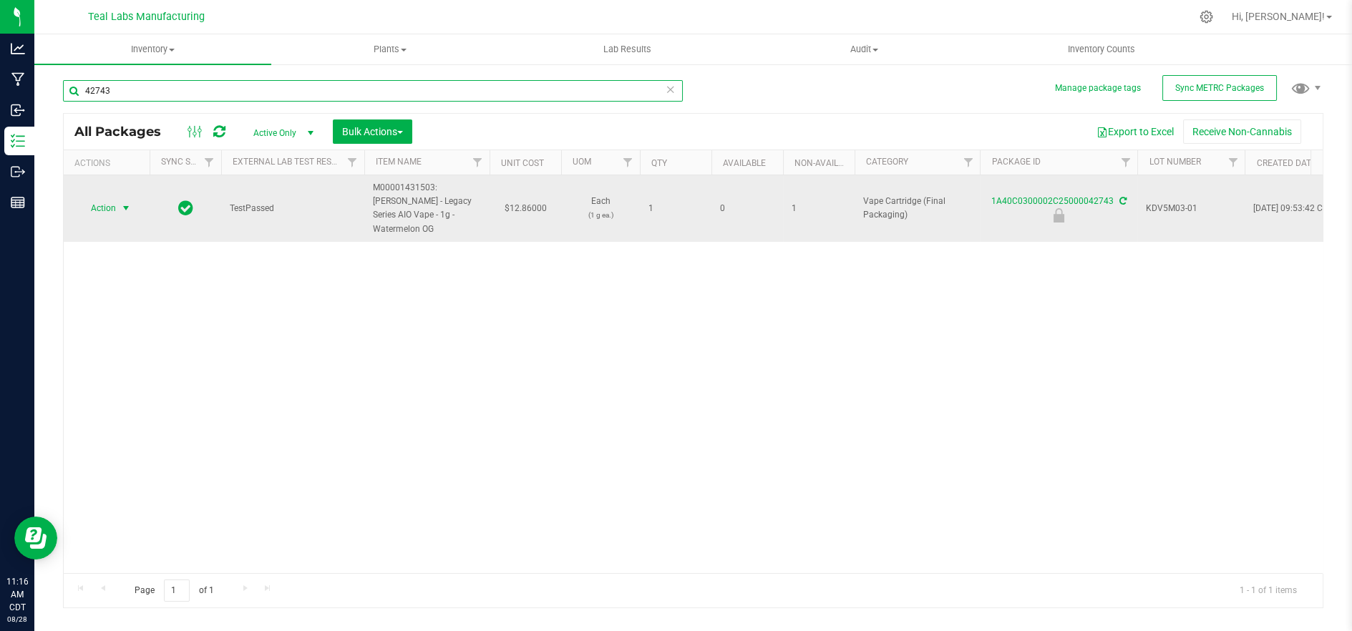
type input "42743"
click at [97, 205] on span "Action" at bounding box center [97, 208] width 39 height 20
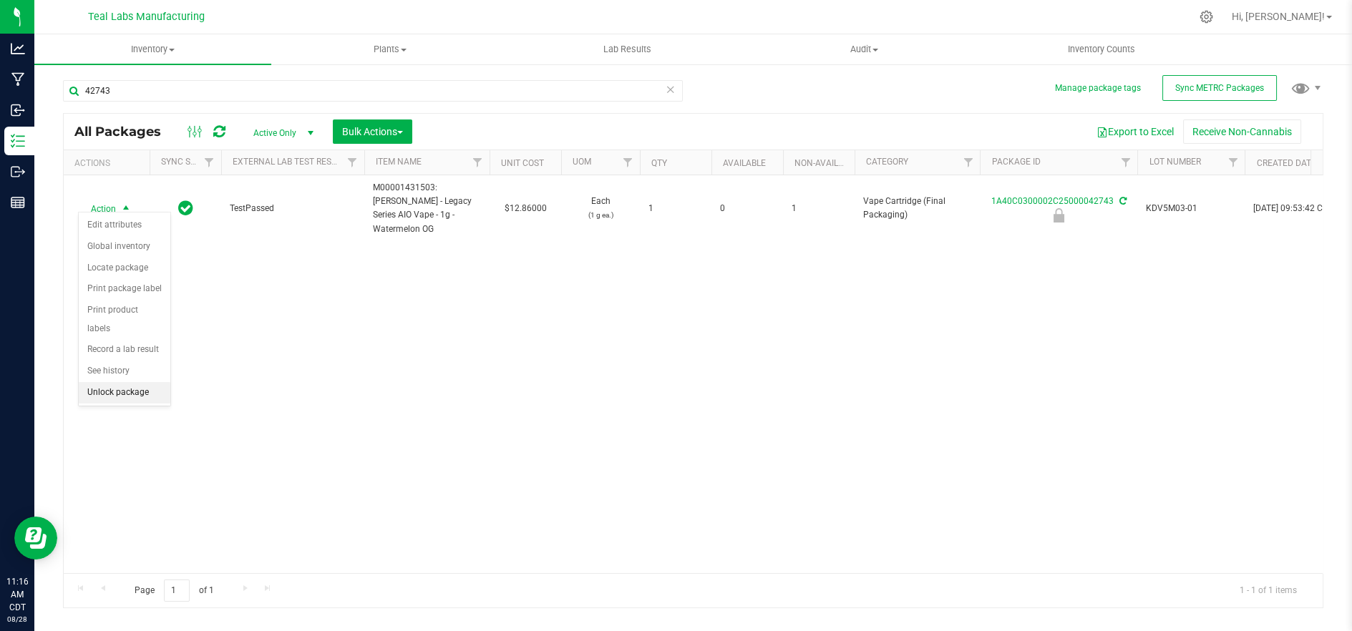
click at [130, 382] on li "Unlock package" at bounding box center [125, 392] width 92 height 21
click at [739, 417] on div "Action Action Adjust qty Create package Edit attributes Global inventory Locate…" at bounding box center [693, 374] width 1259 height 398
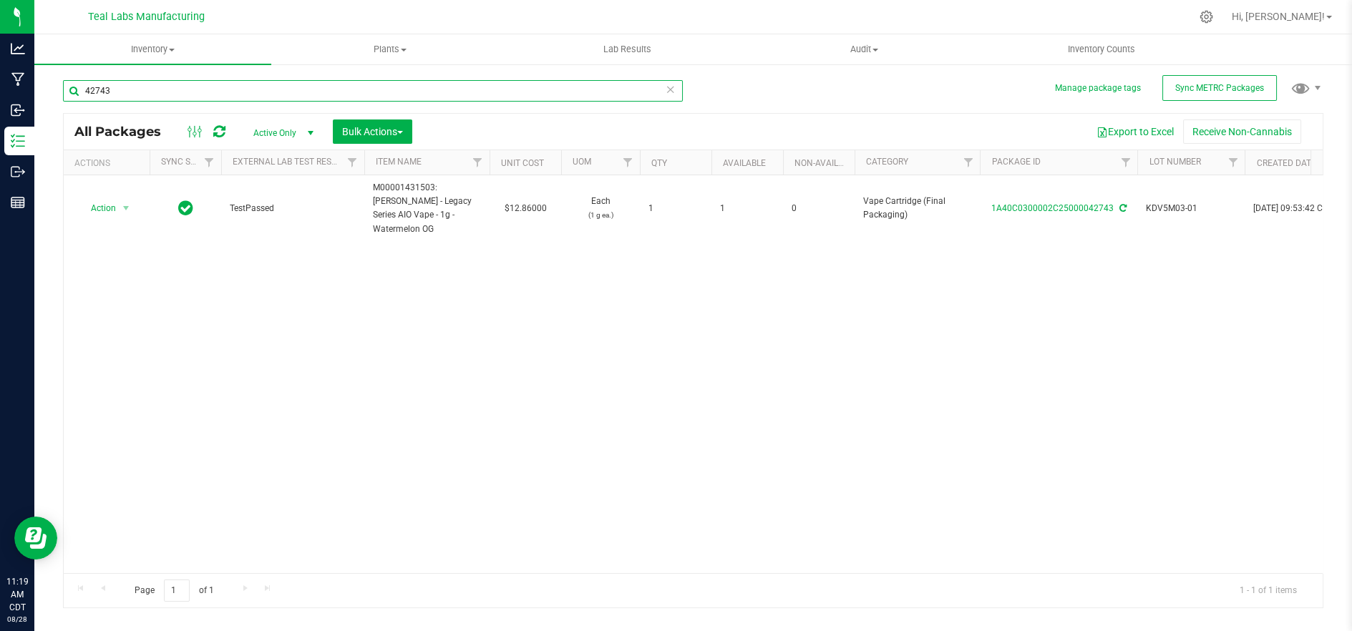
click at [200, 93] on input "42743" at bounding box center [373, 90] width 620 height 21
